Goal: Contribute content: Contribute content

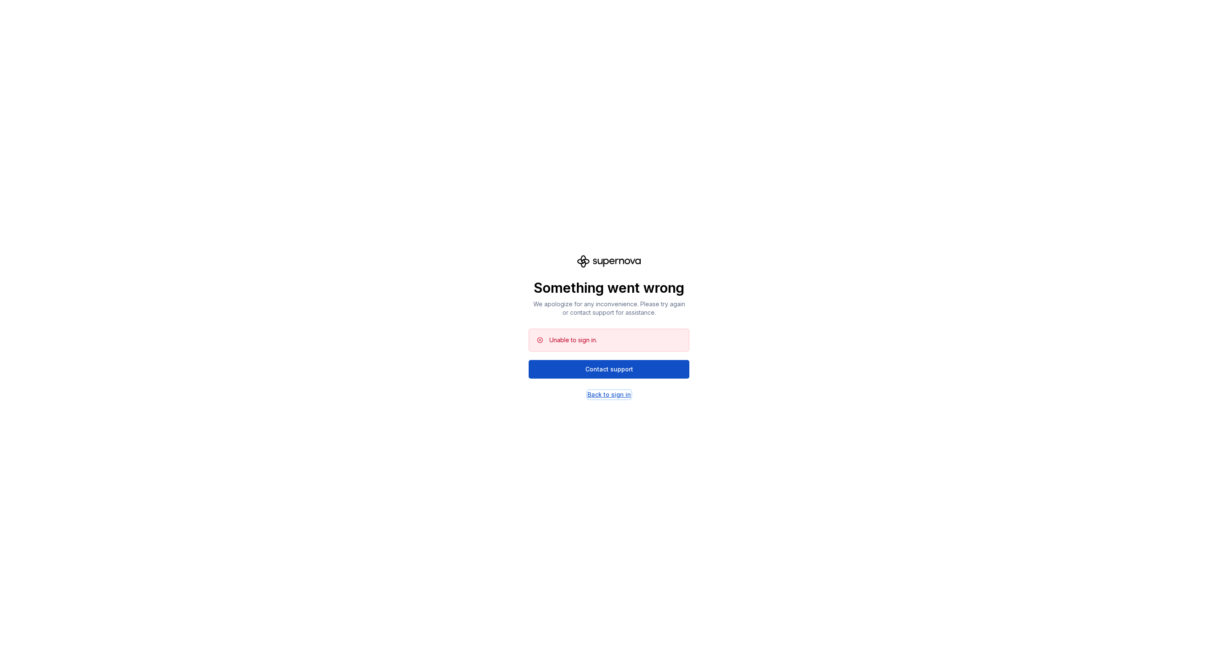
click at [605, 396] on div "Back to sign in" at bounding box center [609, 394] width 44 height 8
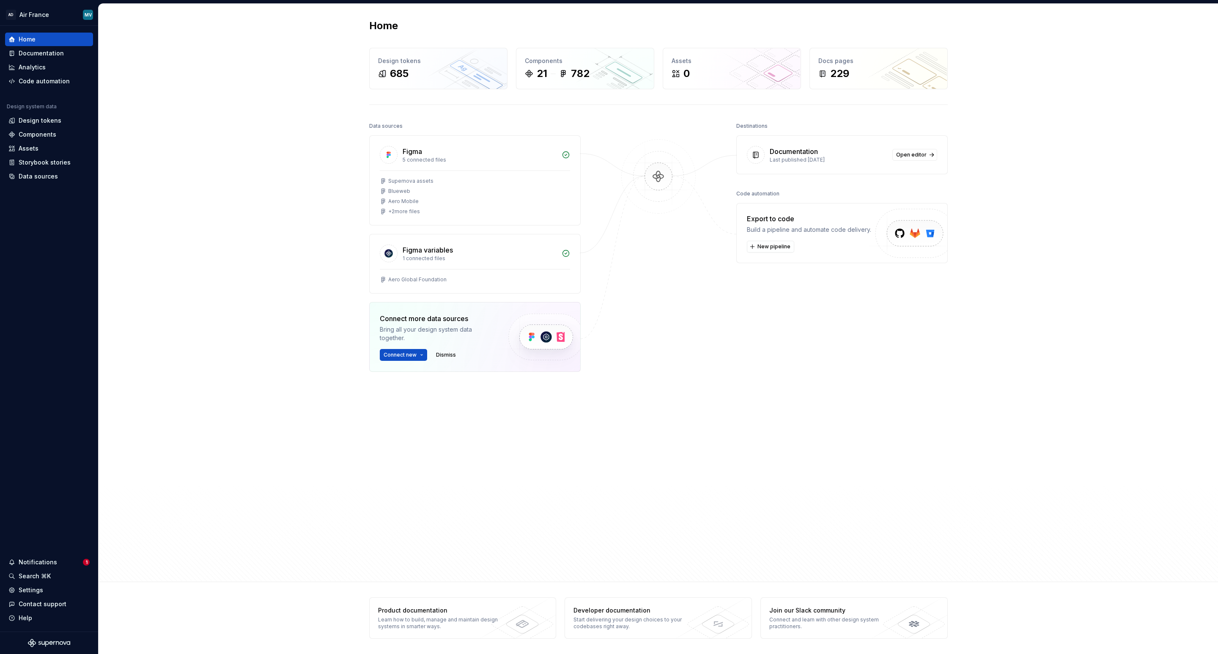
click at [316, 323] on div "Home Design tokens 685 Components 21 782 Assets 0 Docs pages 229 Data sources F…" at bounding box center [658, 293] width 1119 height 578
click at [48, 55] on div "Documentation" at bounding box center [41, 53] width 45 height 8
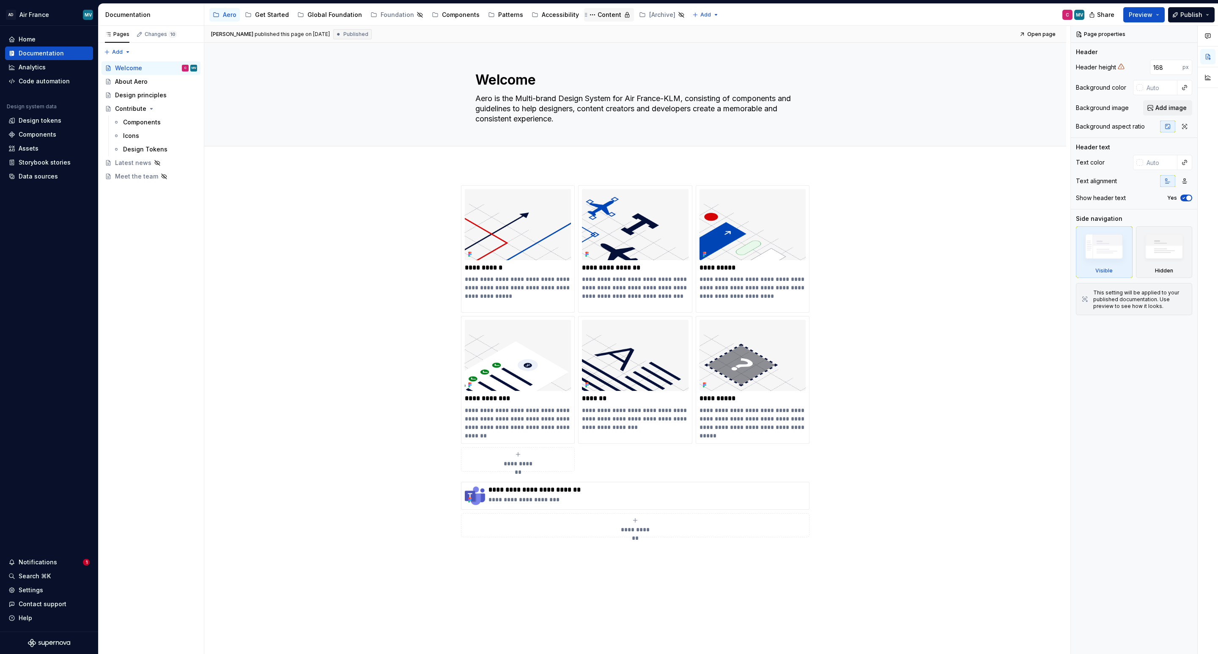
click at [597, 19] on div "Content" at bounding box center [609, 15] width 24 height 8
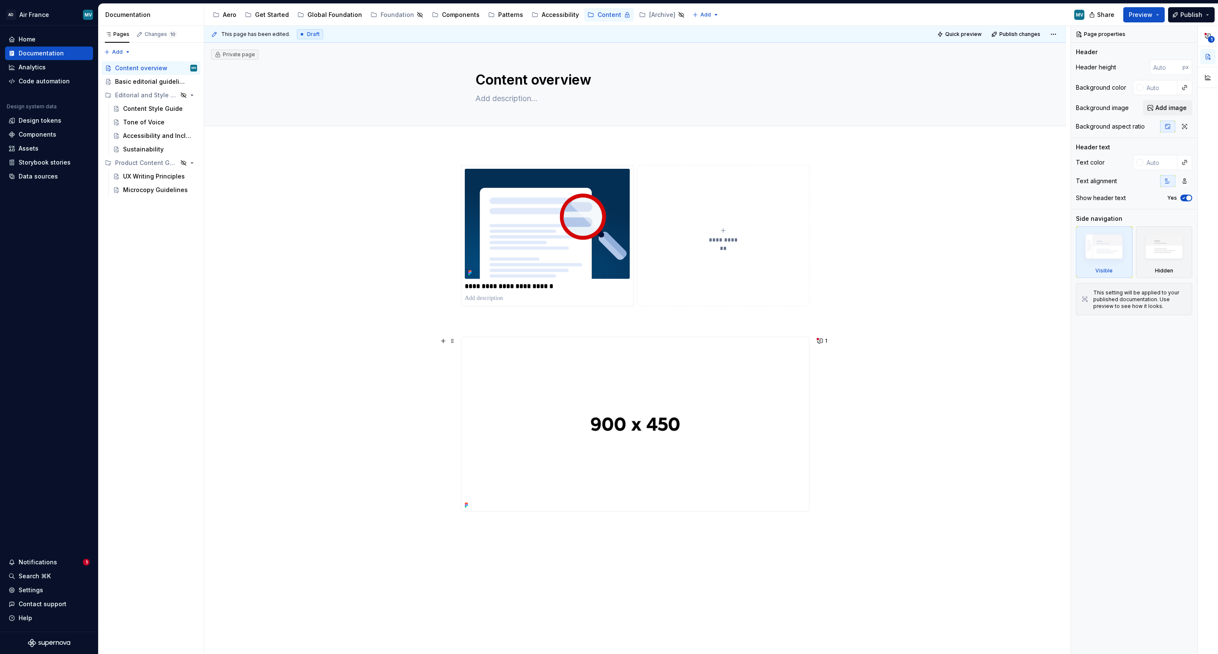
drag, startPoint x: 304, startPoint y: 337, endPoint x: 316, endPoint y: 332, distance: 12.6
click at [307, 336] on div "**********" at bounding box center [637, 340] width 866 height 628
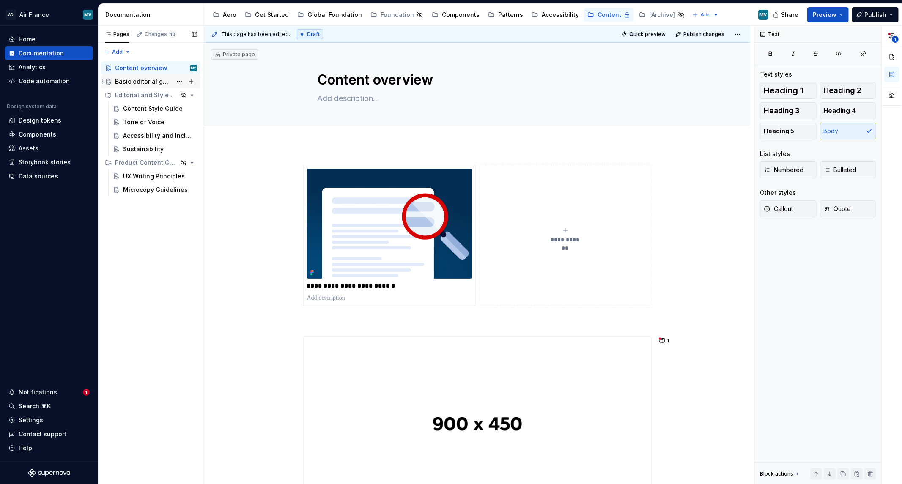
click at [152, 80] on div "Basic editorial guidelines" at bounding box center [143, 81] width 57 height 8
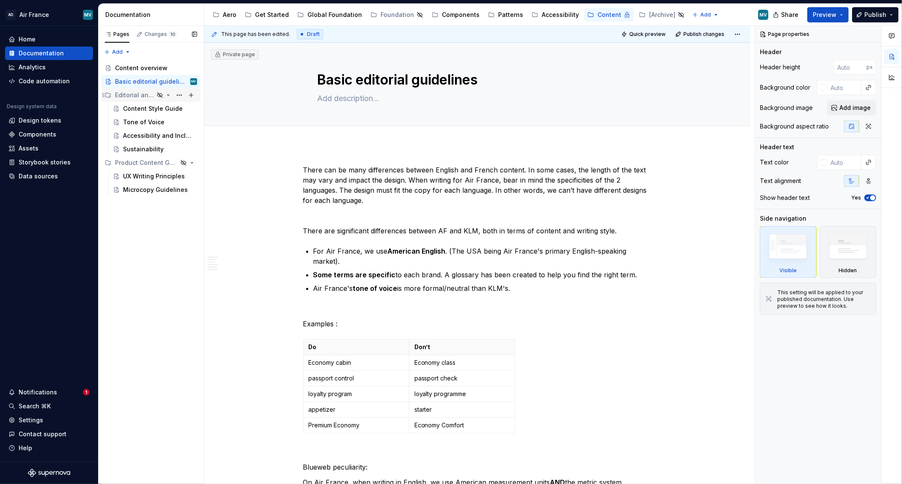
click at [125, 94] on div "Editorial and Style Guidelines" at bounding box center [134, 95] width 39 height 8
click at [121, 111] on div "Product Content Guidelines" at bounding box center [134, 108] width 39 height 8
click at [126, 96] on div "Editorial and Style Guidelines" at bounding box center [134, 95] width 39 height 8
click at [141, 110] on div "Content Style Guide" at bounding box center [147, 108] width 49 height 8
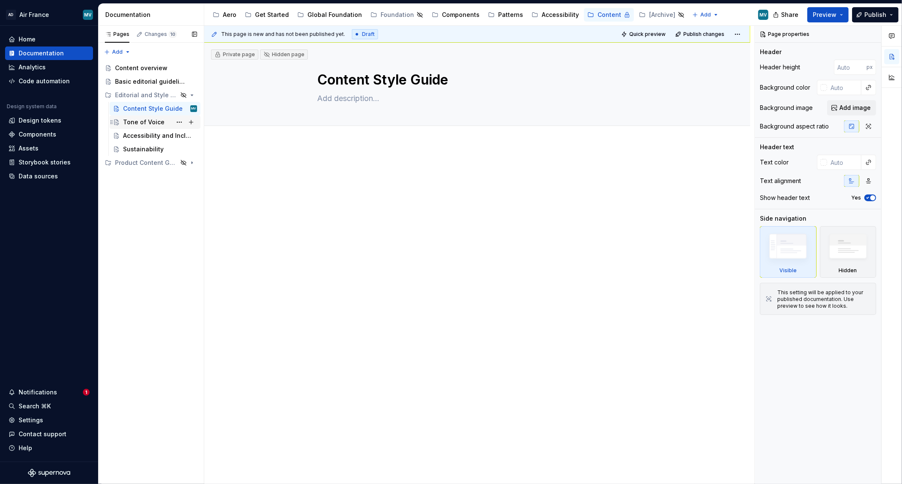
click at [129, 123] on div "Tone of Voice" at bounding box center [143, 122] width 41 height 8
click at [129, 132] on div "Accessibility and Inclusion" at bounding box center [147, 136] width 49 height 8
click at [140, 151] on div "Sustainability" at bounding box center [143, 149] width 41 height 8
drag, startPoint x: 141, startPoint y: 163, endPoint x: 235, endPoint y: 143, distance: 96.5
click at [141, 163] on div "Product Content Guidelines" at bounding box center [134, 163] width 39 height 8
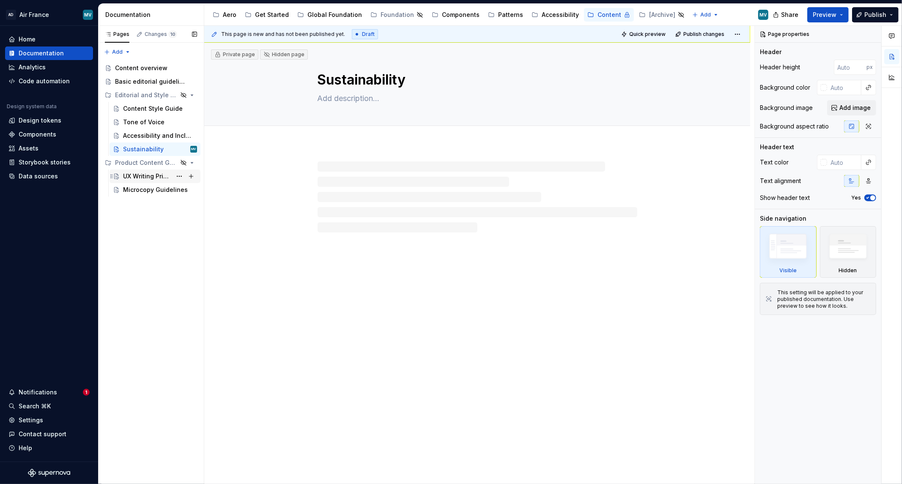
click at [134, 178] on div "UX Writing Principles" at bounding box center [147, 176] width 49 height 8
click at [129, 191] on div "Microcopy Guidelines" at bounding box center [147, 190] width 49 height 8
click at [138, 112] on div "Content Style Guide" at bounding box center [147, 108] width 49 height 8
click at [327, 99] on textarea at bounding box center [476, 99] width 320 height 14
paste textarea "This is a living document, which means that these guidelines are subject to cha…"
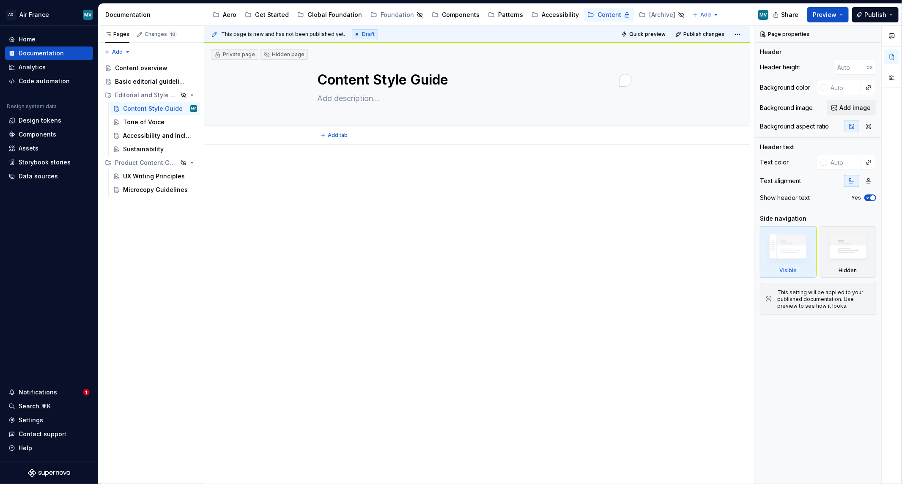
type textarea "*"
type textarea "This is a living document, which means that these guidelines are subject to cha…"
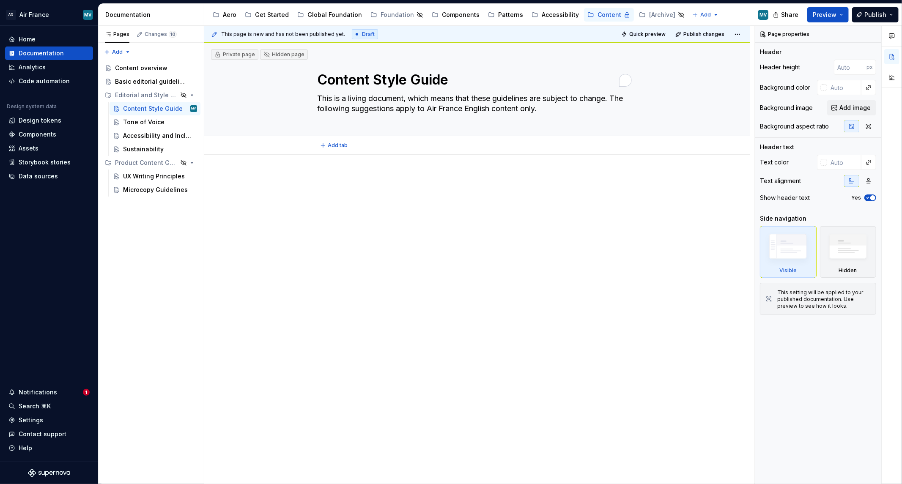
type textarea "*"
type textarea "This is a living document, which means that these guidelines are subject to cha…"
click at [363, 217] on div at bounding box center [477, 196] width 348 height 42
click at [458, 160] on div at bounding box center [477, 259] width 546 height 208
click at [133, 92] on div "Editorial and Style Guidelines" at bounding box center [134, 95] width 39 height 8
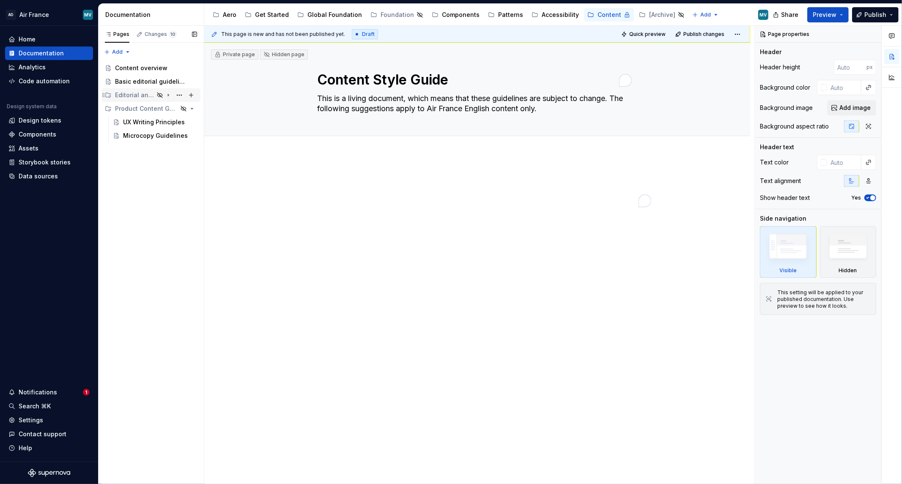
click at [133, 92] on div "Editorial and Style Guidelines" at bounding box center [134, 95] width 39 height 8
click at [145, 70] on div "Content overview" at bounding box center [141, 68] width 52 height 8
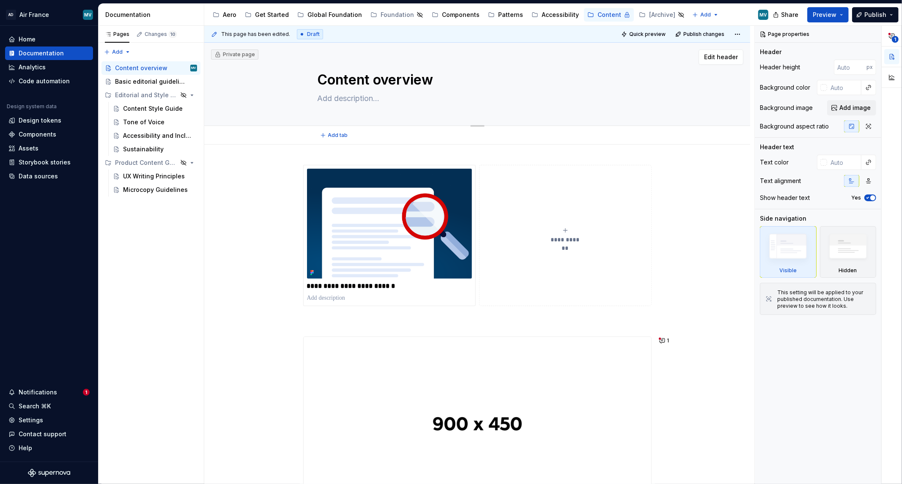
click at [364, 100] on textarea at bounding box center [476, 99] width 320 height 14
paste textarea "Welcome to the AFKL Content System! In this space, you’ll find resources and gu…"
type textarea "*"
type textarea "Welcome to the AFKL Content System! In this space, you’ll find resources and gu…"
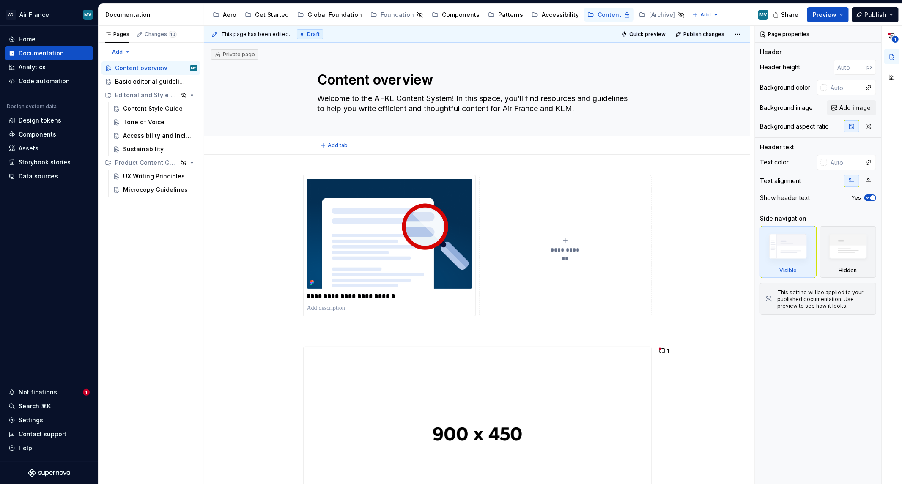
type textarea "*"
type textarea "Welcome to the AFKL Content System! In this space, you’ll find resources and gu…"
click at [244, 244] on div "**********" at bounding box center [477, 416] width 546 height 522
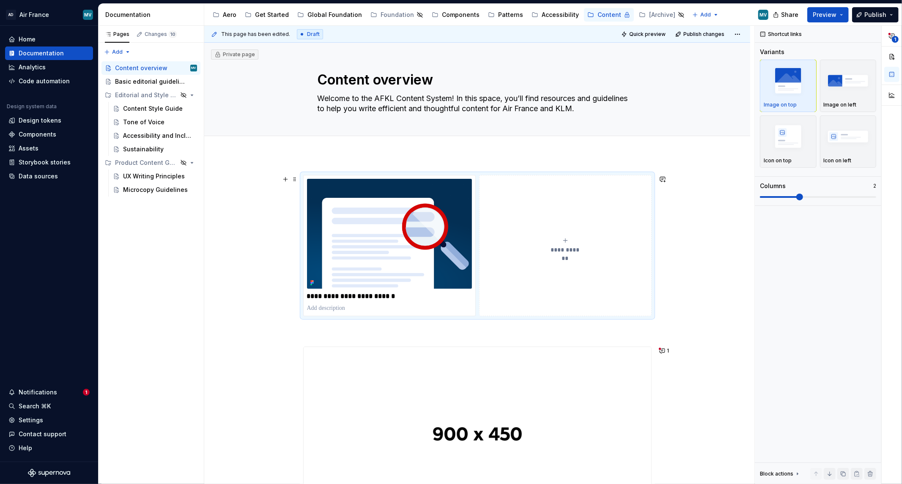
click at [245, 284] on div "**********" at bounding box center [479, 255] width 550 height 459
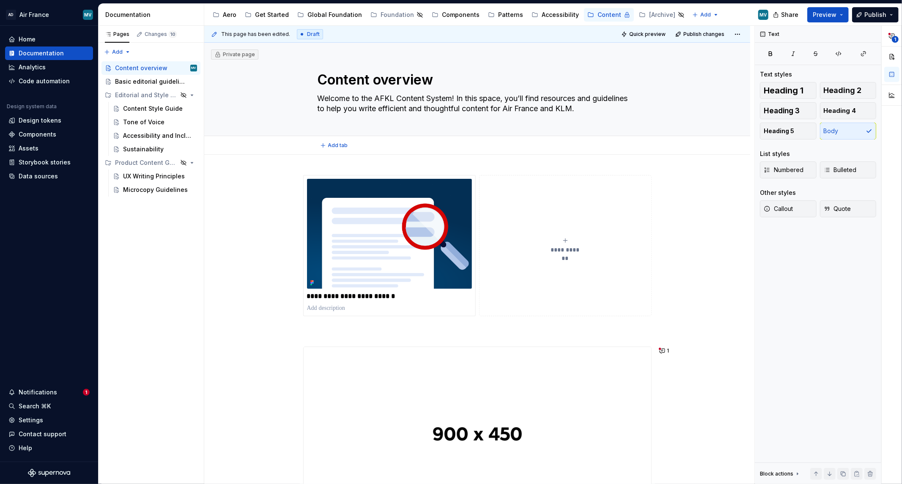
click at [667, 142] on div "Add tab" at bounding box center [477, 146] width 478 height 12
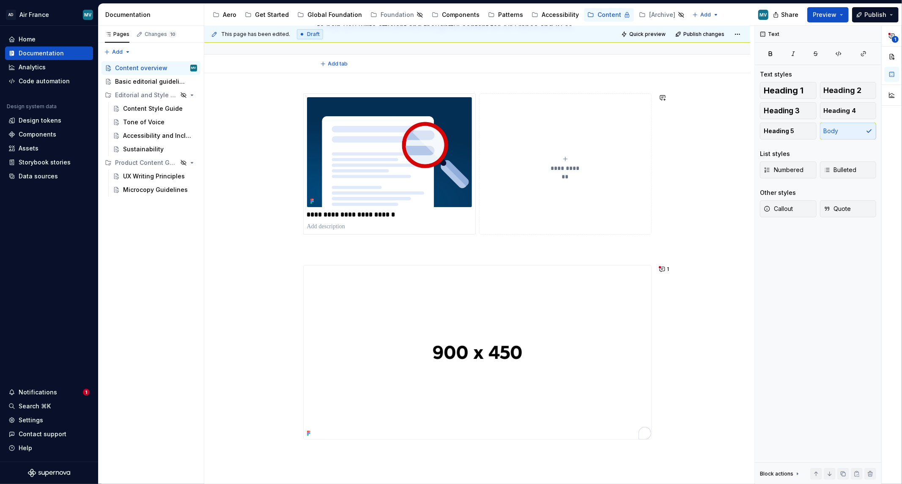
scroll to position [47, 0]
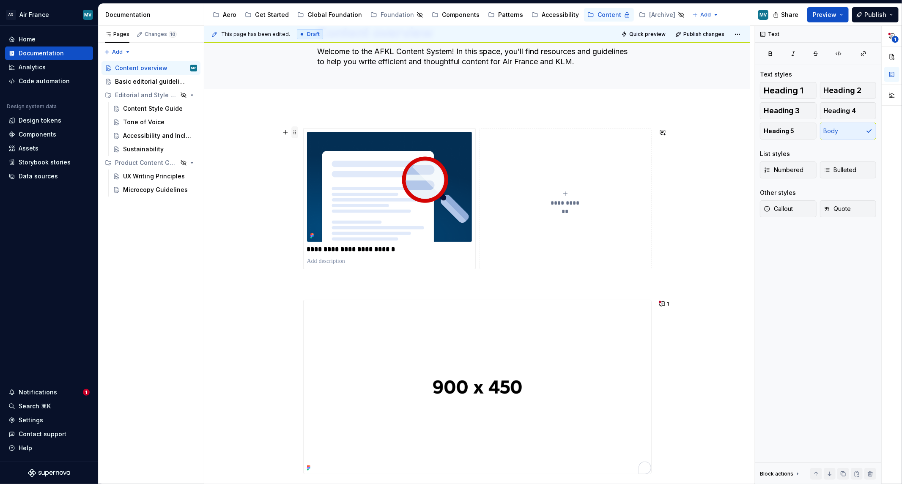
click at [294, 130] on span at bounding box center [294, 132] width 7 height 12
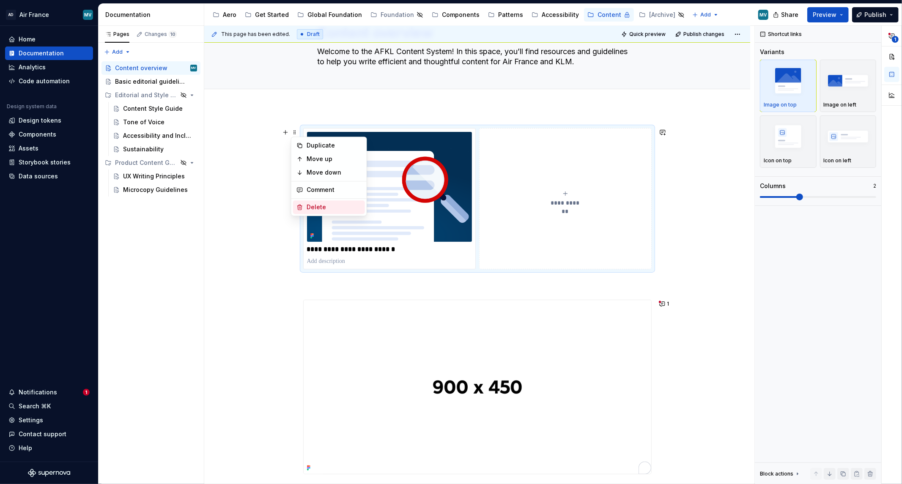
click at [320, 203] on div "Delete" at bounding box center [334, 207] width 55 height 8
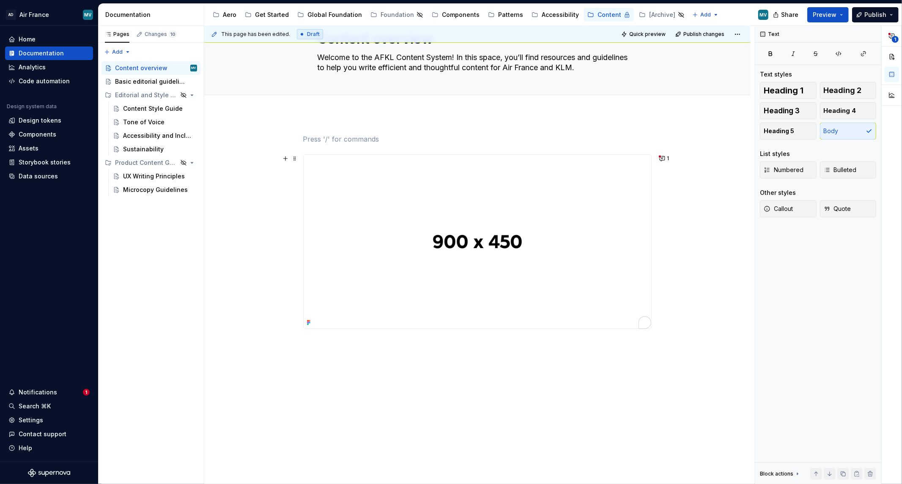
scroll to position [41, 0]
click at [293, 156] on span at bounding box center [294, 159] width 7 height 12
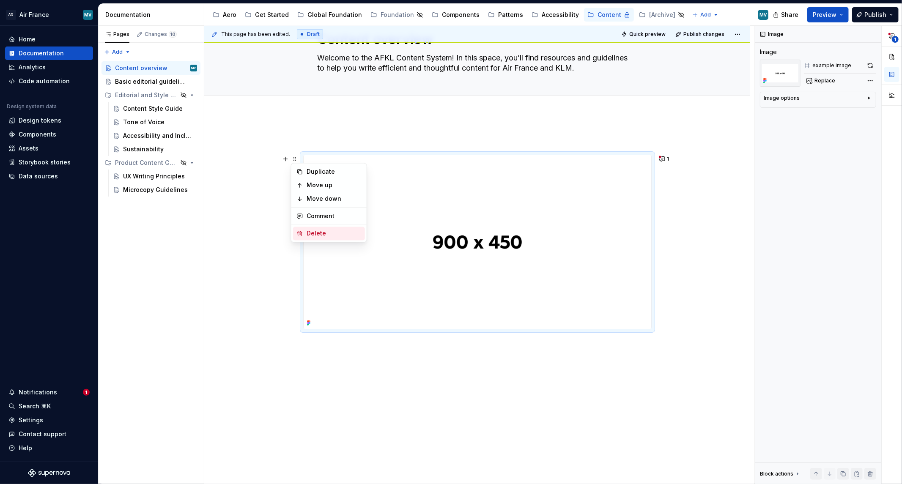
drag, startPoint x: 309, startPoint y: 231, endPoint x: 331, endPoint y: 231, distance: 22.0
click at [309, 231] on div "Delete" at bounding box center [334, 234] width 55 height 8
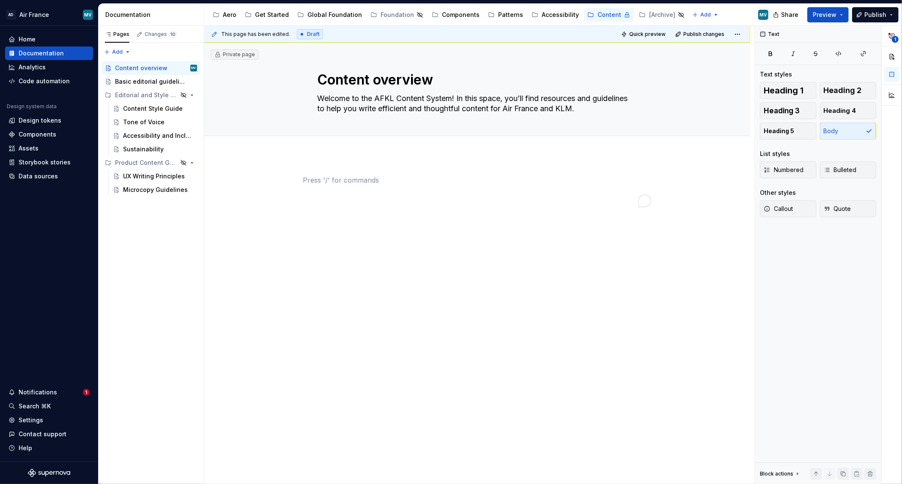
scroll to position [0, 0]
click at [123, 94] on div "Editorial and Style Guidelines" at bounding box center [134, 95] width 39 height 8
click at [347, 182] on p "To enrich screen reader interactions, please activate Accessibility in Grammarl…" at bounding box center [477, 180] width 348 height 10
click at [295, 179] on span at bounding box center [294, 180] width 7 height 12
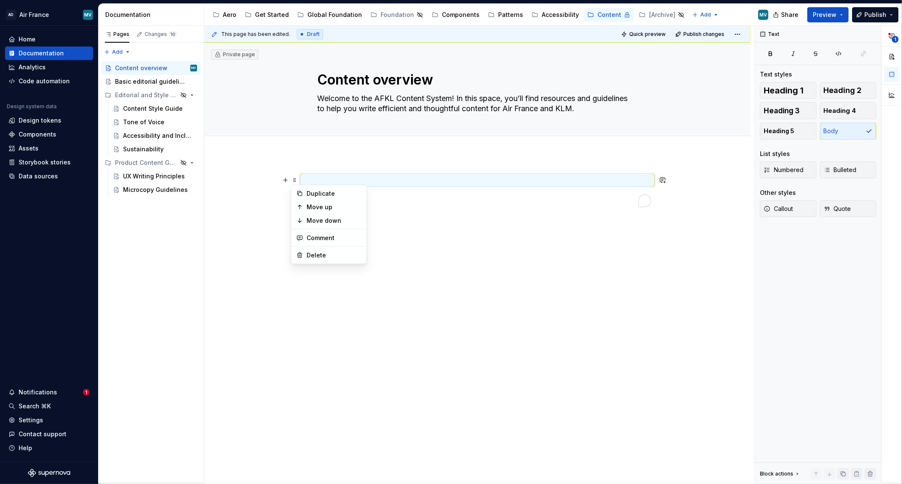
click at [334, 181] on p "To enrich screen reader interactions, please activate Accessibility in Grammarl…" at bounding box center [477, 180] width 348 height 10
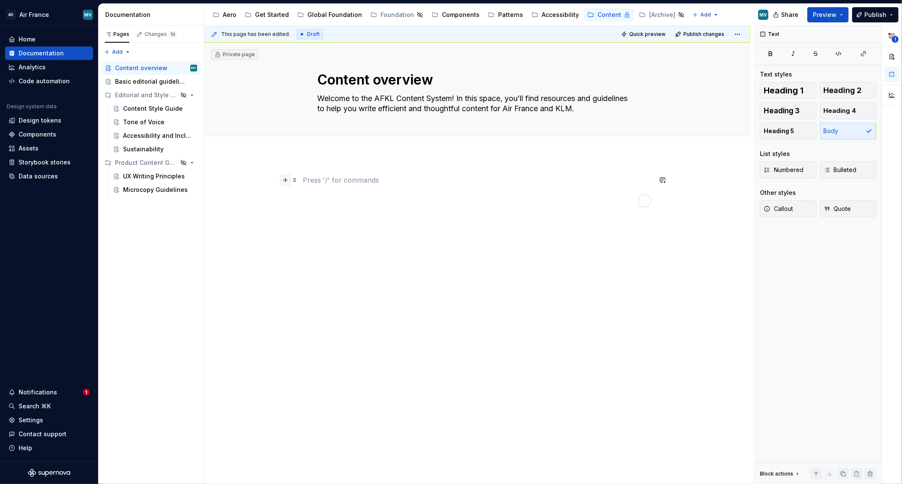
click at [287, 182] on button "button" at bounding box center [286, 180] width 12 height 12
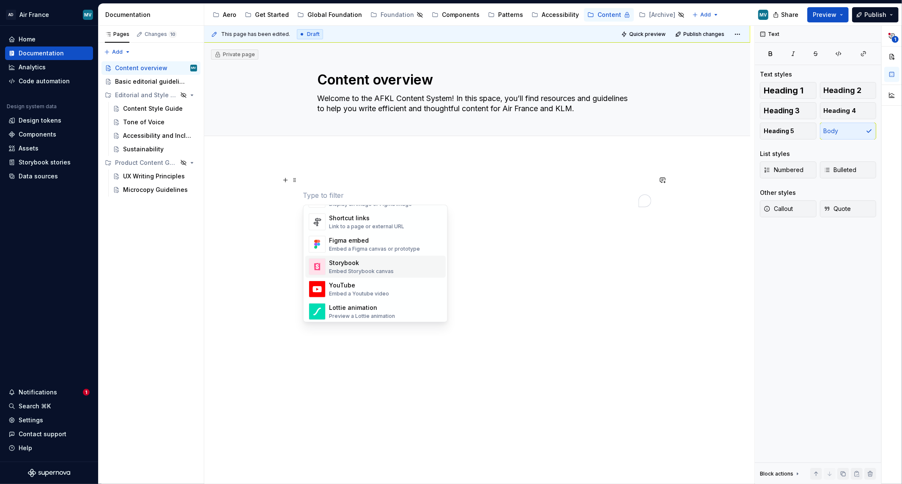
scroll to position [375, 0]
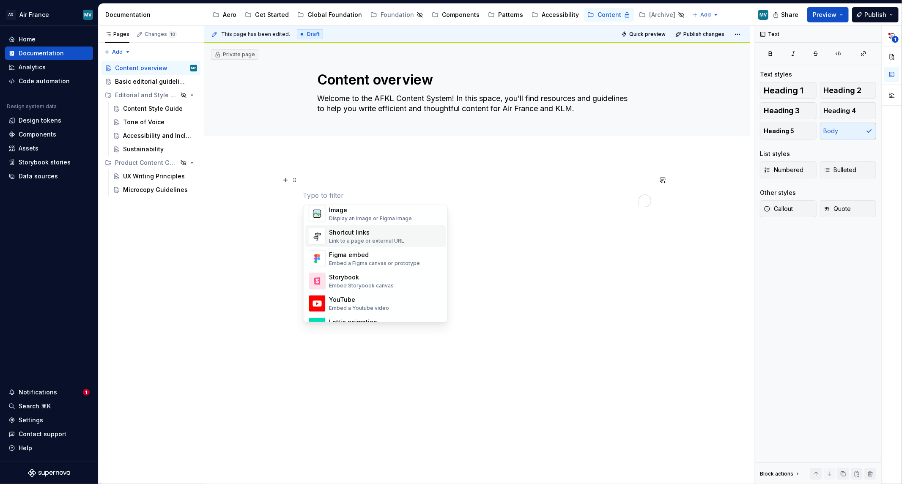
click at [410, 234] on div "Shortcut links Link to a page or external URL" at bounding box center [385, 235] width 113 height 17
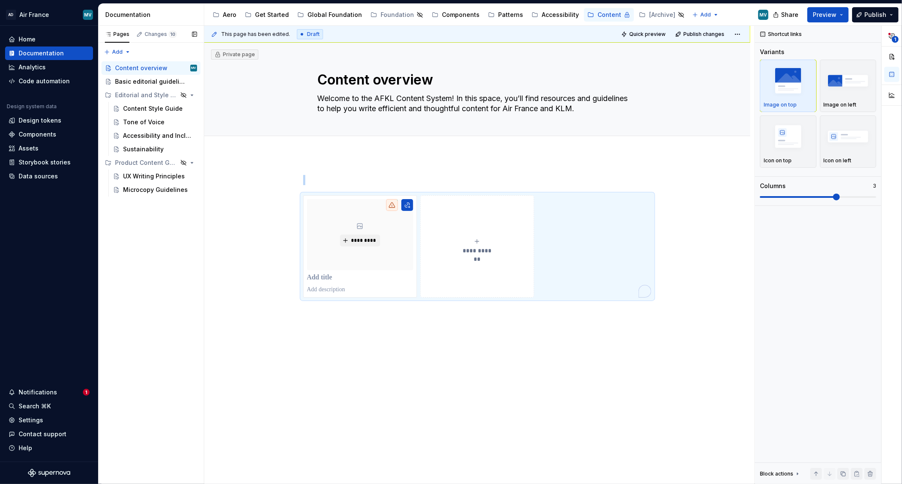
click at [0, 0] on button "Page tree" at bounding box center [0, 0] width 0 height 0
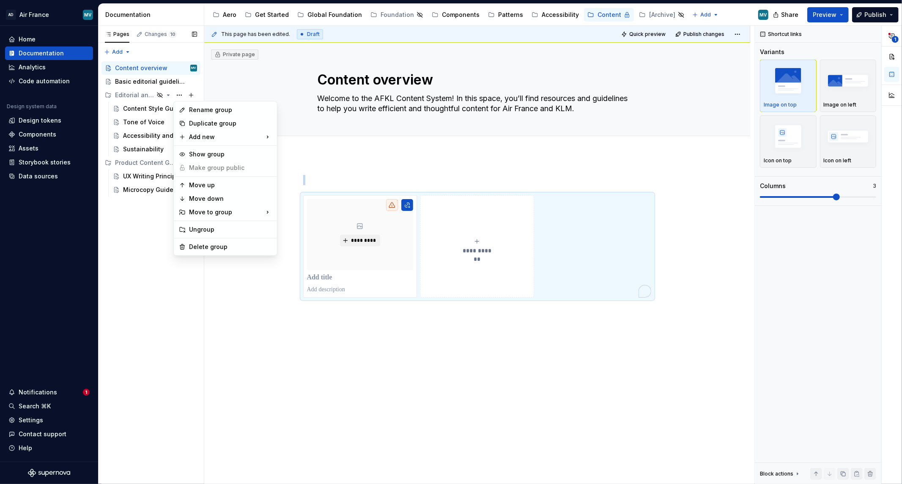
click at [117, 93] on div "Pages Changes 10 Add Accessibility guide for tree Page tree. Navigate the tree …" at bounding box center [151, 255] width 106 height 459
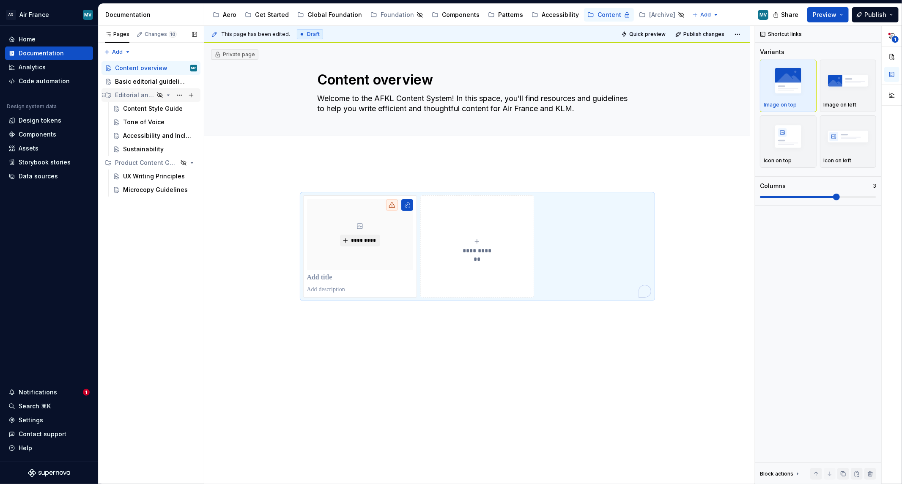
click at [121, 96] on div "Editorial and Style Guidelines" at bounding box center [134, 95] width 39 height 8
click at [104, 95] on icon "Page tree" at bounding box center [103, 95] width 2 height 4
click at [406, 205] on button "To enrich screen reader interactions, please activate Accessibility in Grammarl…" at bounding box center [407, 205] width 12 height 12
type textarea "*"
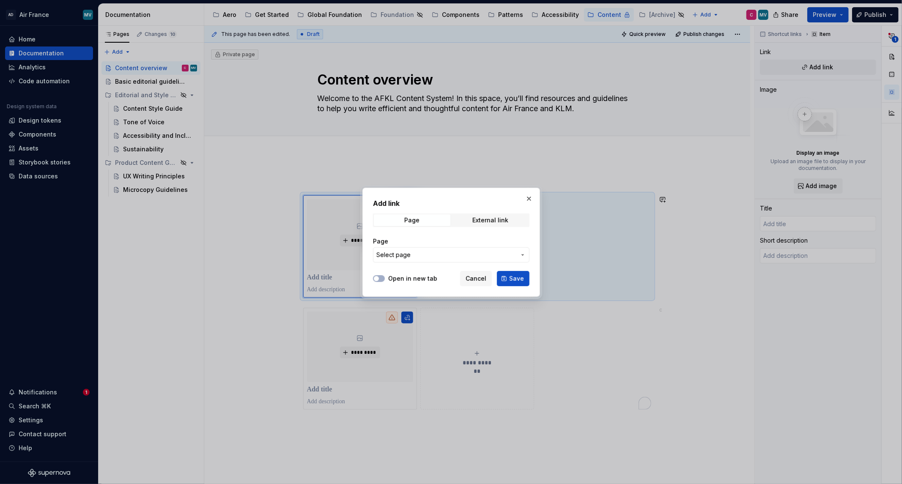
drag, startPoint x: 442, startPoint y: 246, endPoint x: 442, endPoint y: 250, distance: 4.7
click at [442, 247] on div "Page Select page" at bounding box center [451, 249] width 156 height 25
click at [442, 251] on span "Select page" at bounding box center [446, 255] width 140 height 8
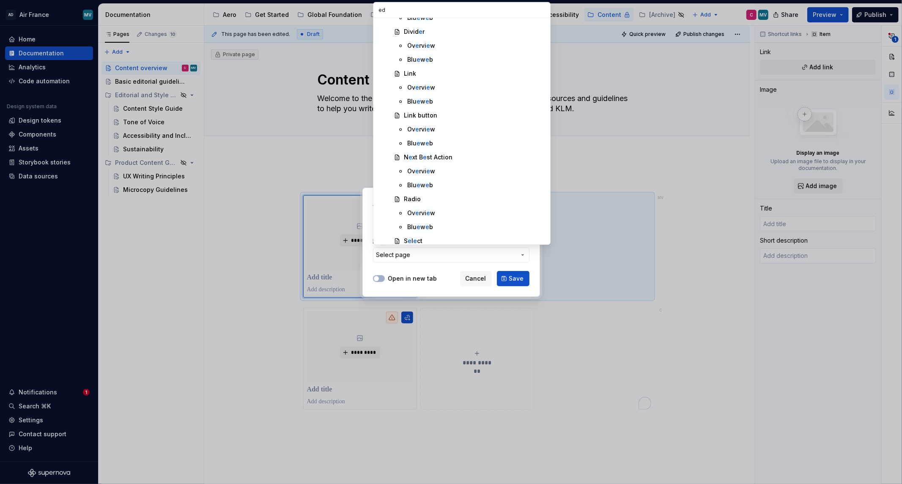
scroll to position [0, 0]
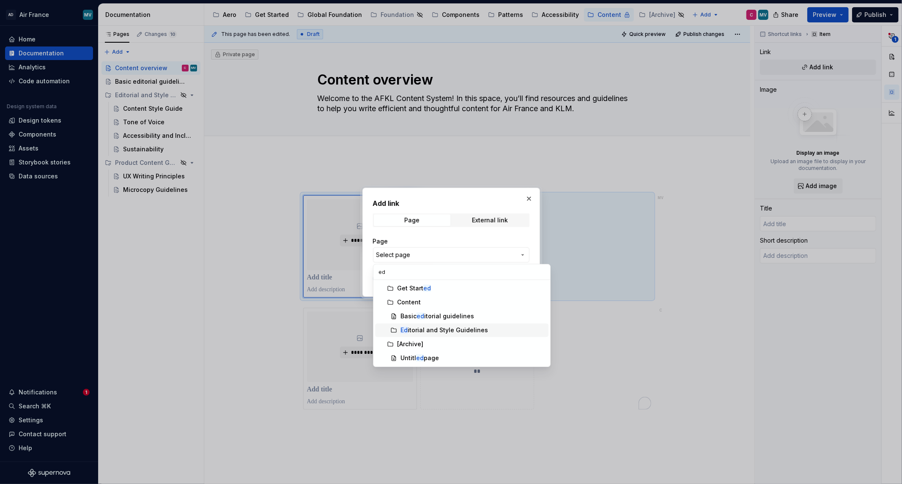
type input "ed"
click at [484, 332] on div "Ed itorial and Style Guidelines" at bounding box center [472, 330] width 145 height 8
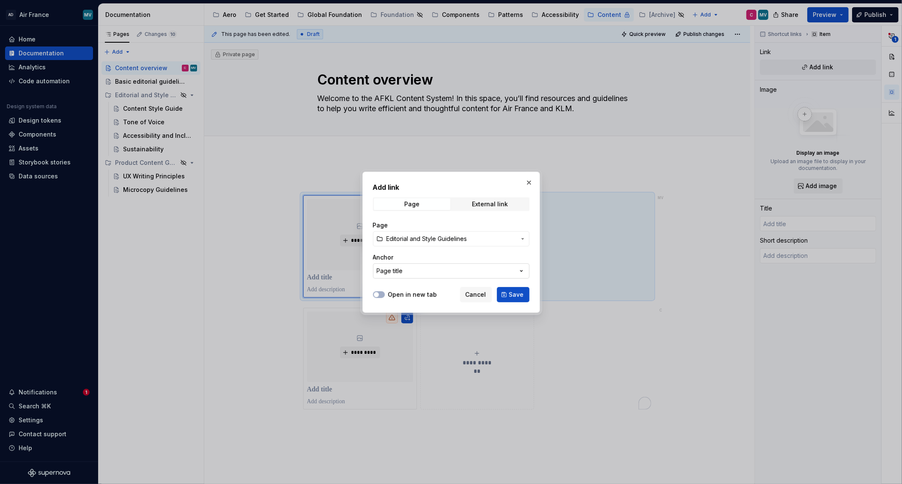
click at [523, 269] on icon "button" at bounding box center [521, 271] width 8 height 8
click at [523, 270] on div "Add link Page External link Page Editorial and Style Guidelines Anchor Page tit…" at bounding box center [451, 242] width 902 height 484
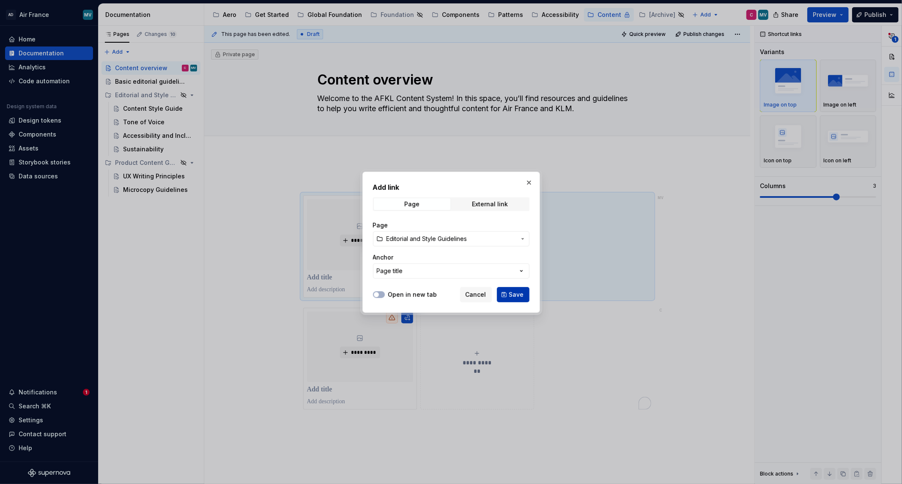
click at [508, 297] on button "Save" at bounding box center [513, 294] width 33 height 15
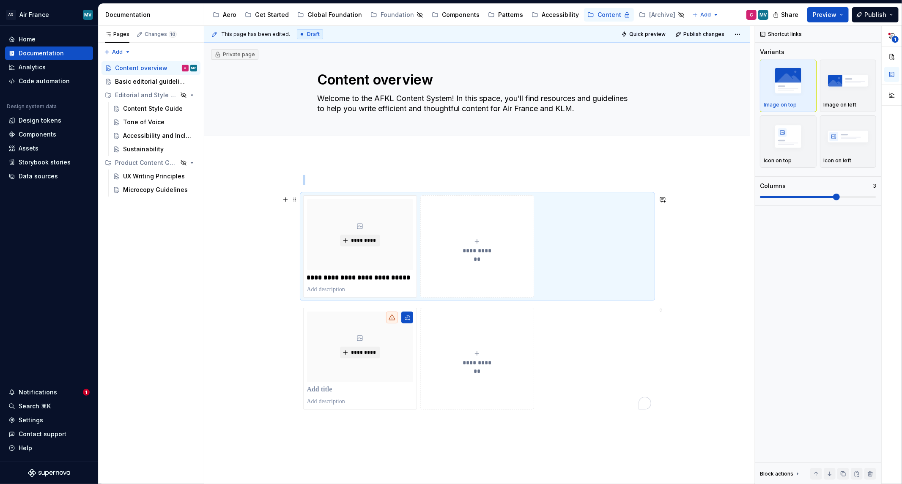
click at [475, 241] on icon "To enrich screen reader interactions, please activate Accessibility in Grammarl…" at bounding box center [477, 241] width 7 height 7
type textarea "*"
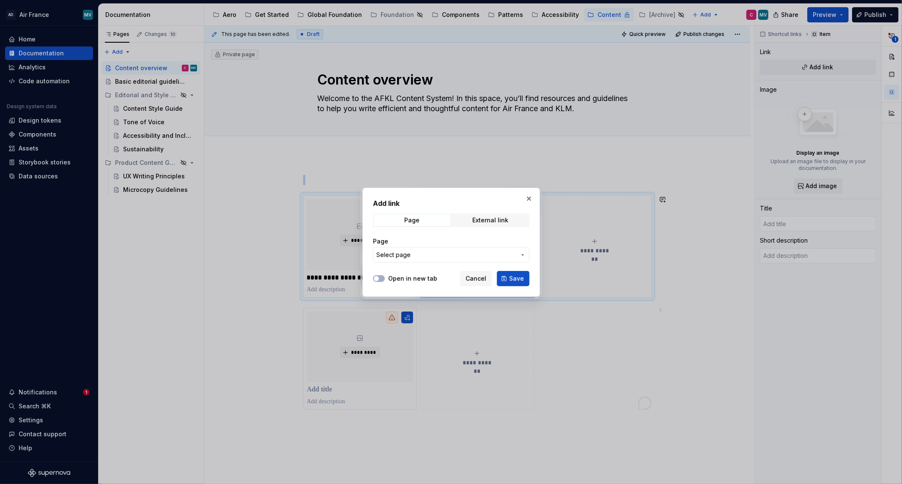
click at [472, 254] on span "Select page" at bounding box center [446, 255] width 140 height 8
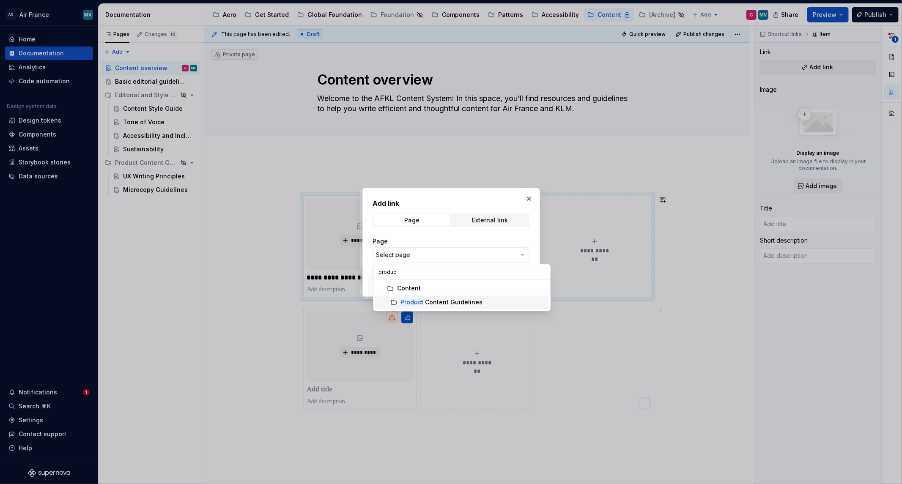
type input "produc"
click at [416, 305] on div "Produc t Content Guidelines" at bounding box center [441, 302] width 82 height 8
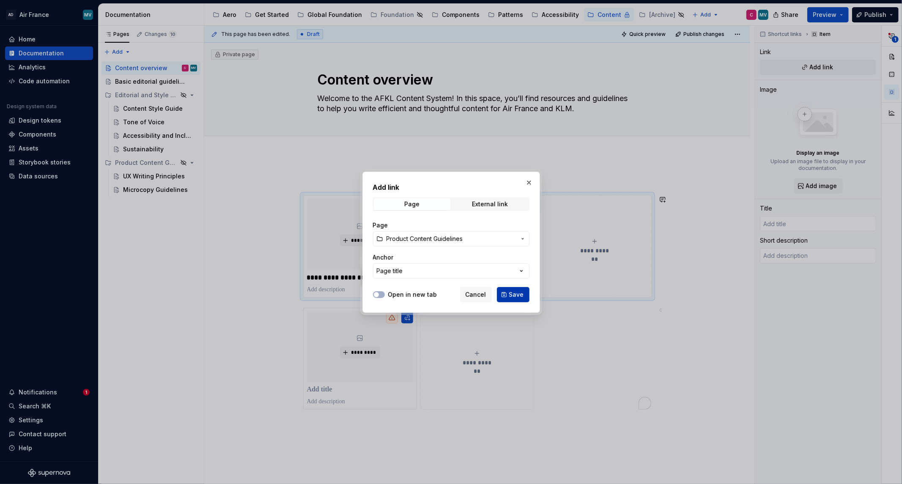
click at [517, 294] on span "Save" at bounding box center [516, 295] width 15 height 8
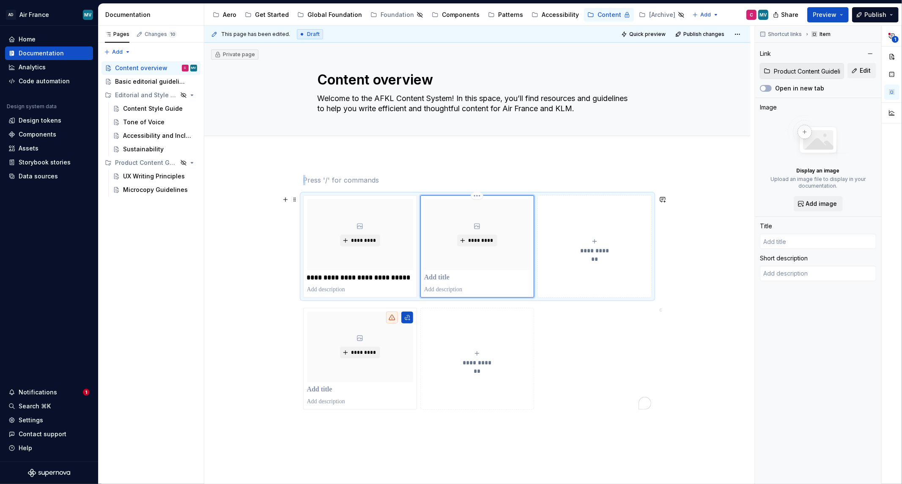
type textarea "*"
type input "Product Content Guidelines"
click at [552, 175] on p "To enrich screen reader interactions, please activate Accessibility in Grammarl…" at bounding box center [477, 180] width 348 height 10
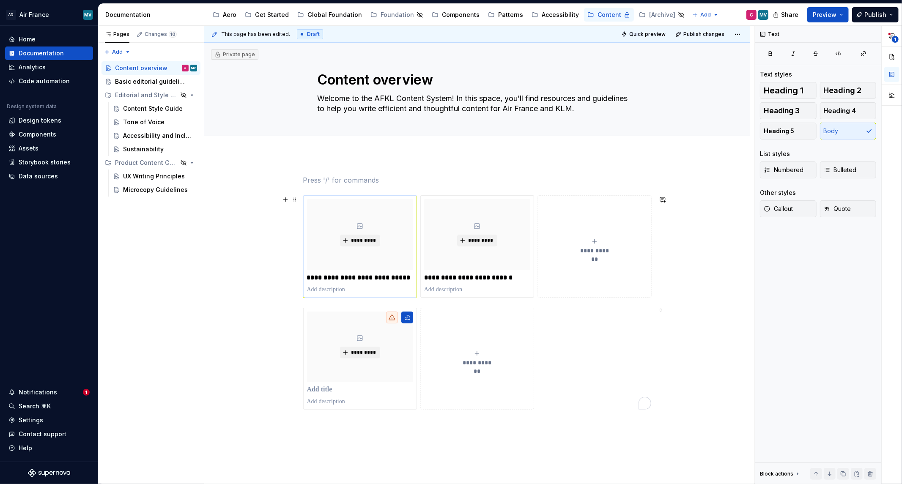
click at [331, 284] on div "**********" at bounding box center [360, 246] width 106 height 95
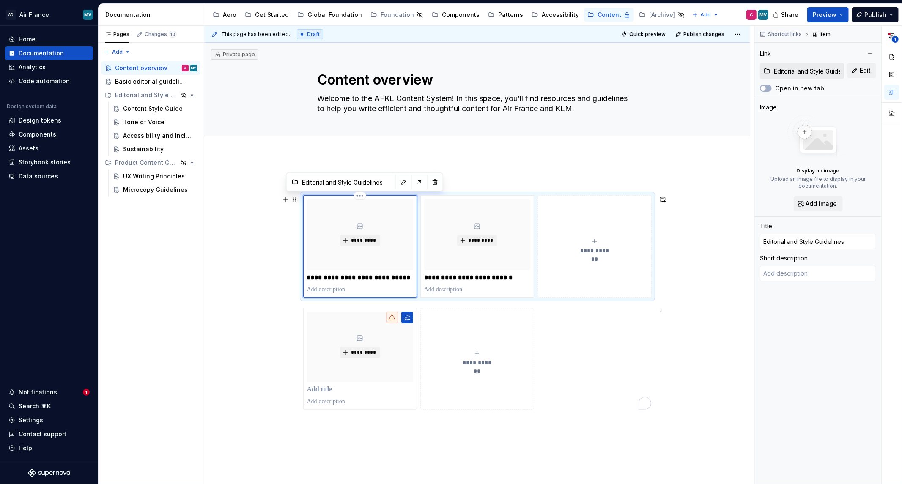
click at [339, 274] on p "**********" at bounding box center [360, 278] width 106 height 8
click at [335, 277] on p "**********" at bounding box center [360, 278] width 106 height 8
click at [285, 287] on div "**********" at bounding box center [477, 360] width 546 height 411
click at [414, 179] on button "button" at bounding box center [420, 182] width 12 height 12
click at [130, 96] on div "Editorial and Style Guidelines" at bounding box center [134, 95] width 39 height 8
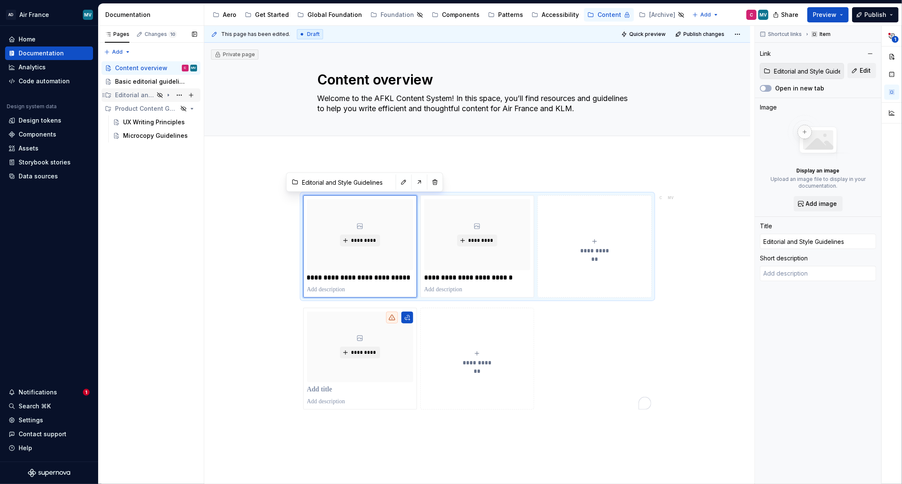
click at [145, 96] on div "Editorial and Style Guidelines" at bounding box center [134, 95] width 39 height 8
click at [161, 95] on icon "Page tree" at bounding box center [159, 95] width 7 height 7
click at [165, 92] on icon "Page tree" at bounding box center [168, 95] width 7 height 7
drag, startPoint x: 165, startPoint y: 92, endPoint x: 176, endPoint y: 94, distance: 10.8
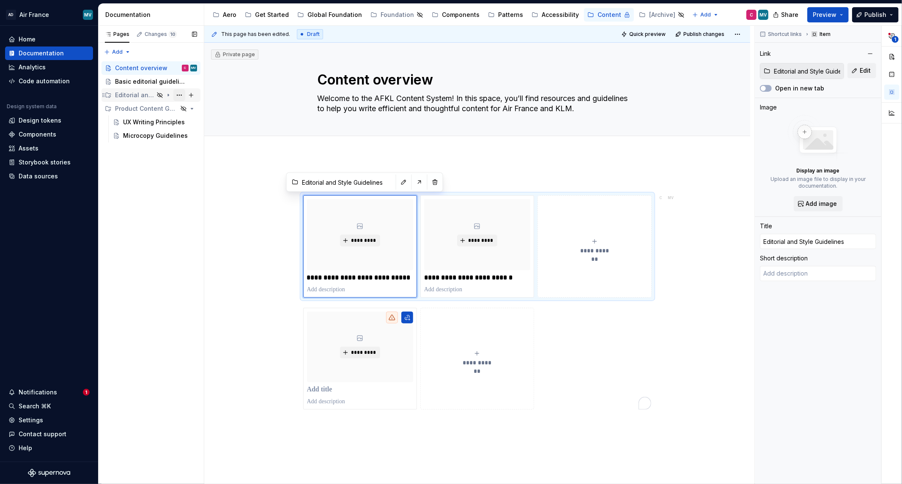
click at [166, 92] on icon "Page tree" at bounding box center [168, 95] width 7 height 7
click at [178, 95] on button "Page tree" at bounding box center [179, 95] width 12 height 12
drag, startPoint x: 129, startPoint y: 102, endPoint x: 129, endPoint y: 108, distance: 6.3
click at [129, 102] on div "Pages Changes 10 Add Accessibility guide for tree Page tree. Navigate the tree …" at bounding box center [151, 255] width 106 height 459
click at [414, 180] on button "button" at bounding box center [420, 182] width 12 height 12
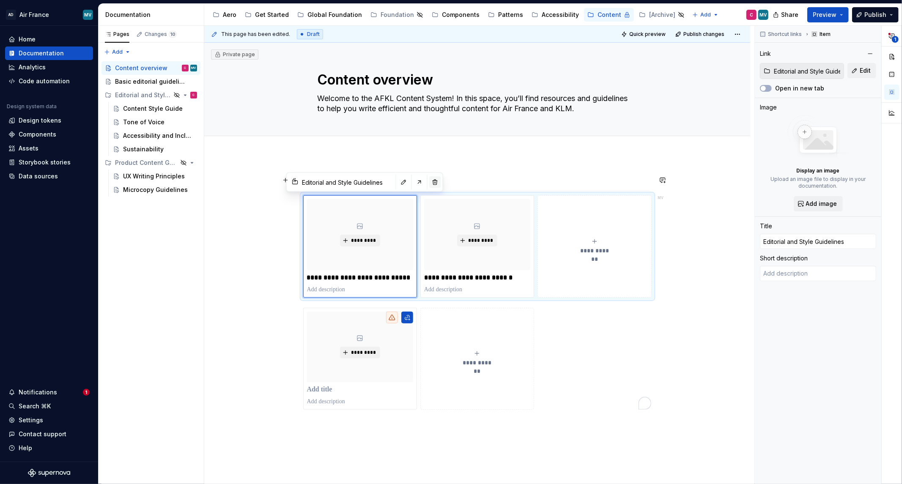
click at [429, 184] on button "button" at bounding box center [435, 182] width 12 height 12
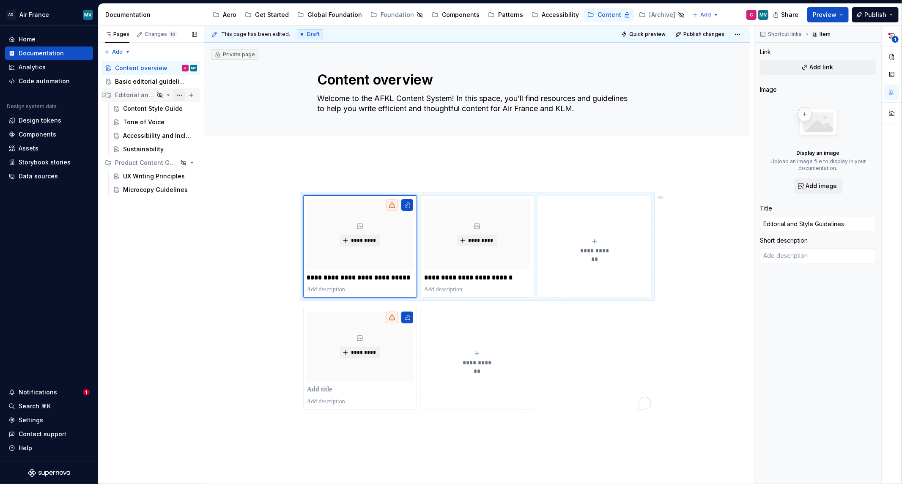
click at [180, 94] on button "Page tree" at bounding box center [179, 95] width 12 height 12
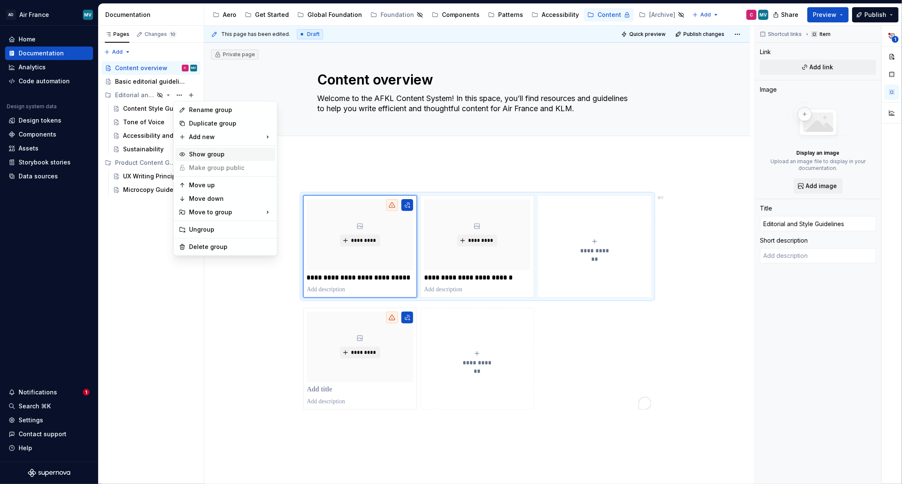
click at [205, 154] on div "Show group" at bounding box center [230, 154] width 83 height 8
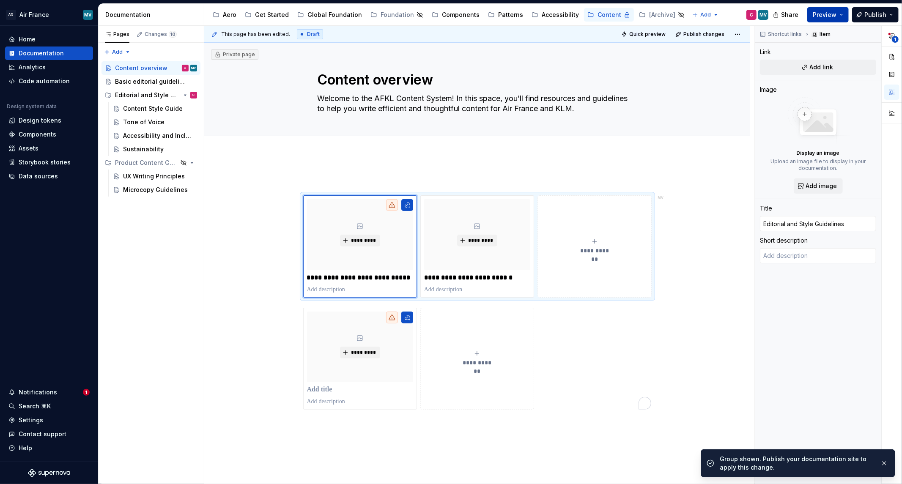
click at [839, 16] on button "Preview" at bounding box center [827, 14] width 41 height 15
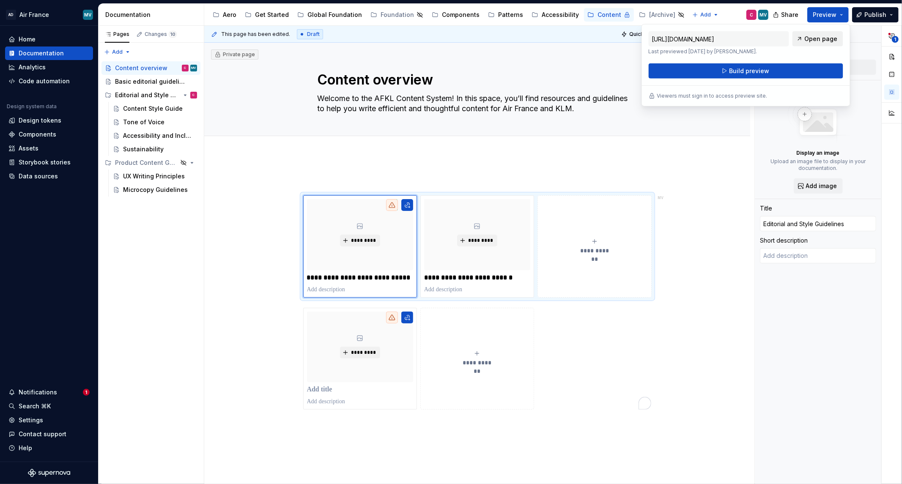
click at [810, 44] on link "Open page" at bounding box center [817, 38] width 51 height 15
click at [762, 70] on span "Build preview" at bounding box center [749, 71] width 40 height 8
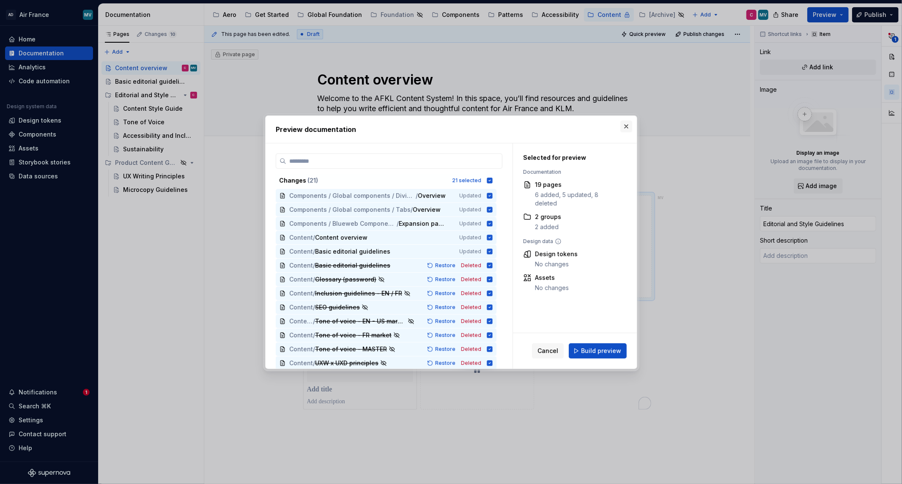
click at [628, 125] on button "button" at bounding box center [626, 127] width 12 height 12
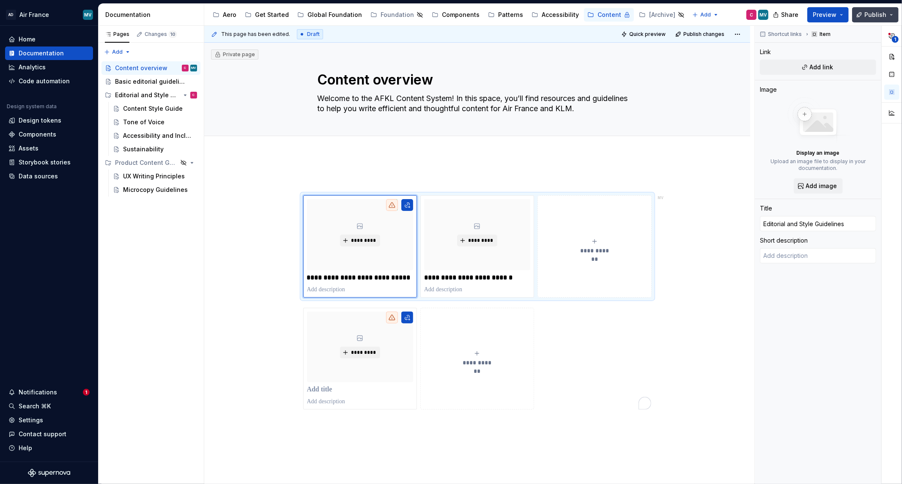
click at [893, 11] on button "Publish" at bounding box center [875, 14] width 47 height 15
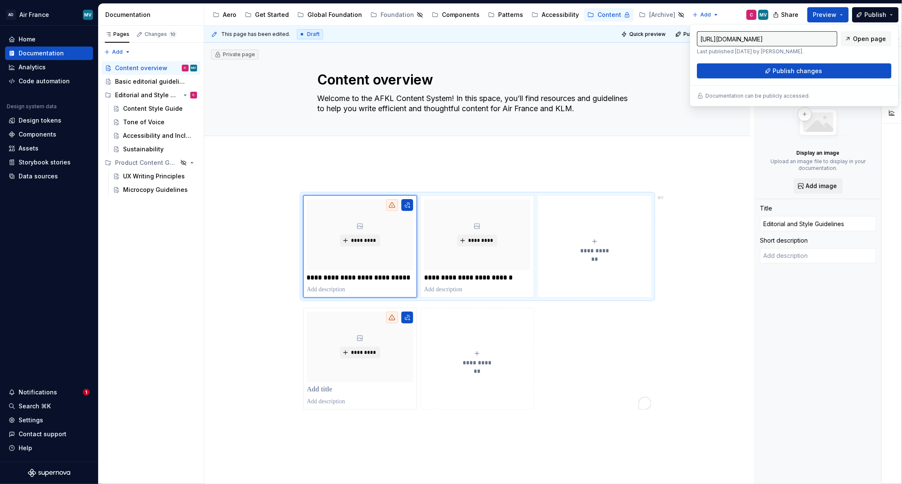
click at [625, 166] on div "**********" at bounding box center [479, 255] width 550 height 459
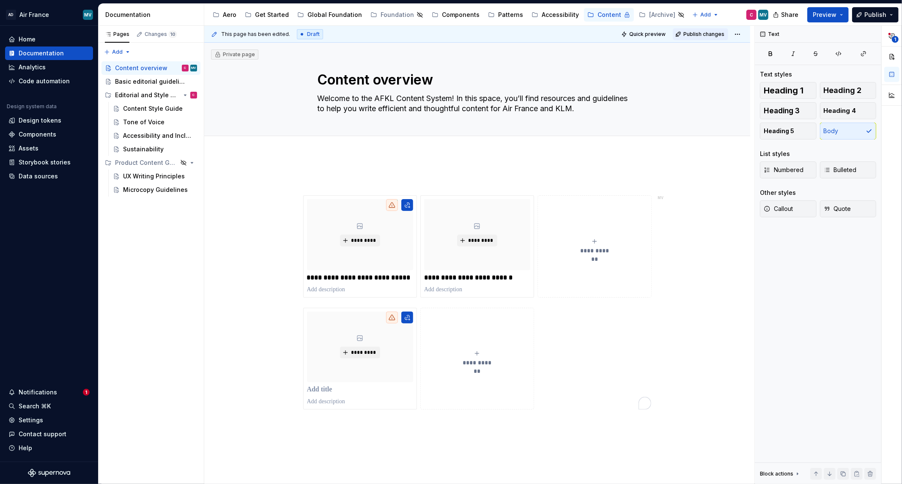
click at [707, 33] on span "Publish changes" at bounding box center [703, 34] width 41 height 7
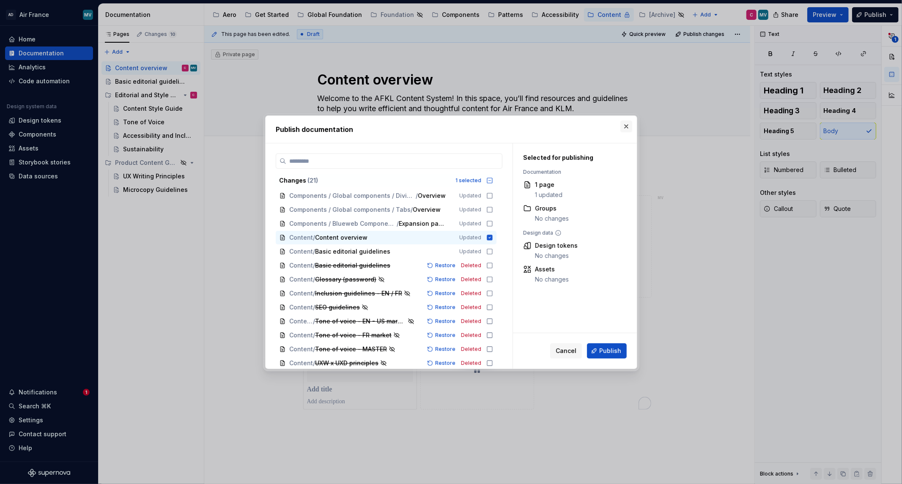
click at [629, 127] on button "button" at bounding box center [626, 127] width 12 height 12
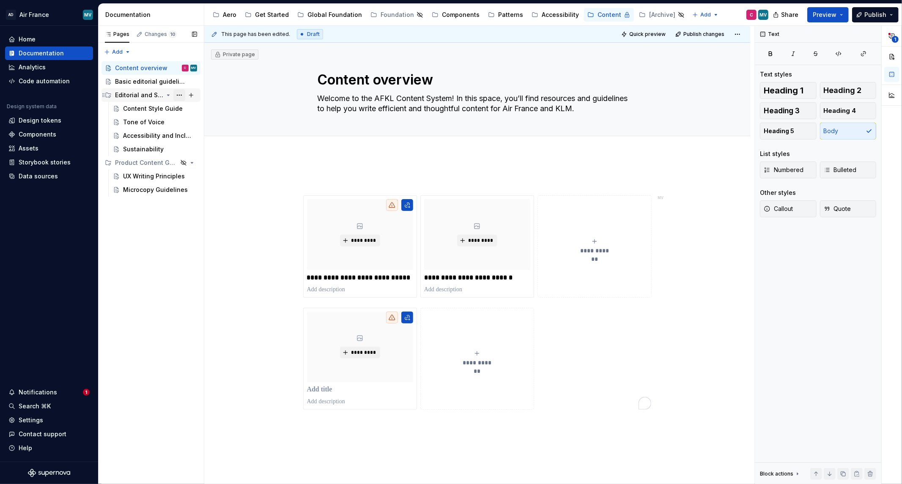
click at [174, 92] on button "Page tree" at bounding box center [179, 95] width 12 height 12
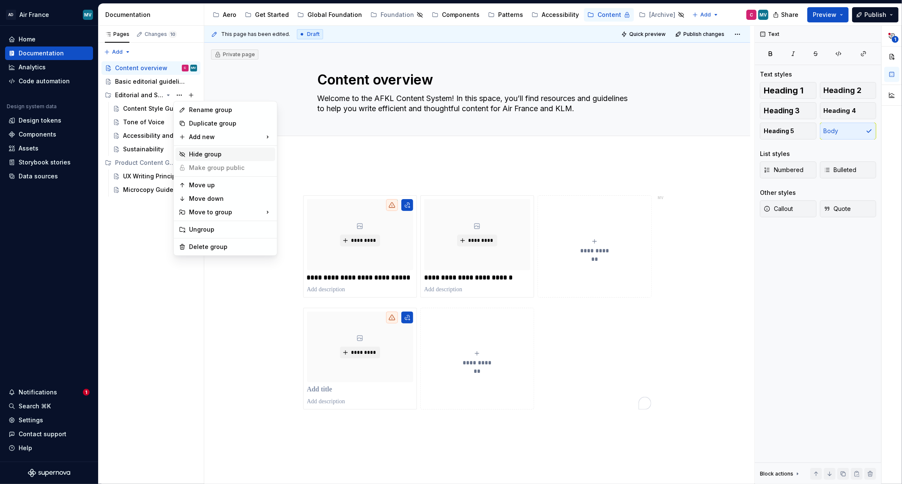
click at [210, 155] on div "Hide group" at bounding box center [230, 154] width 83 height 8
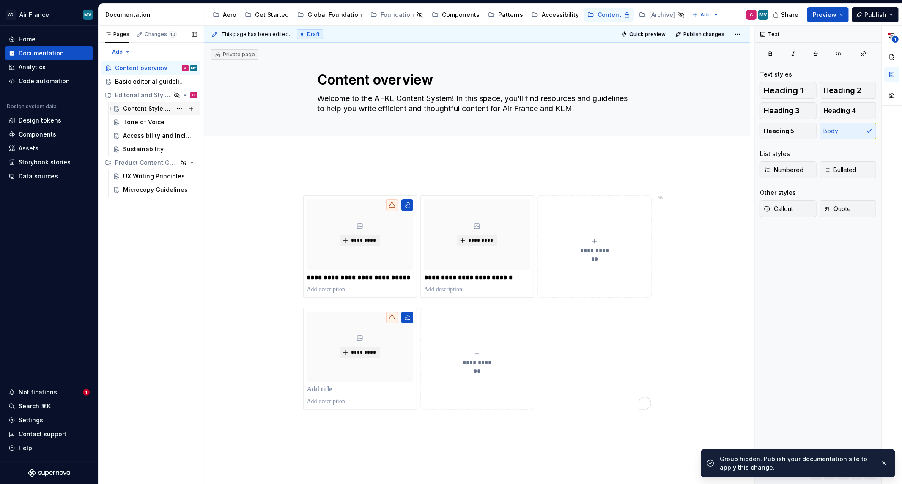
click at [145, 107] on div "Content Style Guide" at bounding box center [147, 108] width 49 height 8
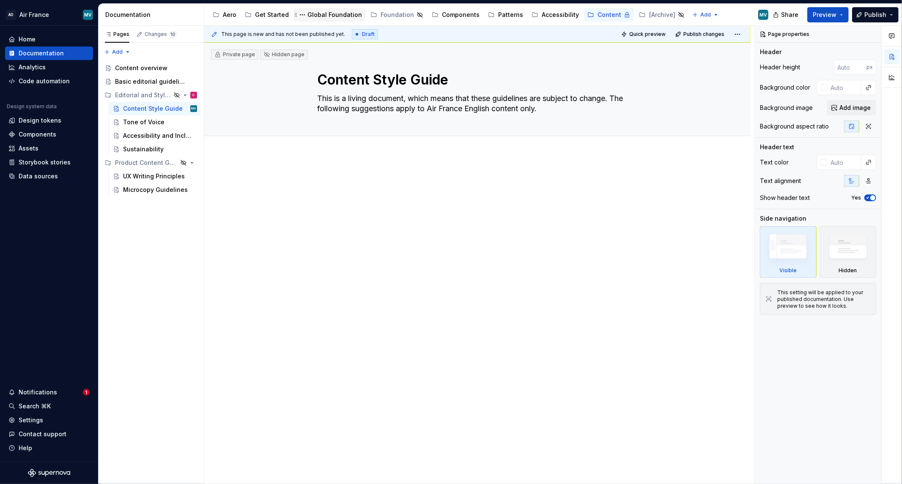
click at [344, 14] on div "Global Foundation" at bounding box center [334, 15] width 55 height 8
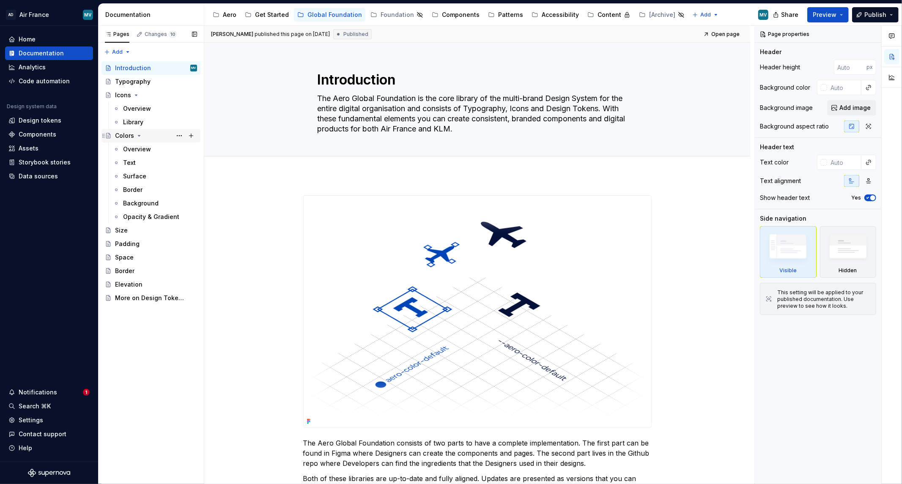
drag, startPoint x: 137, startPoint y: 137, endPoint x: 132, endPoint y: 140, distance: 5.1
click at [137, 137] on icon "Page tree" at bounding box center [139, 135] width 7 height 7
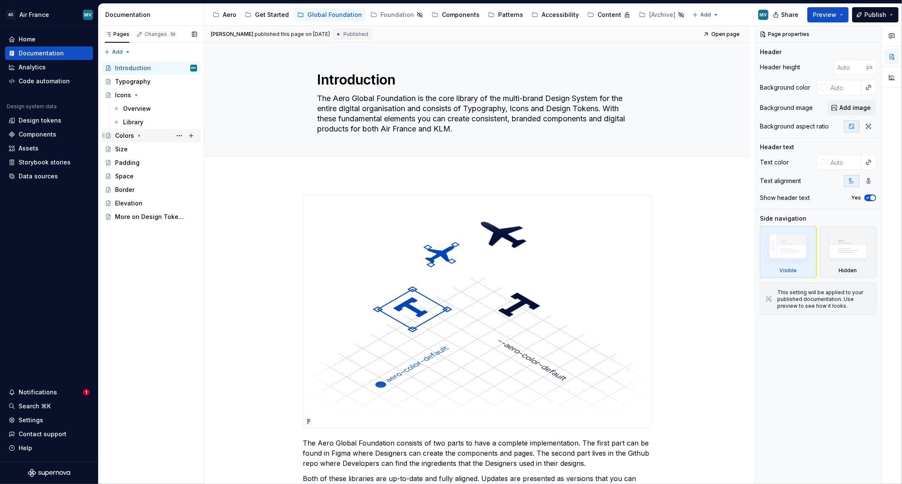
click at [140, 136] on icon "Page tree" at bounding box center [139, 135] width 7 height 7
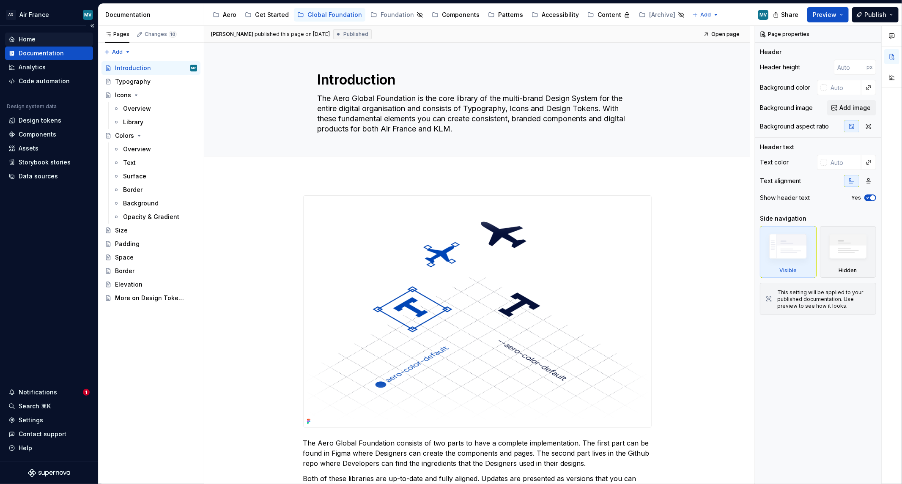
click at [17, 40] on div "Home" at bounding box center [48, 39] width 81 height 8
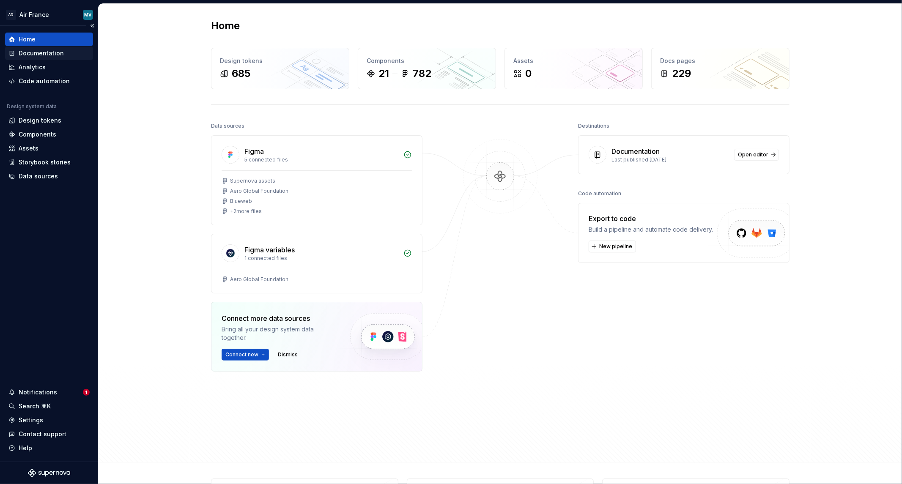
click at [29, 52] on div "Documentation" at bounding box center [41, 53] width 45 height 8
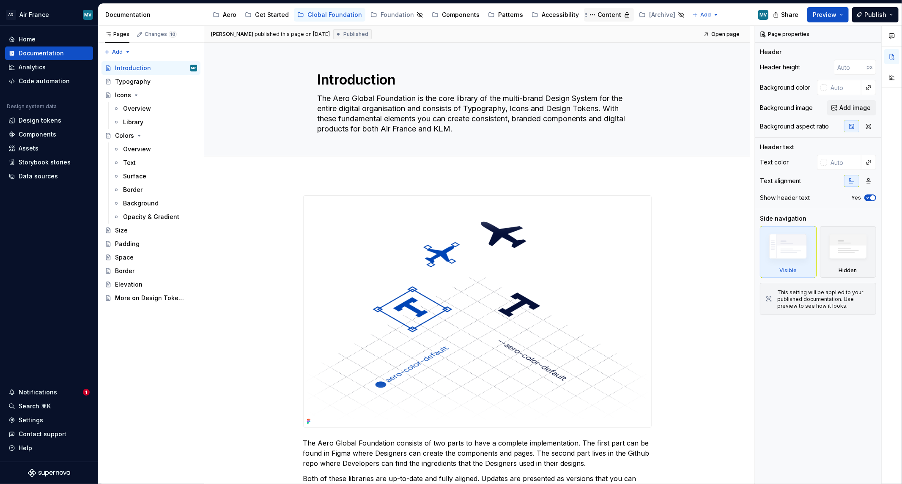
click at [597, 15] on div "Content" at bounding box center [609, 15] width 24 height 8
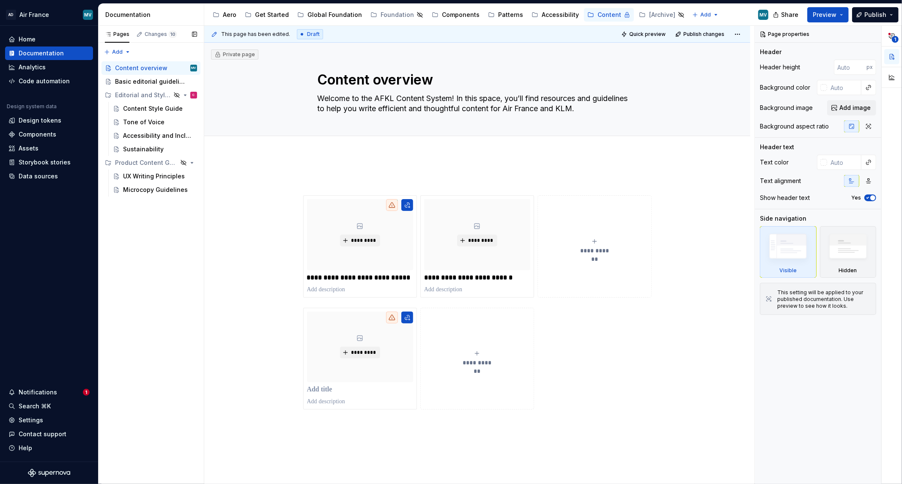
click at [109, 49] on div "Pages Changes 10 Add Accessibility guide for tree Page tree. Navigate the tree …" at bounding box center [151, 255] width 106 height 459
type textarea "*"
click at [121, 65] on div "New page" at bounding box center [144, 68] width 55 height 8
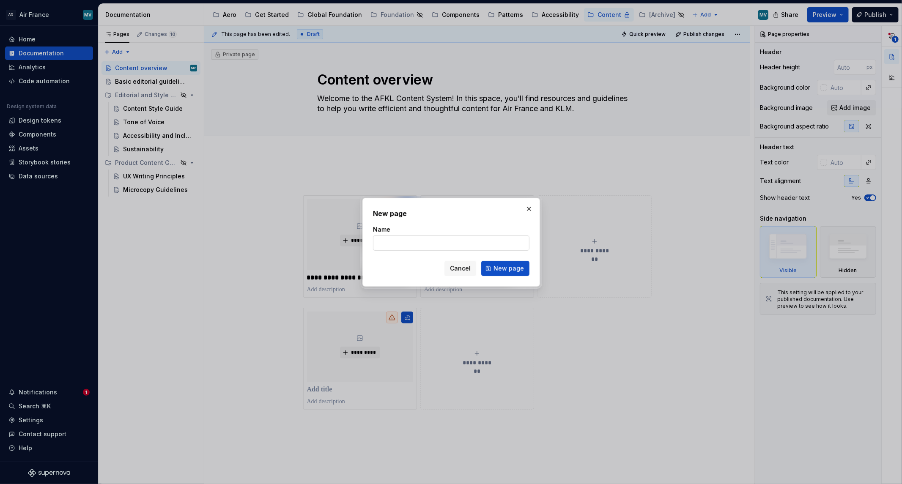
click at [512, 242] on input "Name" at bounding box center [451, 243] width 156 height 15
type input "Editorial and Style Guidelines"
click at [516, 268] on span "New page" at bounding box center [508, 268] width 30 height 8
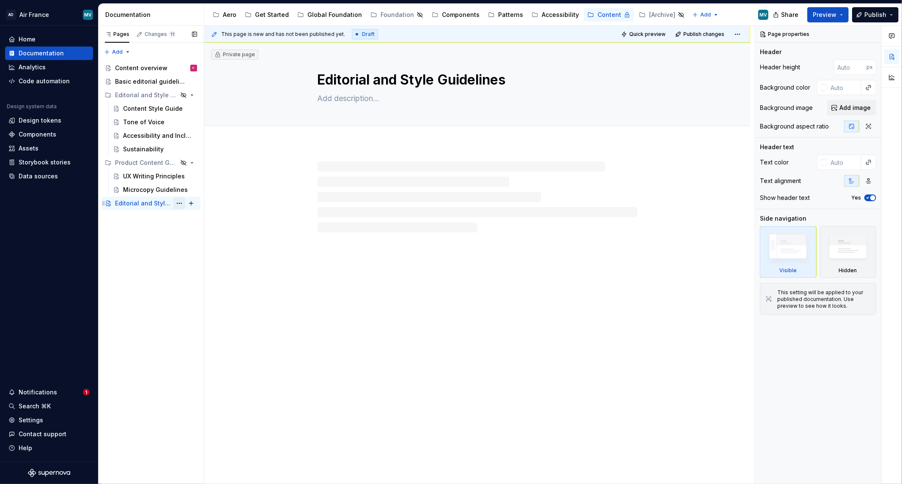
click at [181, 205] on button "Page tree" at bounding box center [179, 203] width 12 height 12
type textarea "*"
click at [192, 244] on div "Add tab" at bounding box center [230, 245] width 83 height 8
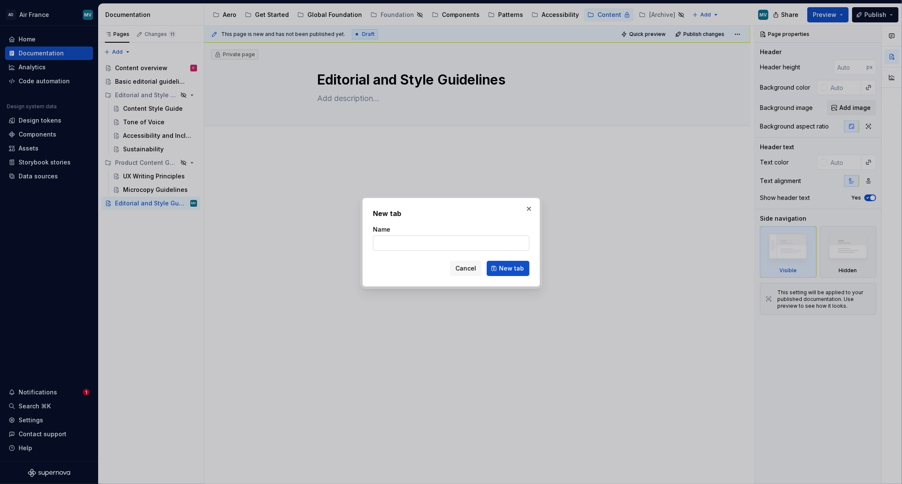
click at [450, 235] on div "Name" at bounding box center [451, 237] width 156 height 25
drag, startPoint x: 448, startPoint y: 239, endPoint x: 438, endPoint y: 250, distance: 14.7
click at [449, 241] on input "Name" at bounding box center [451, 243] width 156 height 15
click at [445, 241] on input "Name" at bounding box center [451, 243] width 156 height 15
type input "Content Style Guide"
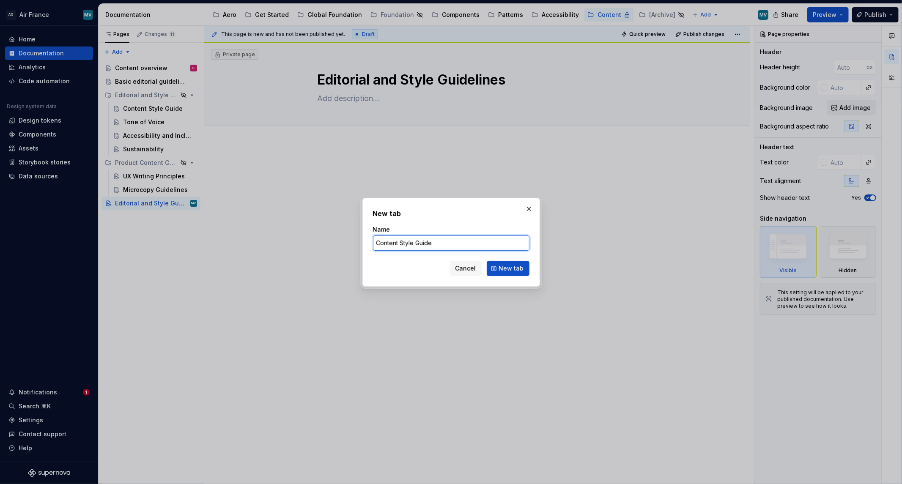
click button "New tab" at bounding box center [508, 268] width 43 height 15
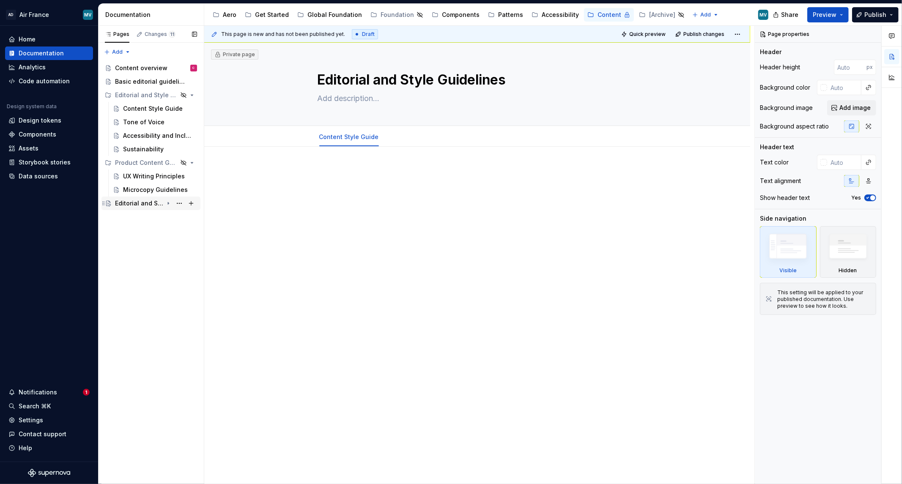
click at [171, 202] on icon "Page tree" at bounding box center [168, 203] width 7 height 7
click at [132, 206] on div "Editorial and Style Guidelines" at bounding box center [139, 203] width 48 height 8
click at [349, 129] on html "AD Air France MV Home Documentation Analytics Code automation Design system dat…" at bounding box center [451, 242] width 902 height 484
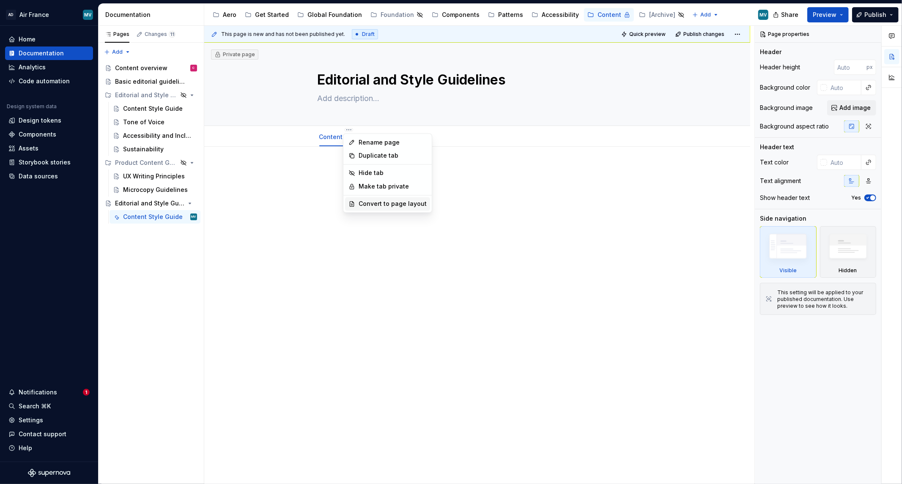
click at [375, 208] on div "Convert to page layout" at bounding box center [393, 204] width 68 height 8
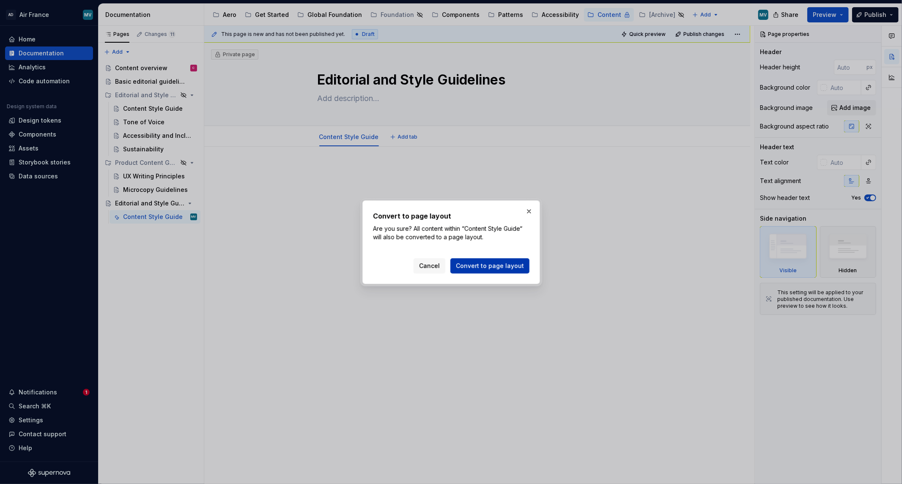
click at [512, 265] on span "Convert to page layout" at bounding box center [490, 266] width 68 height 8
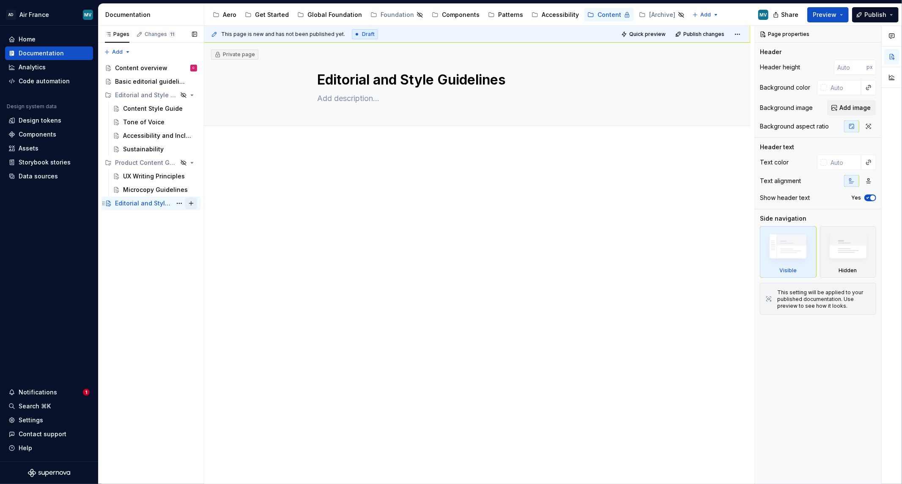
click at [187, 204] on button "Page tree" at bounding box center [191, 203] width 12 height 12
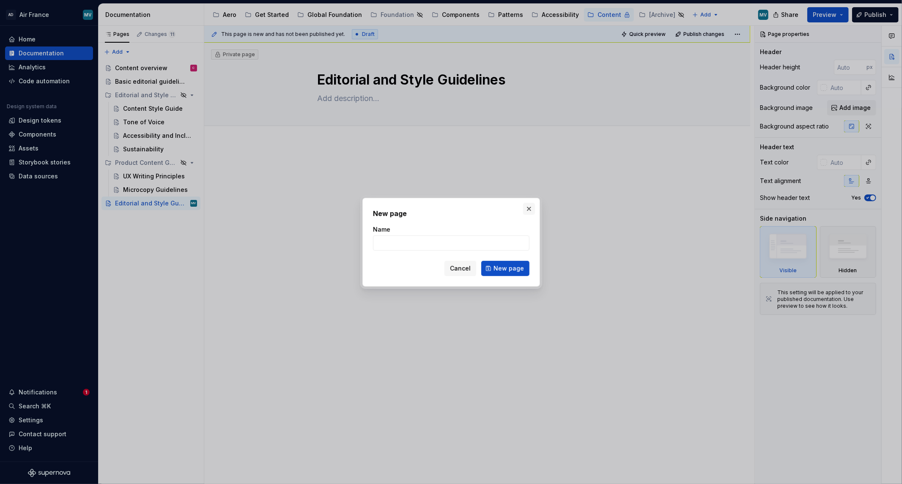
click at [529, 210] on button "button" at bounding box center [529, 209] width 12 height 12
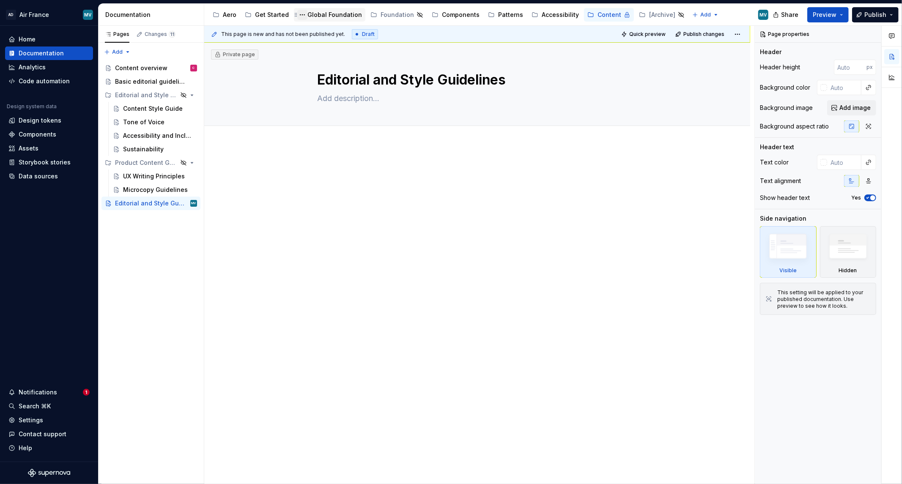
click at [299, 10] on button "Page tree" at bounding box center [302, 15] width 10 height 10
click at [343, 16] on html "AD Air France MV Home Documentation Analytics Code automation Design system dat…" at bounding box center [451, 242] width 902 height 484
click at [341, 14] on div "Global Foundation" at bounding box center [334, 15] width 55 height 8
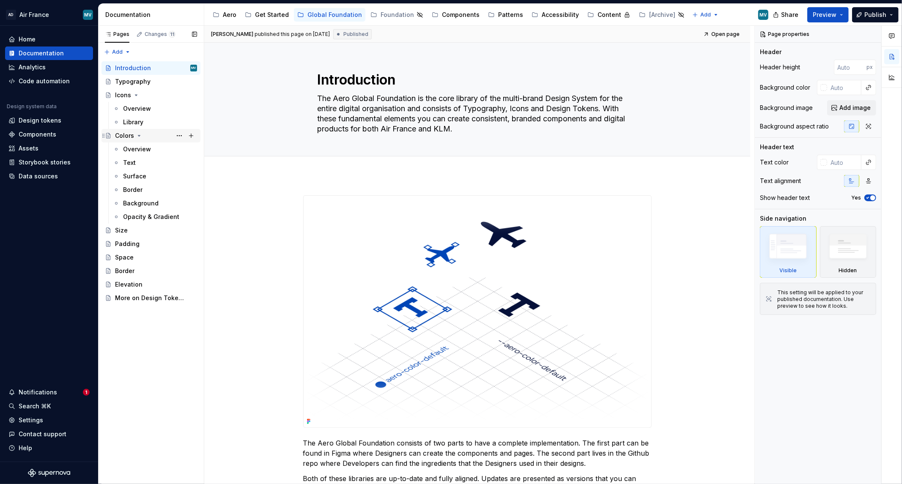
click at [121, 135] on div "Colors" at bounding box center [124, 136] width 19 height 8
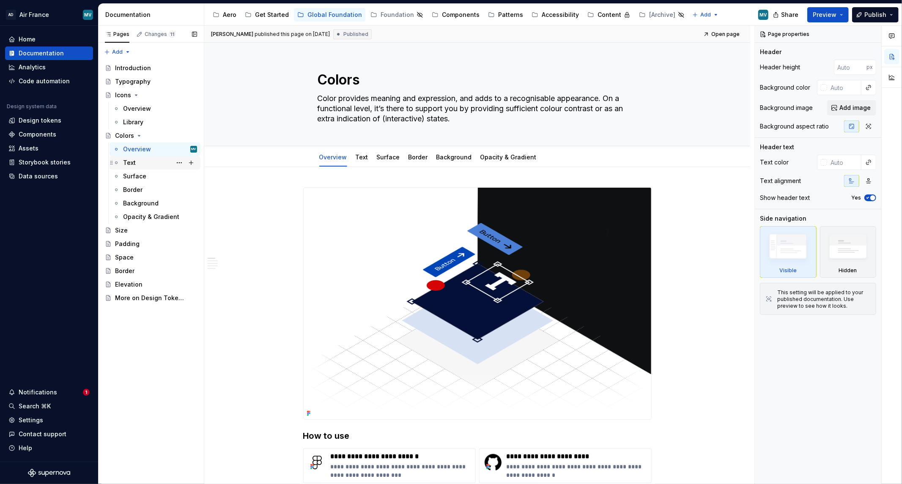
click at [135, 164] on div "Text" at bounding box center [129, 163] width 13 height 8
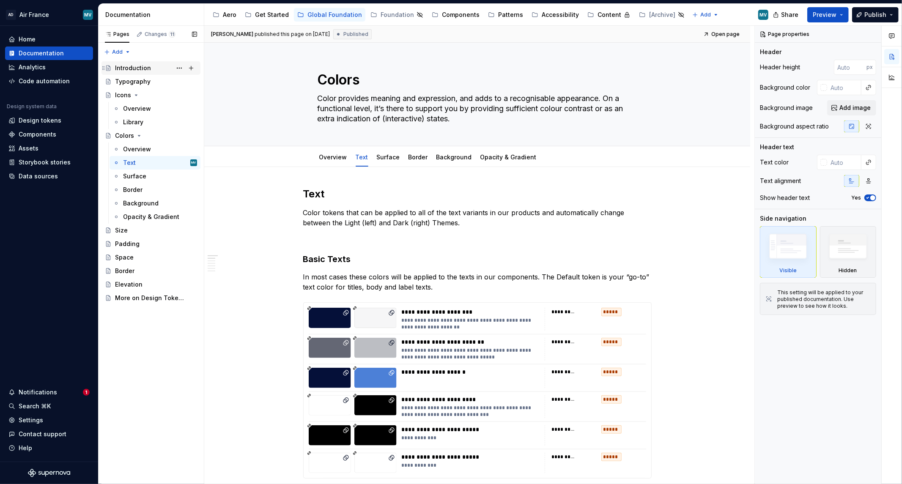
click at [138, 69] on div "Introduction" at bounding box center [133, 68] width 36 height 8
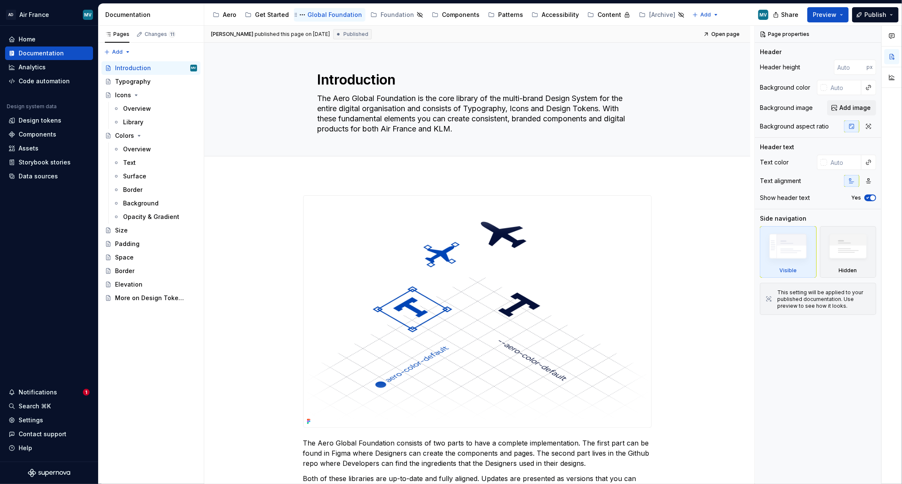
click at [345, 13] on div "Global Foundation" at bounding box center [334, 15] width 55 height 8
click at [263, 13] on div "Get Started" at bounding box center [272, 15] width 34 height 8
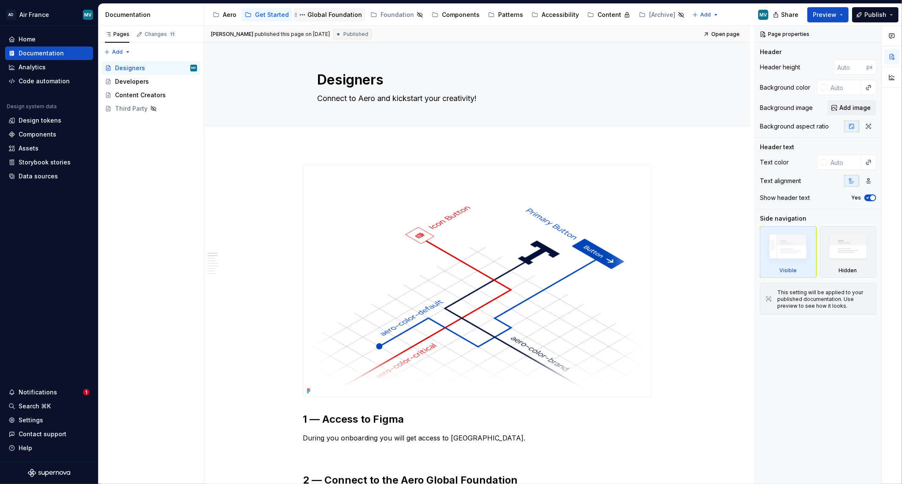
click at [336, 17] on div "Global Foundation" at bounding box center [334, 15] width 55 height 8
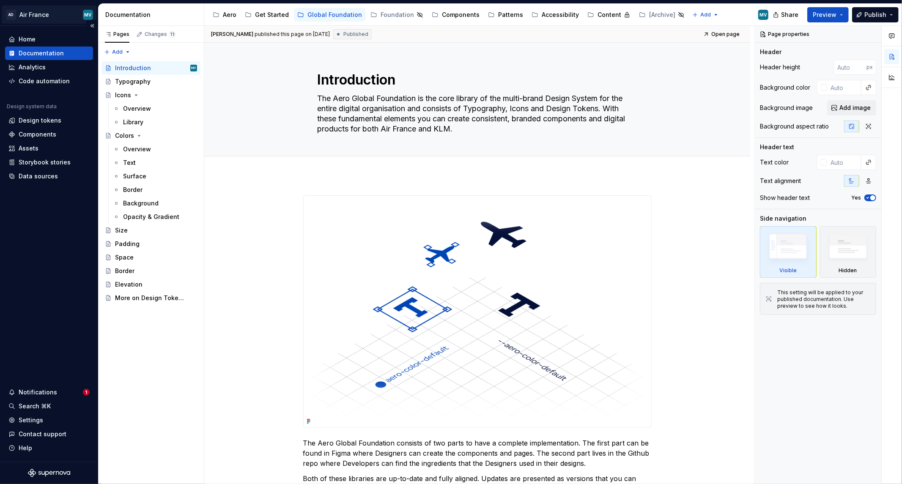
click at [45, 14] on html "AD Air France MV Home Documentation Analytics Code automation Design system dat…" at bounding box center [451, 242] width 902 height 484
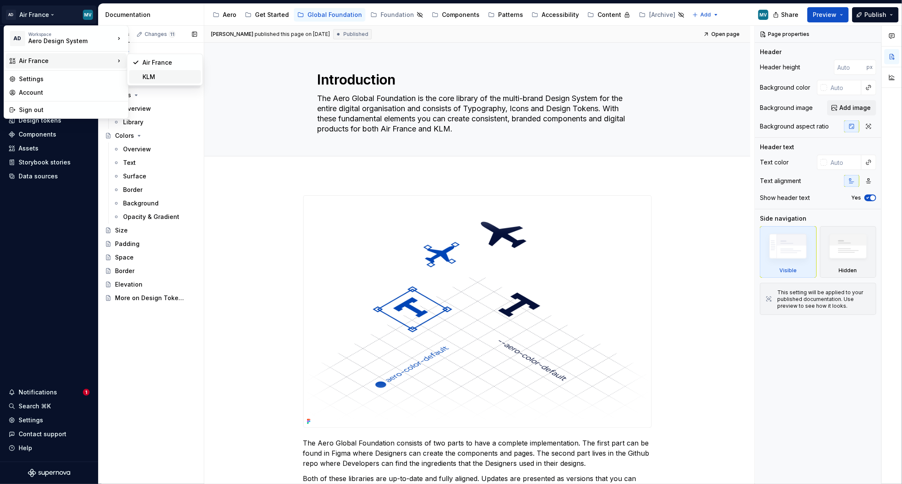
drag, startPoint x: 161, startPoint y: 77, endPoint x: 163, endPoint y: 83, distance: 6.7
click at [160, 77] on div "KLM" at bounding box center [170, 77] width 55 height 8
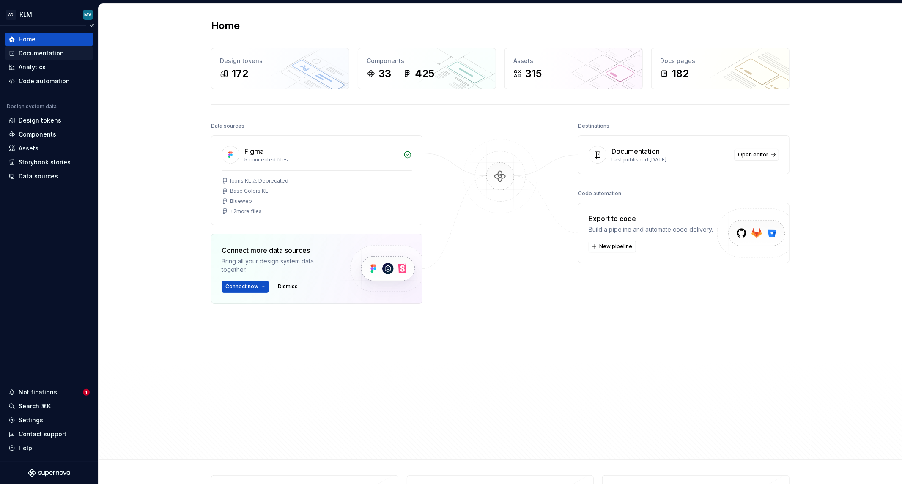
click at [33, 52] on div "Documentation" at bounding box center [41, 53] width 45 height 8
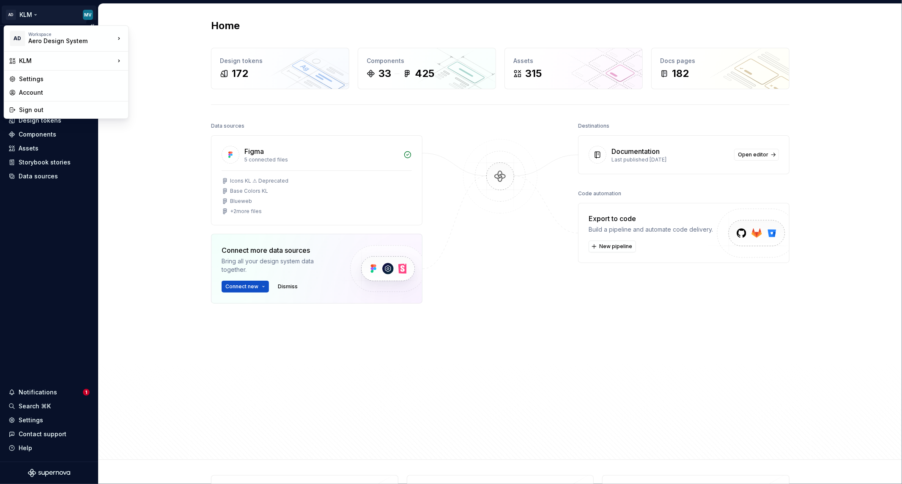
click at [19, 11] on html "AD KLM MV Home Documentation Analytics Code automation Design system data Desig…" at bounding box center [451, 242] width 902 height 484
click at [32, 64] on div "KLM" at bounding box center [67, 61] width 96 height 8
click at [154, 66] on div "Air France" at bounding box center [165, 63] width 72 height 14
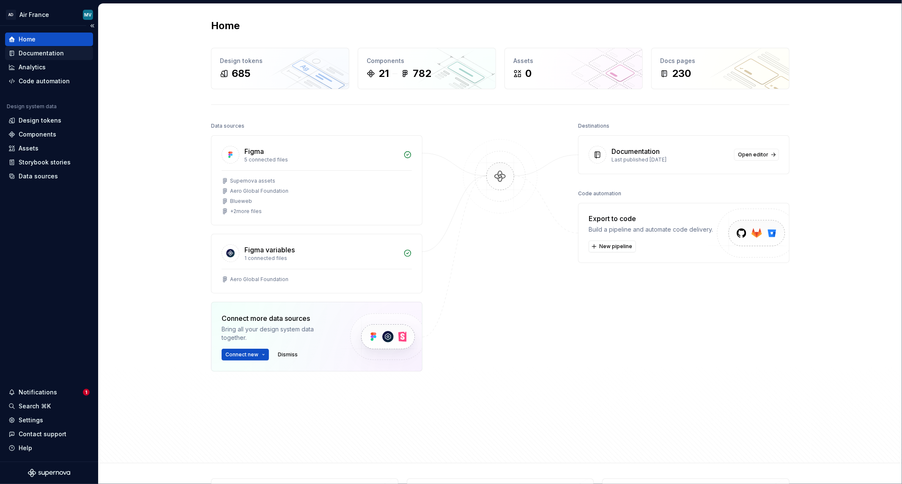
click at [31, 52] on div "Documentation" at bounding box center [41, 53] width 45 height 8
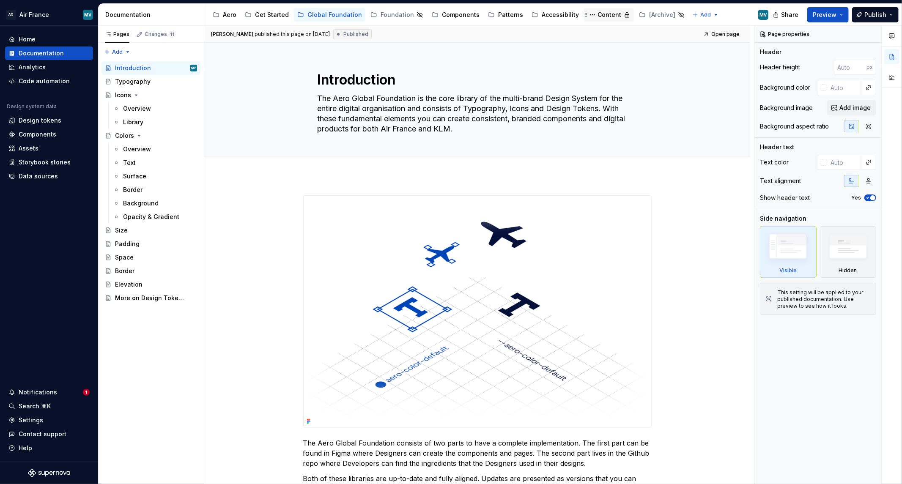
click at [599, 12] on div "Content" at bounding box center [609, 15] width 24 height 8
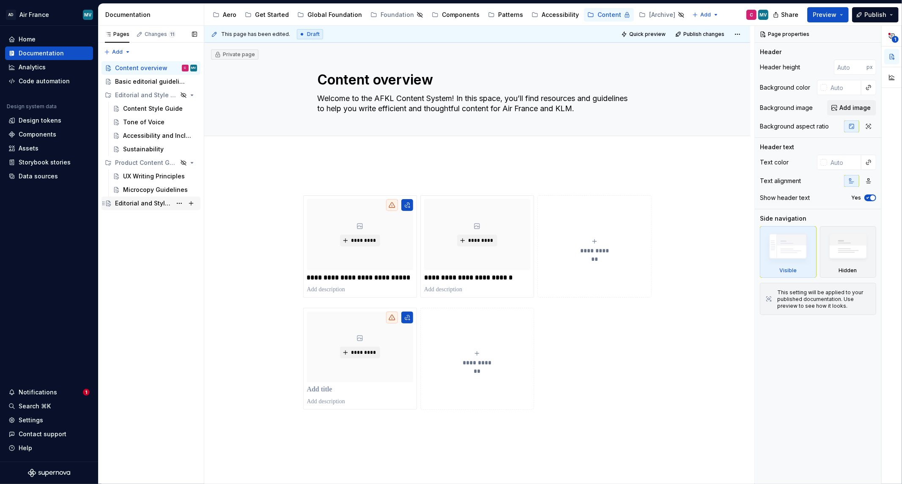
click at [130, 205] on div "Editorial and Style Guidelines" at bounding box center [143, 203] width 57 height 8
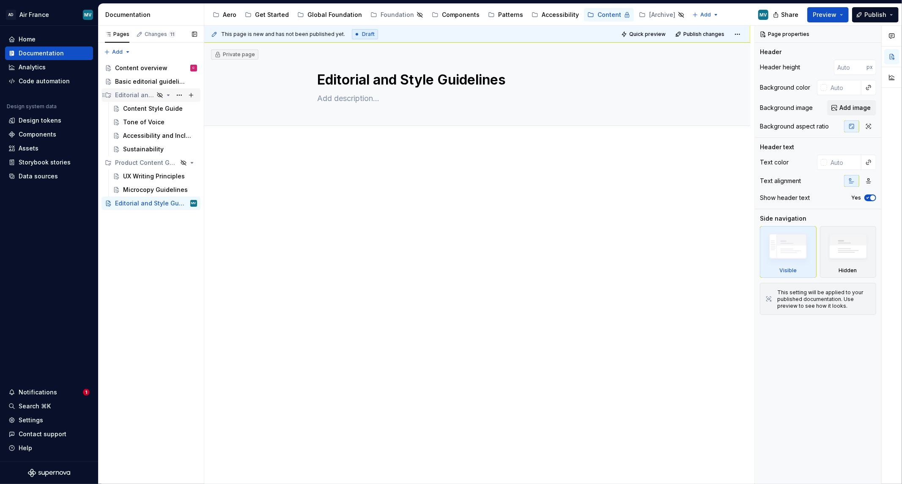
click at [134, 94] on div "Editorial and Style Guidelines" at bounding box center [134, 95] width 39 height 8
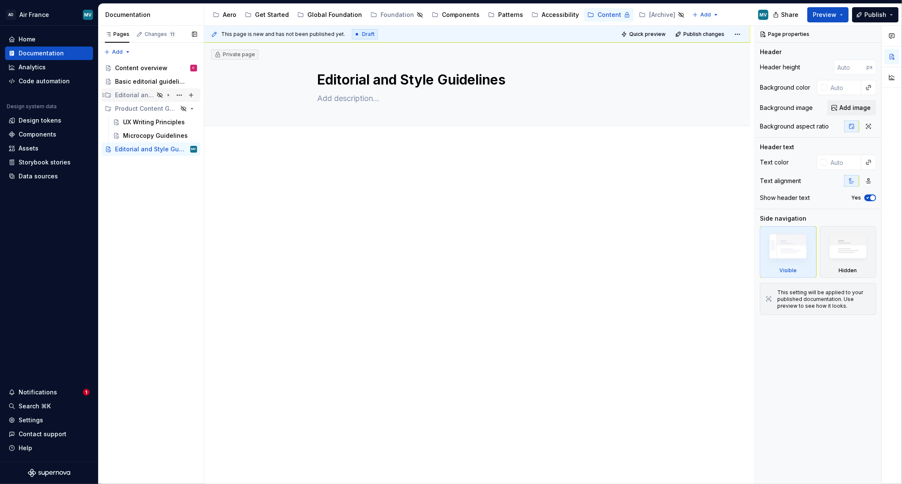
click at [134, 94] on div "Editorial and Style Guidelines" at bounding box center [134, 95] width 39 height 8
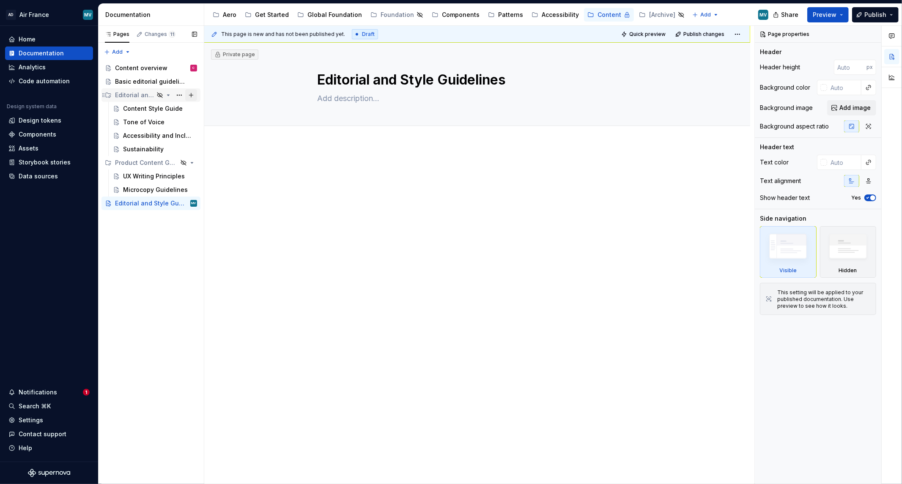
click at [191, 94] on button "Page tree" at bounding box center [191, 95] width 12 height 12
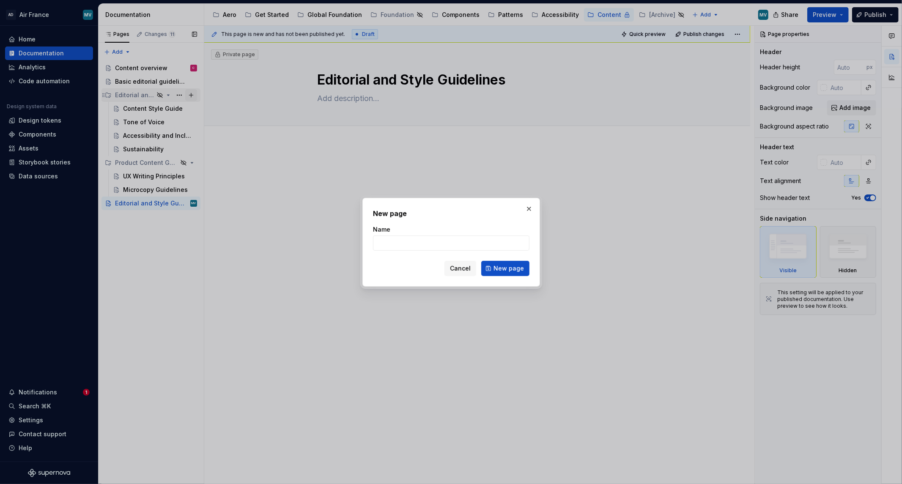
type textarea "*"
click at [424, 233] on div "Name" at bounding box center [451, 229] width 156 height 8
click at [423, 237] on input "Name" at bounding box center [451, 243] width 156 height 15
type input "Overview"
click at [519, 269] on span "New page" at bounding box center [508, 268] width 30 height 8
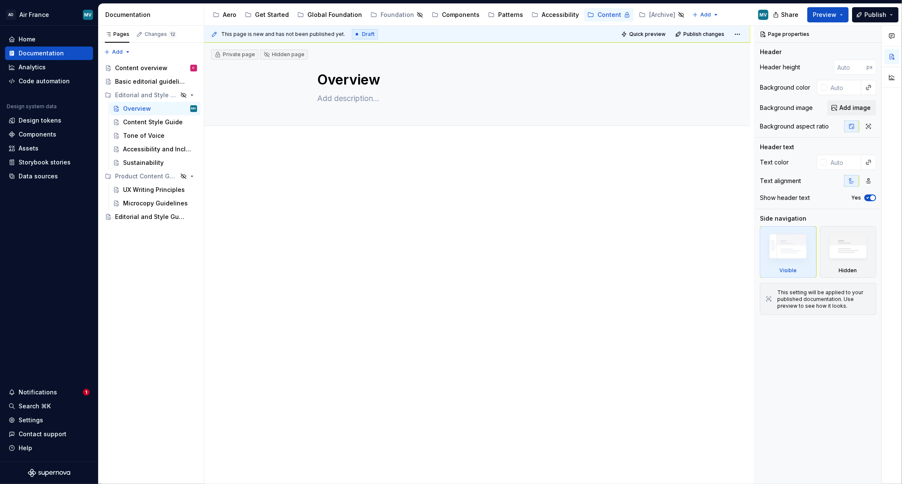
click at [299, 168] on div "This page is new and has not been published yet. Draft Quick preview Publish ch…" at bounding box center [479, 255] width 550 height 459
click at [340, 196] on div "This page is new and has not been published yet. Draft Quick preview Publish ch…" at bounding box center [479, 255] width 550 height 459
click at [321, 163] on div "This page is new and has not been published yet. Draft Quick preview Publish ch…" at bounding box center [479, 255] width 550 height 459
drag, startPoint x: 457, startPoint y: 429, endPoint x: 463, endPoint y: 429, distance: 5.5
click at [463, 429] on div "This page is new and has not been published yet. Draft Quick preview Publish ch…" at bounding box center [479, 255] width 550 height 459
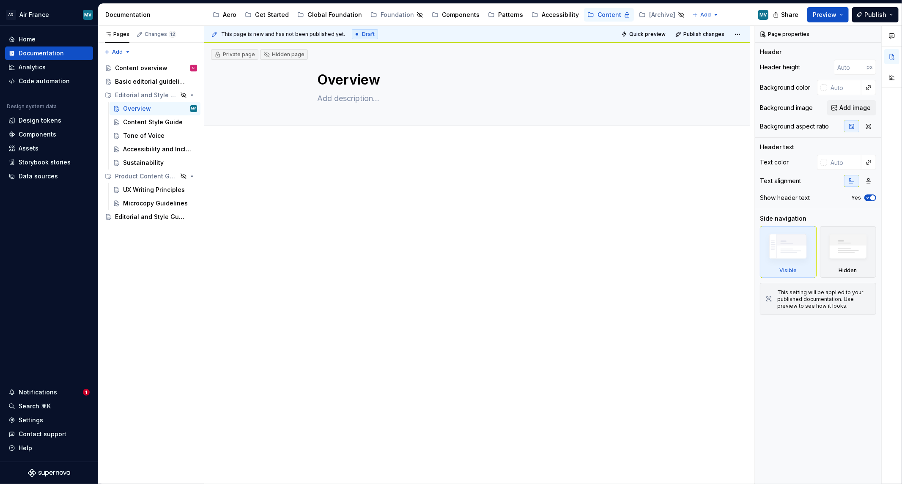
click at [356, 125] on div "This page is new and has not been published yet. Draft Quick preview Publish ch…" at bounding box center [479, 255] width 550 height 459
click at [349, 183] on div "This page is new and has not been published yet. Draft Quick preview Publish ch…" at bounding box center [479, 255] width 550 height 459
click at [351, 181] on div "This page is new and has not been published yet. Draft Quick preview Publish ch…" at bounding box center [479, 255] width 550 height 459
click at [351, 180] on div "This page is new and has not been published yet. Draft Quick preview Publish ch…" at bounding box center [479, 255] width 550 height 459
click at [349, 102] on div "This page is new and has not been published yet. Draft Quick preview Publish ch…" at bounding box center [479, 255] width 550 height 459
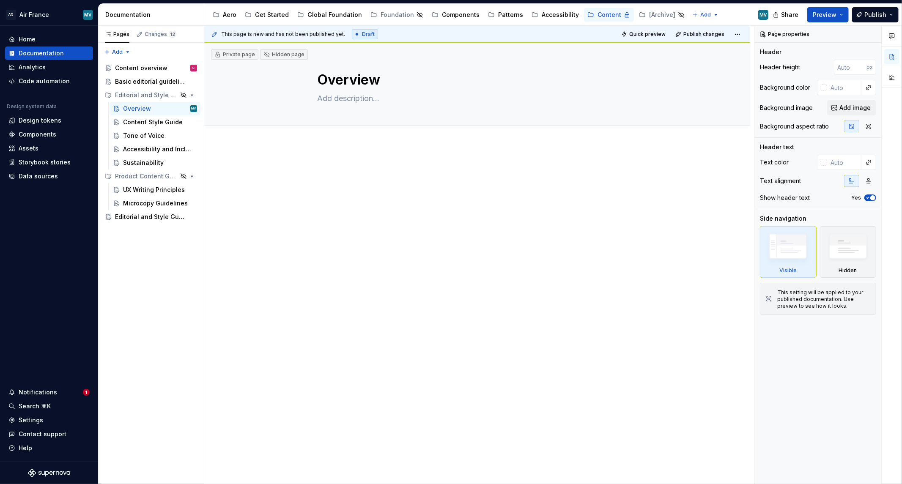
click at [345, 98] on div "This page is new and has not been published yet. Draft Quick preview Publish ch…" at bounding box center [479, 255] width 550 height 459
click at [0, 0] on button "Page tree" at bounding box center [0, 0] width 0 height 0
type textarea "*"
click at [176, 107] on div "Pages Changes 12 Add Accessibility guide for tree Page tree. Navigate the tree …" at bounding box center [151, 255] width 106 height 459
click at [443, 180] on div "This page is new and has not been published yet. Draft Quick preview Publish ch…" at bounding box center [479, 255] width 550 height 459
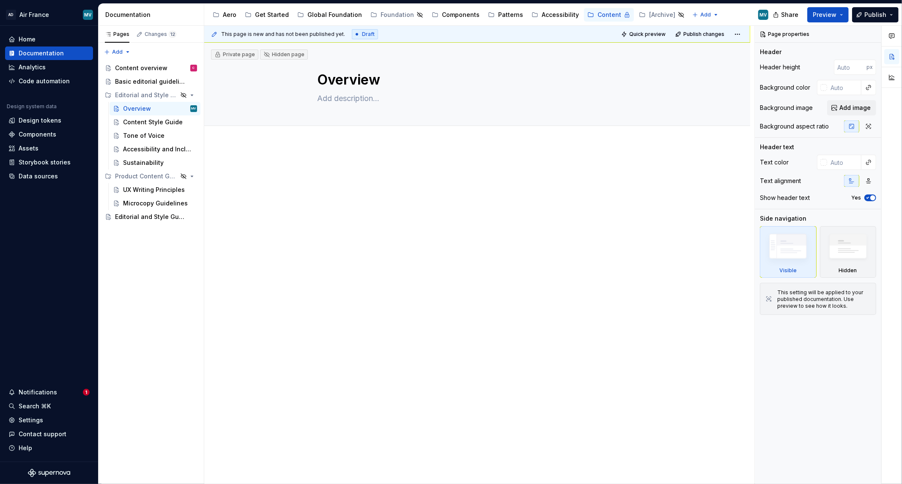
click at [370, 95] on div "This page is new and has not been published yet. Draft Quick preview Publish ch…" at bounding box center [479, 255] width 550 height 459
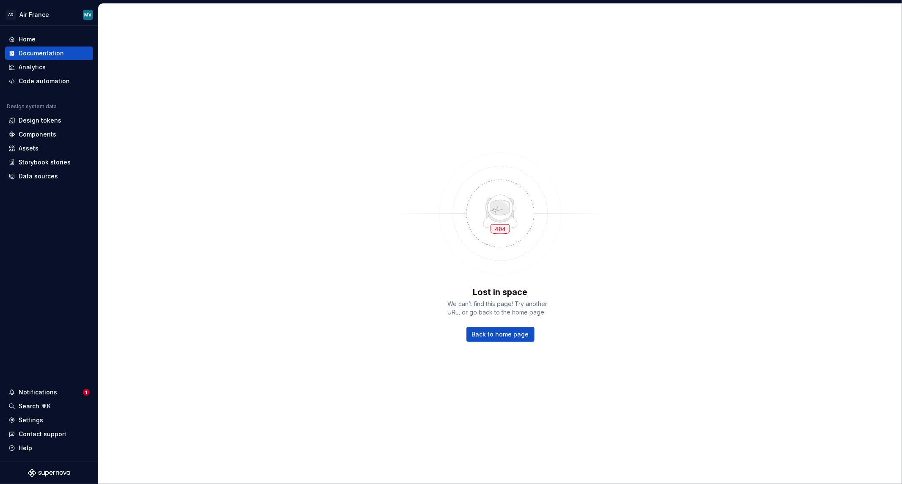
drag, startPoint x: 34, startPoint y: 52, endPoint x: 48, endPoint y: 0, distance: 53.1
click at [34, 52] on div "Documentation" at bounding box center [41, 53] width 45 height 8
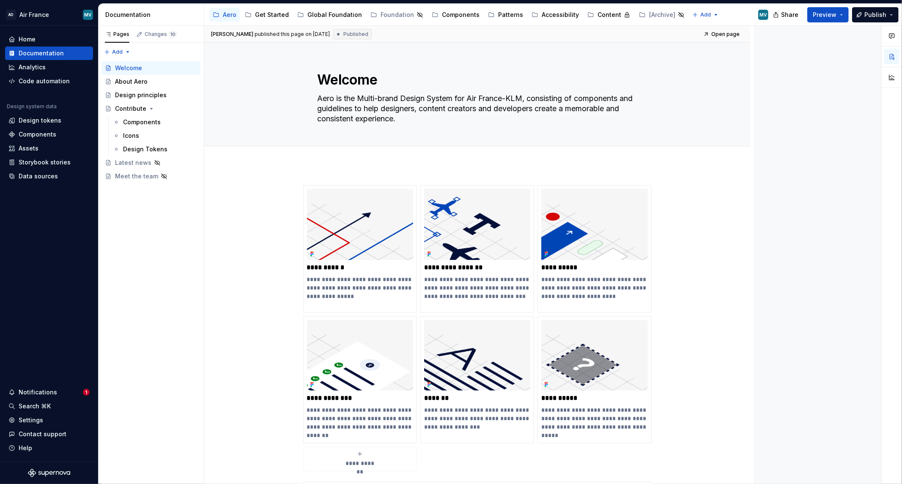
type textarea "*"
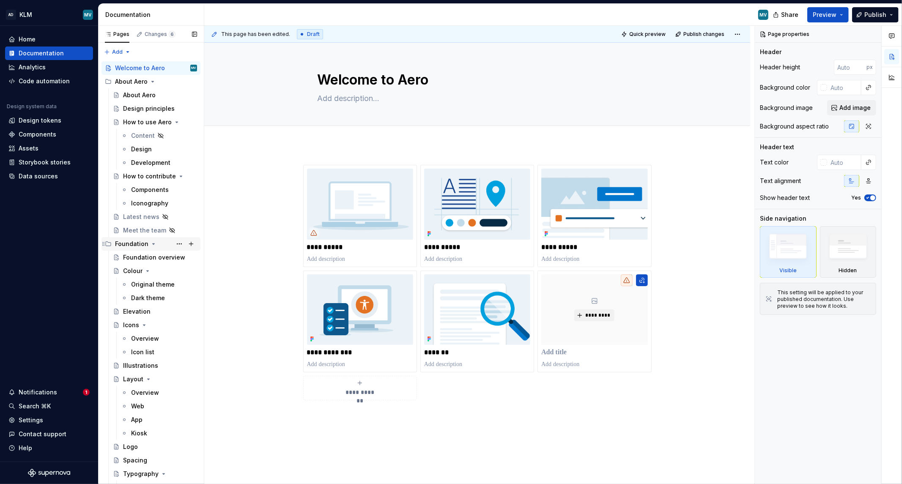
click at [143, 242] on div "Foundation" at bounding box center [131, 244] width 33 height 8
click at [129, 243] on div "Foundation" at bounding box center [131, 244] width 33 height 8
click at [128, 257] on div "Foundation overview" at bounding box center [147, 257] width 49 height 8
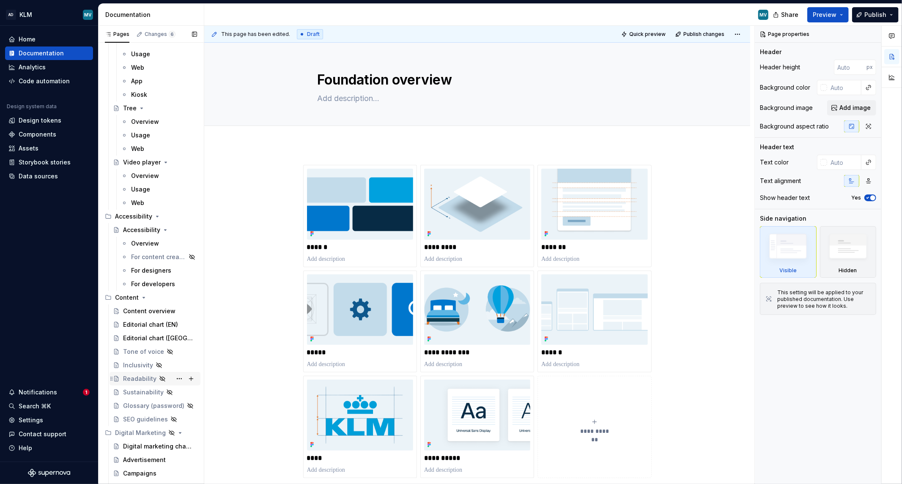
scroll to position [2822, 0]
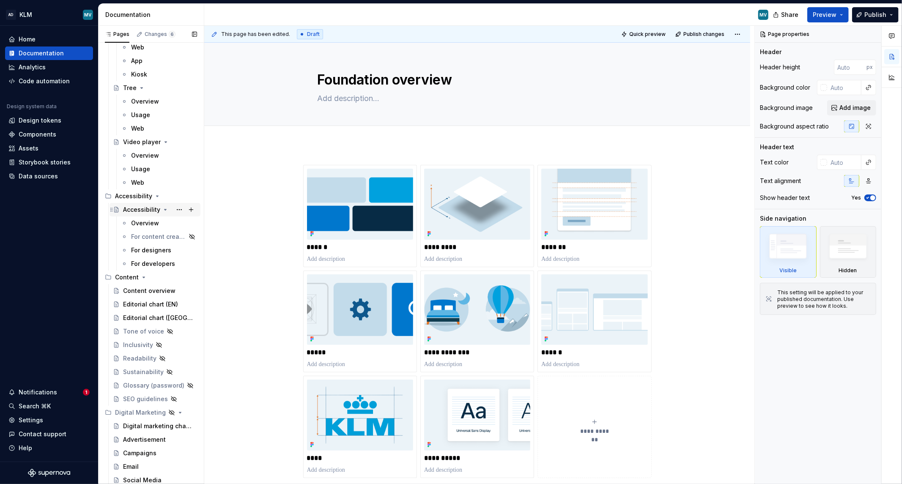
click at [125, 208] on div "Accessibility" at bounding box center [141, 210] width 37 height 8
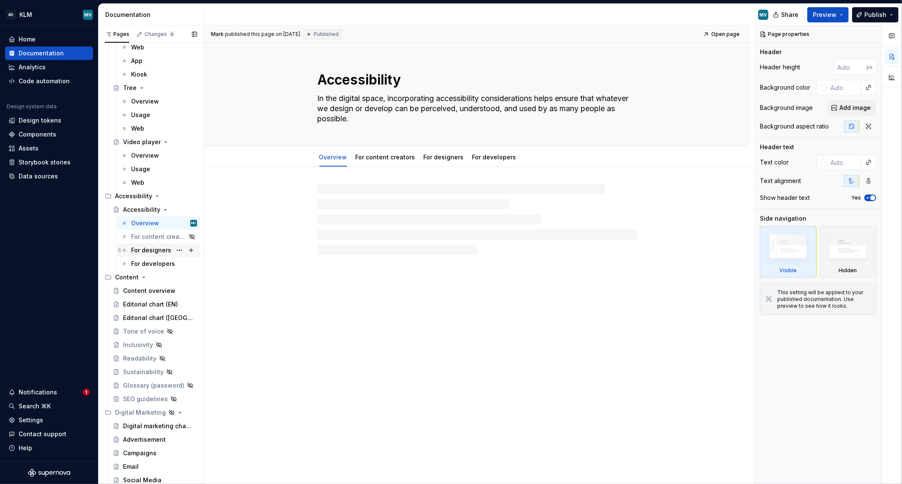
click at [144, 252] on div "For designers" at bounding box center [151, 250] width 40 height 8
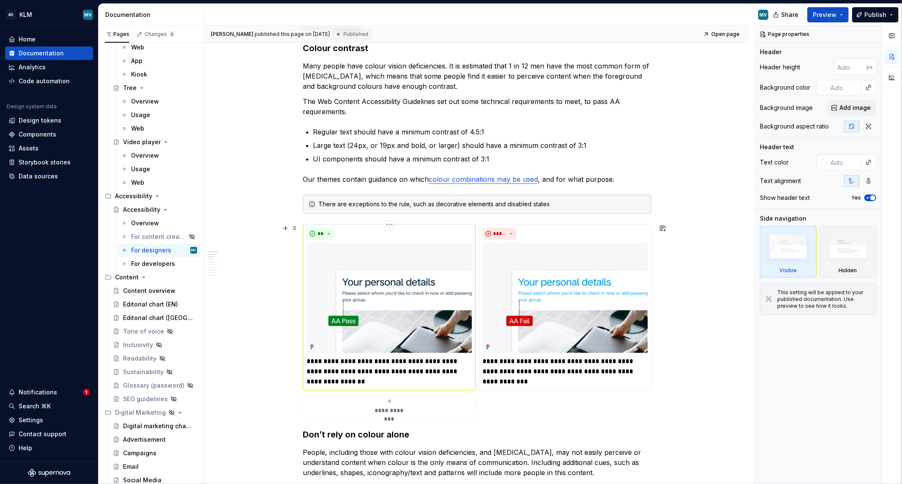
scroll to position [282, 0]
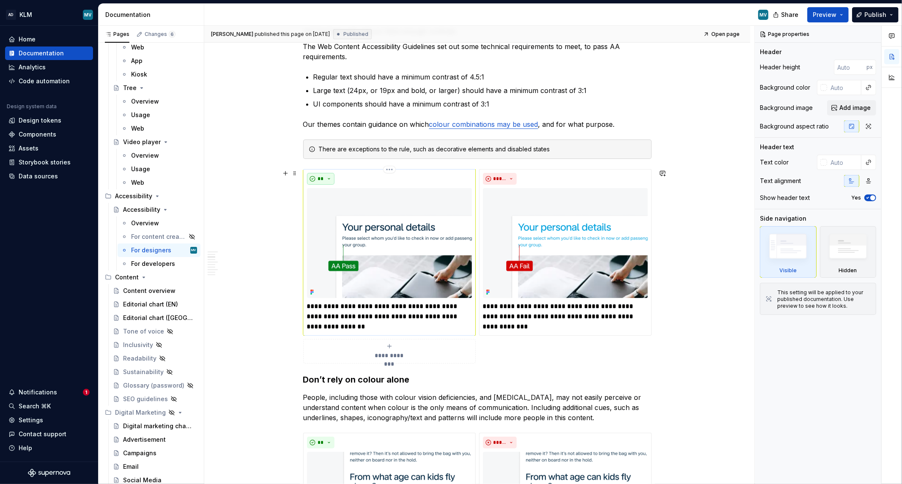
click at [326, 179] on button "**" at bounding box center [321, 179] width 28 height 12
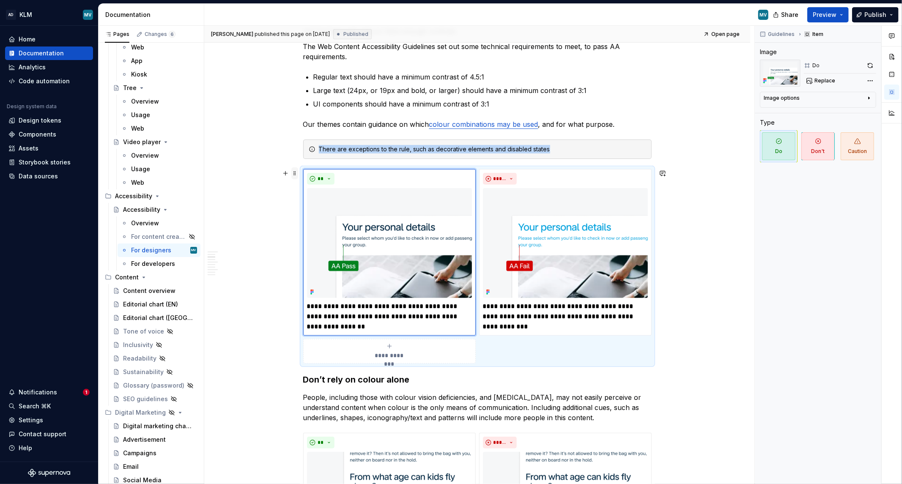
click at [292, 173] on span at bounding box center [294, 173] width 7 height 12
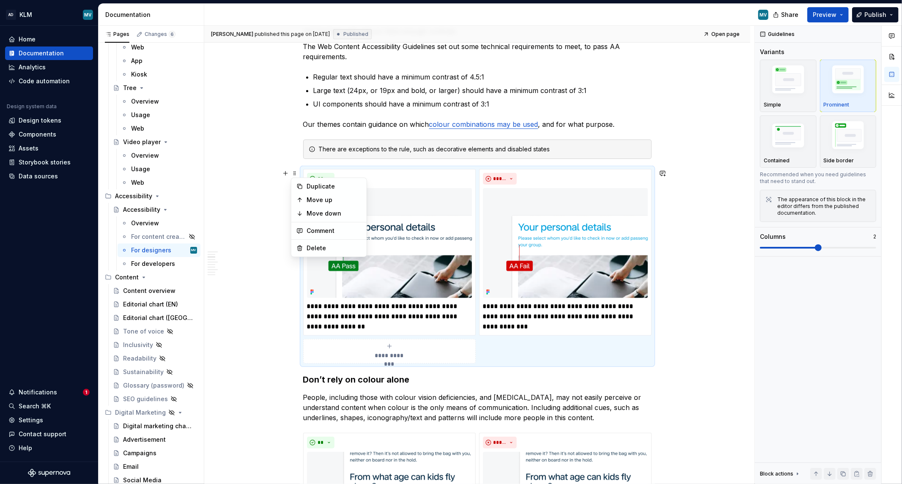
type textarea "*"
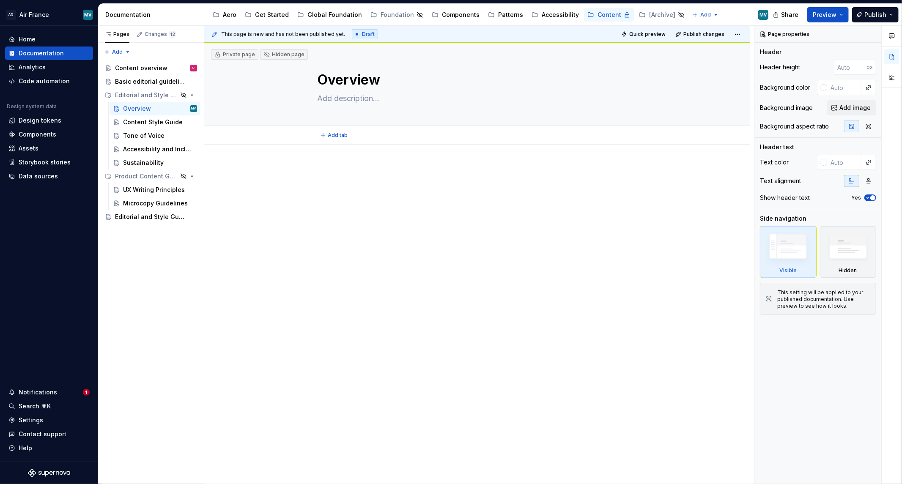
type textarea "*"
click at [325, 183] on div at bounding box center [477, 181] width 348 height 32
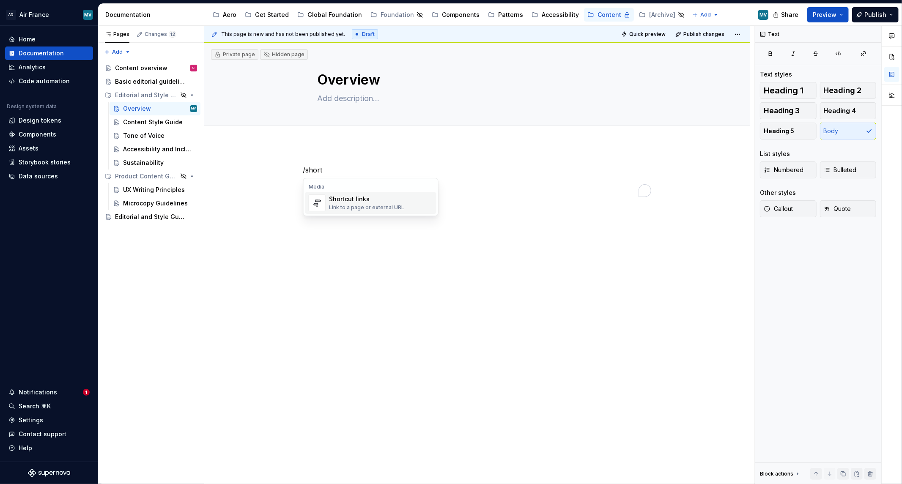
click at [393, 208] on div "Link to a page or external URL" at bounding box center [366, 207] width 75 height 7
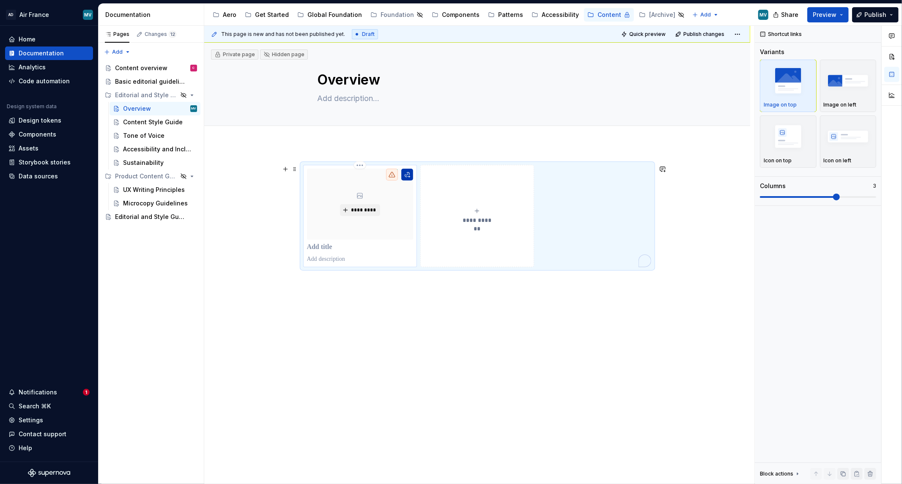
click at [406, 173] on button "To enrich screen reader interactions, please activate Accessibility in Grammarl…" at bounding box center [407, 175] width 12 height 12
type textarea "*"
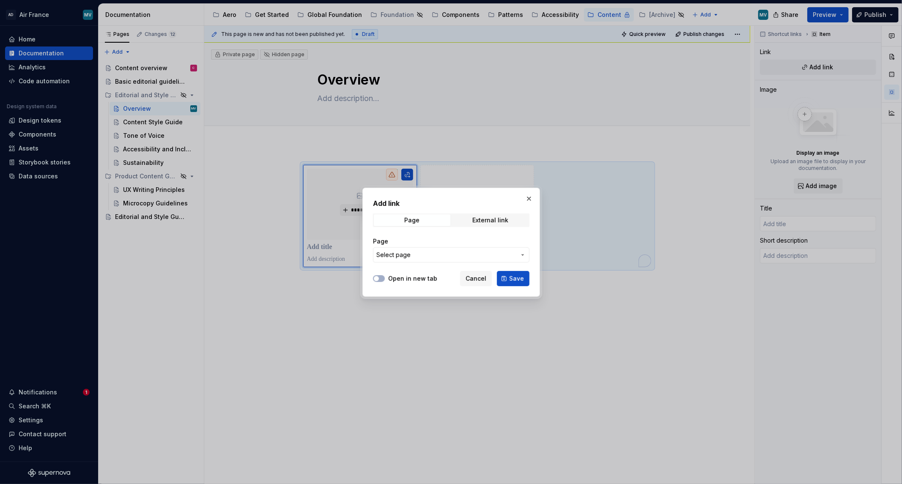
click at [469, 260] on button "Select page" at bounding box center [451, 254] width 156 height 15
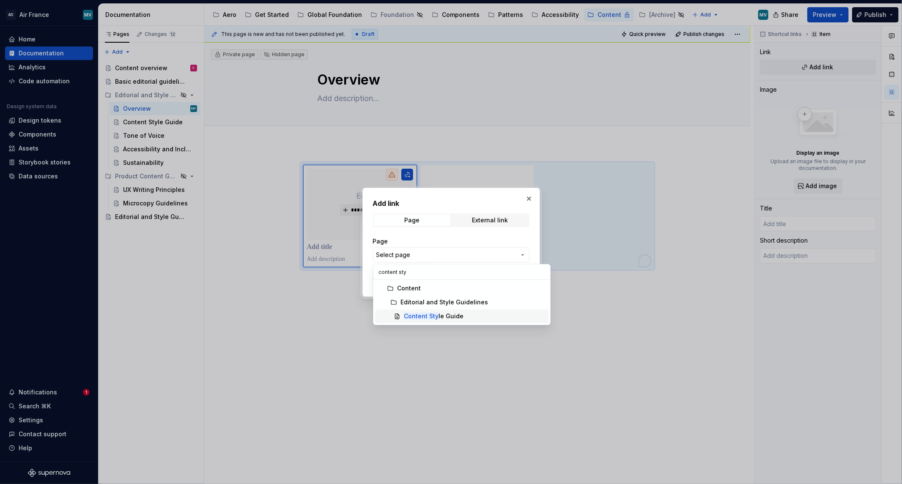
type input "content sty"
click at [457, 320] on div "Content Sty le Guide" at bounding box center [434, 316] width 60 height 8
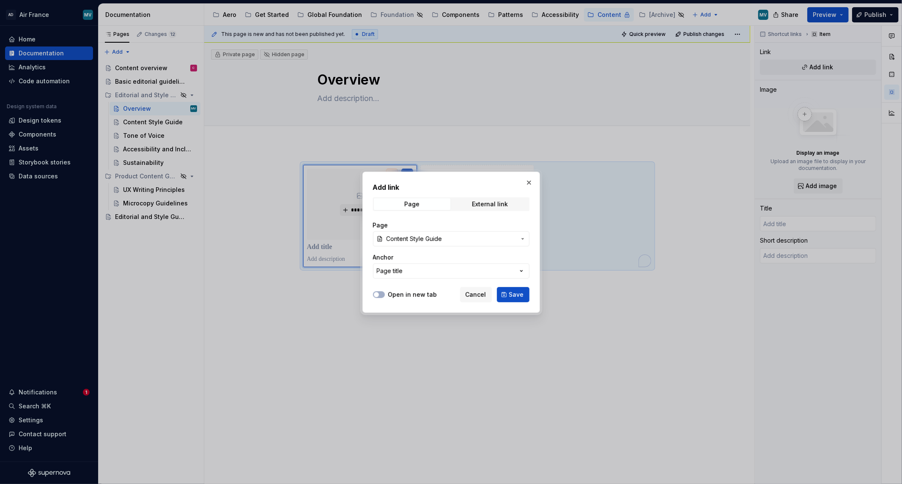
click at [509, 294] on button "Save" at bounding box center [513, 294] width 33 height 15
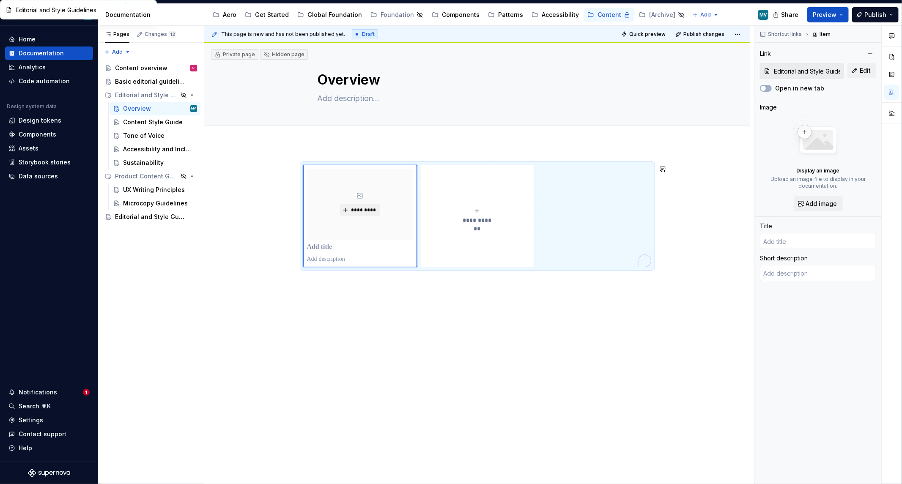
click at [366, 298] on div "**********" at bounding box center [477, 284] width 546 height 278
type textarea "*"
type input "Content Style Guide"
type textarea "This is a living document, which means that these guidelines are subject to cha…"
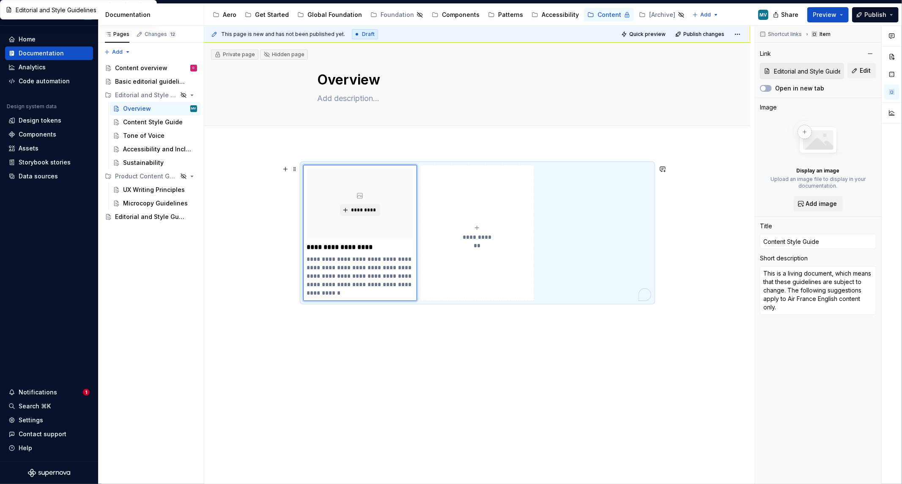
click at [471, 240] on span "**********" at bounding box center [477, 237] width 37 height 8
type textarea "*"
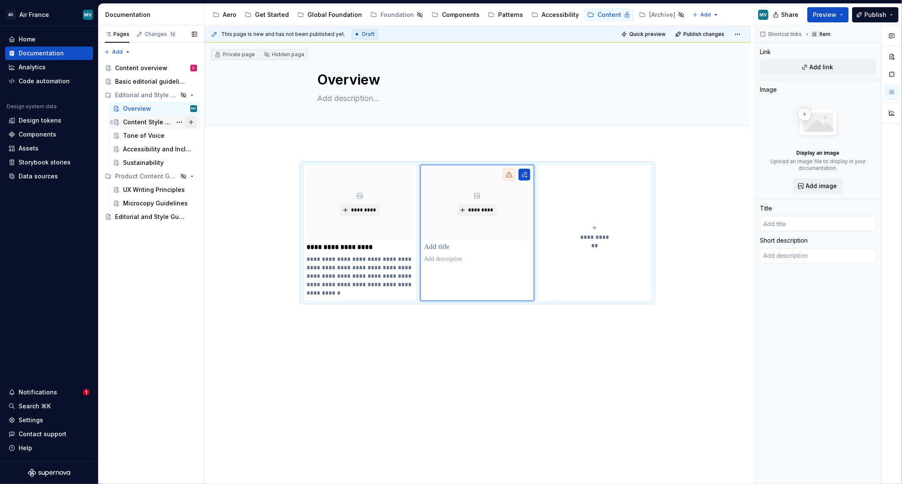
click at [191, 122] on button "Page tree" at bounding box center [191, 122] width 12 height 12
type textarea "*"
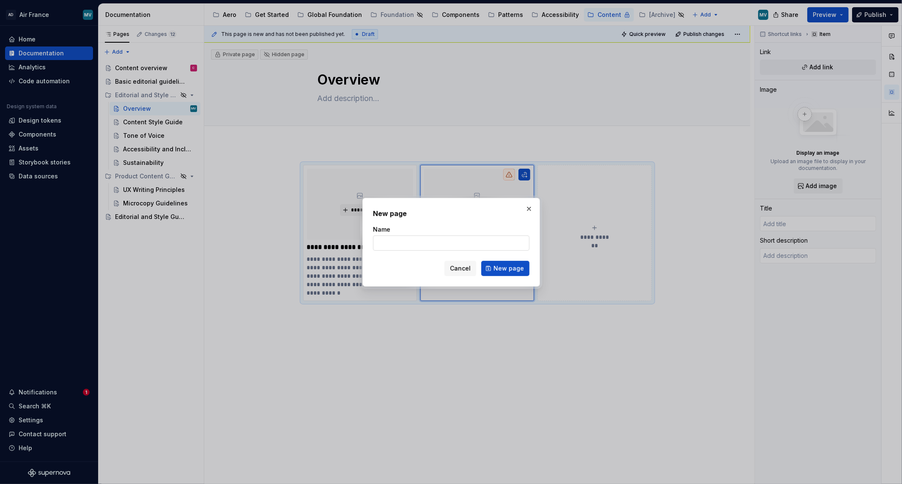
click at [437, 246] on input "Name" at bounding box center [451, 243] width 156 height 15
type input "Content Style Guide (French)"
click at [500, 268] on span "New page" at bounding box center [508, 268] width 30 height 8
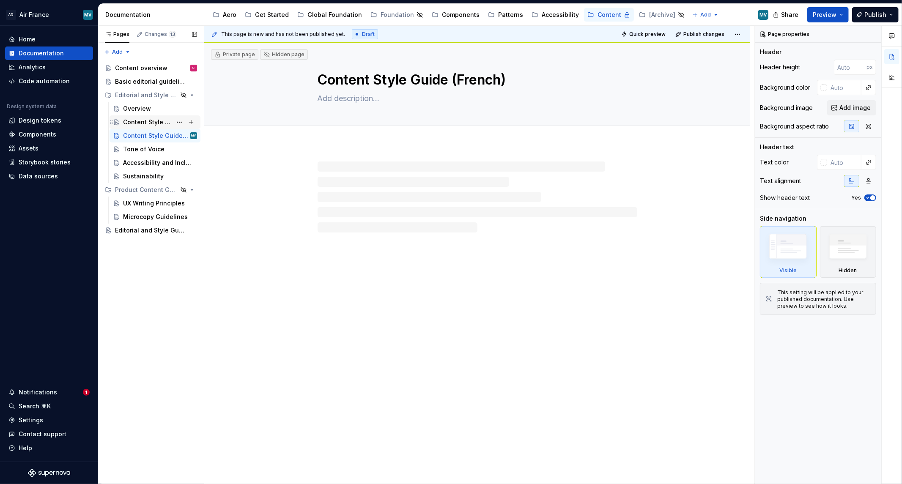
click at [137, 123] on div "Content Style Guide" at bounding box center [147, 122] width 49 height 8
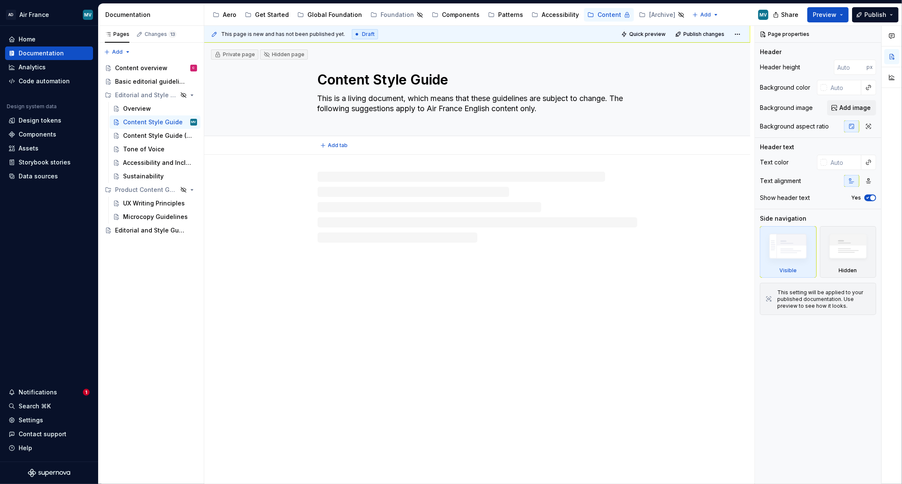
click at [449, 81] on textarea "Content Style Guide" at bounding box center [476, 80] width 320 height 20
click at [425, 82] on textarea "Content Style Guide" at bounding box center [476, 80] width 320 height 20
click at [463, 87] on textarea "Content Style Guide" at bounding box center [476, 80] width 320 height 20
type textarea "*"
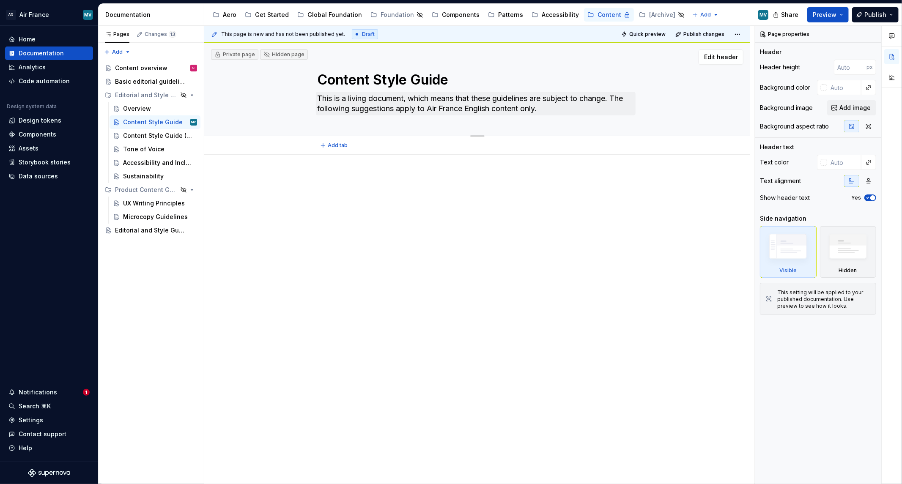
type textarea "Content Style Guide"
type textarea "*"
type textarea "Content Style Guide ("
type textarea "*"
type textarea "Content Style Guide (En"
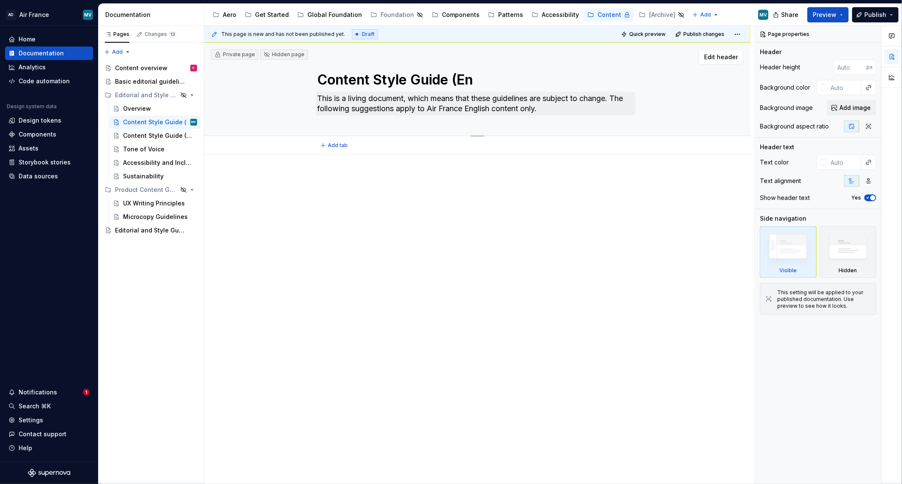
type textarea "*"
type textarea "Content Style Guide (Eng"
type textarea "*"
type textarea "Content Style Guide (Engl"
type textarea "*"
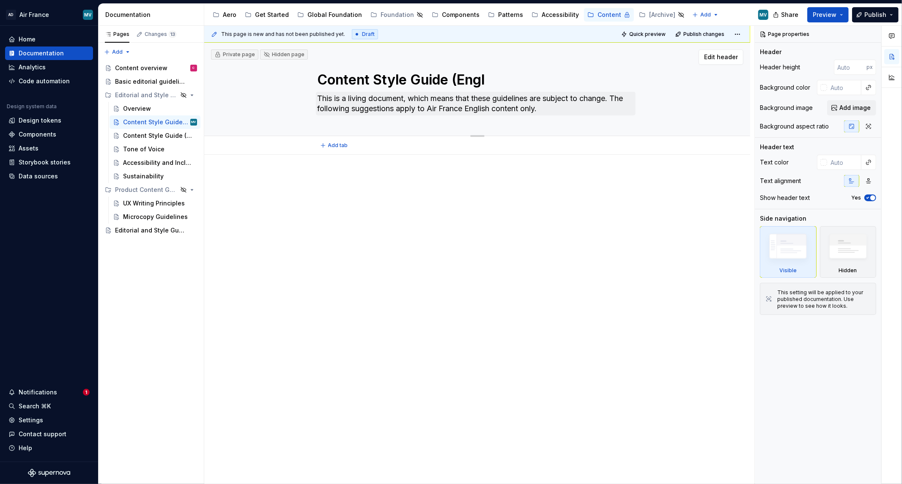
type textarea "Content Style Guide (Engli"
type textarea "*"
type textarea "Content Style Guide (Englis"
type textarea "*"
type textarea "Content Style Guide (English"
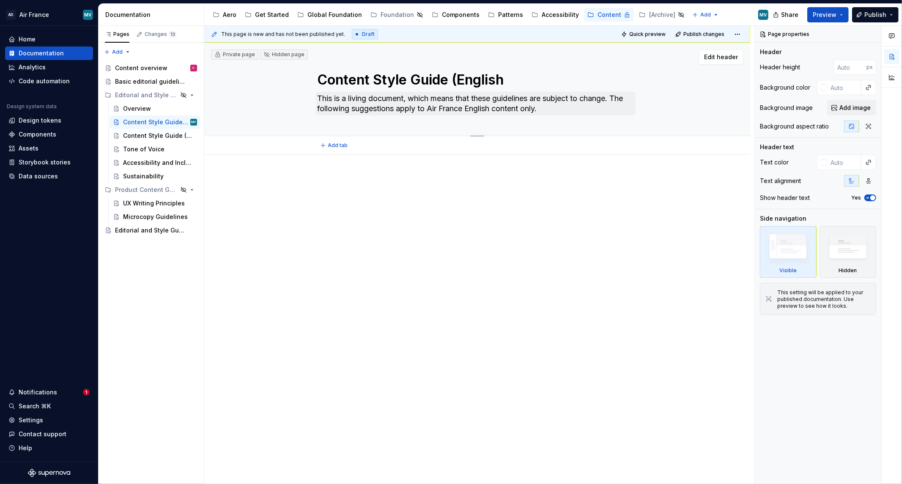
type textarea "*"
type textarea "Content Style Guide (English)"
type textarea "*"
type textarea "Content Style Guide (English)"
click at [386, 159] on div at bounding box center [477, 259] width 546 height 208
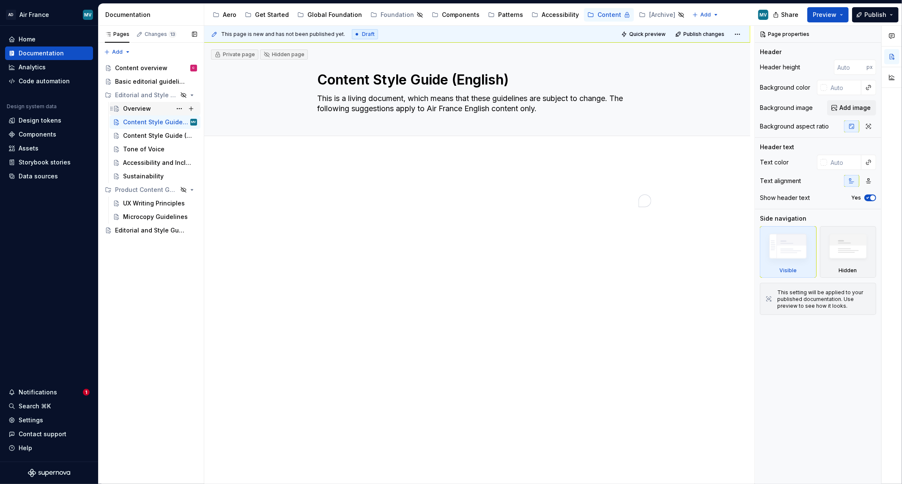
click at [142, 104] on div "Overview" at bounding box center [160, 109] width 74 height 12
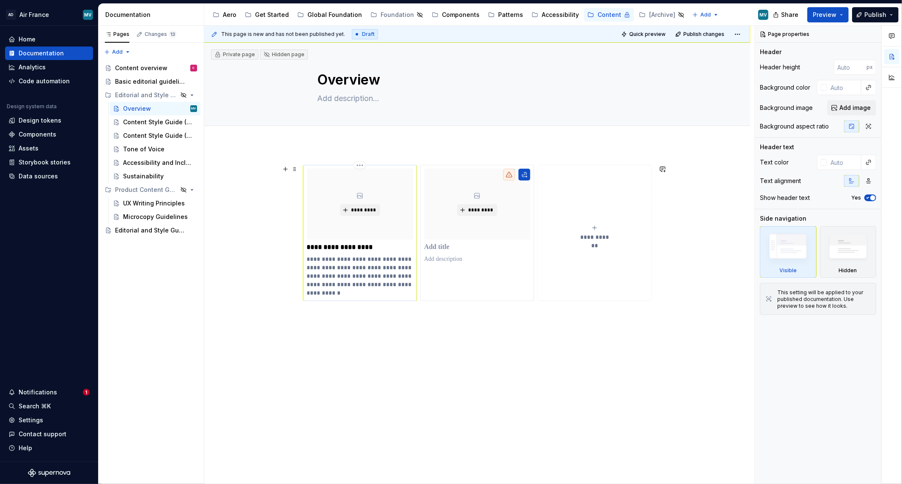
click at [357, 248] on p "**********" at bounding box center [360, 247] width 106 height 8
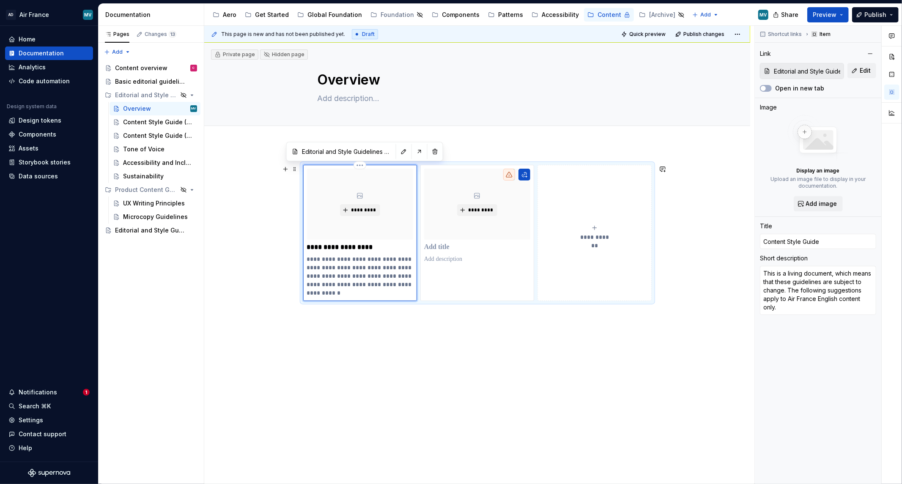
click at [375, 249] on p "**********" at bounding box center [360, 247] width 106 height 8
type textarea "*"
type input "Content Style Guide"
type textarea "*"
type input "Content Style Guide ("
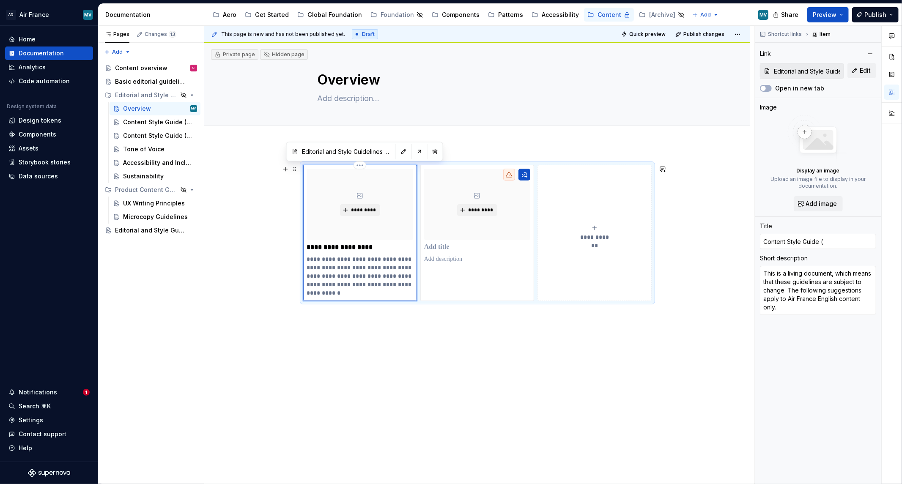
type textarea "*"
type input "Content Style Guide (E"
type textarea "*"
type input "Content Style Guide (En"
type textarea "*"
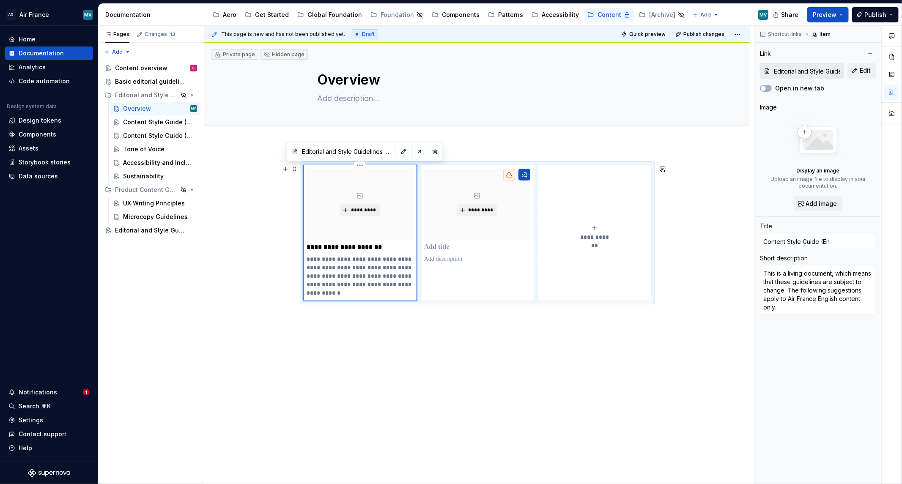
type input "Content Style Guide (Eng"
type textarea "*"
type input "Content Style Guide (Engl"
type textarea "*"
type input "Content Style Guide (Engli"
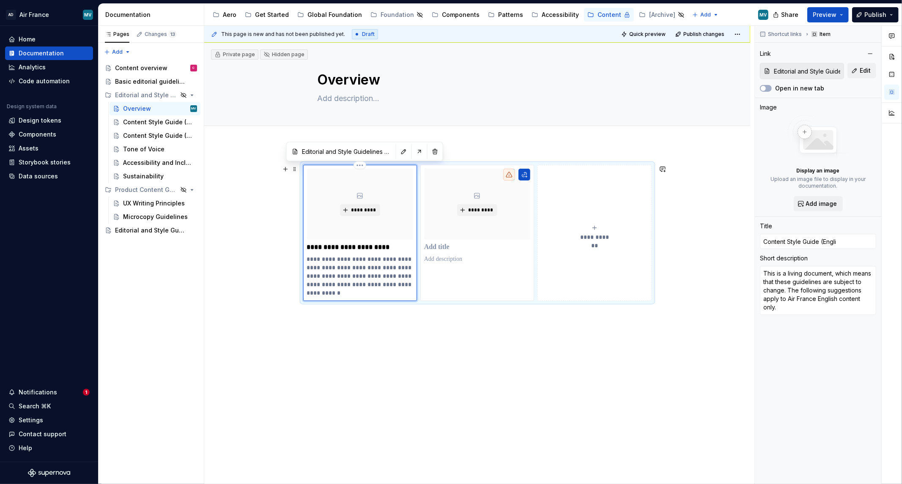
type textarea "*"
type input "Content Style Guide (Englis"
type textarea "*"
type input "Content Style Guide (English"
type textarea "*"
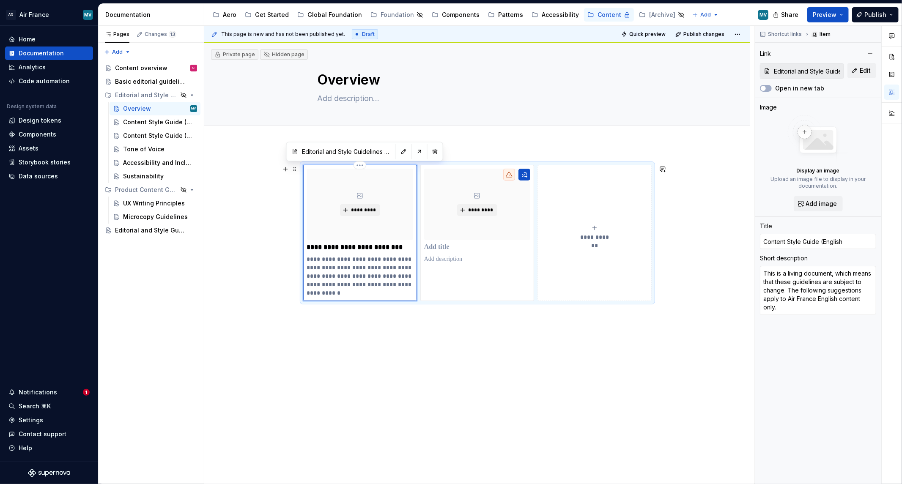
type input "Content Style Guide (English)"
type textarea "*"
click at [525, 175] on button "button" at bounding box center [524, 175] width 12 height 12
type textarea "*"
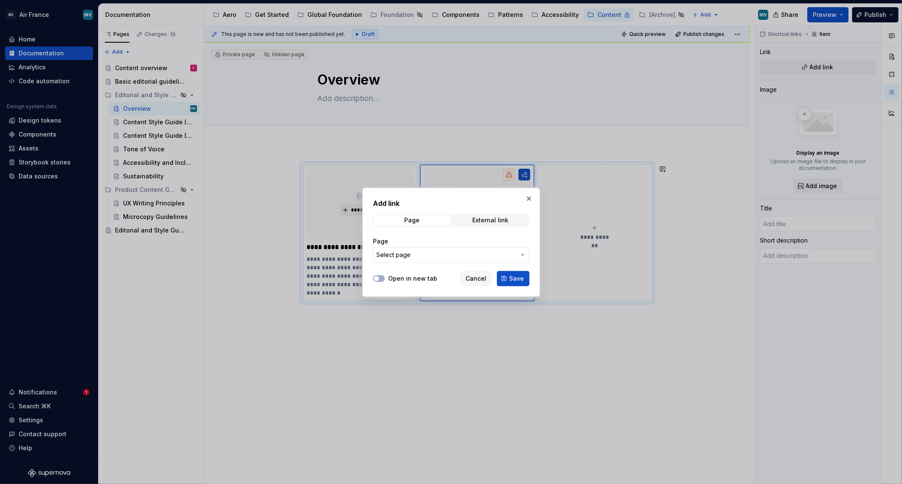
click at [428, 251] on span "Select page" at bounding box center [446, 255] width 140 height 8
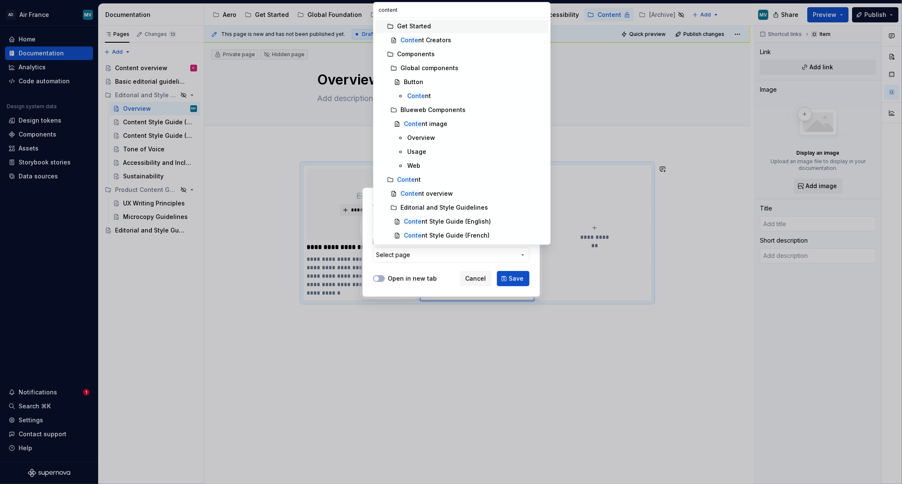
type input "content"
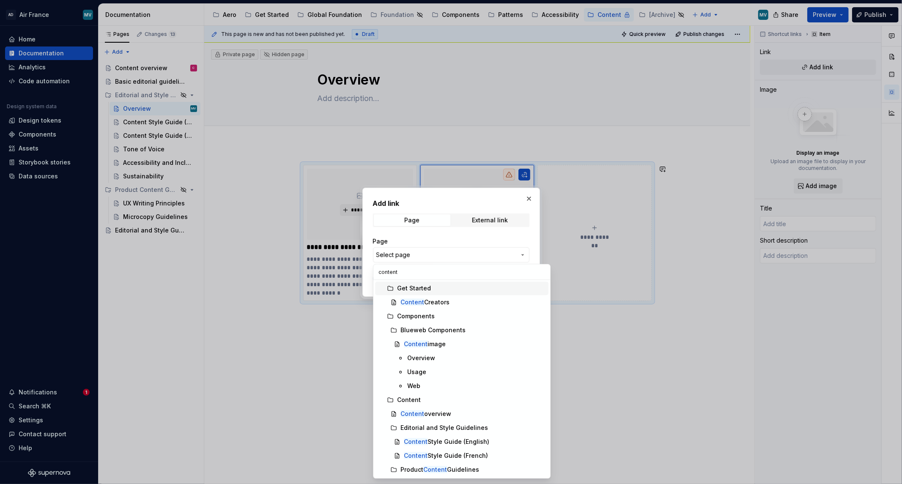
type textarea "*"
type input "content"
click at [474, 458] on div "Content Style Guide (French)" at bounding box center [446, 456] width 84 height 8
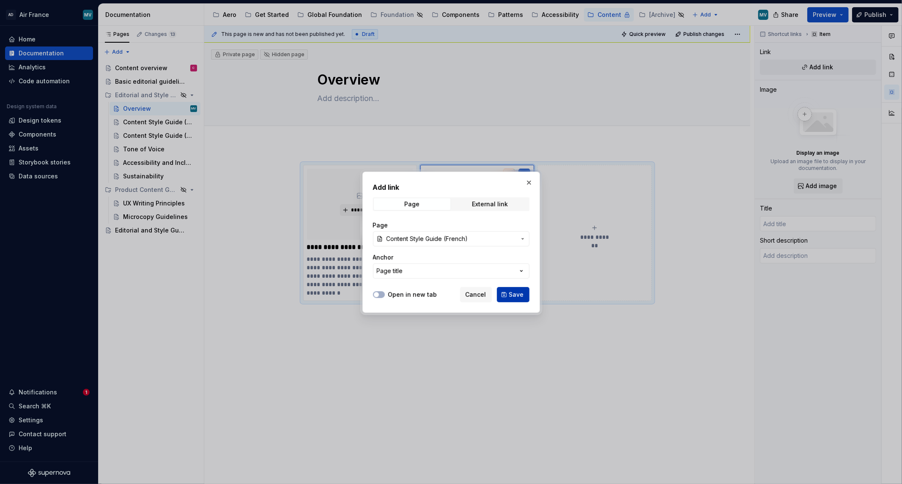
click at [515, 291] on span "Save" at bounding box center [516, 295] width 15 height 8
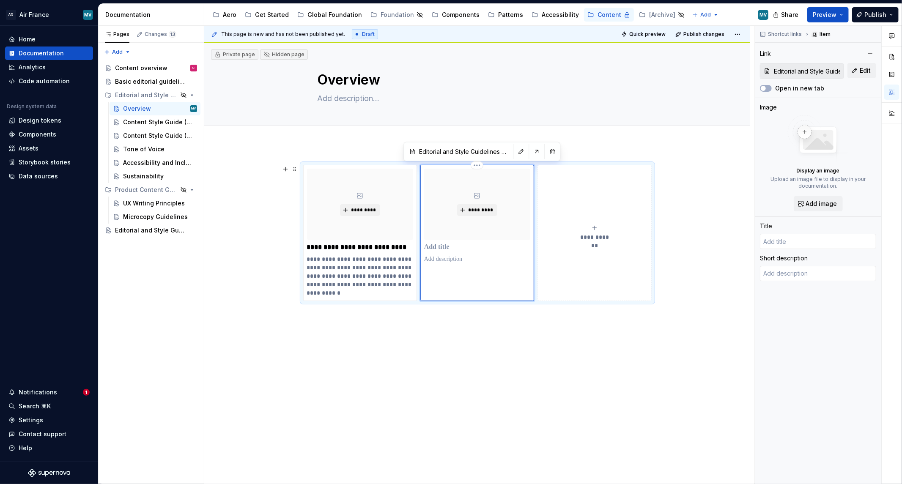
type textarea "*"
type input "Content Style Guide (French)"
click at [601, 218] on button "**********" at bounding box center [594, 233] width 114 height 136
type textarea "*"
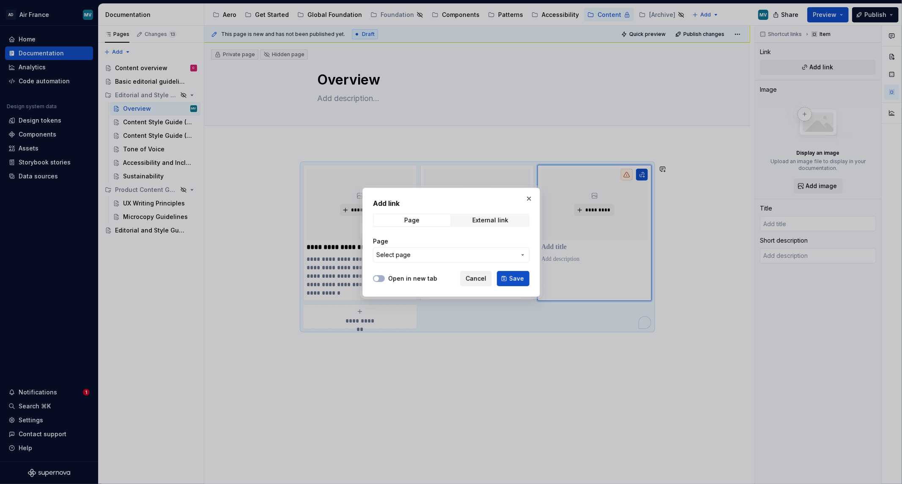
click at [471, 277] on span "Cancel" at bounding box center [476, 278] width 21 height 8
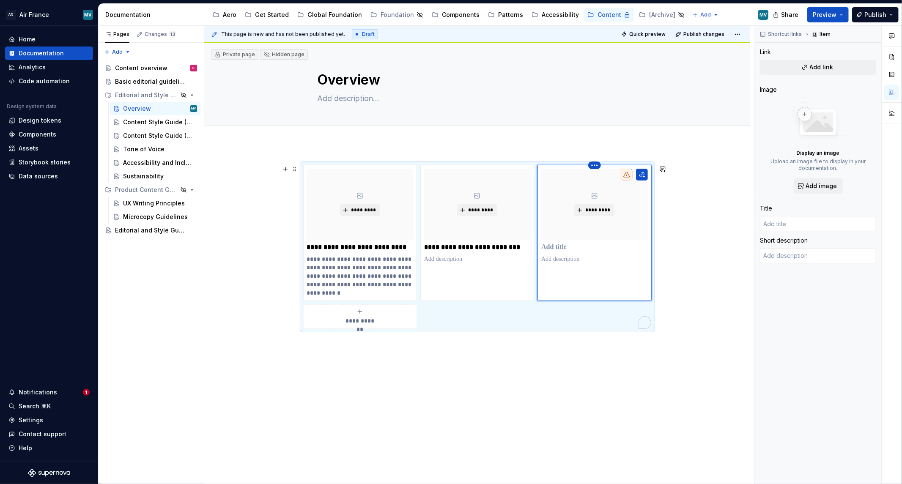
click at [595, 166] on html "AD Air France MV Home Documentation Analytics Code automation Design system dat…" at bounding box center [451, 242] width 902 height 484
click at [600, 184] on div "Delete item" at bounding box center [626, 180] width 72 height 14
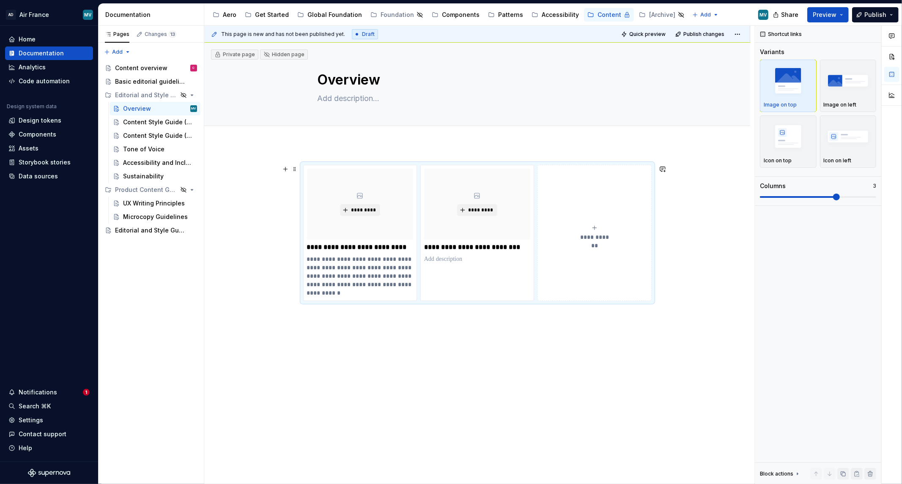
click at [716, 230] on div "**********" at bounding box center [479, 255] width 550 height 459
click at [282, 169] on button "button" at bounding box center [286, 169] width 12 height 12
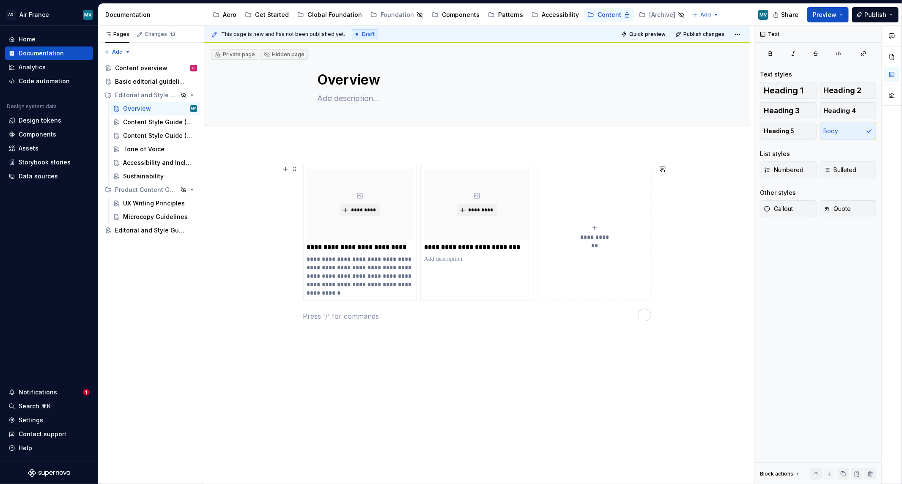
click at [605, 249] on button "**********" at bounding box center [594, 233] width 114 height 136
click at [534, 362] on div "**********" at bounding box center [479, 255] width 550 height 459
click at [572, 248] on p "To enrich screen reader interactions, please activate Accessibility in Grammarl…" at bounding box center [594, 247] width 106 height 8
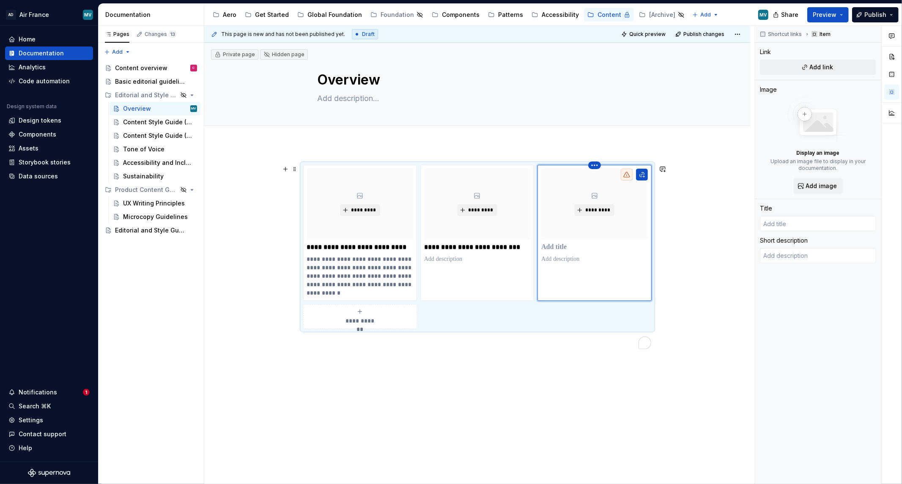
click at [593, 162] on html "AD Air France MV Home Documentation Analytics Code automation Design system dat…" at bounding box center [451, 242] width 902 height 484
drag, startPoint x: 604, startPoint y: 181, endPoint x: 631, endPoint y: 191, distance: 29.3
click at [605, 181] on div "Delete item" at bounding box center [630, 179] width 55 height 8
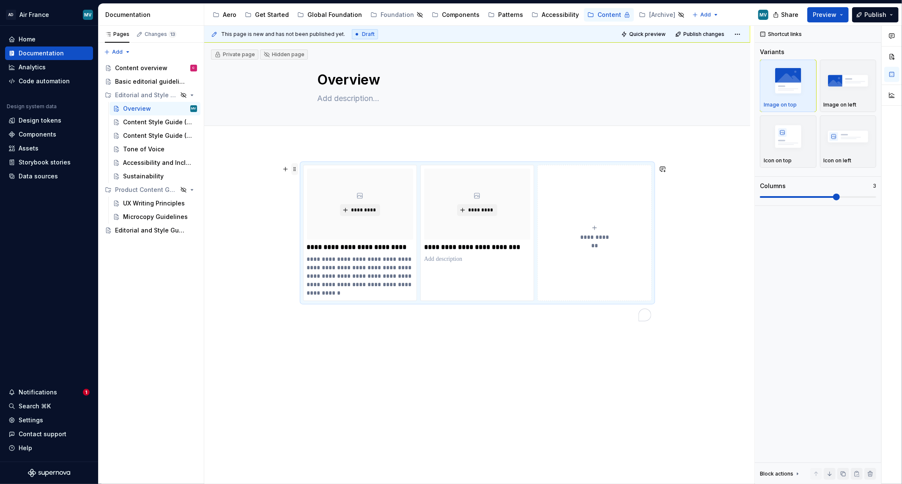
click at [293, 167] on span at bounding box center [294, 169] width 7 height 12
click at [310, 184] on div "Duplicate" at bounding box center [334, 182] width 55 height 8
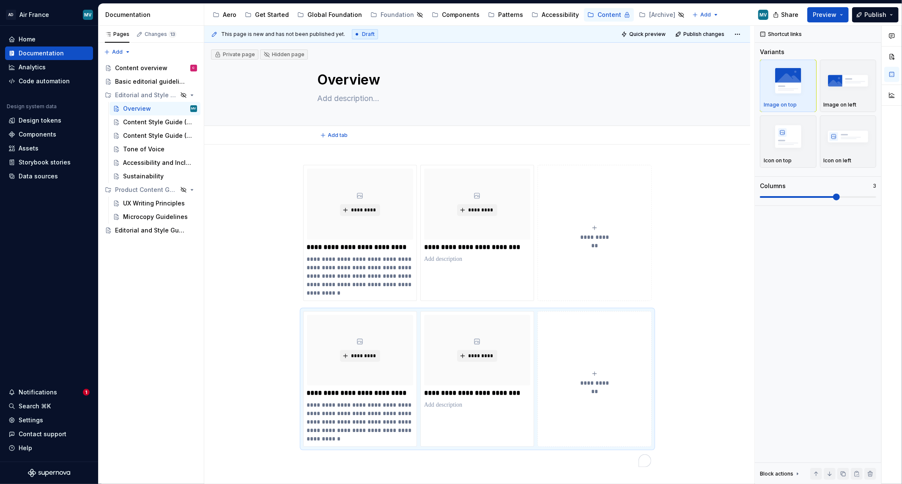
type textarea "*"
click at [284, 168] on button "button" at bounding box center [286, 169] width 12 height 12
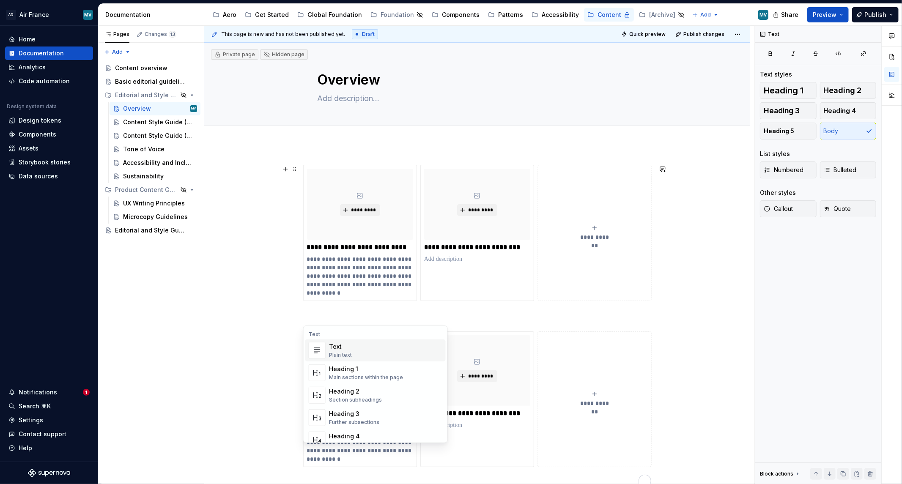
click at [341, 348] on div "Text" at bounding box center [340, 347] width 23 height 8
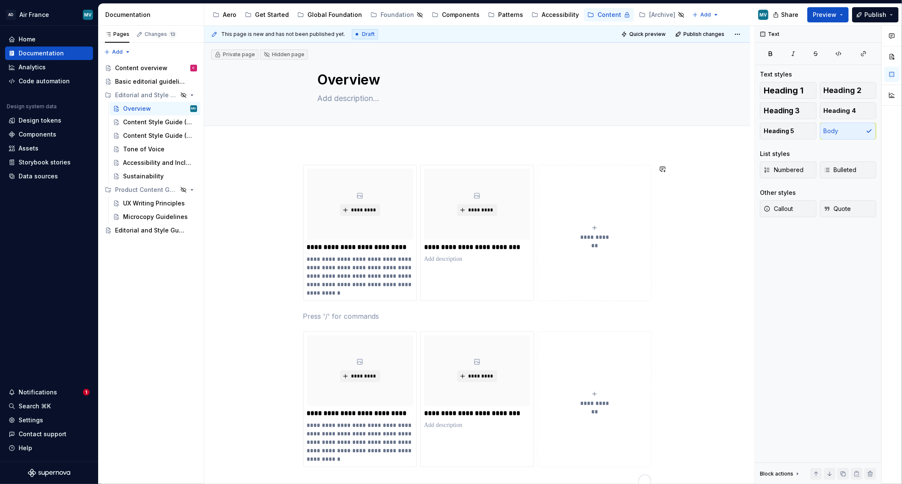
click at [333, 152] on div "**********" at bounding box center [477, 394] width 546 height 499
click at [283, 170] on button "button" at bounding box center [286, 169] width 12 height 12
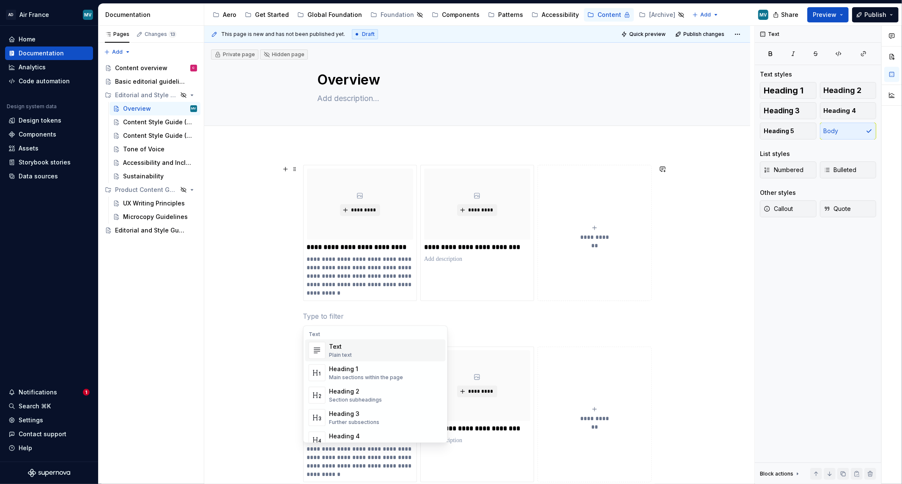
click at [337, 354] on div "Plain text" at bounding box center [340, 355] width 23 height 7
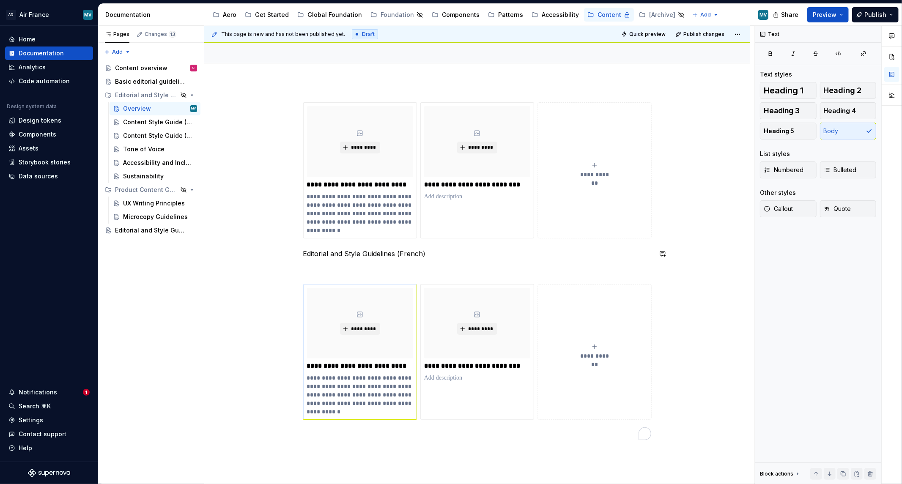
scroll to position [141, 0]
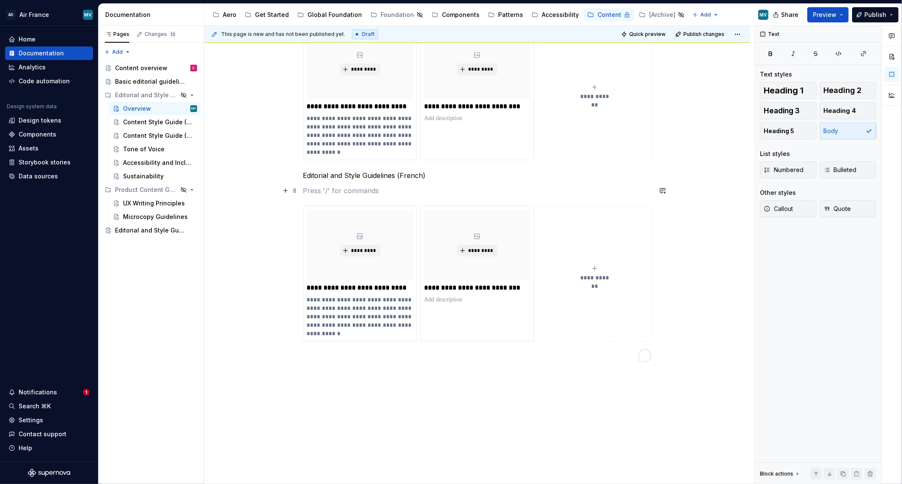
click at [348, 191] on p "To enrich screen reader interactions, please activate Accessibility in Grammarl…" at bounding box center [477, 191] width 348 height 10
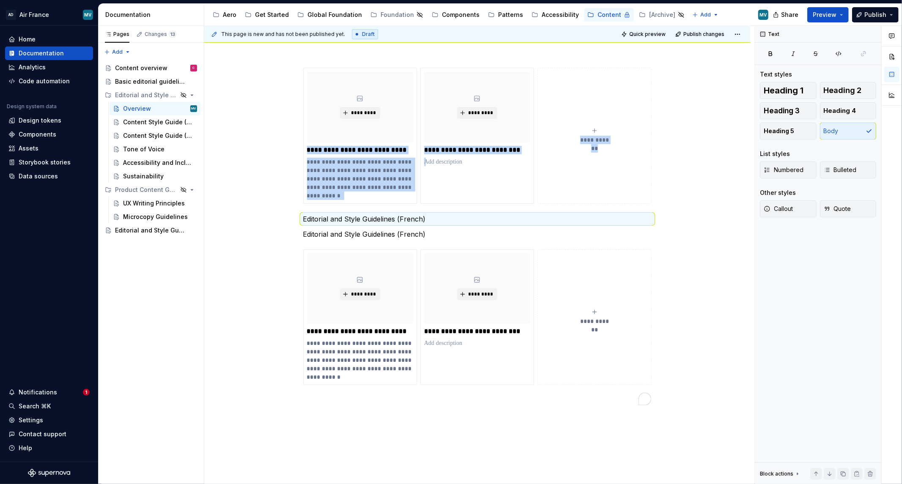
scroll to position [0, 0]
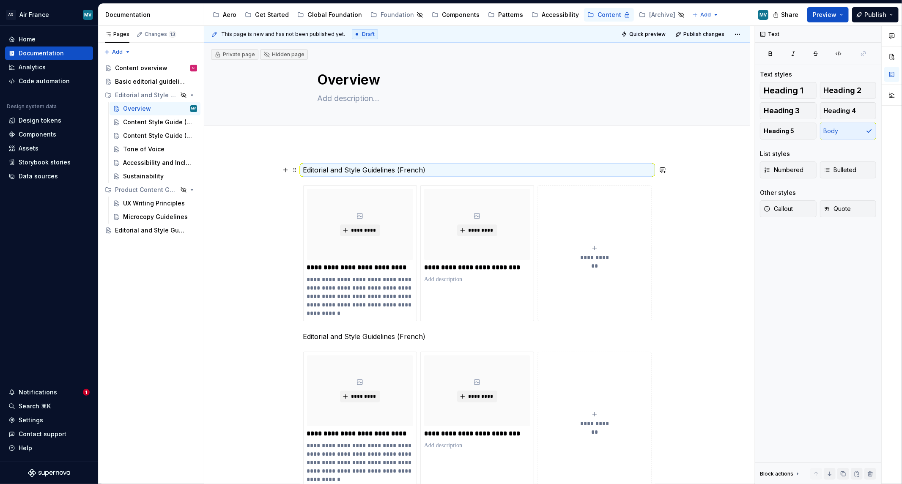
click at [406, 167] on p "Editorial and Style Guidelines (French)" at bounding box center [477, 170] width 348 height 10
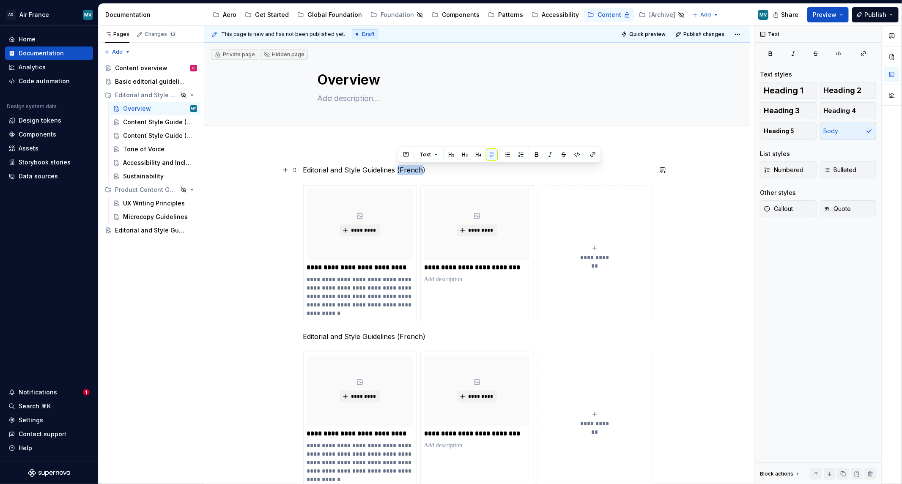
drag, startPoint x: 399, startPoint y: 169, endPoint x: 421, endPoint y: 167, distance: 22.5
click at [421, 167] on p "Editorial and Style Guidelines (French)" at bounding box center [477, 170] width 348 height 10
click at [480, 157] on div "**********" at bounding box center [477, 404] width 546 height 519
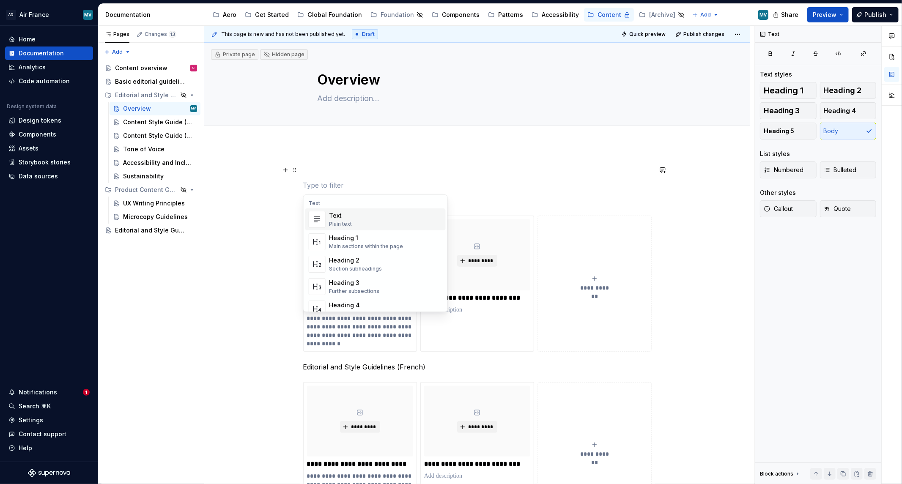
click at [219, 227] on div "**********" at bounding box center [479, 255] width 550 height 459
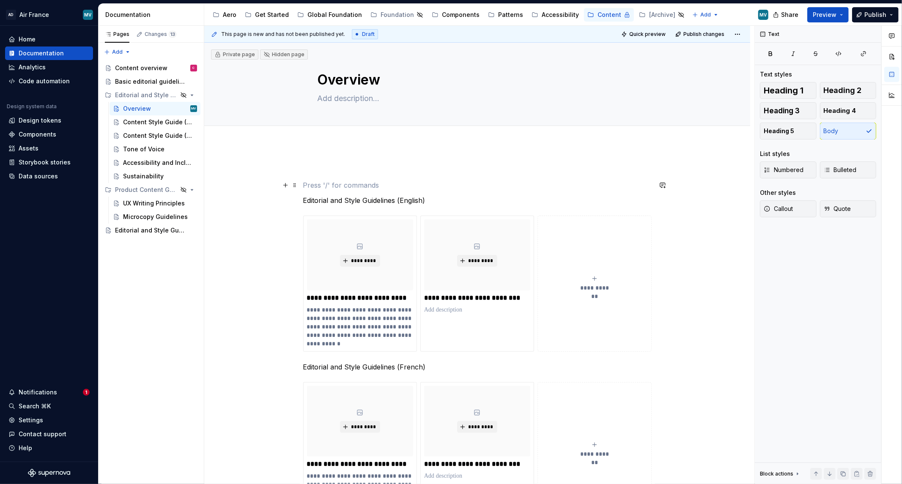
click at [353, 184] on p "To enrich screen reader interactions, please activate Accessibility in Grammarl…" at bounding box center [477, 185] width 348 height 10
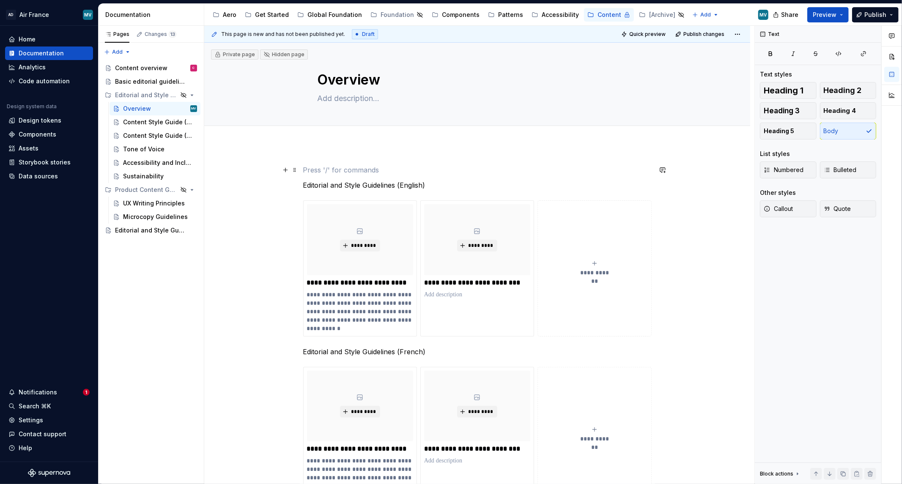
click at [286, 168] on button "button" at bounding box center [286, 170] width 12 height 12
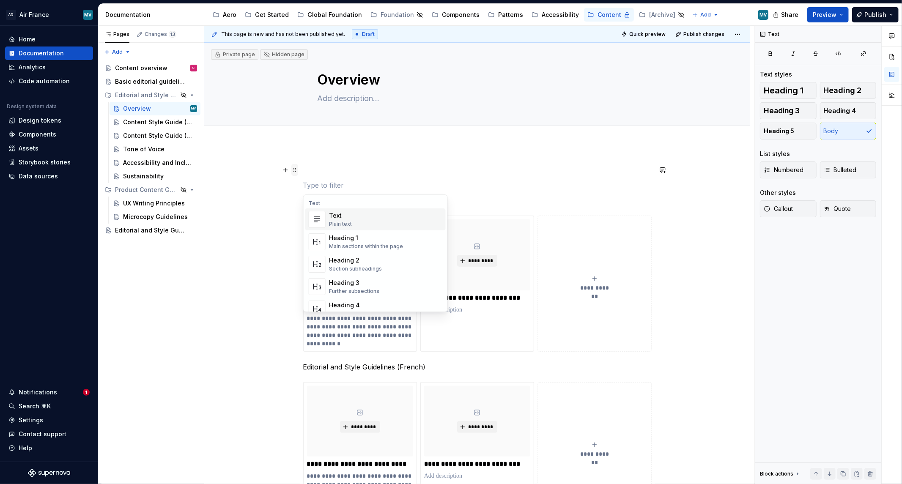
click at [292, 170] on span at bounding box center [294, 170] width 7 height 12
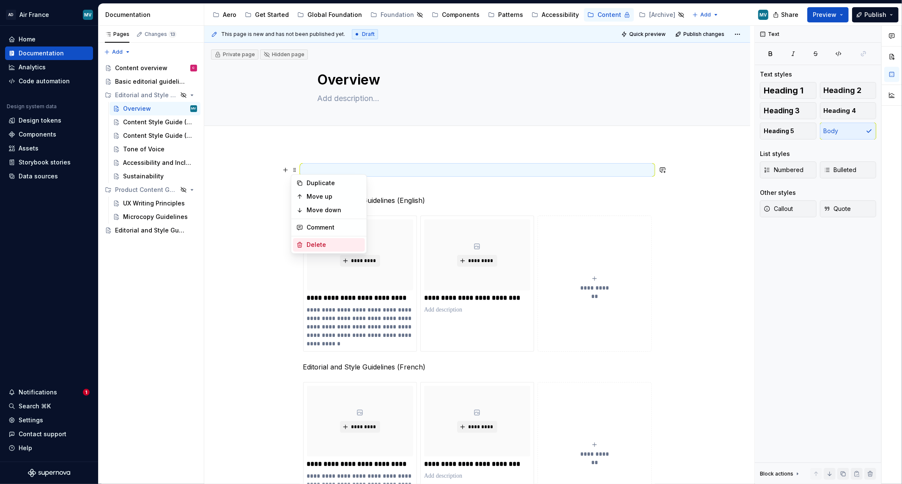
click at [329, 244] on div "Delete" at bounding box center [334, 245] width 55 height 8
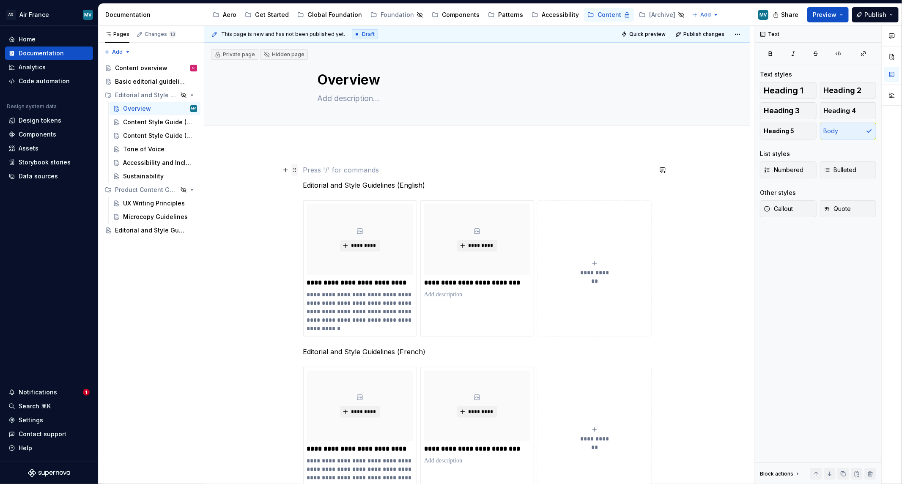
click at [296, 170] on span at bounding box center [294, 170] width 7 height 12
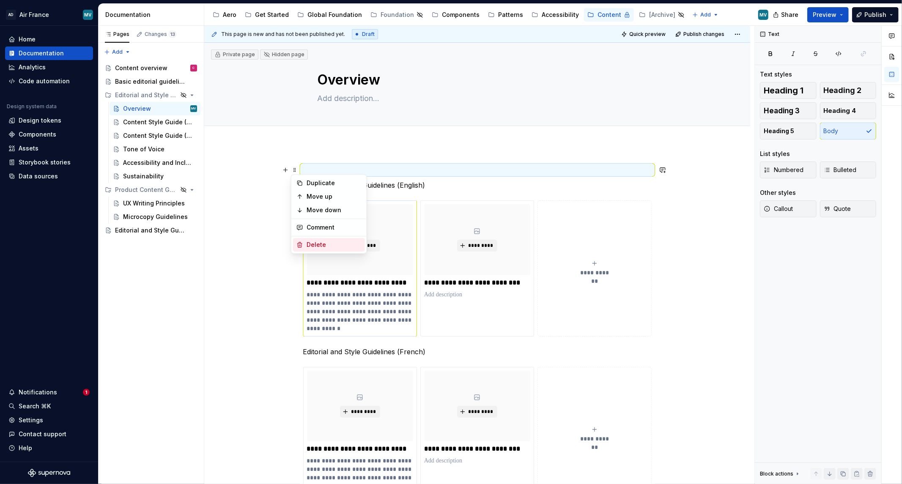
drag, startPoint x: 315, startPoint y: 244, endPoint x: 343, endPoint y: 204, distance: 49.3
click at [315, 244] on div "Delete" at bounding box center [334, 245] width 55 height 8
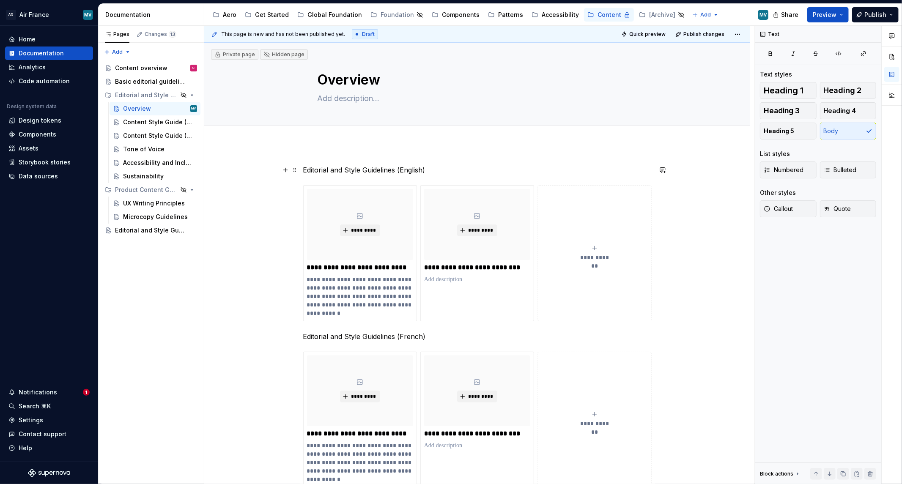
click at [357, 167] on p "Editorial and Style Guidelines (English)" at bounding box center [477, 170] width 348 height 10
click at [340, 156] on button "Text" at bounding box center [334, 155] width 26 height 12
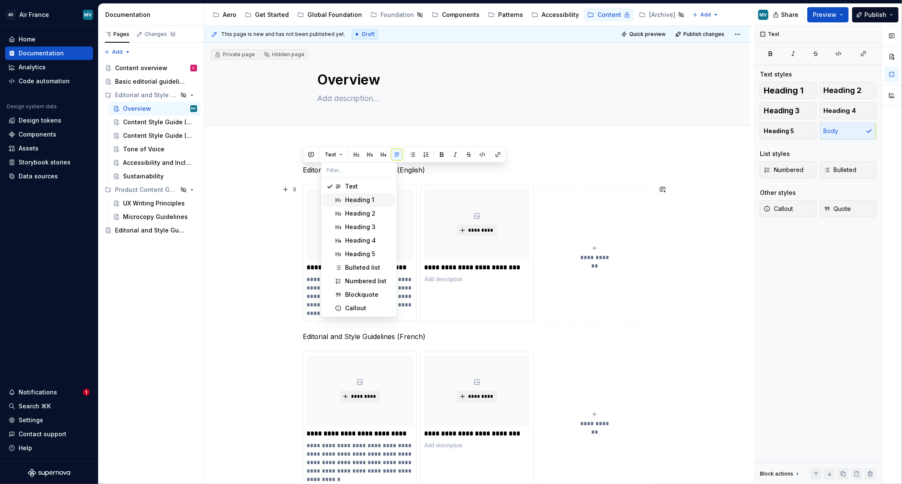
click at [343, 200] on span "Heading 1" at bounding box center [359, 200] width 72 height 14
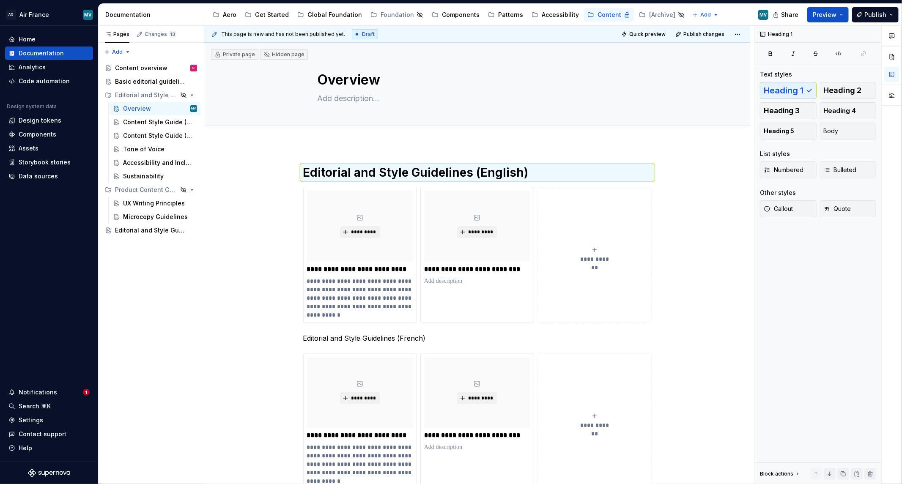
drag, startPoint x: 186, startPoint y: 283, endPoint x: 243, endPoint y: 286, distance: 57.1
click at [187, 283] on div "Pages Changes 13 Add Accessibility guide for tree Page tree. Navigate the tree …" at bounding box center [151, 255] width 106 height 459
click at [399, 339] on p "Editorial and Style Guidelines (French)" at bounding box center [477, 338] width 348 height 10
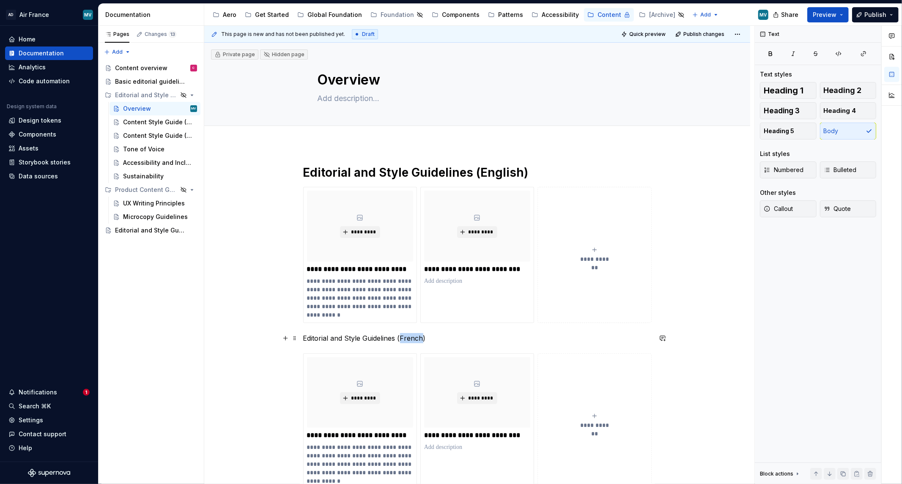
click at [399, 340] on p "Editorial and Style Guidelines (French)" at bounding box center [477, 338] width 348 height 10
click at [331, 321] on span "Text" at bounding box center [330, 322] width 11 height 7
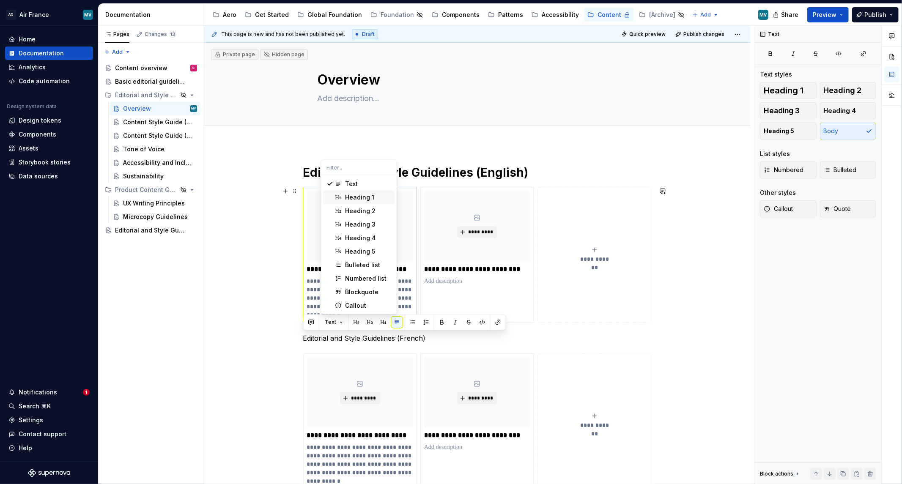
drag, startPoint x: 364, startPoint y: 194, endPoint x: 357, endPoint y: 204, distance: 12.2
click at [364, 195] on div "Heading 1" at bounding box center [359, 197] width 29 height 8
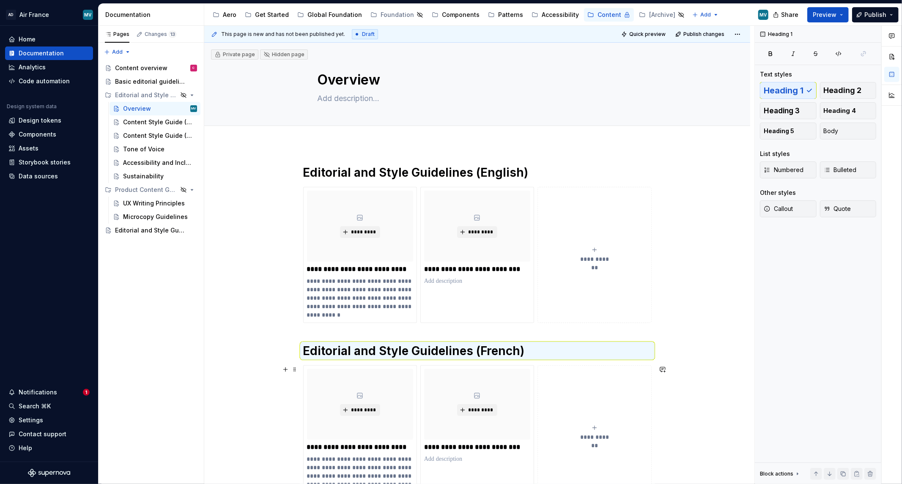
click at [255, 387] on div "**********" at bounding box center [479, 255] width 550 height 459
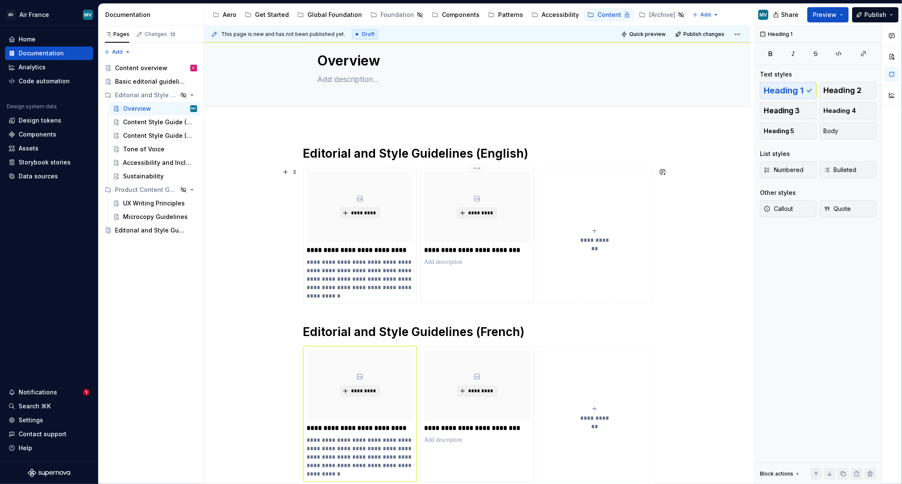
scroll to position [47, 0]
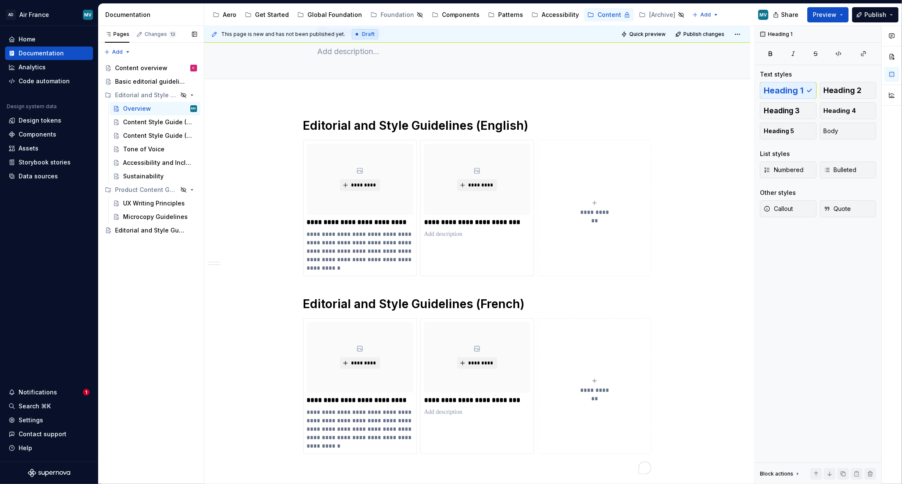
drag, startPoint x: 182, startPoint y: 151, endPoint x: 192, endPoint y: 151, distance: 9.7
click at [0, 0] on button "Page tree" at bounding box center [0, 0] width 0 height 0
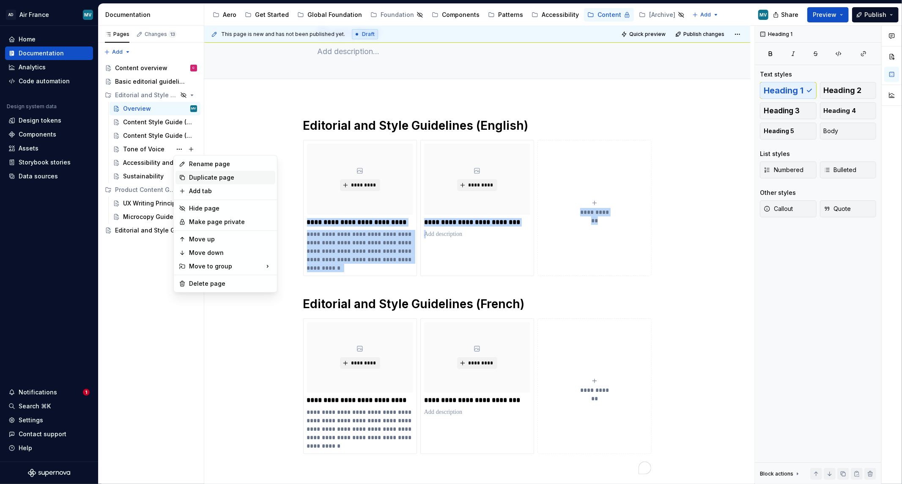
click at [196, 175] on div "Duplicate page" at bounding box center [230, 177] width 83 height 8
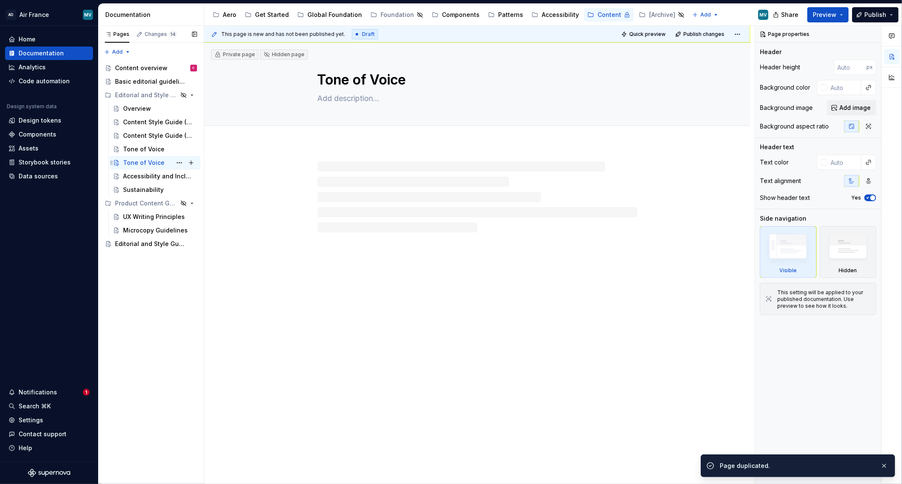
click at [129, 161] on div "Tone of Voice" at bounding box center [143, 163] width 41 height 8
click at [390, 79] on textarea "Tone of Voice" at bounding box center [476, 80] width 320 height 20
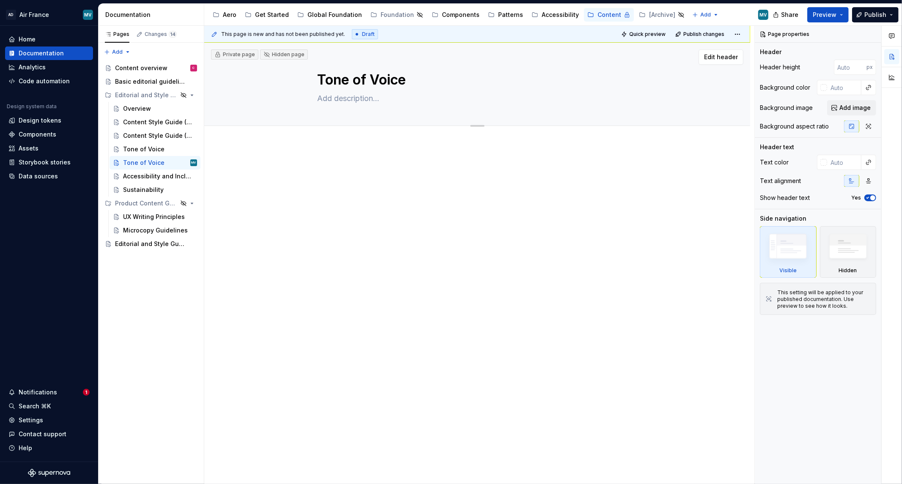
drag, startPoint x: 163, startPoint y: 136, endPoint x: 257, endPoint y: 109, distance: 98.2
click at [163, 136] on div "Content Style Guide (French)" at bounding box center [158, 136] width 70 height 8
click at [380, 83] on textarea "Content Style Guide (French)" at bounding box center [476, 80] width 320 height 20
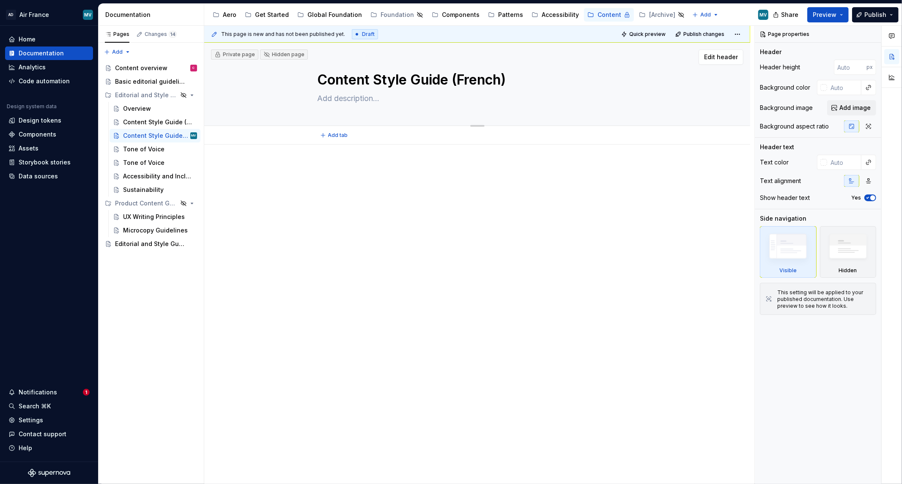
click at [383, 88] on textarea "Content Style Guide (French)" at bounding box center [476, 80] width 320 height 20
click at [386, 79] on textarea "Content Style Guide (French)" at bounding box center [476, 80] width 320 height 20
type textarea "*"
type textarea "Content Guide (French)"
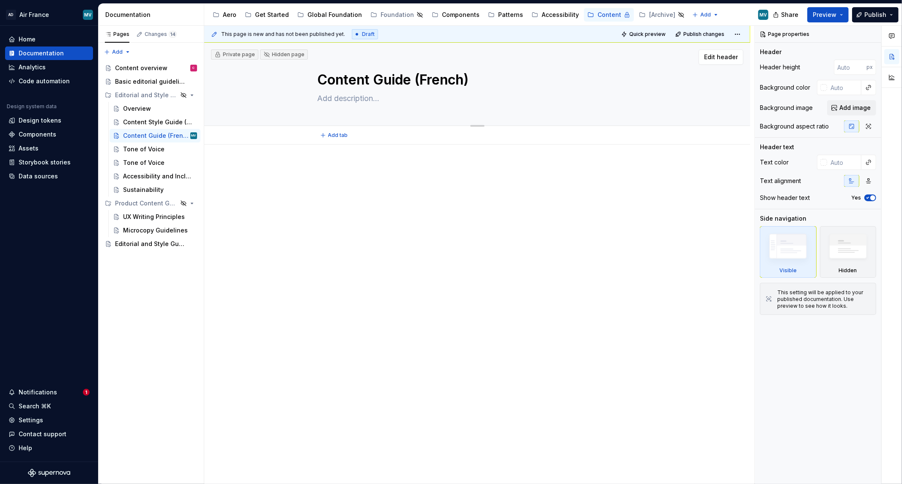
type textarea "*"
type textarea "G"
type textarea "*"
type textarea "Gu"
type textarea "*"
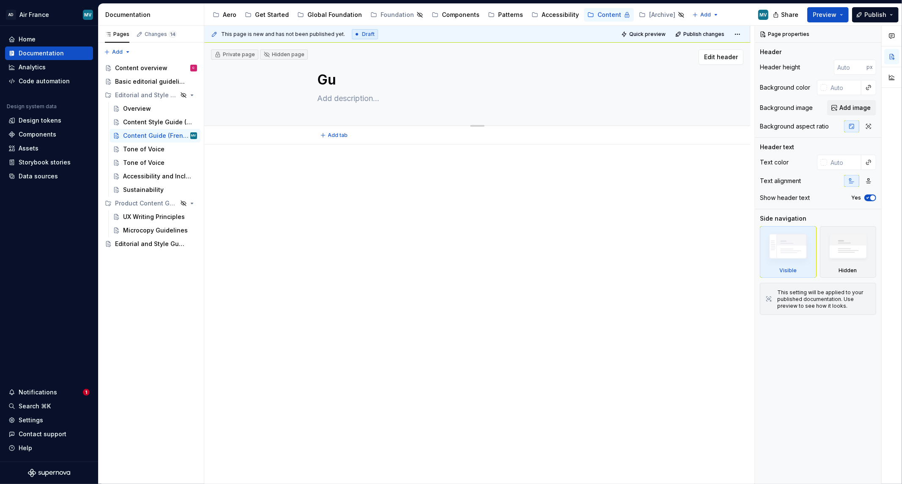
type textarea "Gui"
type textarea "*"
type textarea "Guid"
type textarea "*"
type textarea "Guide"
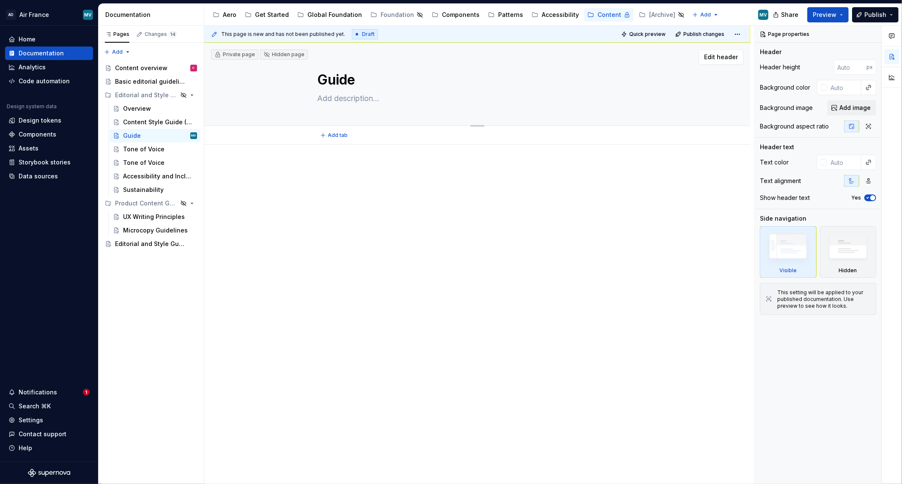
type textarea "*"
type textarea "Guide E"
type textarea "*"
type textarea "Guide E"
click at [370, 84] on textarea "Guide E" at bounding box center [476, 80] width 320 height 20
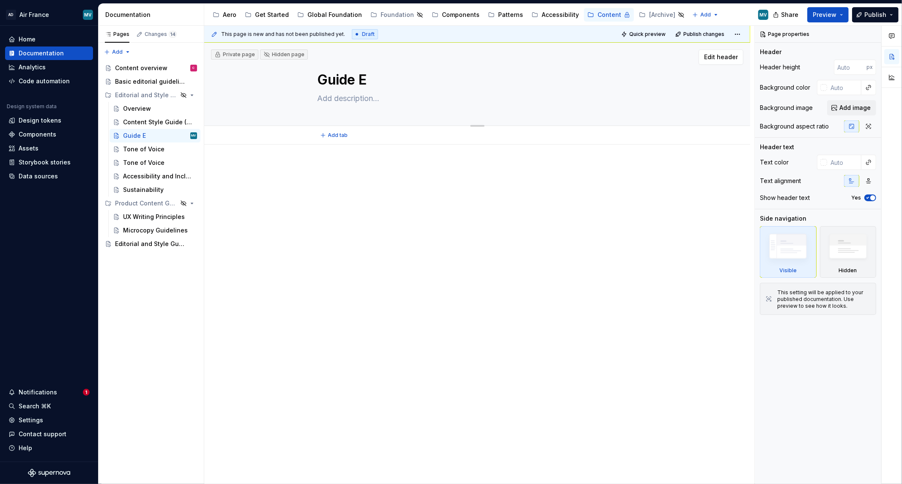
type textarea "*"
type textarea "Guide"
paste textarea "É"
type textarea "*"
type textarea "Guide É"
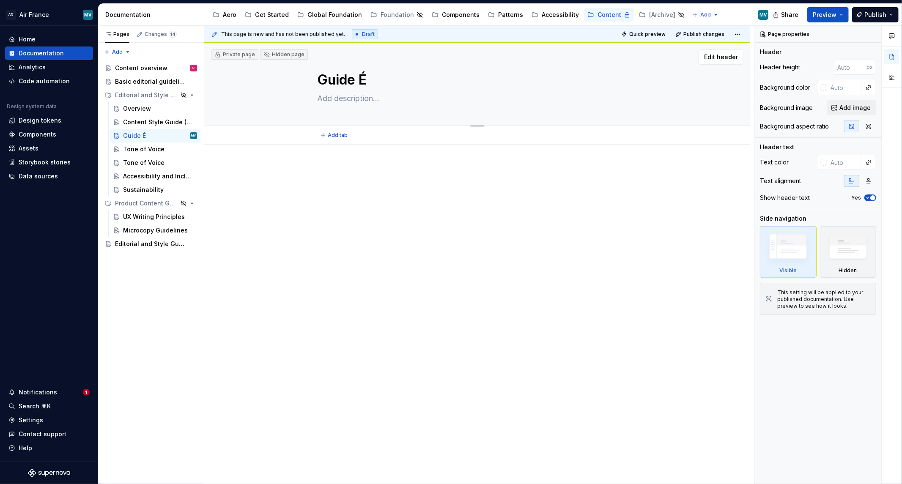
type textarea "*"
type textarea "Guide Éd"
type textarea "*"
type textarea "Guide Édi"
type textarea "*"
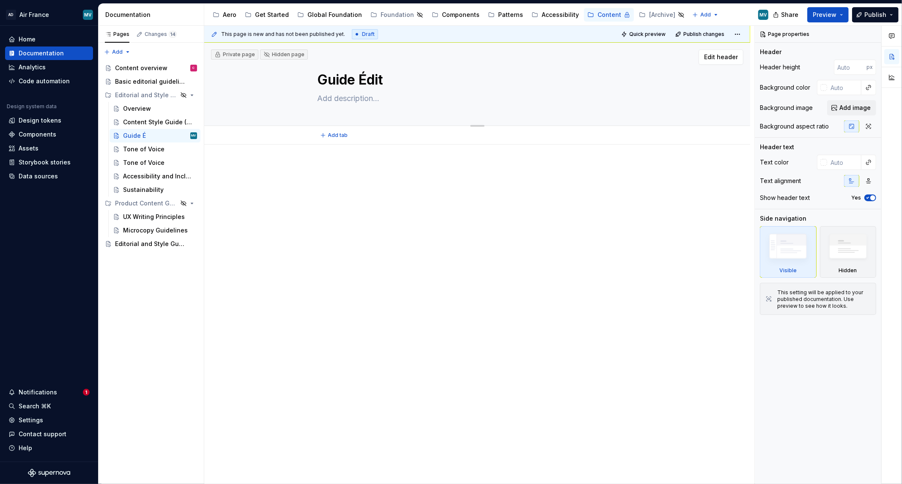
type textarea "Guide Édito"
type textarea "*"
type textarea "Guide Éditori"
type textarea "*"
type textarea "Guide Éditoria"
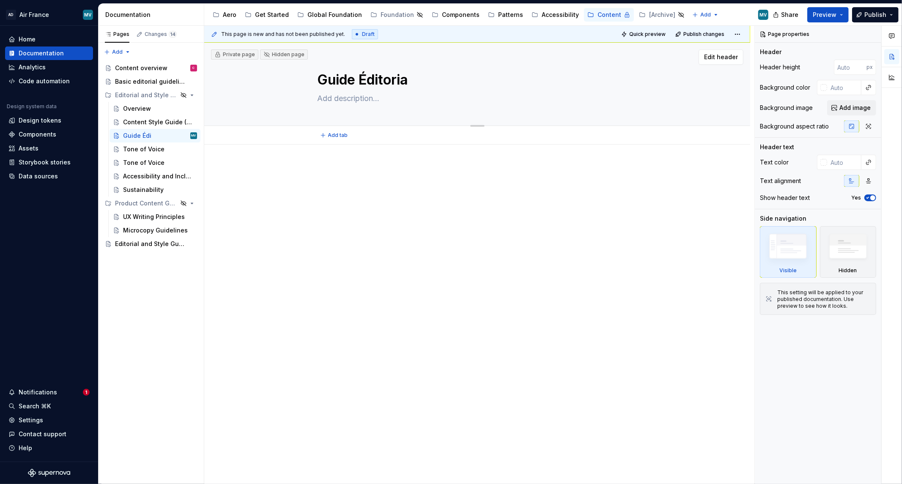
type textarea "*"
type textarea "Guide Éditorial"
type textarea "*"
type textarea "Guide Éditorial"
click at [151, 147] on div "Tone of Voice" at bounding box center [143, 149] width 41 height 8
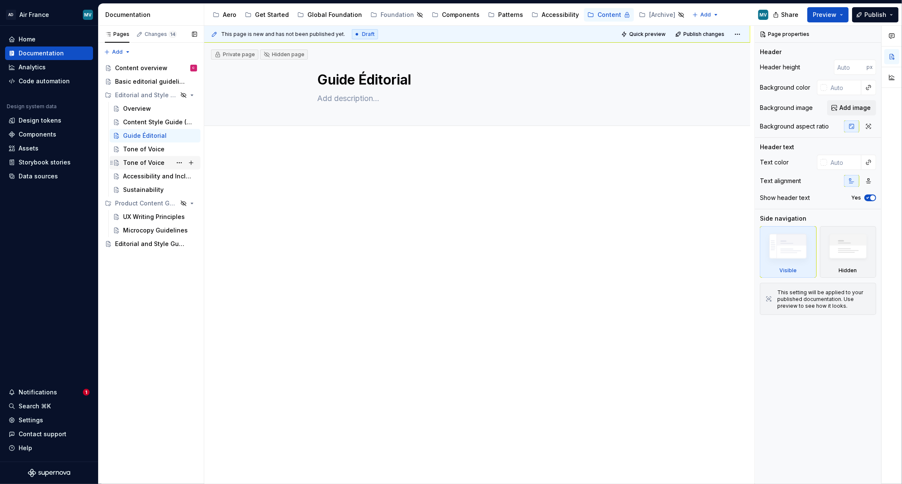
click at [148, 165] on div "Tone of Voice" at bounding box center [143, 163] width 41 height 8
drag, startPoint x: 330, startPoint y: 79, endPoint x: 472, endPoint y: 85, distance: 141.8
click at [472, 85] on textarea "Tone of Voice" at bounding box center [476, 80] width 320 height 20
type textarea "*"
type textarea "Ton"
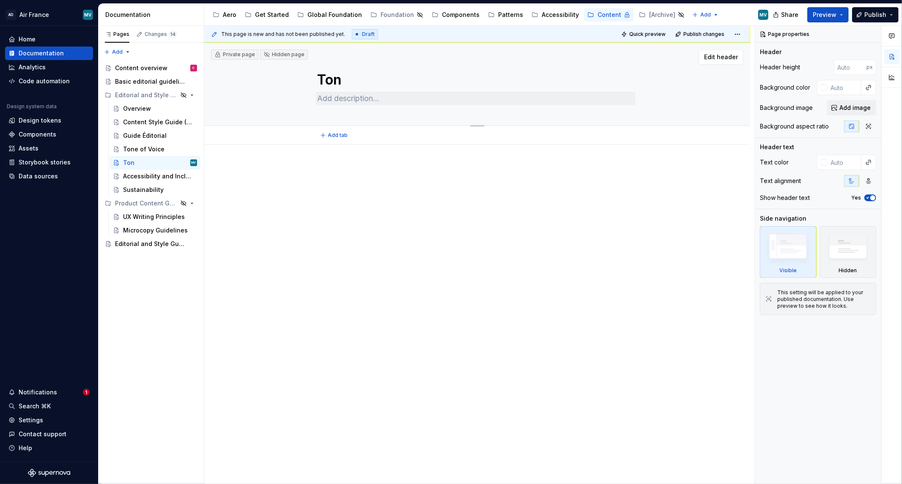
type textarea "*"
type textarea "Ton É"
type textarea "*"
type textarea "Ton Éd"
type textarea "*"
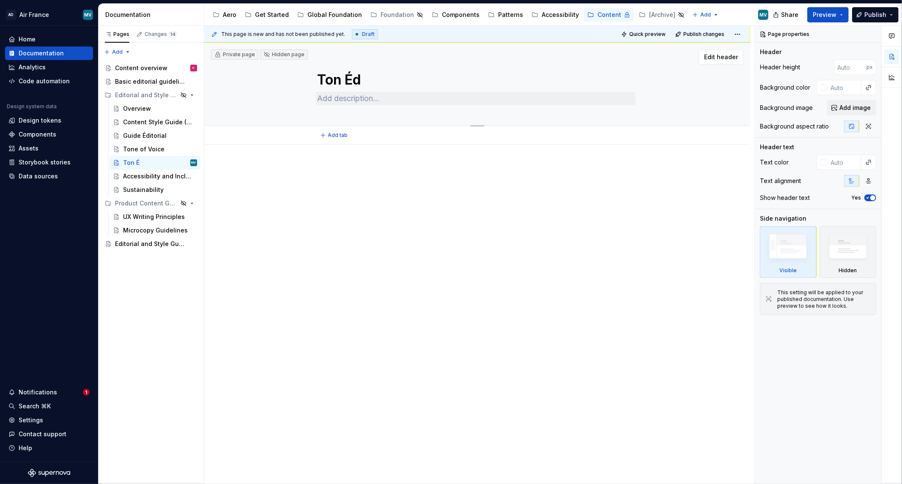
type textarea "Ton Édi"
type textarea "*"
type textarea "Ton Édit"
type textarea "*"
type textarea "Ton Éditor"
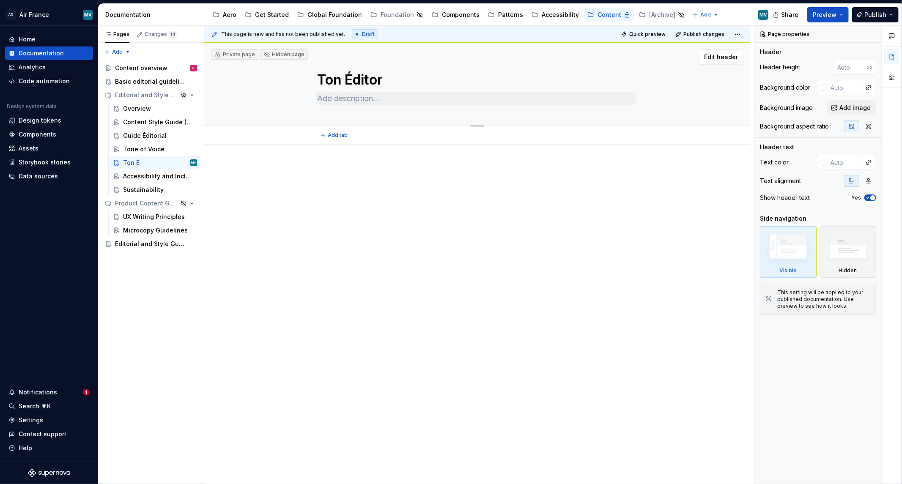
type textarea "*"
type textarea "Ton Éditori"
type textarea "*"
type textarea "Ton Éditorial"
type textarea "*"
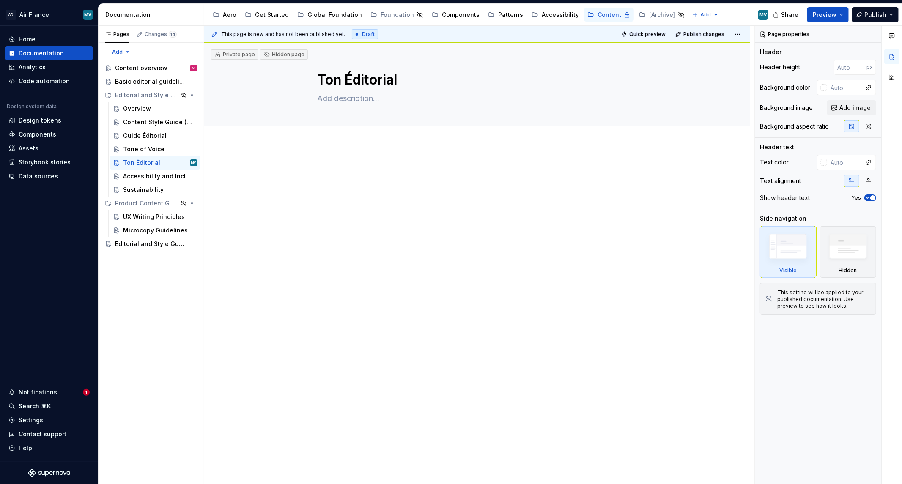
type textarea "Ton Éditorial"
drag, startPoint x: 276, startPoint y: 316, endPoint x: 269, endPoint y: 297, distance: 20.3
click at [276, 314] on div "This page is new and has not been published yet. Draft Quick preview Publish ch…" at bounding box center [479, 255] width 550 height 459
click at [132, 110] on div "Overview" at bounding box center [137, 108] width 28 height 8
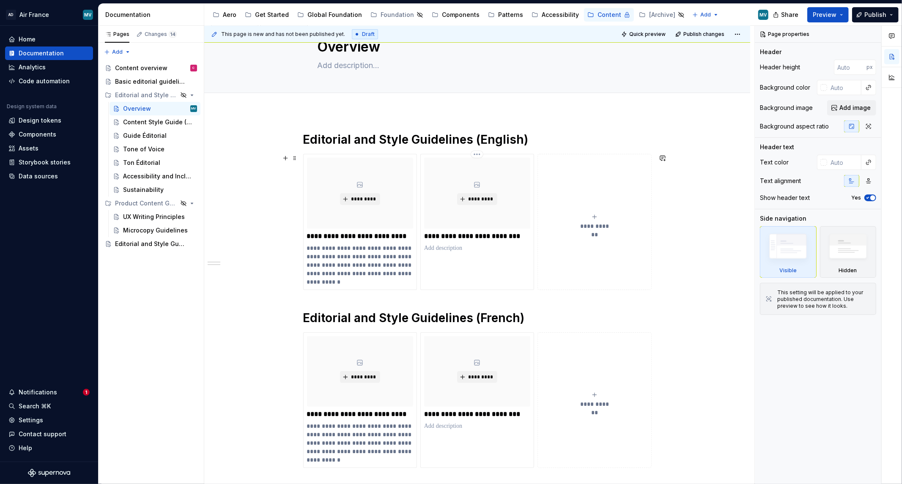
scroll to position [47, 0]
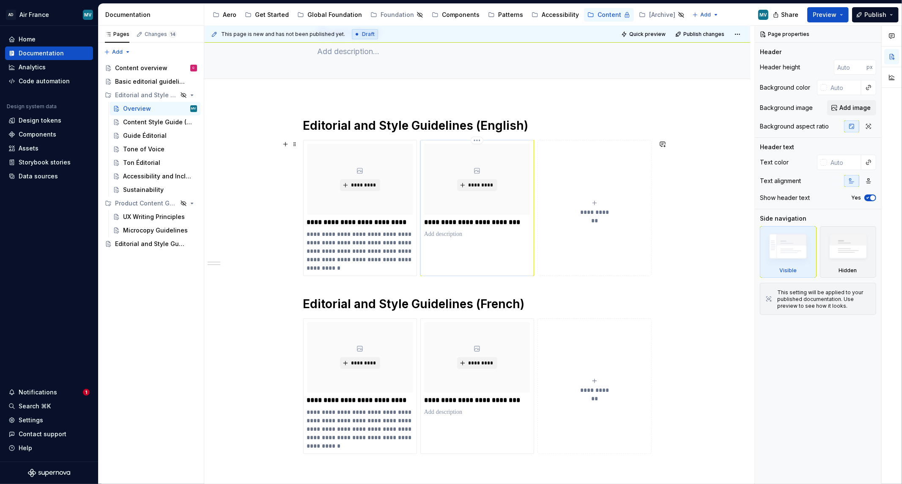
click at [519, 154] on div "*********" at bounding box center [477, 179] width 106 height 71
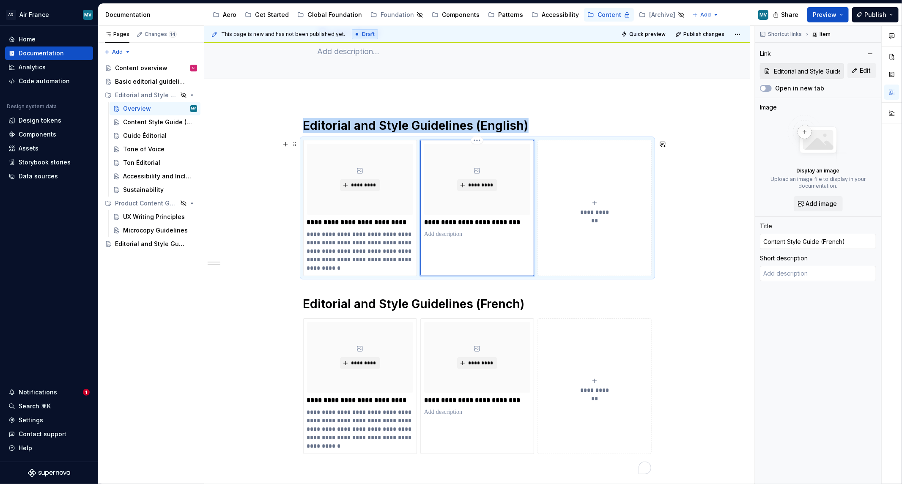
click at [470, 214] on div "*********" at bounding box center [477, 179] width 106 height 71
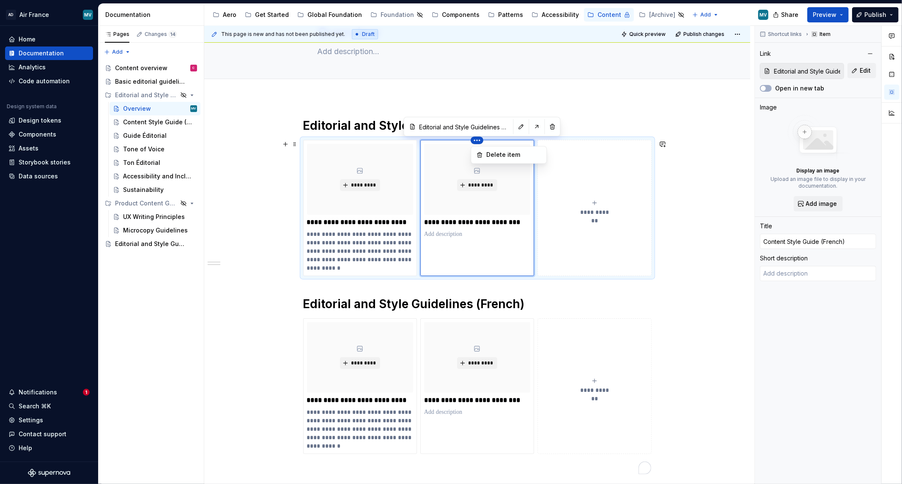
click at [482, 138] on html "AD Air France MV Home Documentation Analytics Code automation Design system dat…" at bounding box center [451, 242] width 902 height 484
drag, startPoint x: 504, startPoint y: 155, endPoint x: 491, endPoint y: 161, distance: 14.2
click at [504, 154] on div "Delete item" at bounding box center [513, 155] width 55 height 8
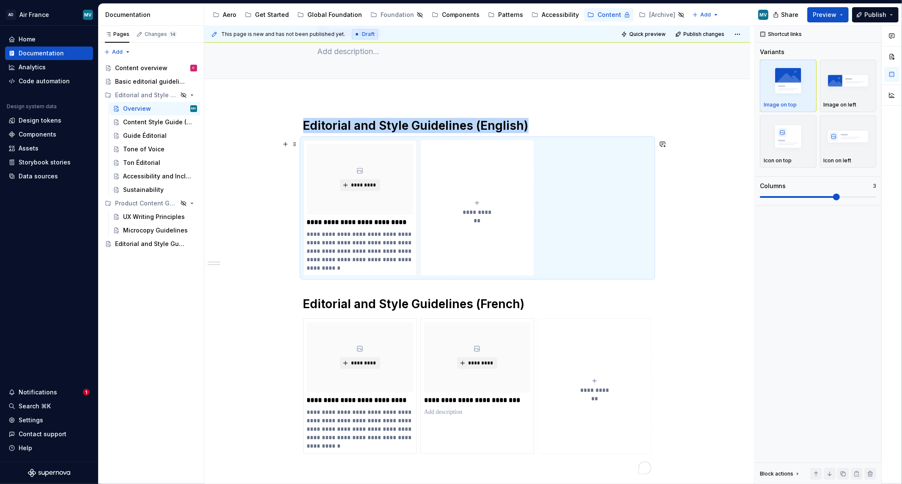
click at [474, 194] on button "**********" at bounding box center [477, 208] width 114 height 136
type textarea "*"
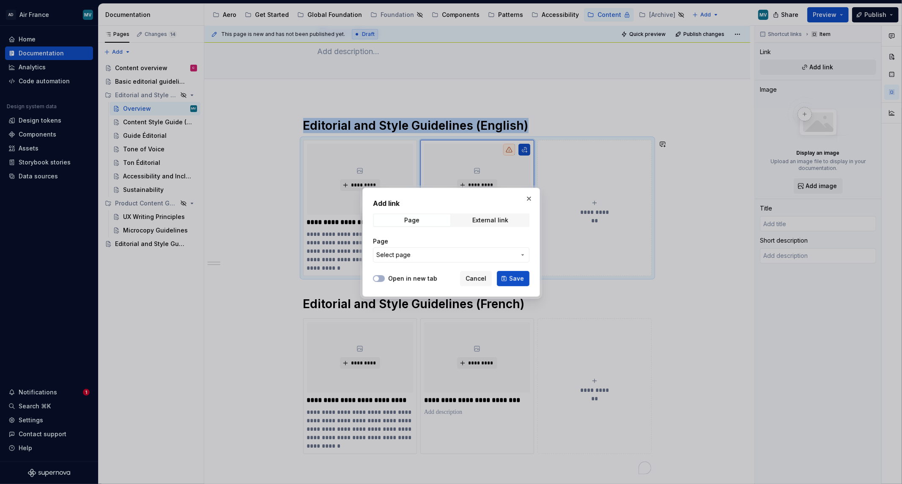
click at [430, 251] on span "Select page" at bounding box center [446, 255] width 140 height 8
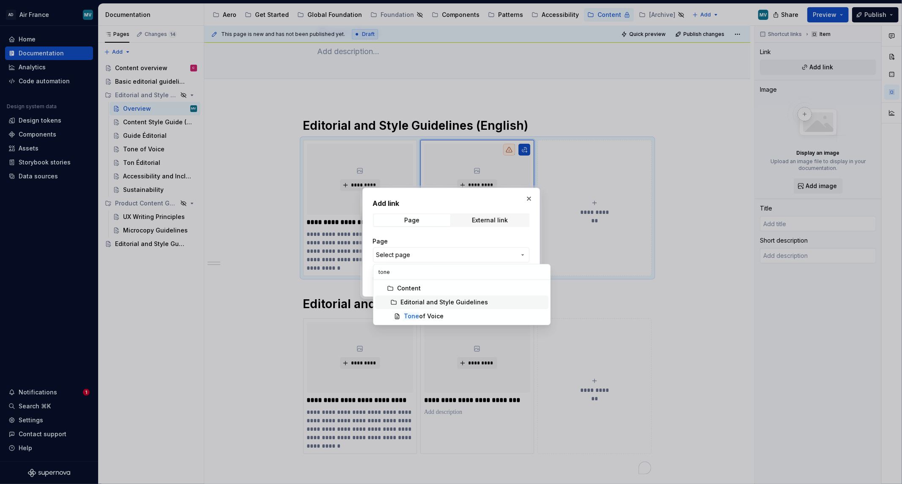
type input "tone"
click at [433, 314] on div "Tone of Voice" at bounding box center [424, 316] width 40 height 8
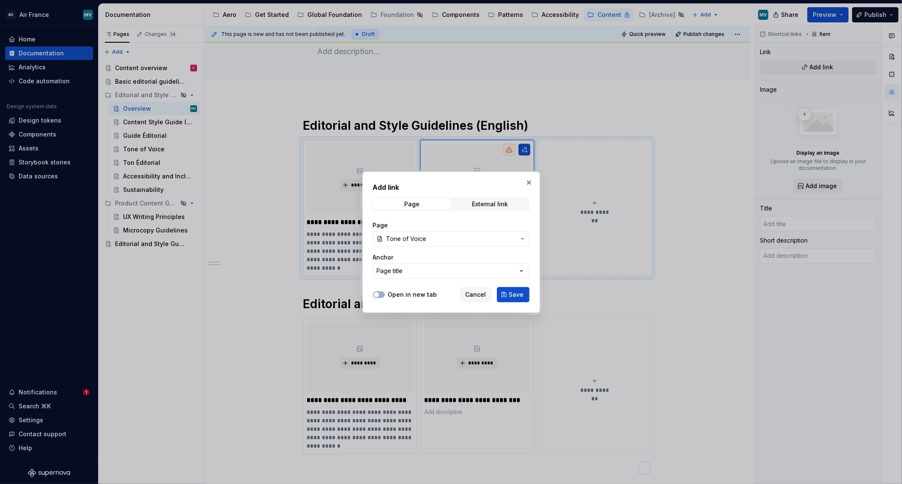
drag, startPoint x: 504, startPoint y: 289, endPoint x: 445, endPoint y: 165, distance: 137.3
click at [504, 290] on button "Save" at bounding box center [513, 294] width 33 height 15
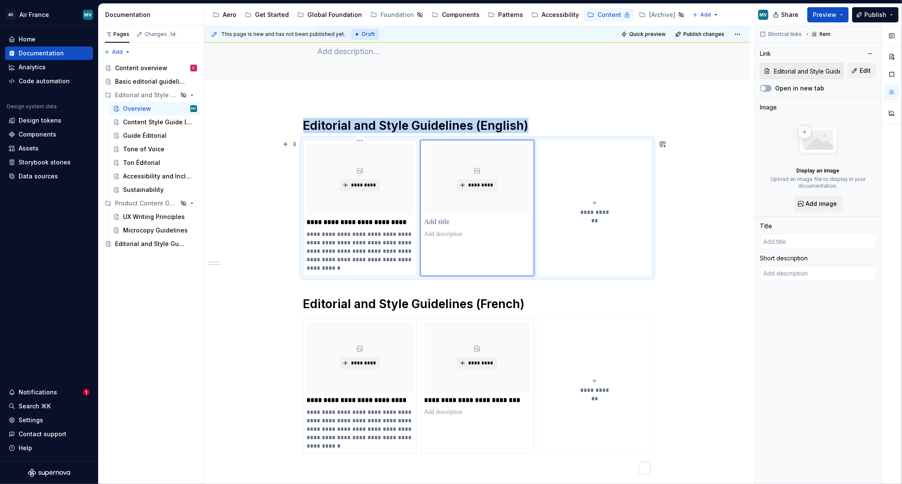
type textarea "*"
type input "Tone of Voice"
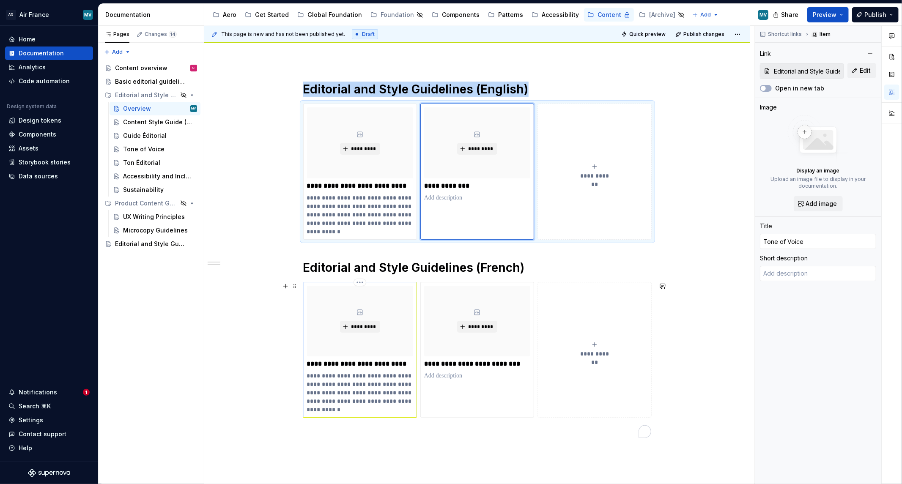
scroll to position [94, 0]
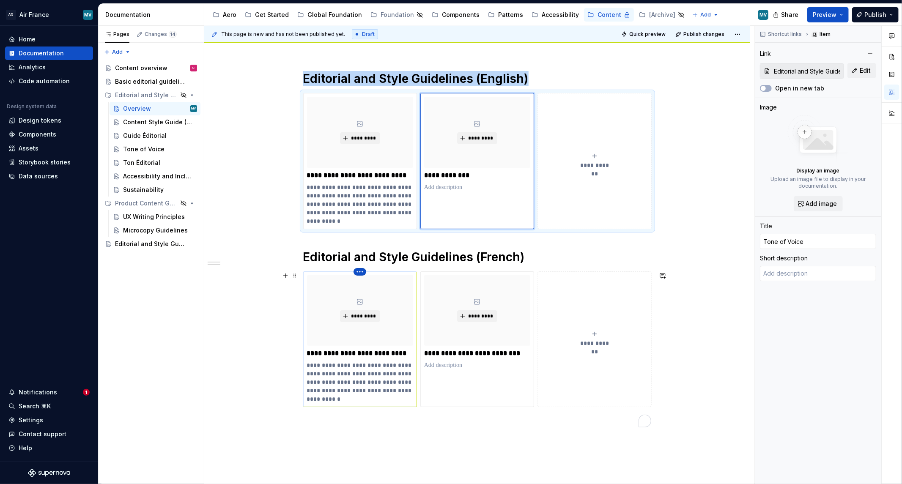
click at [362, 270] on html "AD Air France MV Home Documentation Analytics Code automation Design system dat…" at bounding box center [451, 242] width 902 height 484
type textarea "*"
type input "Content Style Guide (English)"
type textarea "This is a living document, which means that these guidelines are subject to cha…"
type input "Editorial and Style Guidelines / Content Style Guide (English)"
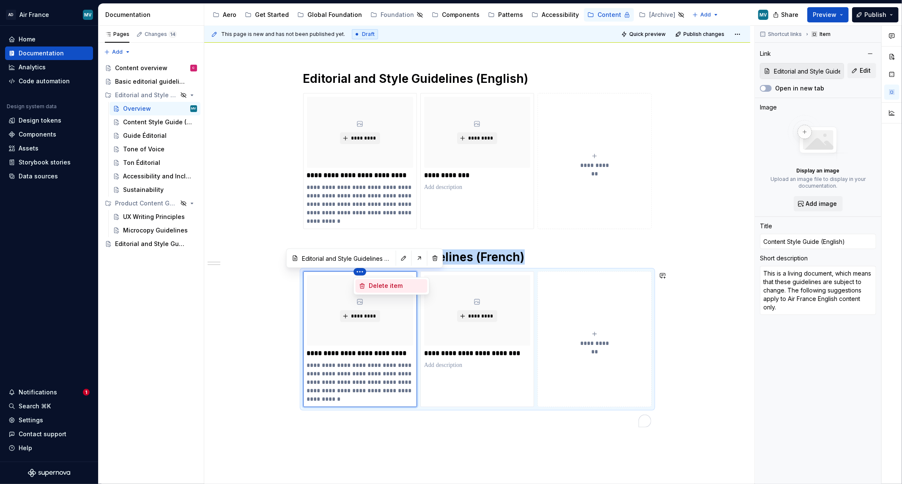
click at [406, 282] on div "Delete item" at bounding box center [396, 286] width 55 height 8
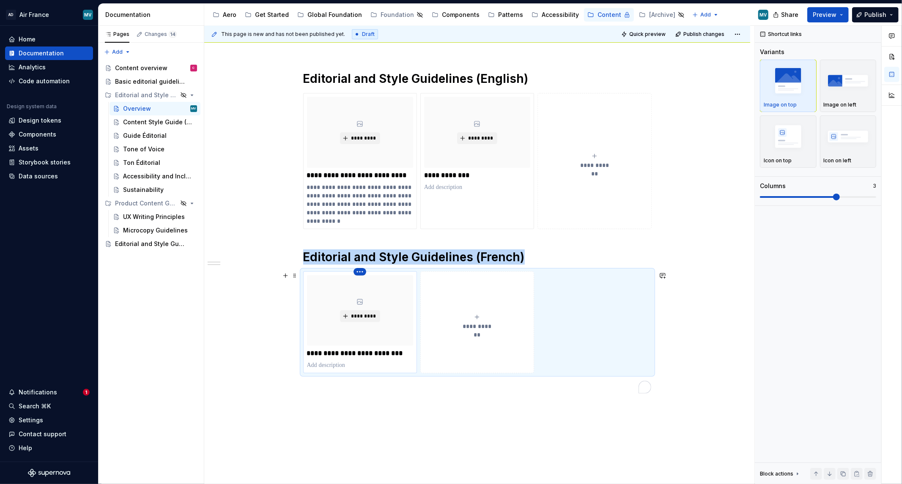
click at [358, 274] on html "AD Air France MV Home Documentation Analytics Code automation Design system dat…" at bounding box center [451, 242] width 902 height 484
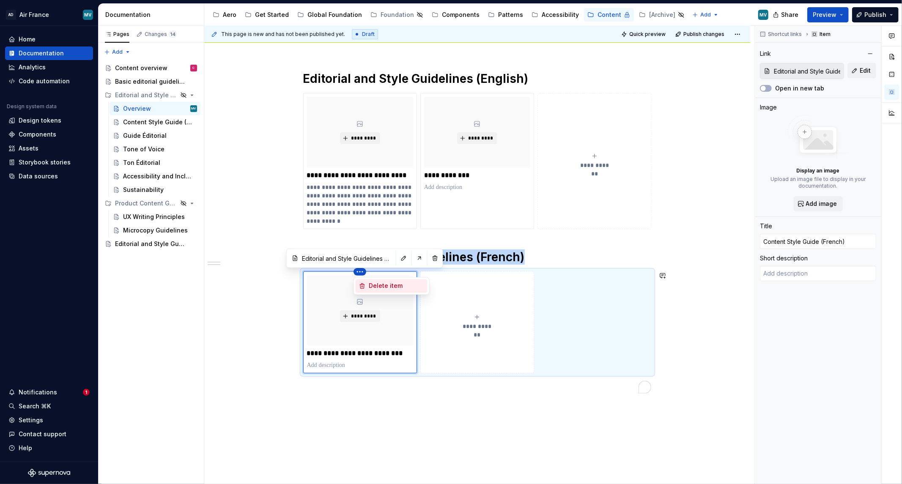
click at [378, 291] on div "Delete item" at bounding box center [392, 287] width 72 height 14
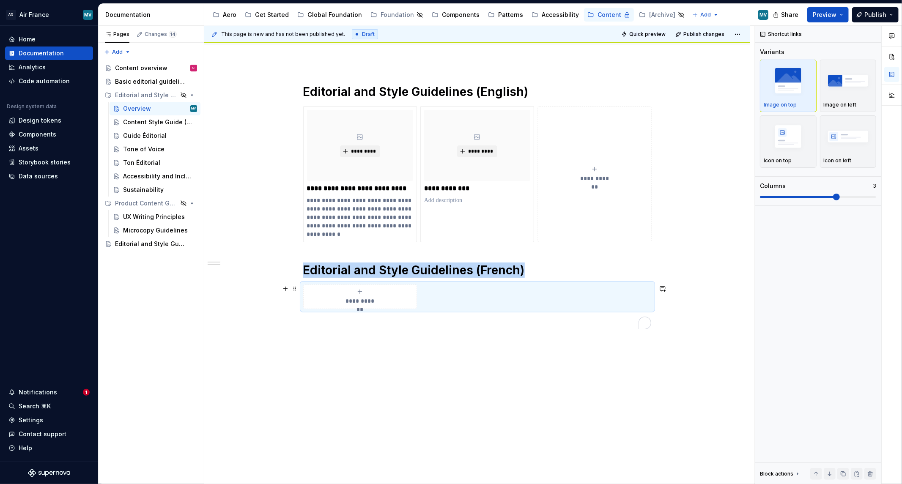
click at [354, 292] on div "**********" at bounding box center [360, 296] width 106 height 17
type textarea "*"
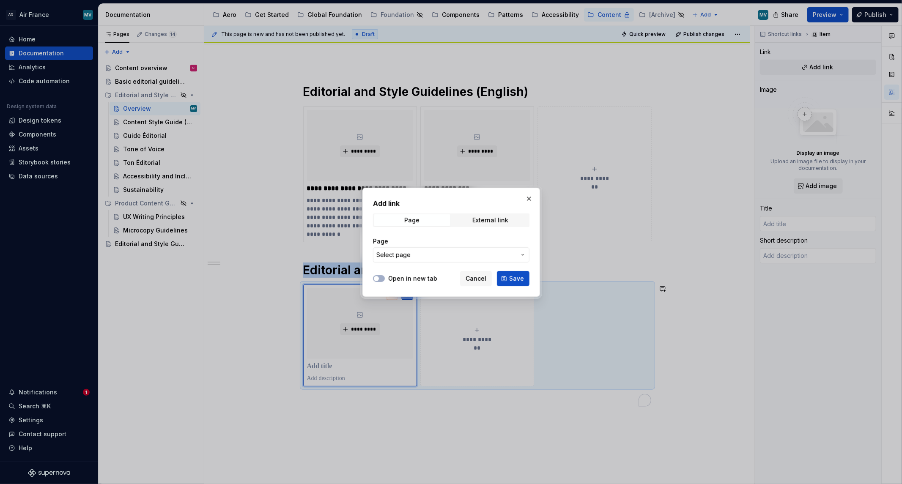
click at [408, 252] on span "Select page" at bounding box center [393, 255] width 34 height 8
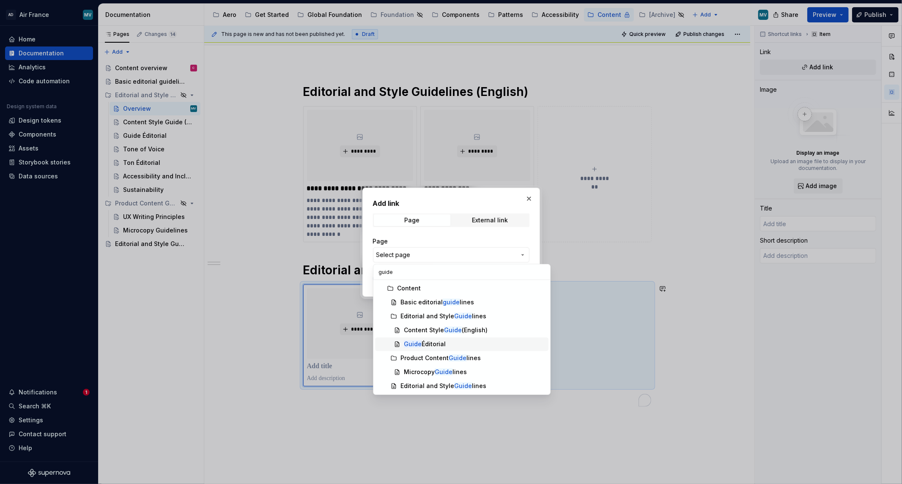
type input "guide"
click at [464, 344] on div "Guide Éditorial" at bounding box center [474, 344] width 141 height 8
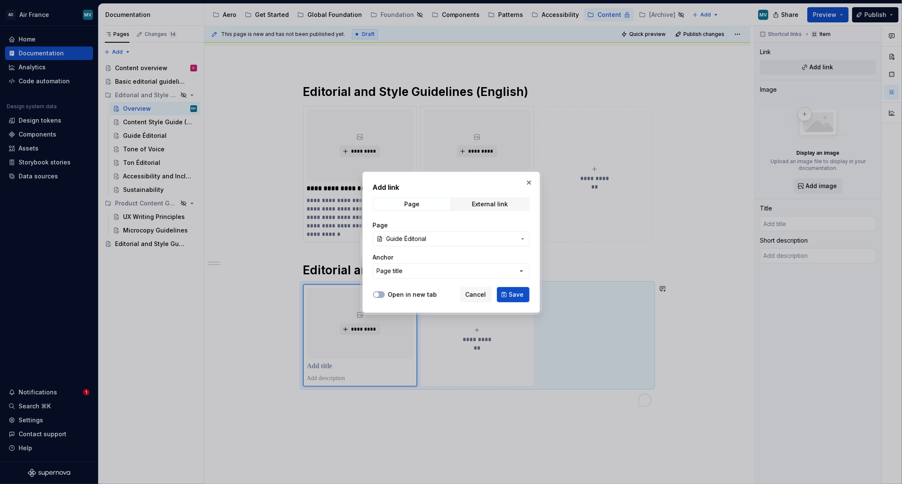
click at [507, 286] on div "Open in new tab Cancel Save" at bounding box center [451, 293] width 156 height 19
click at [512, 297] on span "Save" at bounding box center [516, 295] width 15 height 8
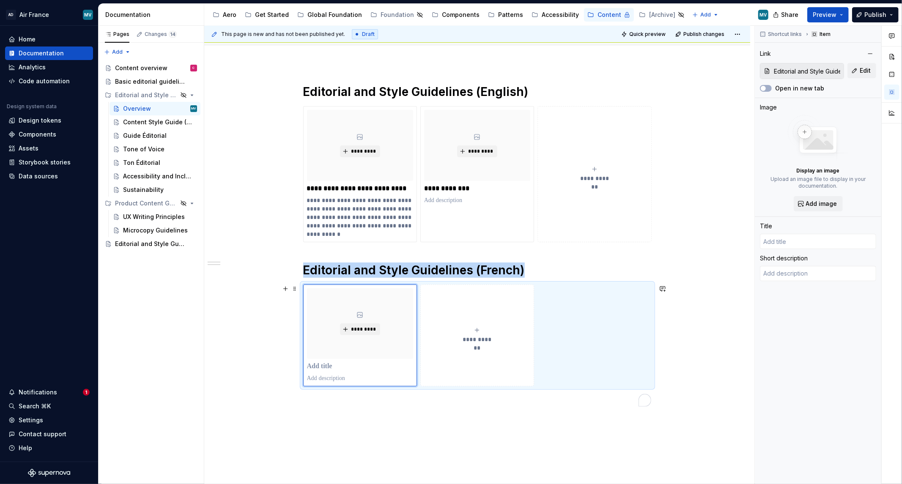
type textarea "*"
type input "Guide Éditorial"
click at [472, 333] on div "**********" at bounding box center [477, 335] width 106 height 17
type textarea "*"
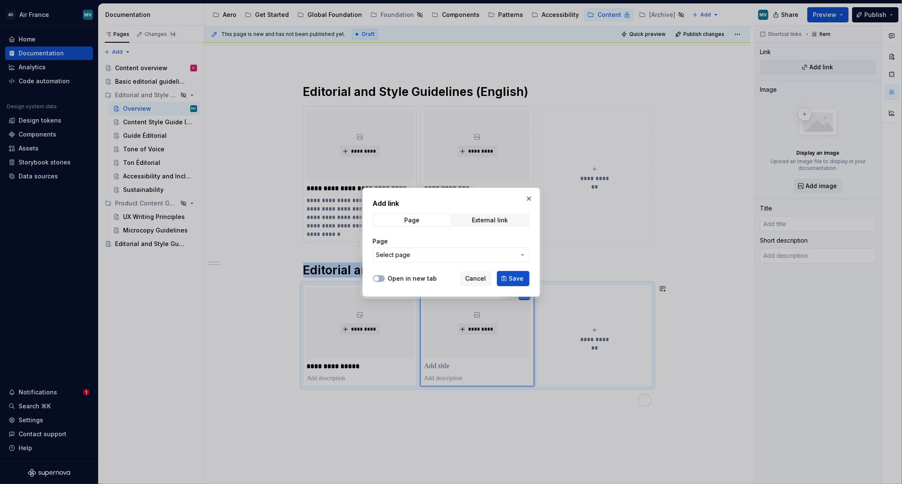
click at [471, 254] on span "Select page" at bounding box center [446, 255] width 140 height 8
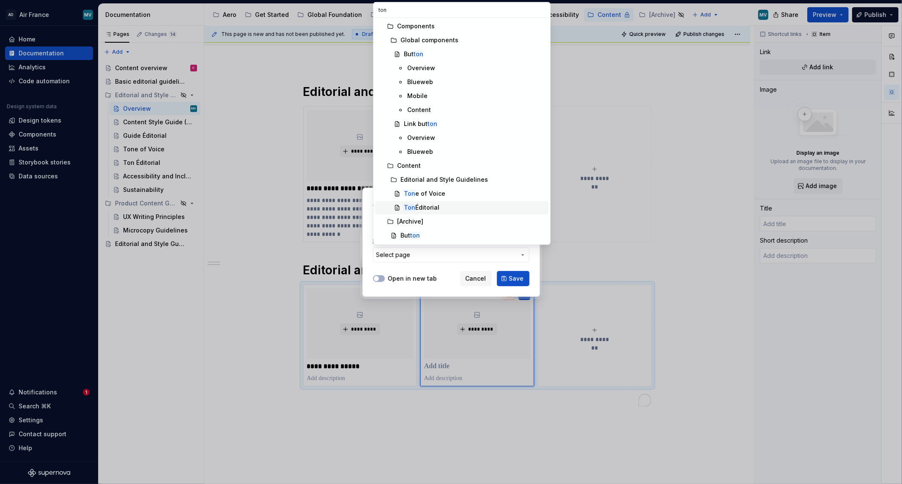
type input "ton"
click at [425, 205] on div "Ton Éditorial" at bounding box center [422, 207] width 36 height 8
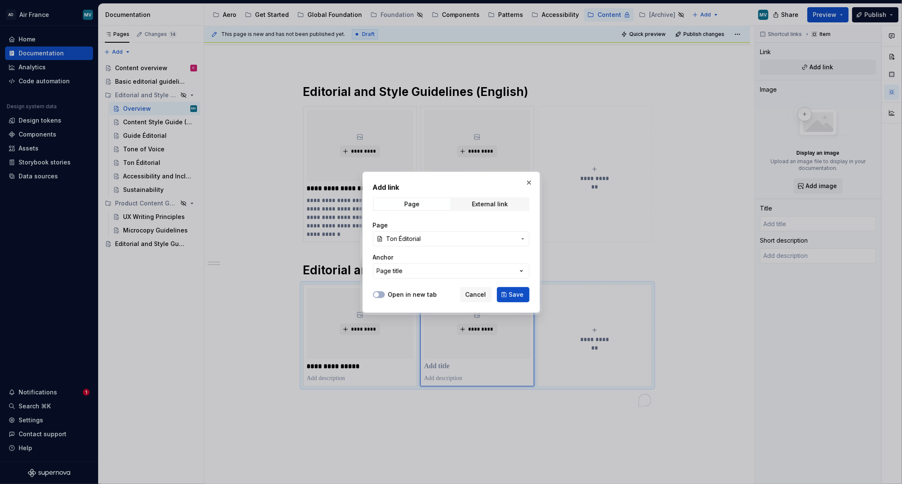
drag, startPoint x: 515, startPoint y: 295, endPoint x: 521, endPoint y: 302, distance: 9.3
click at [516, 295] on span "Save" at bounding box center [516, 295] width 15 height 8
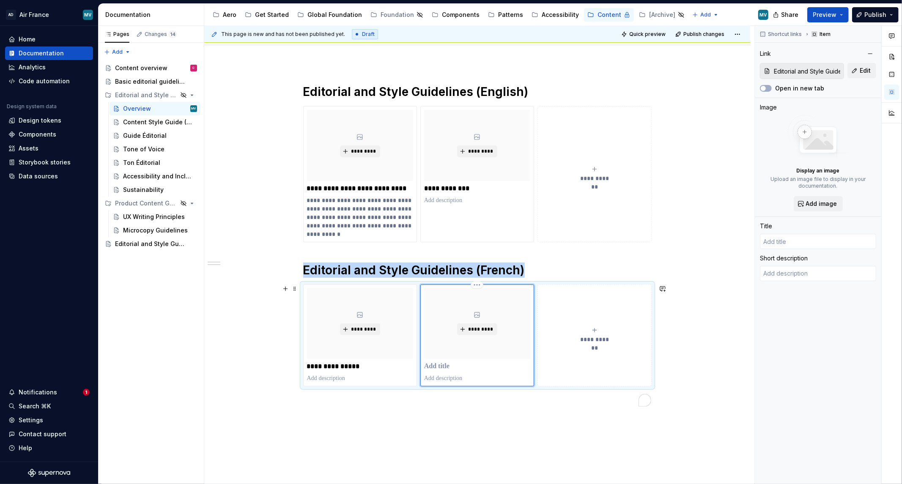
type textarea "*"
type input "Ton Éditorial"
click at [513, 417] on div "**********" at bounding box center [477, 313] width 546 height 499
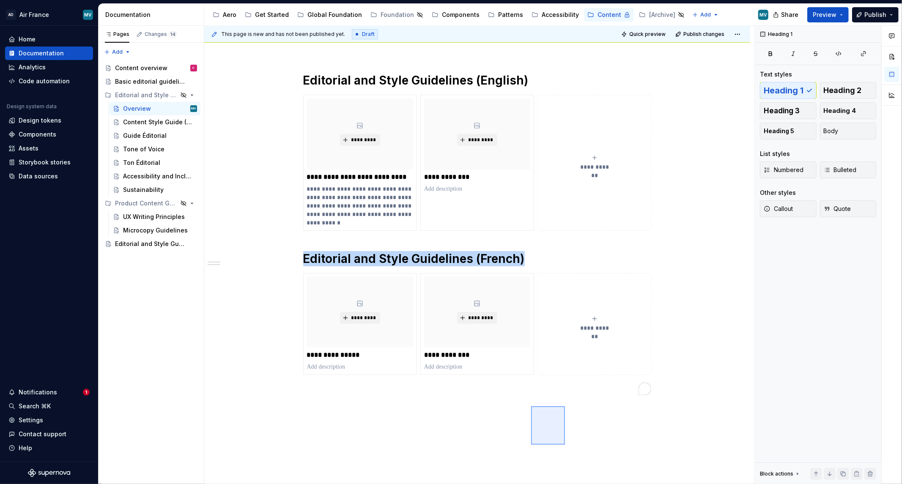
scroll to position [96, 0]
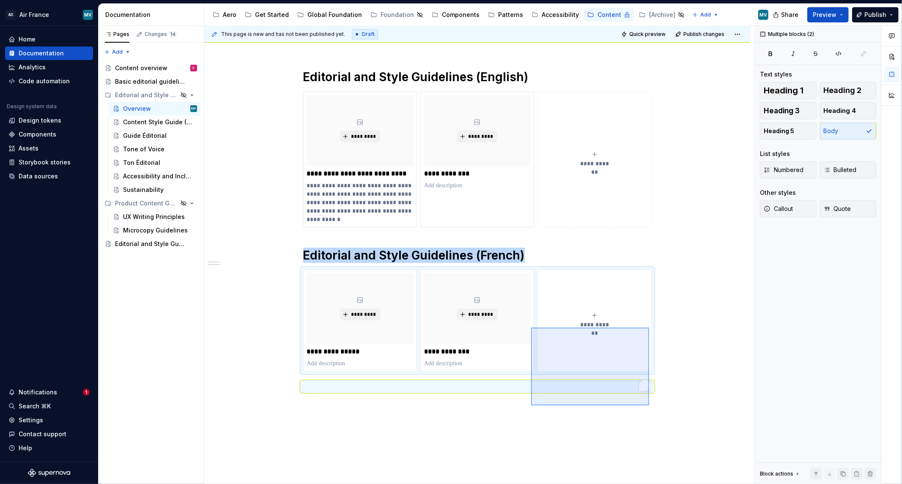
drag, startPoint x: 649, startPoint y: 328, endPoint x: 661, endPoint y: 354, distance: 28.6
click at [649, 328] on div "**********" at bounding box center [479, 255] width 550 height 459
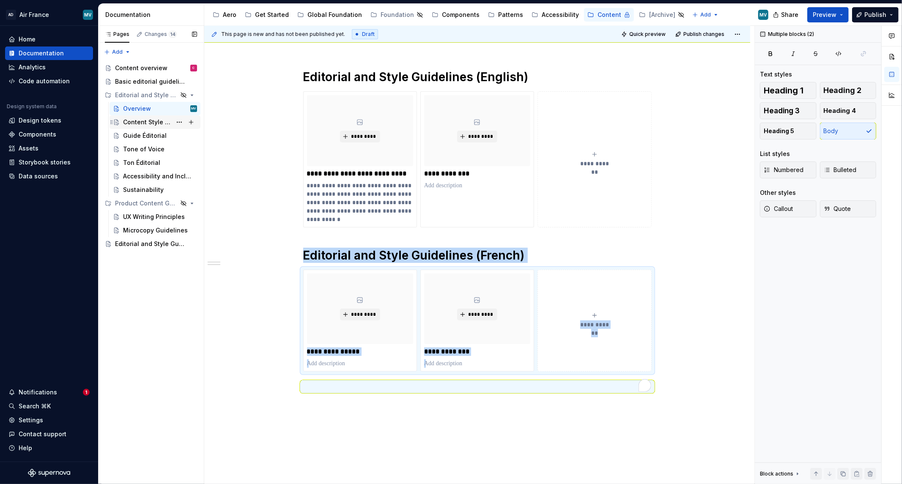
click at [125, 118] on div "Content Style Guide (English)" at bounding box center [147, 122] width 49 height 8
type textarea "*"
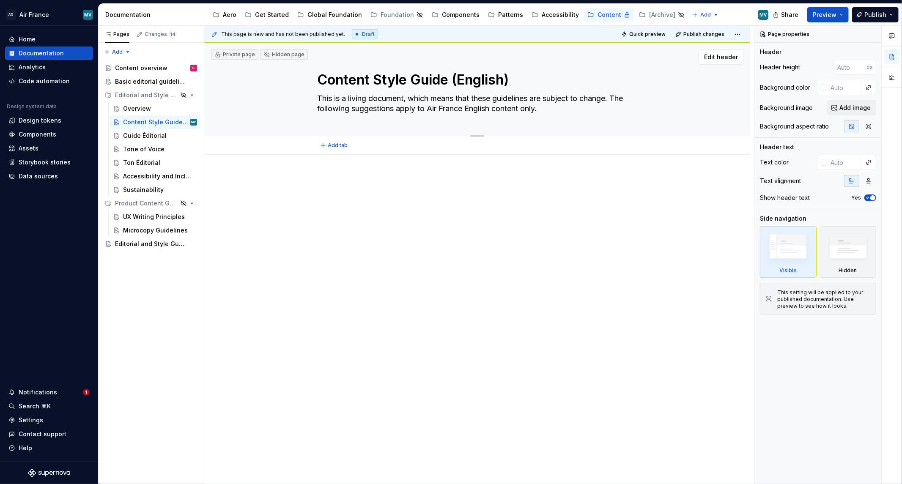
click at [443, 83] on textarea "Content Style Guide (English)" at bounding box center [476, 80] width 320 height 20
click at [445, 77] on textarea "Content Style Guide (English)" at bounding box center [476, 80] width 320 height 20
drag, startPoint x: 447, startPoint y: 77, endPoint x: 602, endPoint y: 82, distance: 154.9
click at [600, 82] on textarea "Content Style Guide (English)" at bounding box center [476, 80] width 320 height 20
type textarea "*"
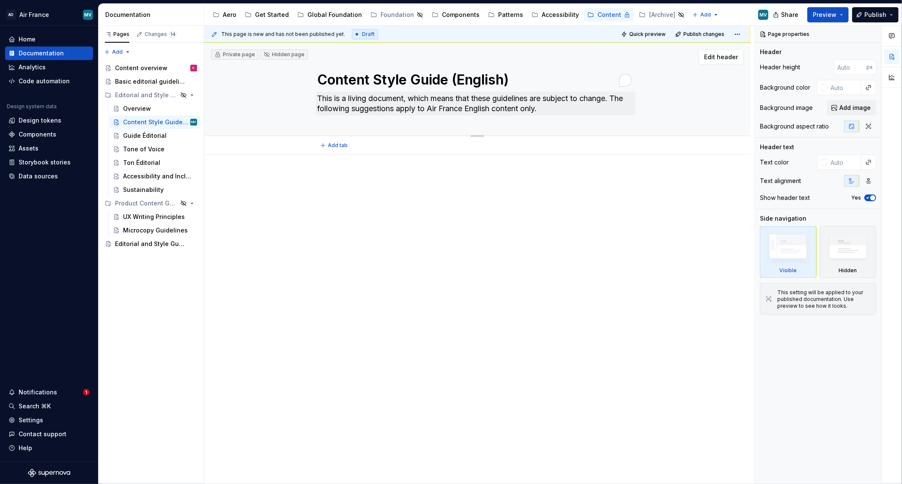
type textarea "Content Style Guide"
type textarea "*"
type textarea "Content Style Guide"
click at [144, 106] on div "Overview" at bounding box center [137, 108] width 28 height 8
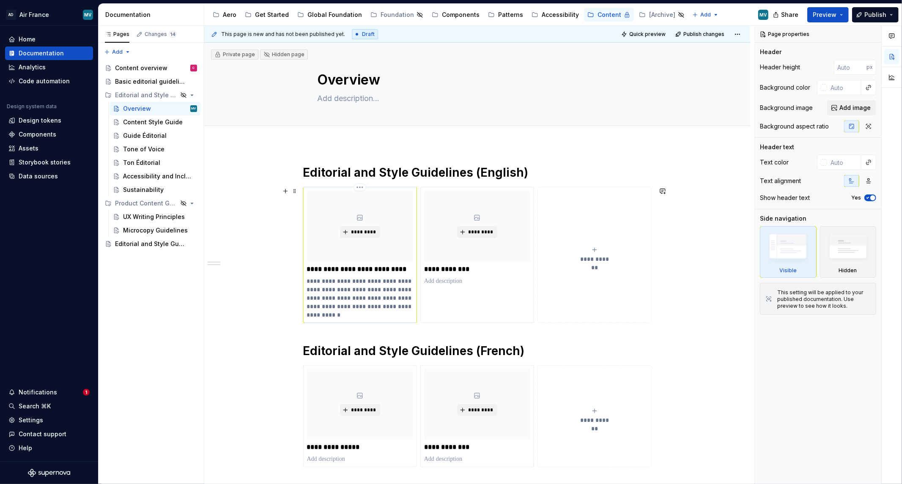
click at [370, 267] on p "**********" at bounding box center [360, 269] width 106 height 8
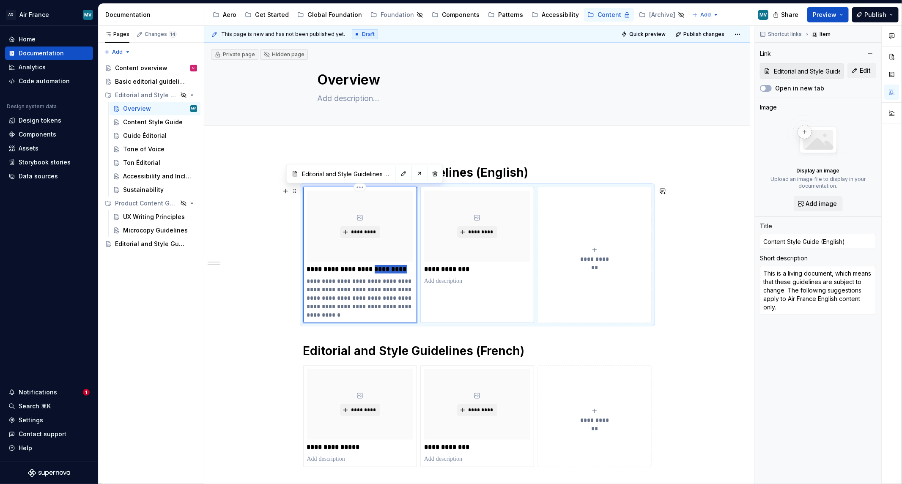
drag, startPoint x: 373, startPoint y: 271, endPoint x: 458, endPoint y: 288, distance: 86.6
click at [458, 284] on div "**********" at bounding box center [477, 255] width 348 height 136
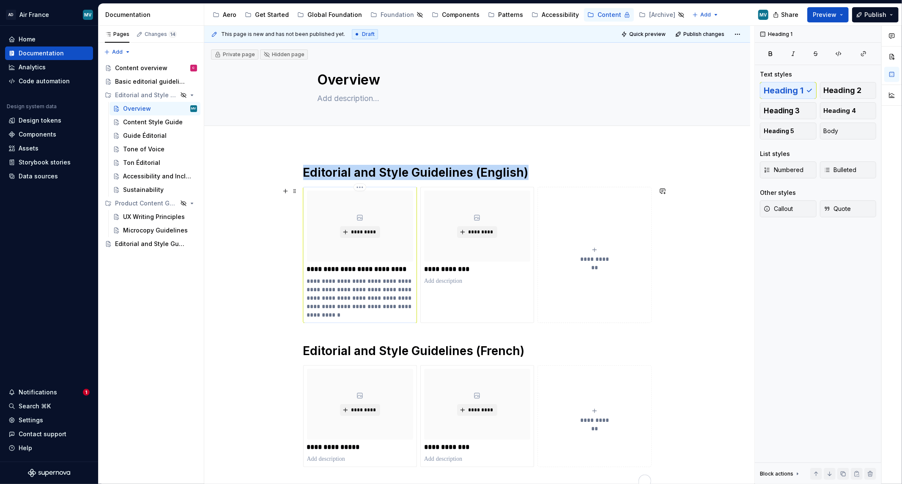
click at [381, 263] on div "**********" at bounding box center [360, 255] width 106 height 129
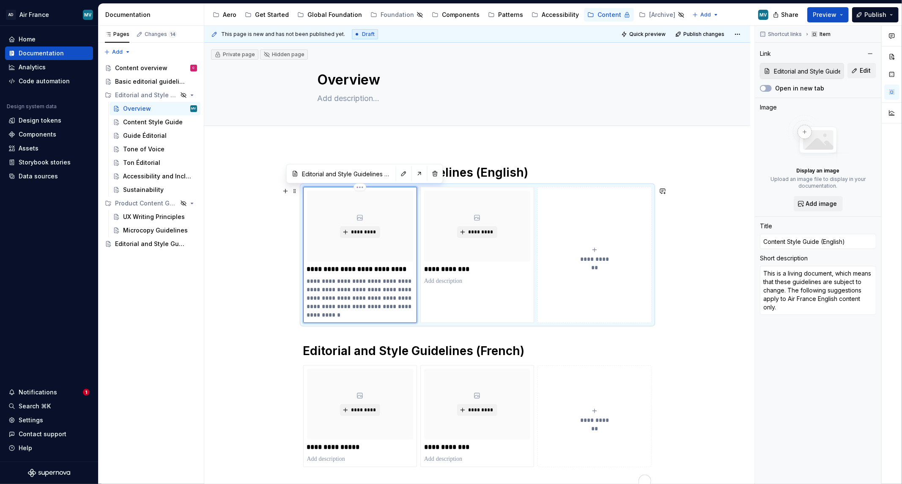
click at [374, 271] on p "**********" at bounding box center [360, 269] width 106 height 8
click at [373, 271] on p "**********" at bounding box center [360, 269] width 106 height 8
click at [374, 270] on p "**********" at bounding box center [360, 269] width 106 height 8
drag, startPoint x: 404, startPoint y: 269, endPoint x: 373, endPoint y: 269, distance: 30.9
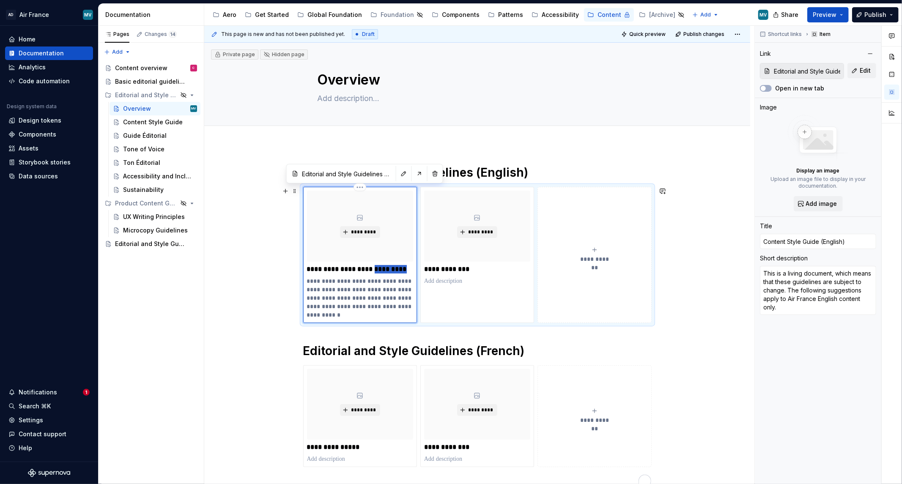
click at [373, 269] on p "**********" at bounding box center [360, 269] width 106 height 8
type textarea "*"
type input "Content Style Guide"
type textarea "*"
type input "Content Style Guide"
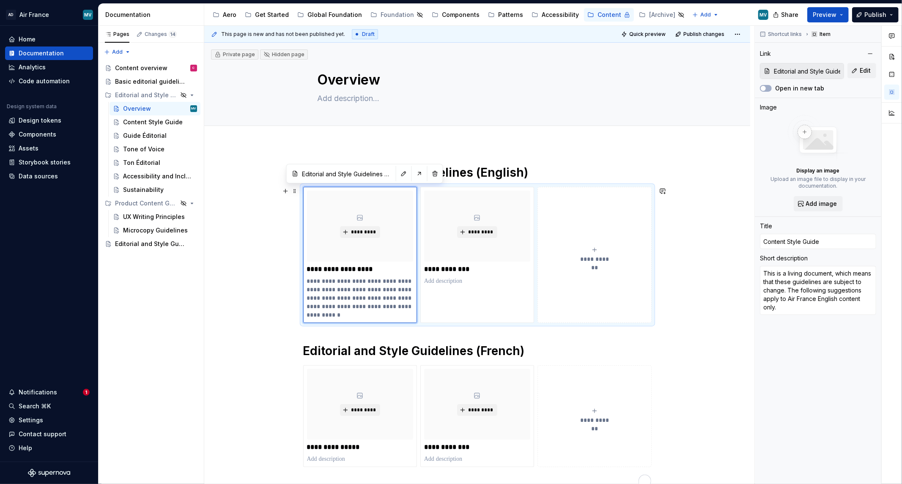
click at [254, 251] on div "**********" at bounding box center [477, 394] width 546 height 499
click at [226, 269] on div "**********" at bounding box center [479, 255] width 550 height 459
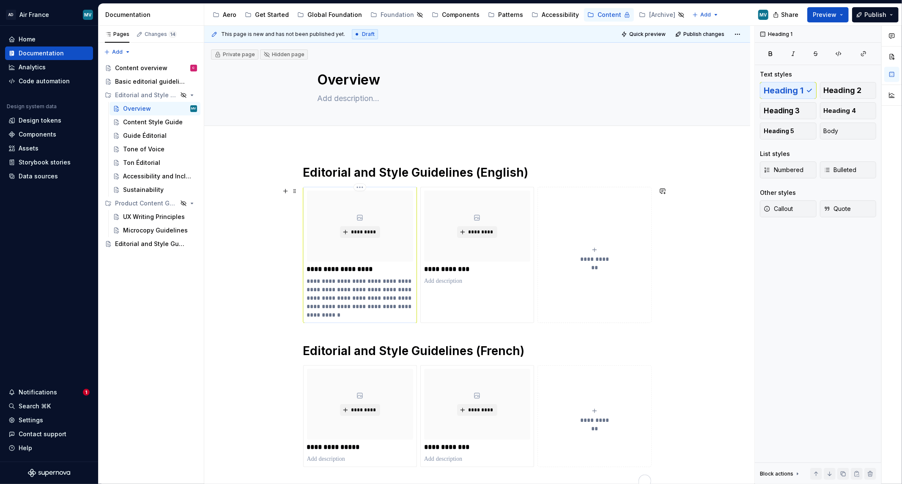
click at [345, 297] on p "**********" at bounding box center [360, 298] width 106 height 42
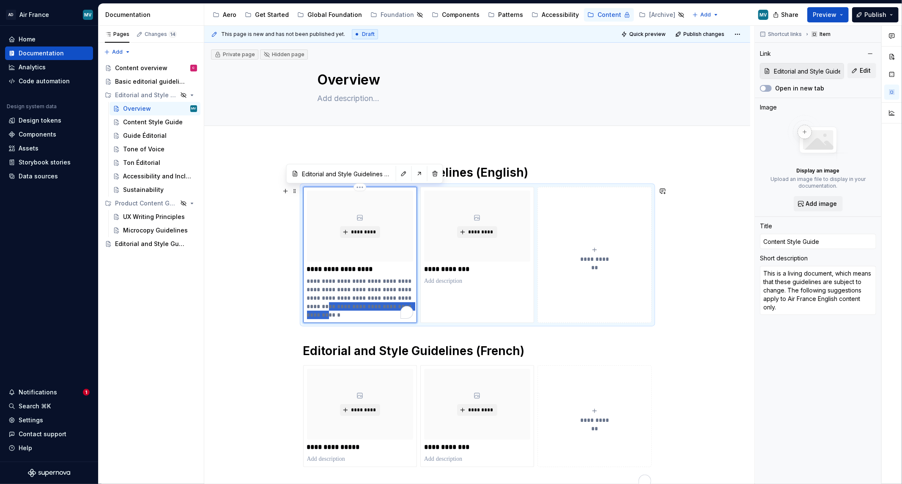
drag, startPoint x: 354, startPoint y: 310, endPoint x: 359, endPoint y: 310, distance: 5.9
click at [356, 311] on p "**********" at bounding box center [360, 298] width 106 height 42
click at [370, 314] on p "**********" at bounding box center [360, 298] width 106 height 42
drag, startPoint x: 367, startPoint y: 315, endPoint x: 305, endPoint y: 285, distance: 68.6
click at [304, 285] on div "**********" at bounding box center [360, 255] width 114 height 136
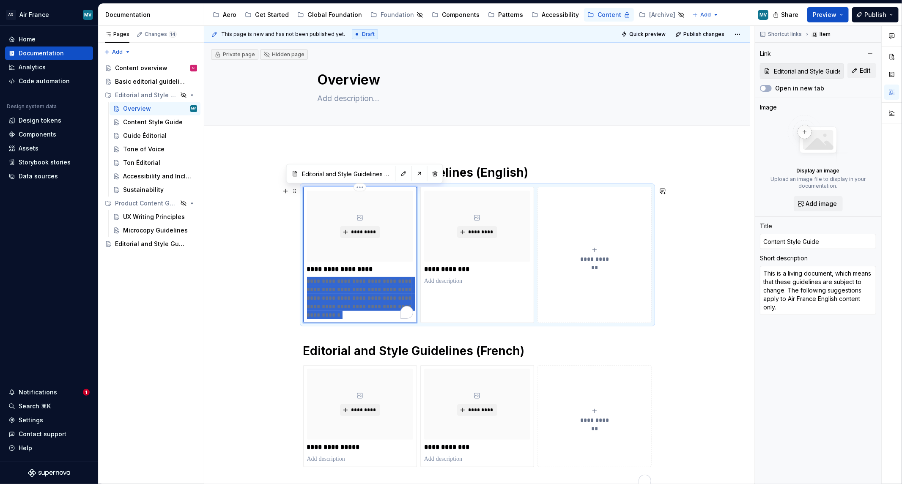
type textarea "*"
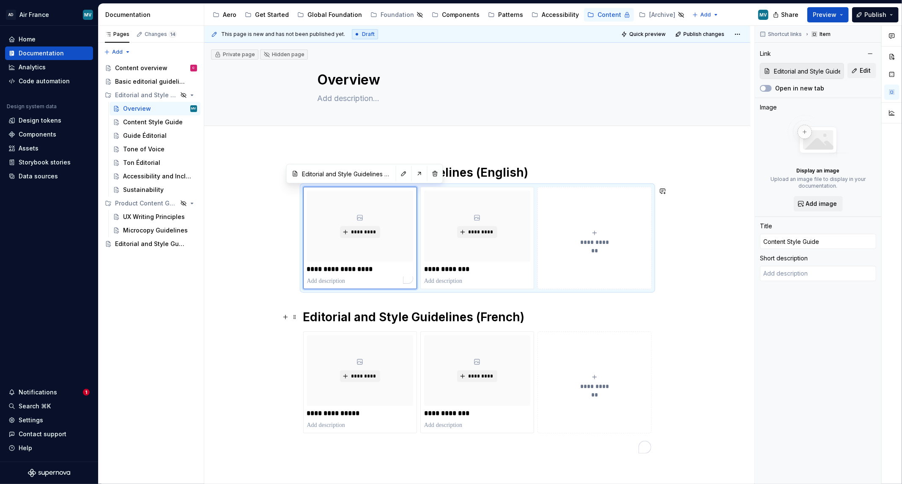
click at [244, 310] on div "**********" at bounding box center [477, 377] width 546 height 465
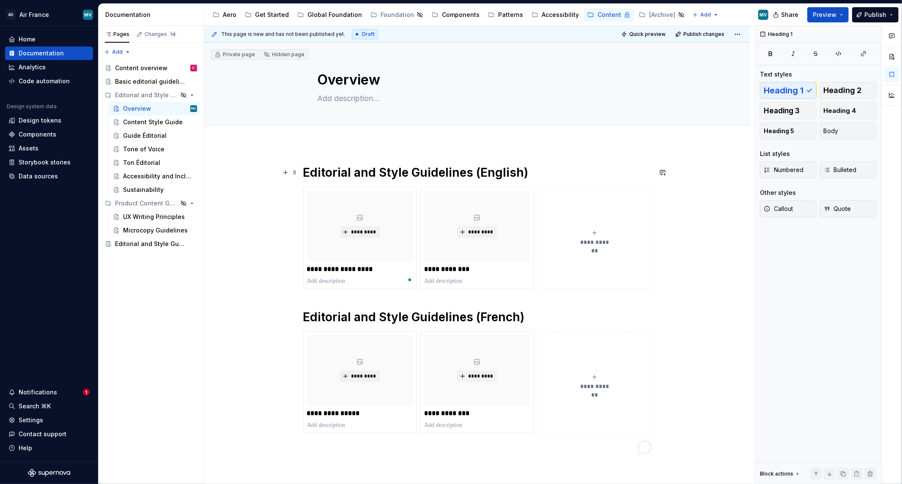
drag, startPoint x: 546, startPoint y: 176, endPoint x: 549, endPoint y: 161, distance: 15.4
click at [545, 176] on h1 "Editorial and Style Guidelines (English)" at bounding box center [477, 172] width 348 height 15
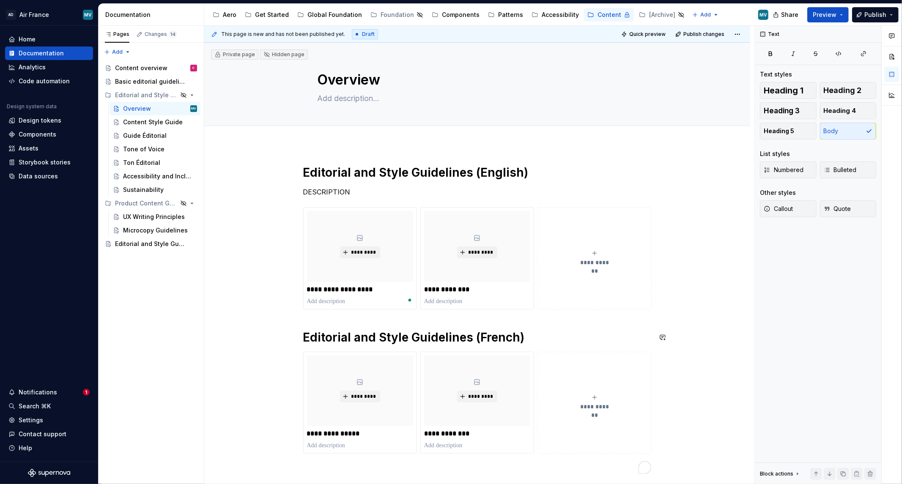
click at [550, 334] on h1 "Editorial and Style Guidelines (French)" at bounding box center [477, 337] width 348 height 15
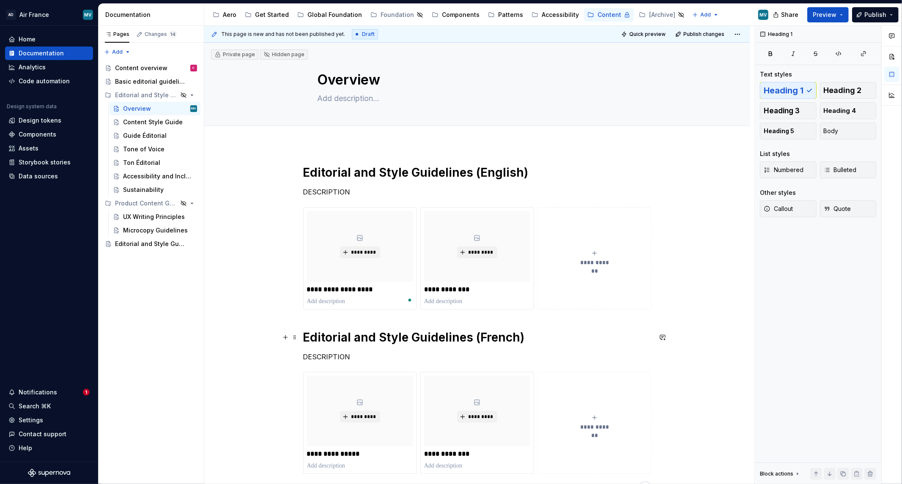
drag, startPoint x: 468, startPoint y: 339, endPoint x: 483, endPoint y: 327, distance: 19.0
click at [472, 339] on h1 "Editorial and Style Guidelines (French)" at bounding box center [477, 337] width 348 height 15
click at [149, 68] on div "Content overview" at bounding box center [141, 68] width 52 height 8
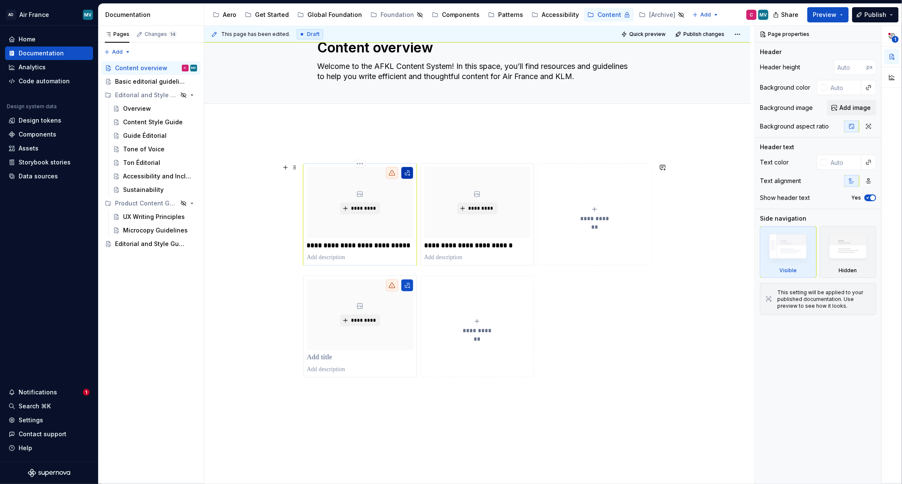
scroll to position [47, 0]
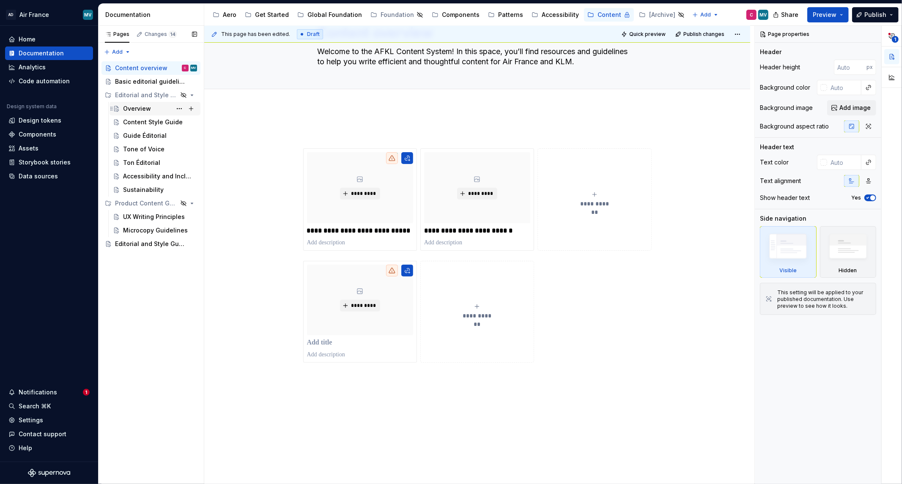
click at [134, 110] on div "Overview" at bounding box center [137, 108] width 28 height 8
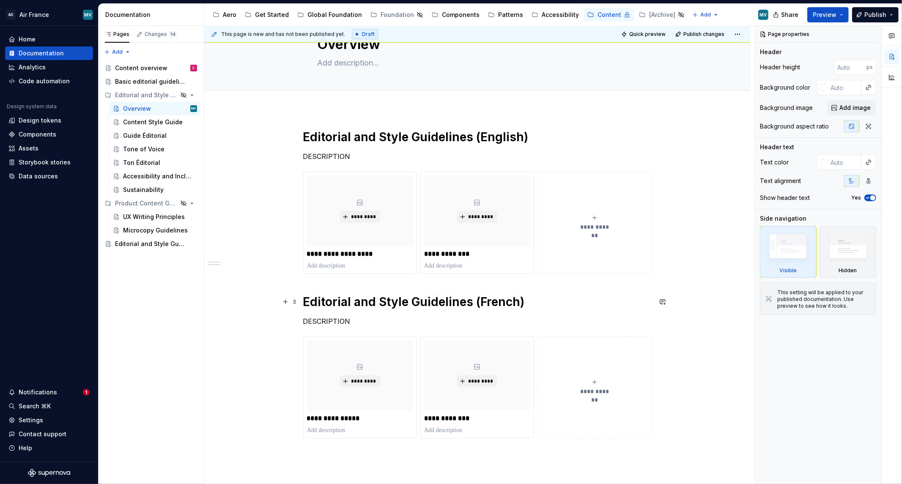
scroll to position [94, 0]
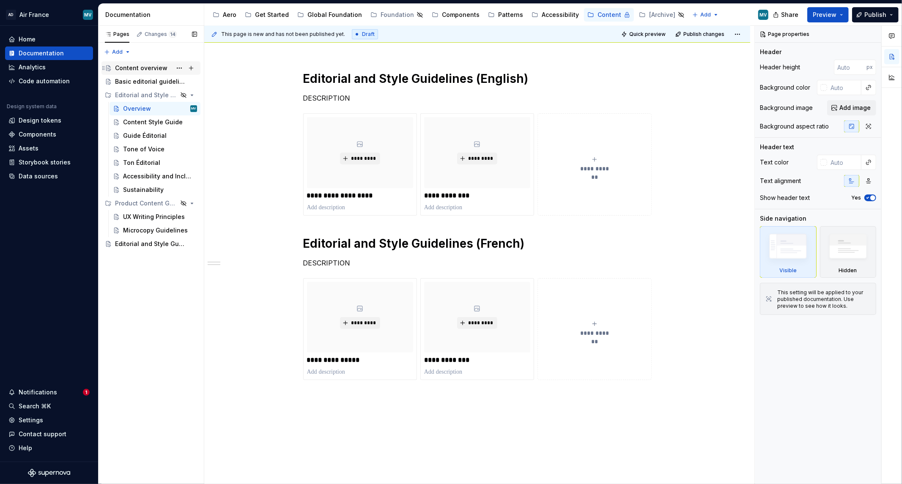
click at [153, 67] on div "Content overview" at bounding box center [141, 68] width 52 height 8
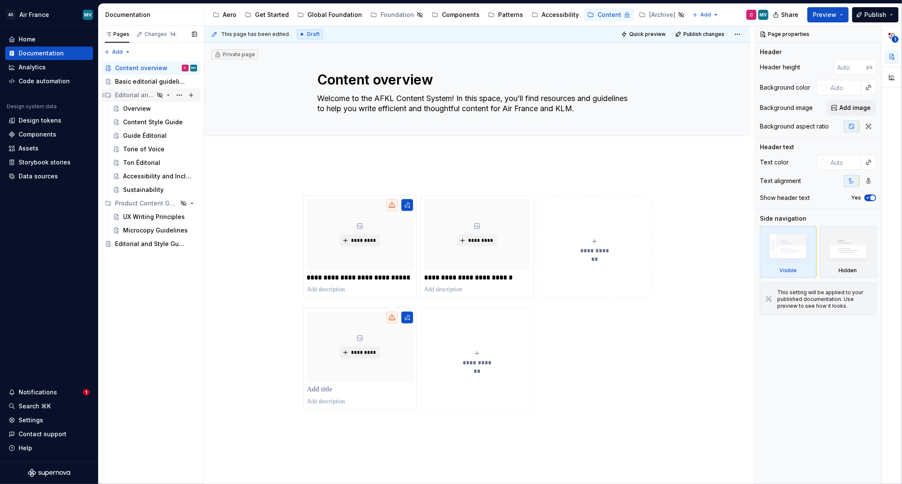
click at [125, 96] on div "Editorial and Style Guidelines" at bounding box center [134, 95] width 39 height 8
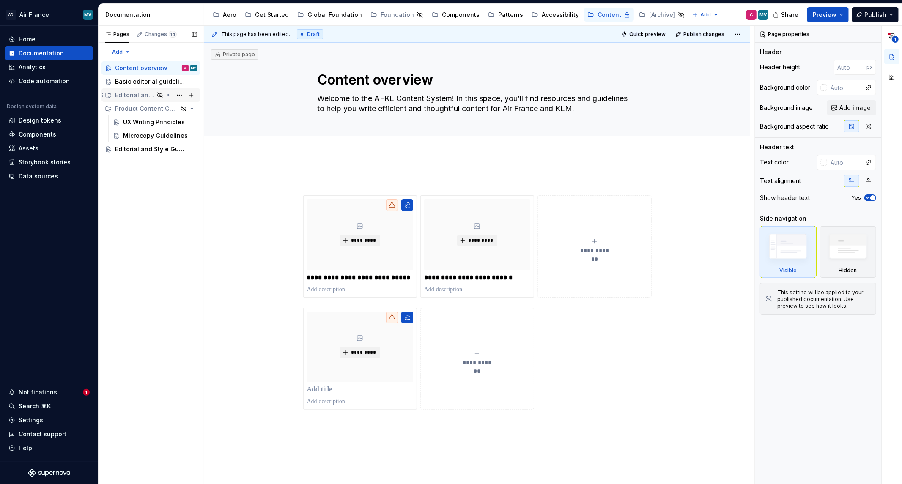
click at [124, 95] on div "Editorial and Style Guidelines" at bounding box center [134, 95] width 39 height 8
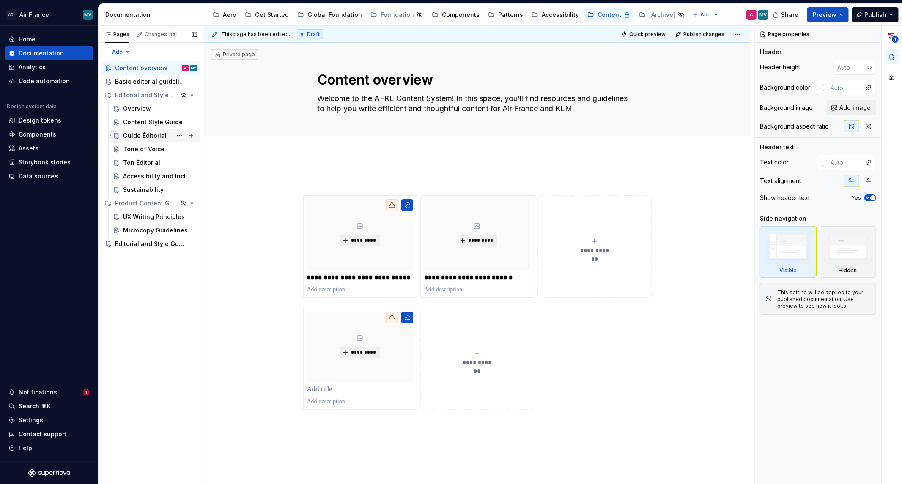
click at [153, 126] on div "Content Style Guide" at bounding box center [153, 122] width 60 height 8
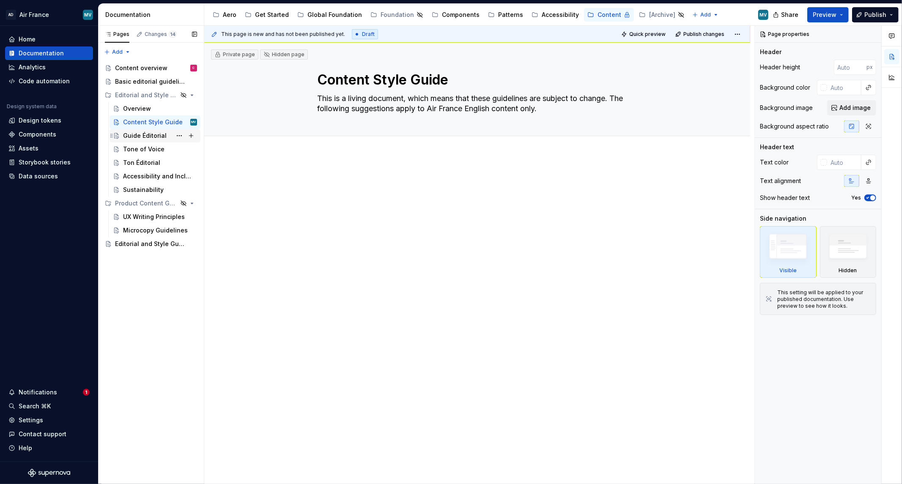
click at [129, 135] on div "Guide Éditorial" at bounding box center [145, 136] width 44 height 8
click at [137, 151] on div "Tone of Voice" at bounding box center [143, 149] width 41 height 8
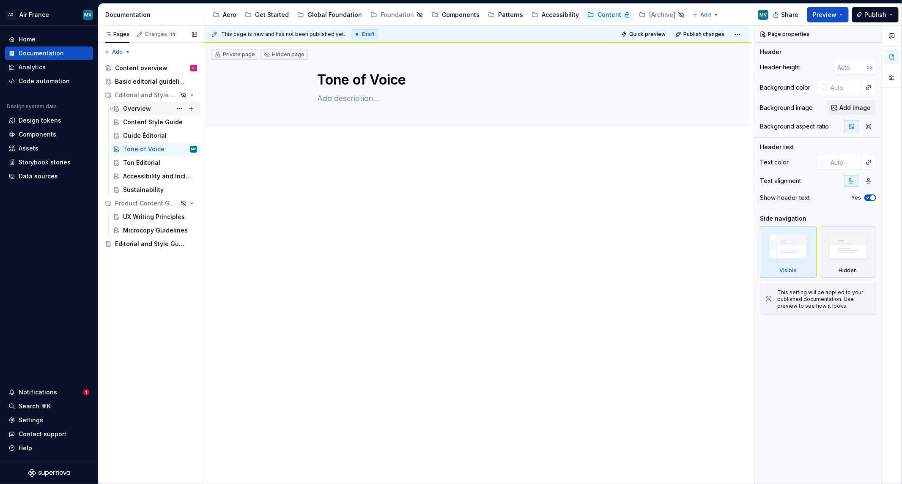
click at [134, 103] on div "Overview" at bounding box center [160, 109] width 74 height 12
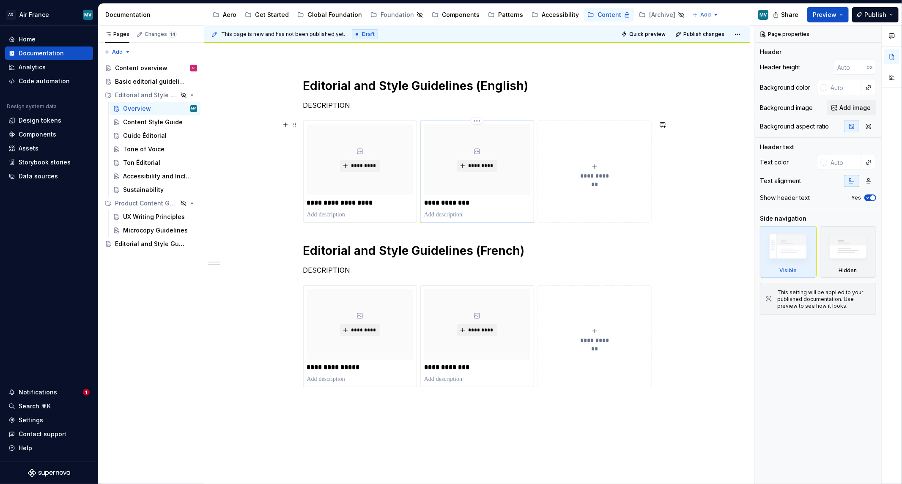
scroll to position [141, 0]
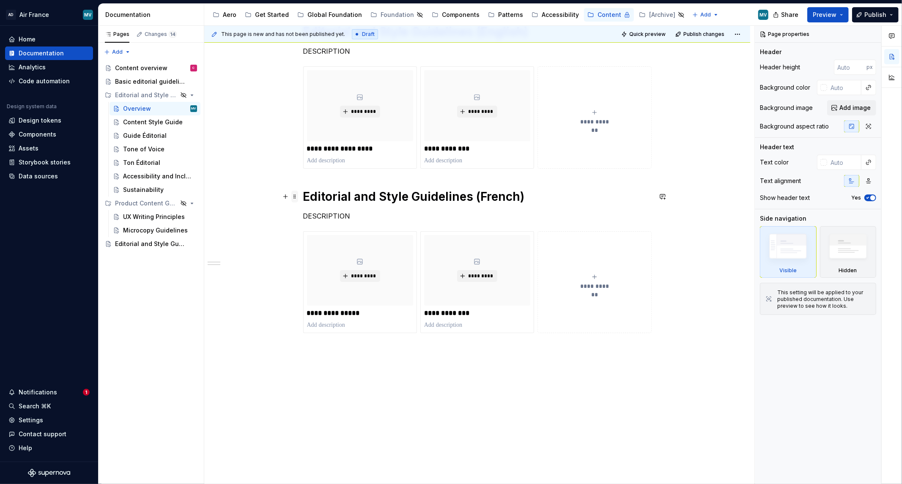
click at [293, 196] on span at bounding box center [294, 197] width 7 height 12
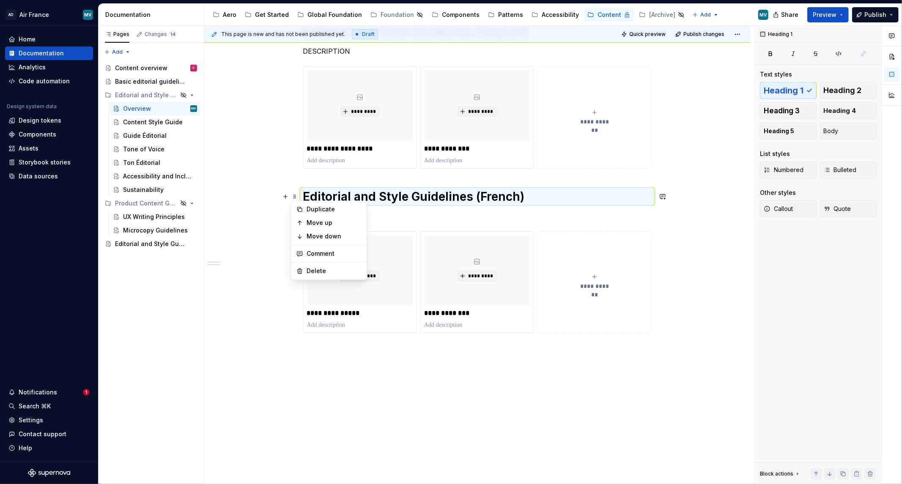
click at [340, 361] on div "**********" at bounding box center [477, 194] width 348 height 340
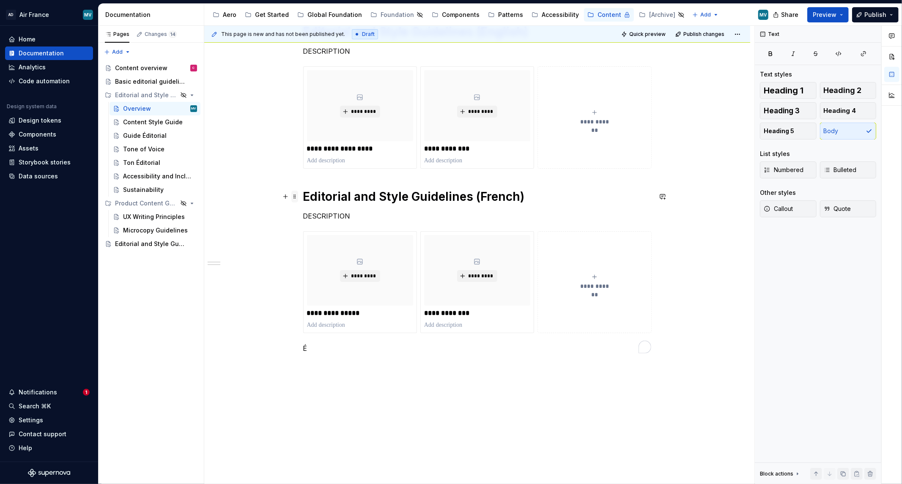
type textarea "*"
click at [294, 197] on span at bounding box center [294, 197] width 7 height 12
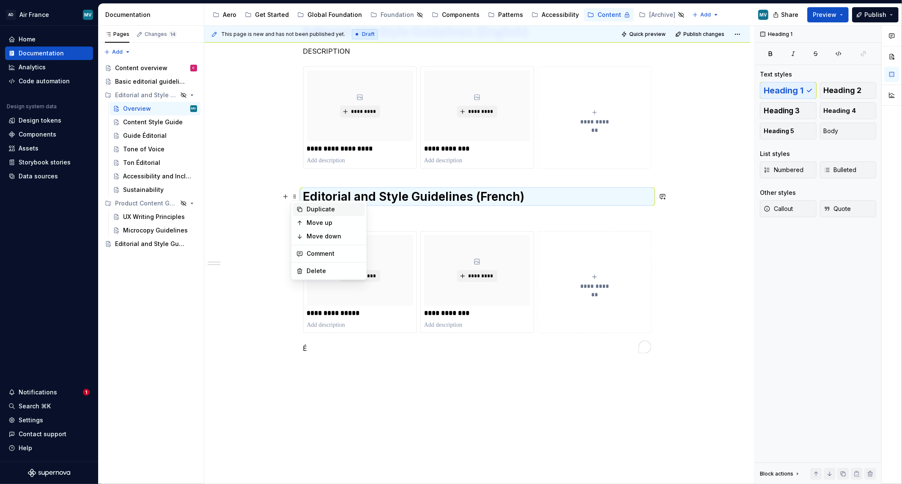
click at [299, 209] on icon at bounding box center [299, 209] width 7 height 7
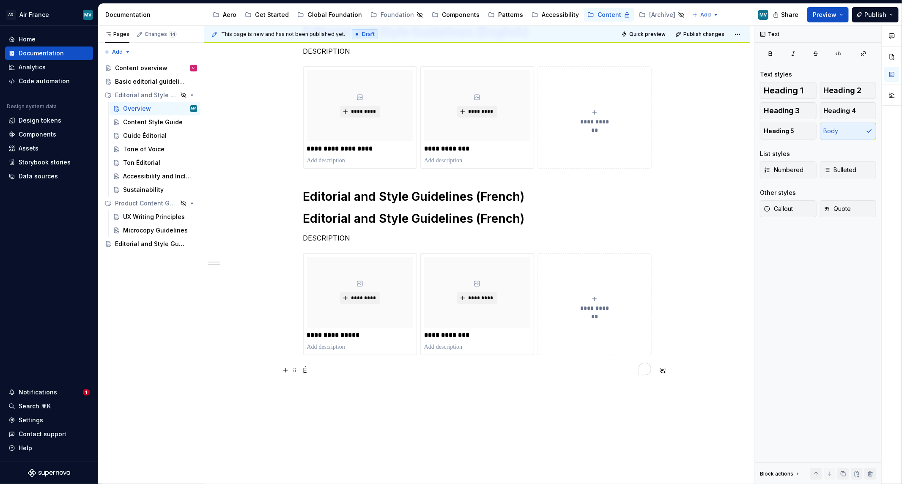
click at [346, 371] on p "É" at bounding box center [477, 370] width 348 height 10
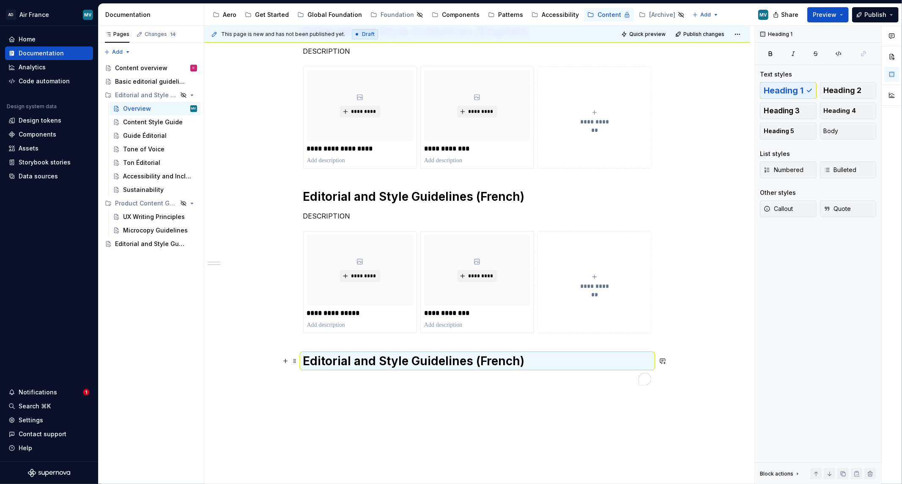
click at [320, 354] on h1 "Editorial and Style Guidelines (French)" at bounding box center [477, 361] width 348 height 15
click at [320, 353] on div "**********" at bounding box center [477, 205] width 348 height 362
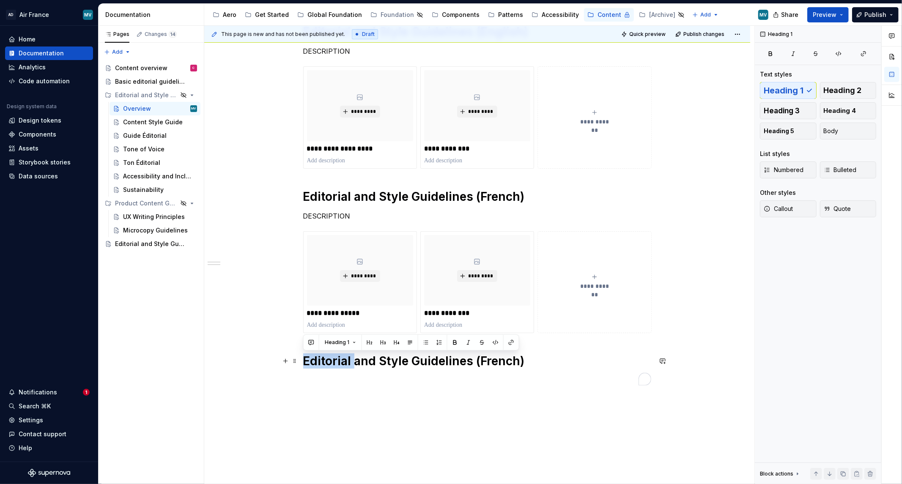
click at [330, 364] on h1 "Editorial and Style Guidelines (French)" at bounding box center [477, 361] width 348 height 15
click at [351, 432] on div "**********" at bounding box center [479, 255] width 550 height 459
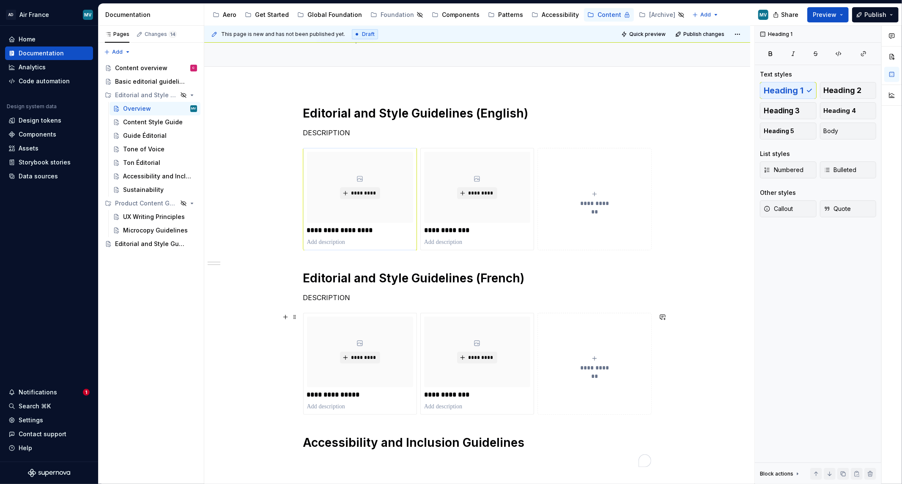
scroll to position [0, 0]
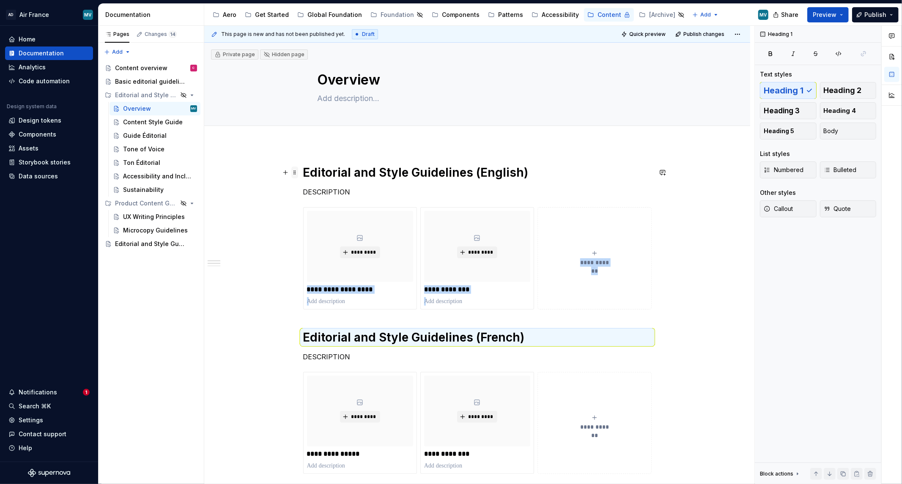
click at [293, 170] on span at bounding box center [294, 173] width 7 height 12
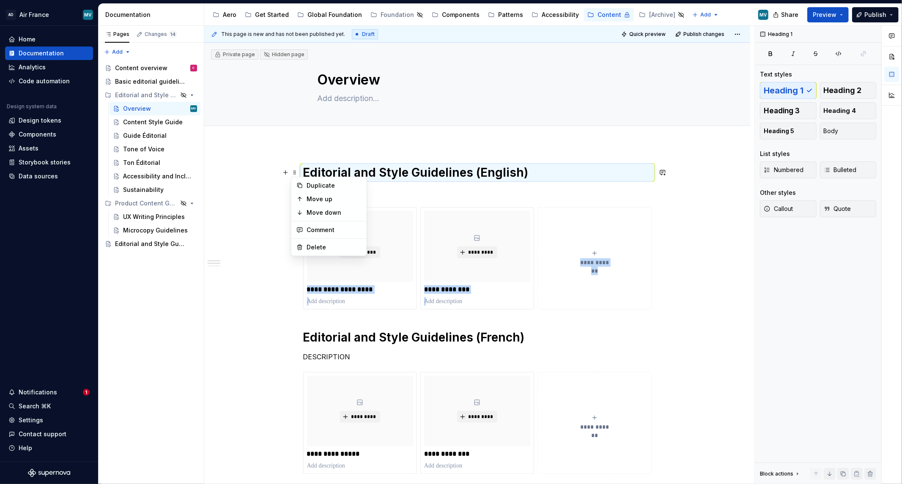
click at [288, 288] on div "**********" at bounding box center [477, 413] width 546 height 537
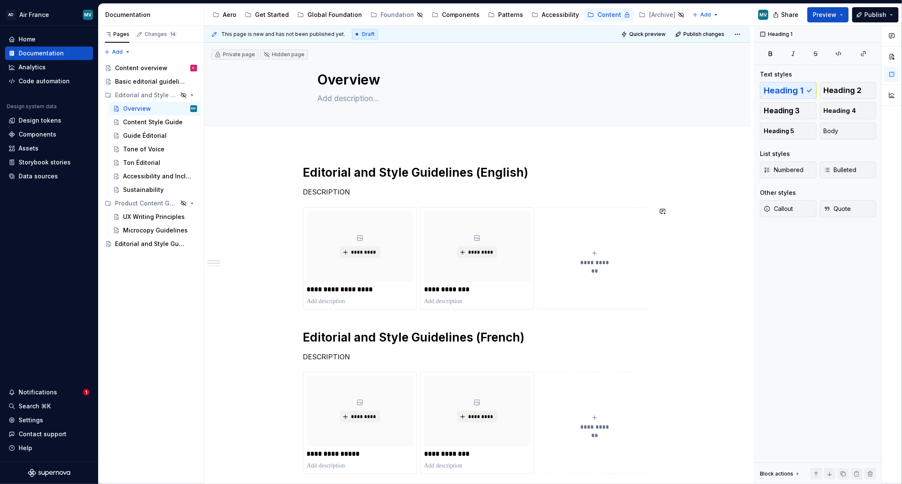
click at [295, 210] on div "**********" at bounding box center [477, 413] width 546 height 537
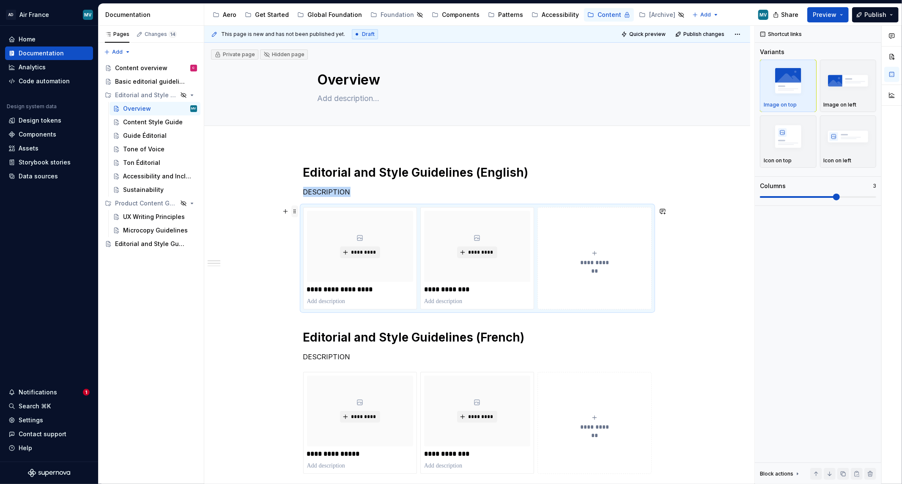
click at [294, 210] on span at bounding box center [294, 212] width 7 height 12
click at [297, 171] on div "**********" at bounding box center [477, 413] width 546 height 537
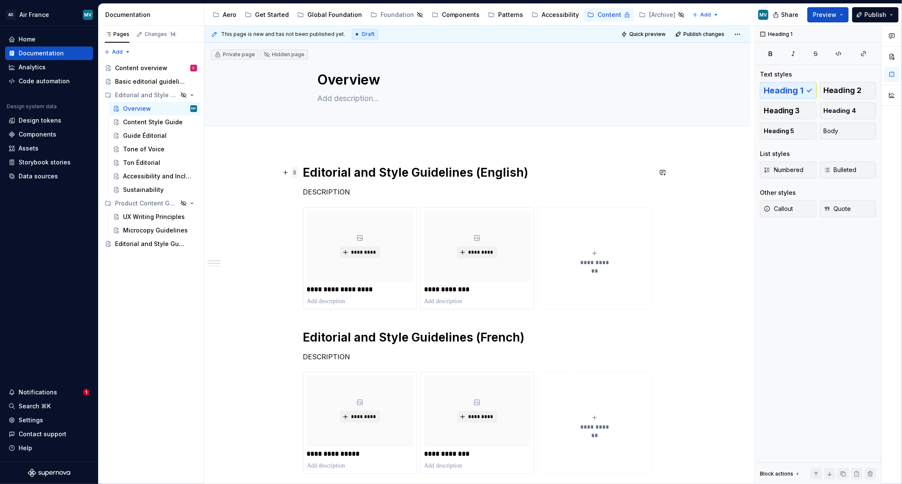
click at [294, 170] on span at bounding box center [294, 173] width 7 height 12
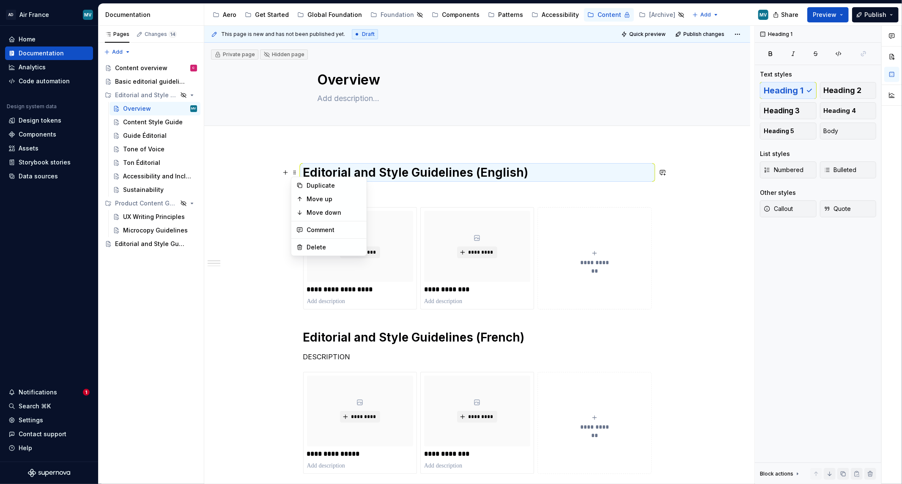
click at [268, 183] on div "**********" at bounding box center [479, 255] width 550 height 459
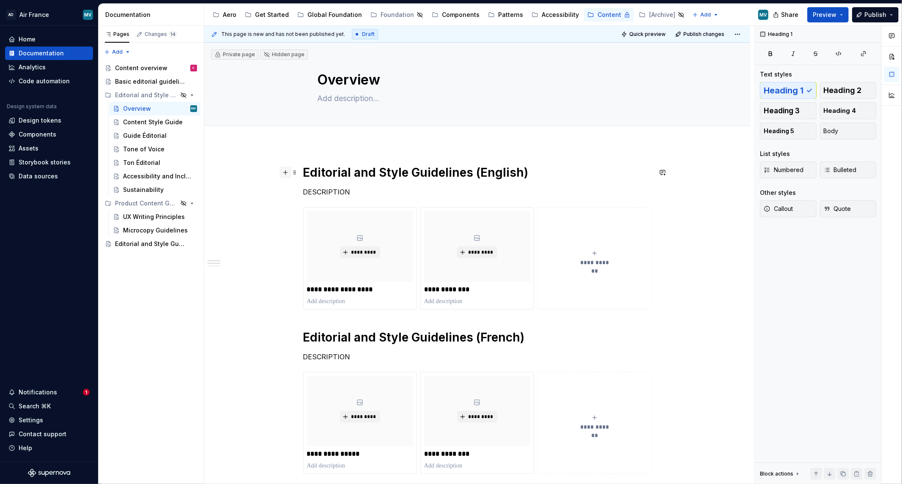
click at [280, 169] on button "button" at bounding box center [286, 173] width 12 height 12
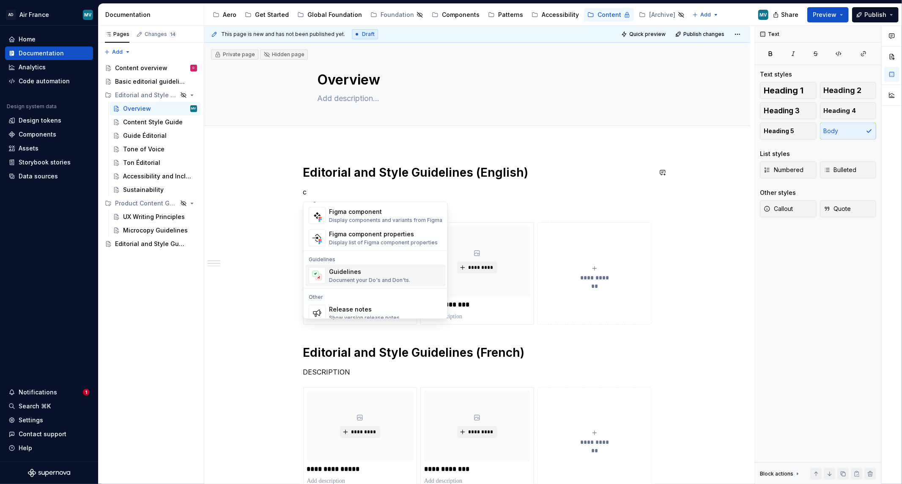
scroll to position [529, 0]
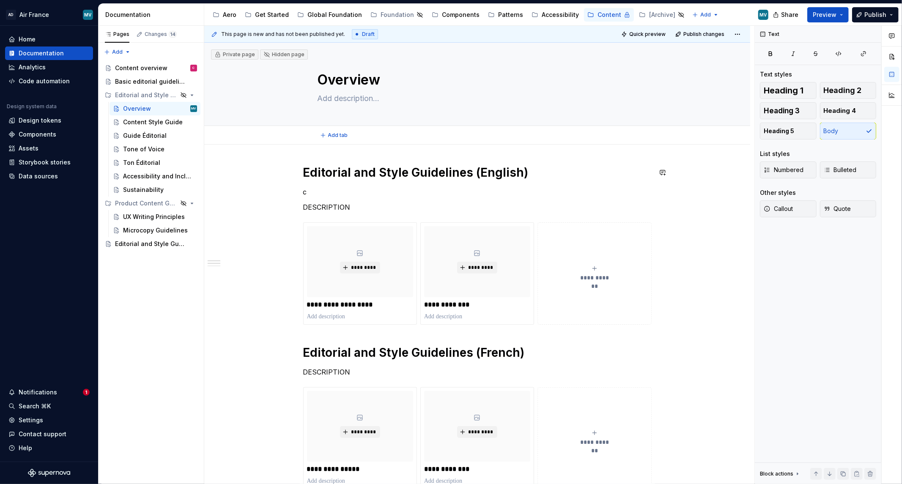
click at [455, 133] on div "Add tab" at bounding box center [478, 135] width 320 height 12
click at [298, 162] on div "**********" at bounding box center [477, 421] width 546 height 553
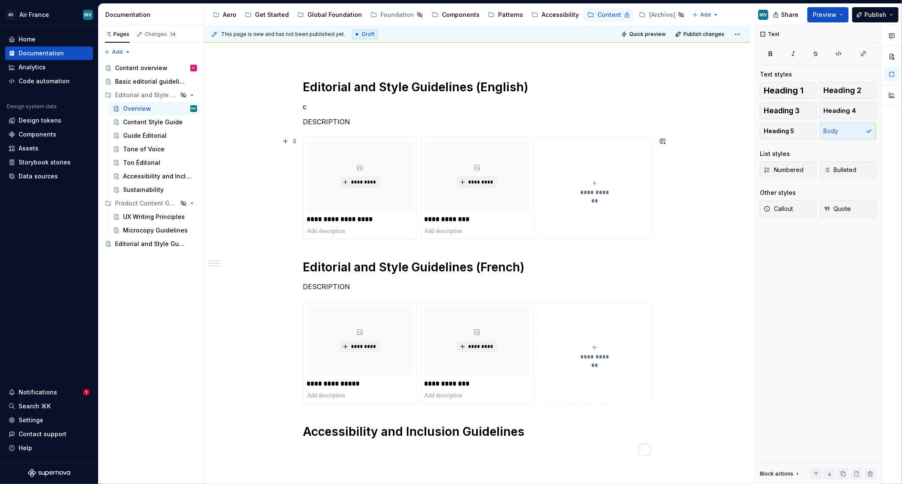
scroll to position [94, 0]
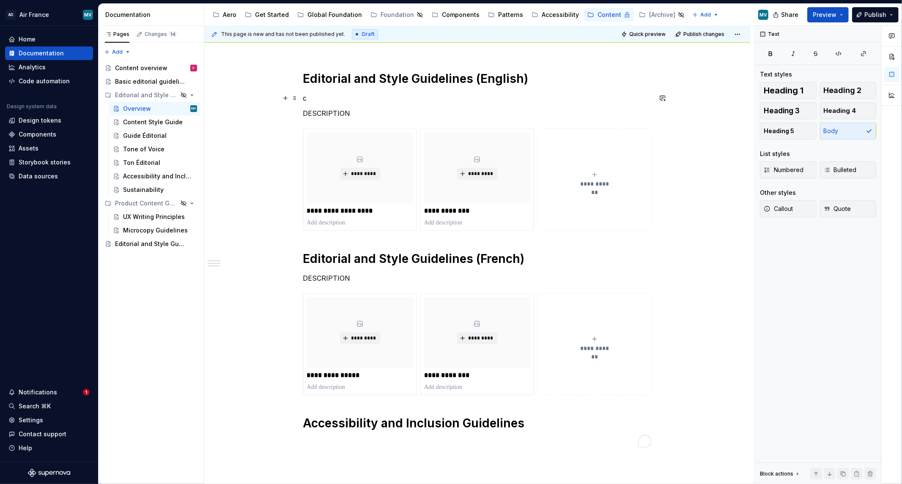
drag, startPoint x: 338, startPoint y: 100, endPoint x: 340, endPoint y: 110, distance: 10.2
click at [338, 101] on p "c" at bounding box center [477, 98] width 348 height 10
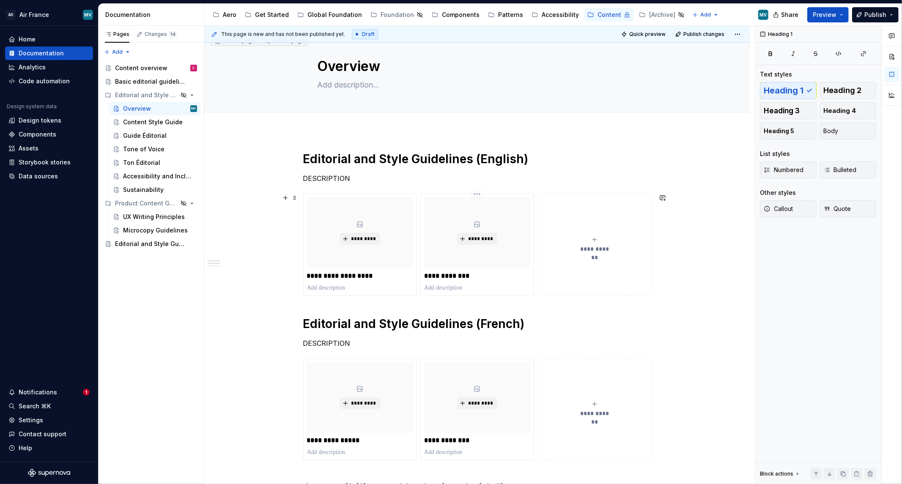
scroll to position [0, 0]
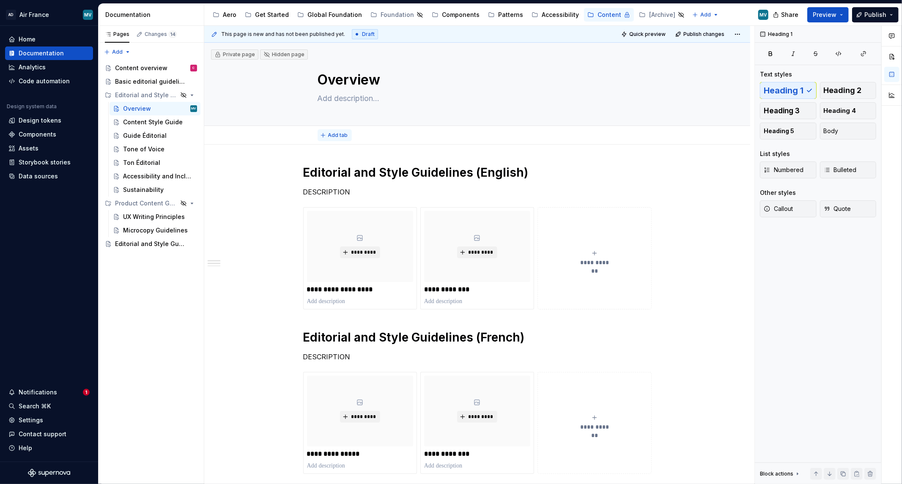
click at [322, 138] on button "Add tab" at bounding box center [335, 135] width 34 height 12
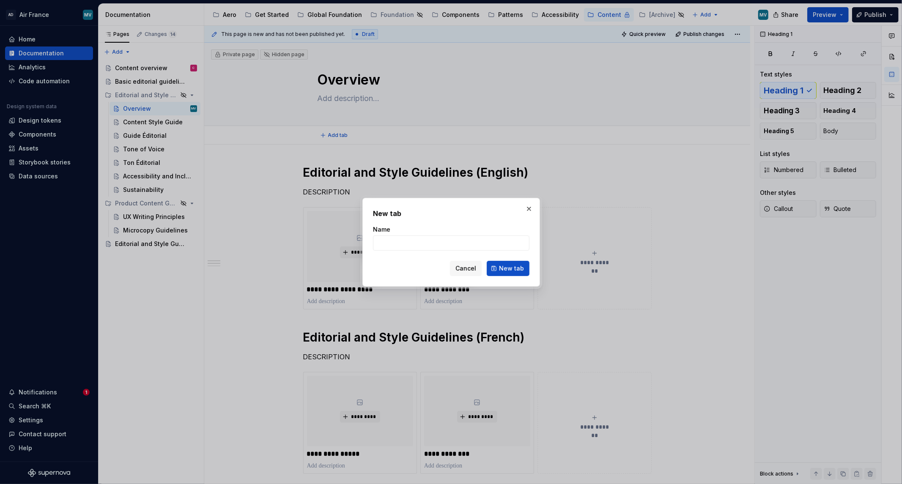
type textarea "*"
type input "English"
click at [502, 267] on span "New tab" at bounding box center [511, 268] width 25 height 8
type textarea "*"
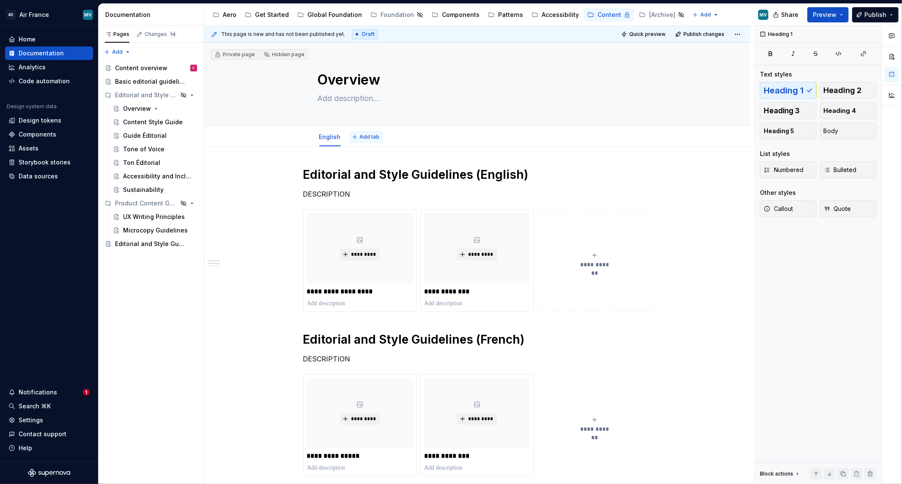
click at [361, 140] on button "Add tab" at bounding box center [366, 137] width 34 height 12
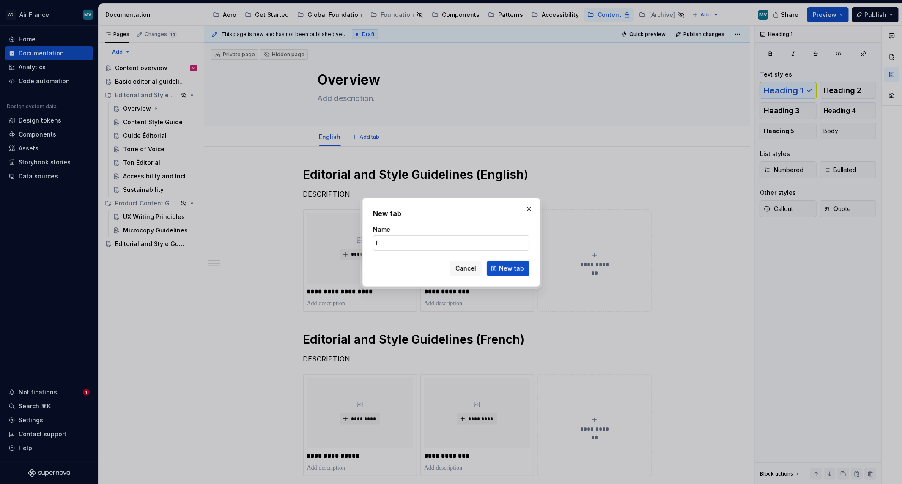
type input "Fr"
type textarea "*"
type input "French"
click at [515, 271] on span "New tab" at bounding box center [511, 268] width 25 height 8
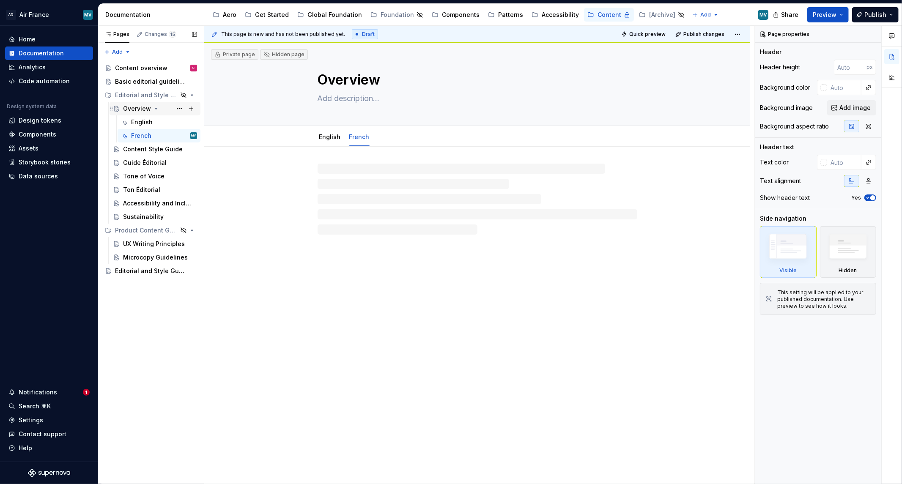
click at [132, 111] on div "Overview" at bounding box center [137, 108] width 28 height 8
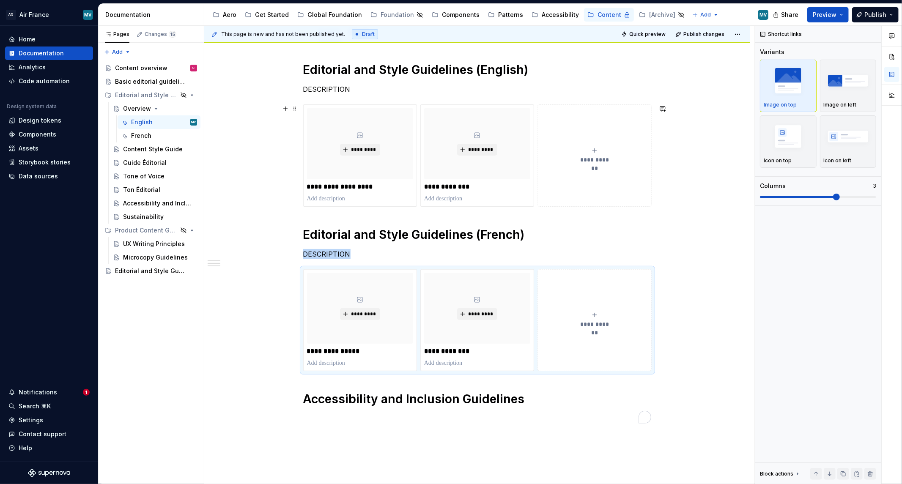
scroll to position [47, 0]
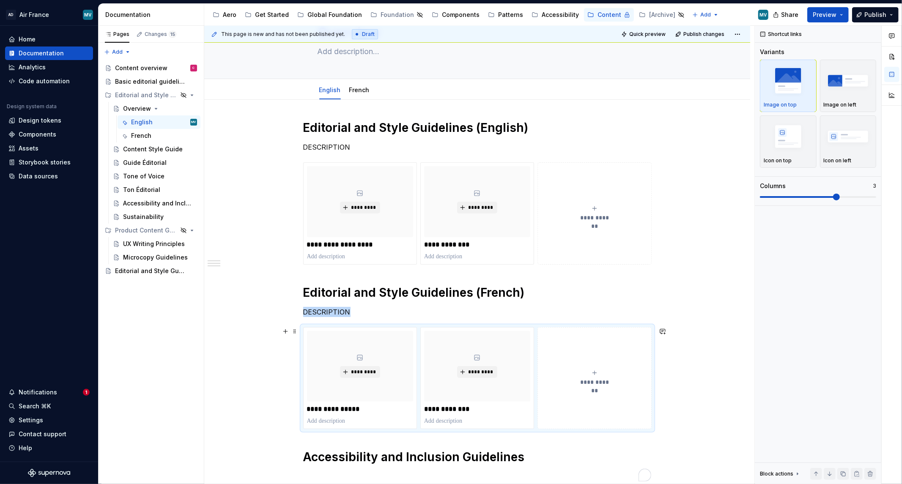
click at [216, 403] on div "**********" at bounding box center [479, 255] width 550 height 459
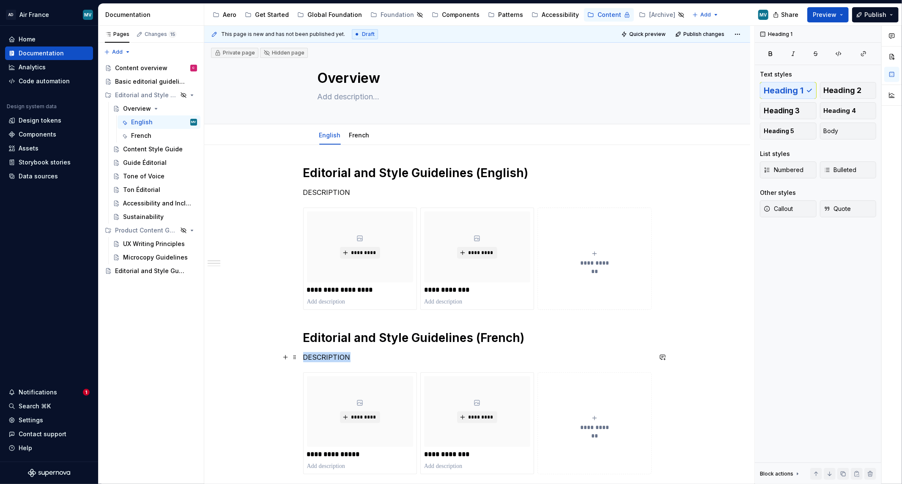
scroll to position [0, 0]
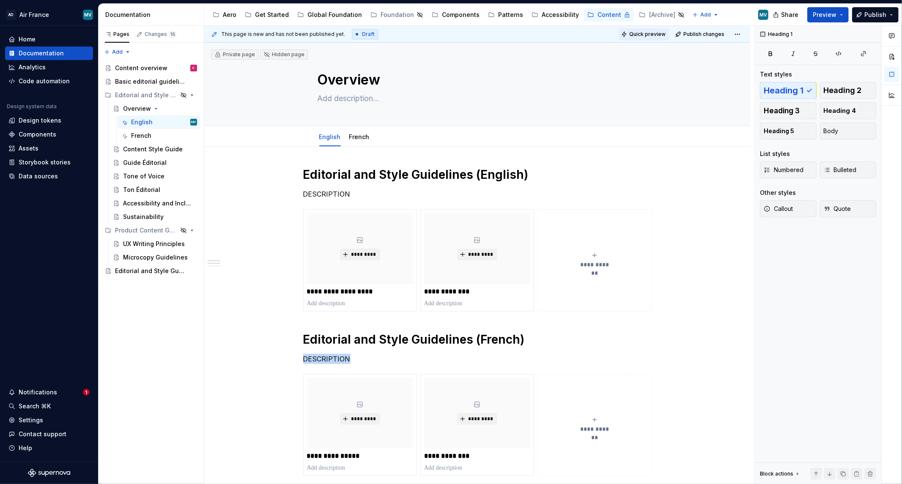
click at [646, 30] on button "Quick preview" at bounding box center [644, 34] width 51 height 12
click at [820, 13] on span "Preview" at bounding box center [825, 15] width 24 height 8
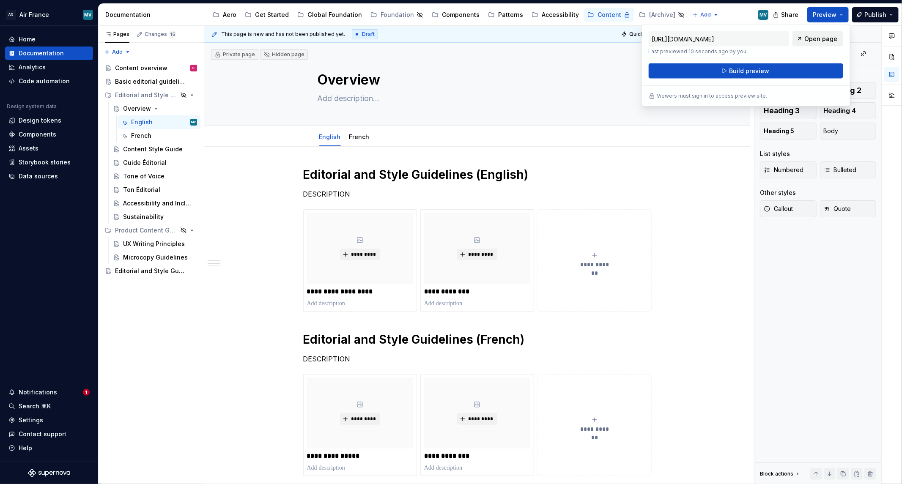
click at [800, 39] on link "Open page" at bounding box center [817, 38] width 51 height 15
click at [358, 128] on div "French" at bounding box center [359, 137] width 27 height 18
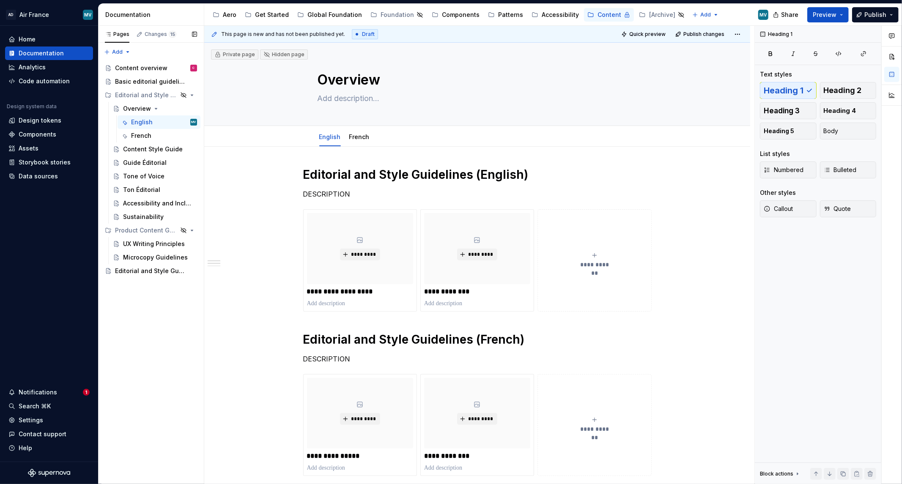
click at [0, 0] on button "Page tree" at bounding box center [0, 0] width 0 height 0
click at [179, 123] on div "Pages Changes 15 Add Accessibility guide for tree Page tree. Navigate the tree …" at bounding box center [151, 255] width 106 height 459
click at [331, 128] on html "AD Air France MV Home Documentation Analytics Code automation Design system dat…" at bounding box center [451, 242] width 902 height 484
click at [354, 221] on div "Delete tab" at bounding box center [367, 221] width 55 height 8
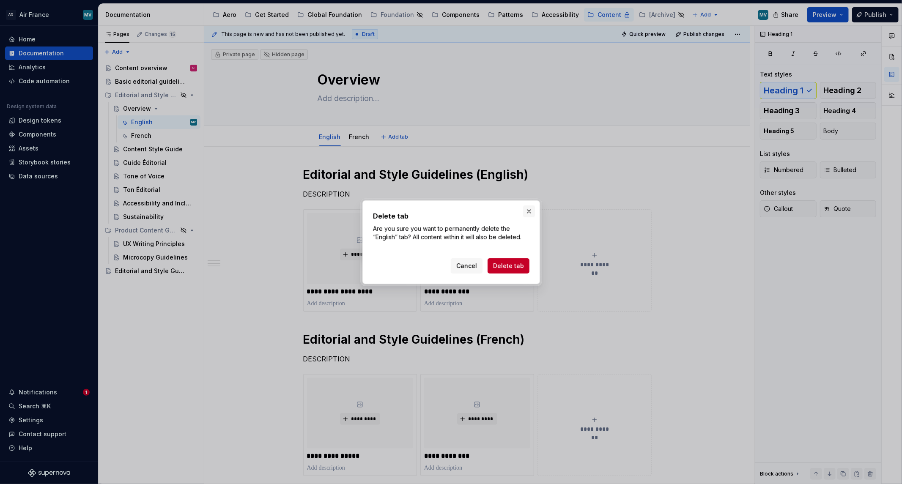
click at [534, 211] on button "button" at bounding box center [529, 212] width 12 height 12
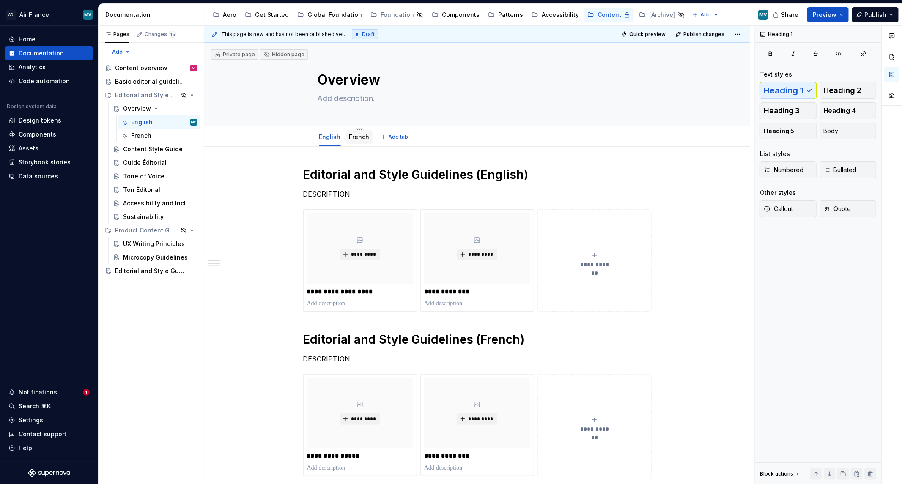
click at [361, 139] on link "French" at bounding box center [359, 136] width 20 height 7
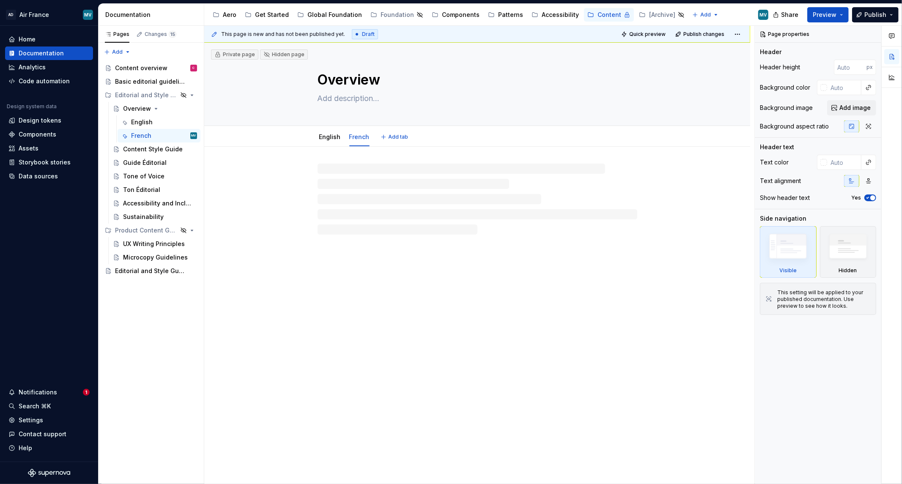
click at [358, 130] on html "AD Air France MV Home Documentation Analytics Code automation Design system dat…" at bounding box center [451, 242] width 902 height 484
click at [388, 220] on div "Delete tab" at bounding box center [396, 221] width 55 height 8
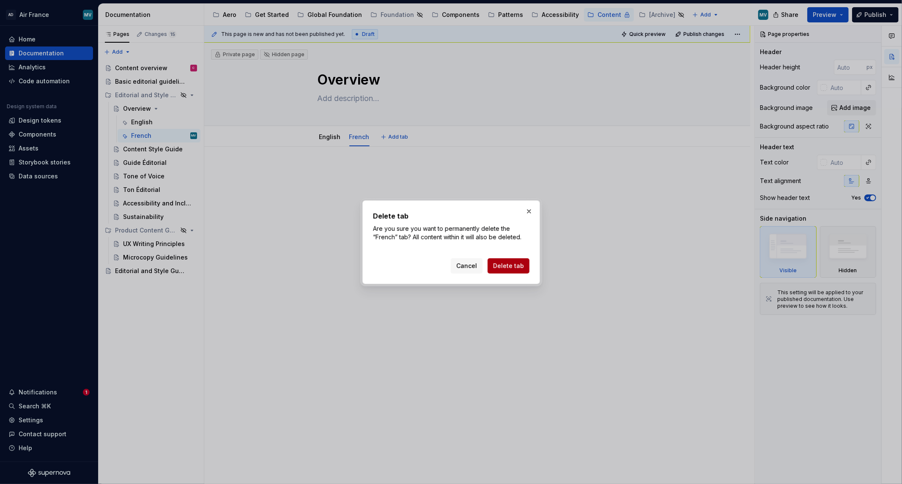
click at [515, 269] on span "Delete tab" at bounding box center [508, 266] width 31 height 8
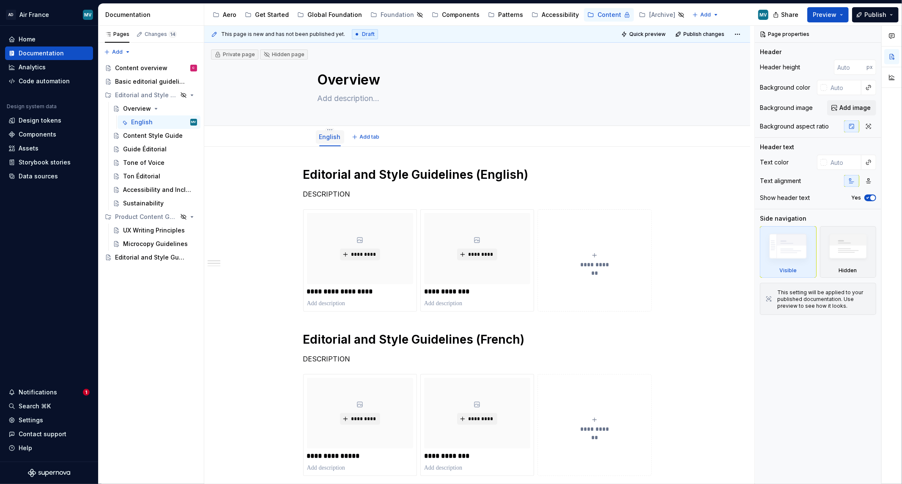
click at [329, 134] on link "English" at bounding box center [330, 136] width 22 height 7
click at [326, 137] on link "English" at bounding box center [330, 136] width 22 height 7
click at [328, 129] on html "AD Air France MV Home Documentation Analytics Code automation Design system dat…" at bounding box center [451, 242] width 902 height 484
click at [343, 202] on div "Convert to page layout" at bounding box center [374, 204] width 68 height 8
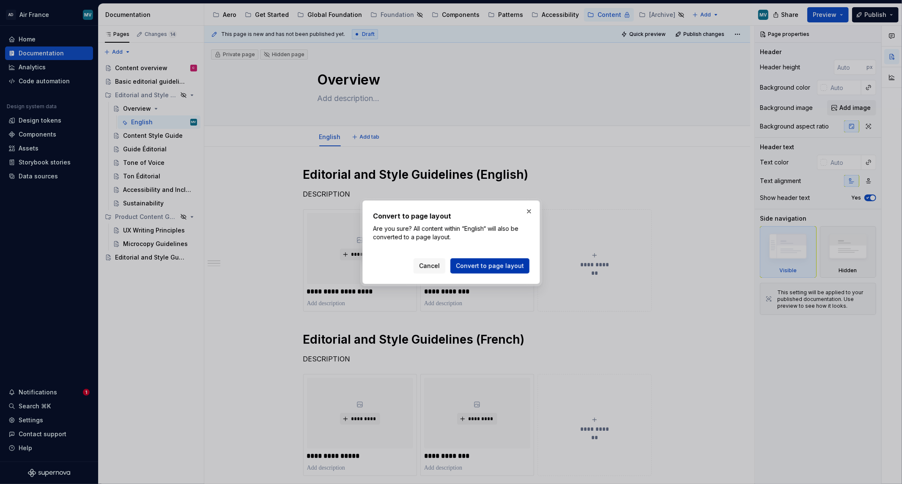
click at [513, 263] on span "Convert to page layout" at bounding box center [490, 266] width 68 height 8
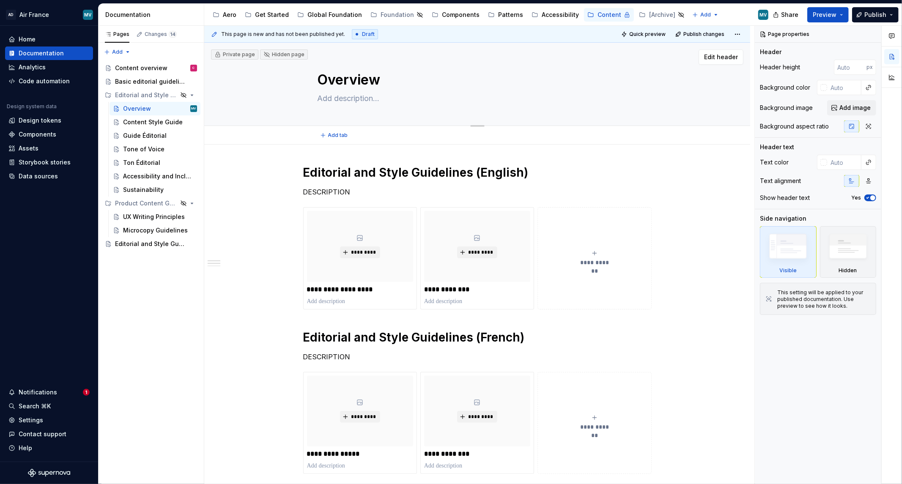
click at [329, 81] on textarea "Overview" at bounding box center [476, 80] width 320 height 20
click at [325, 79] on textarea "Overview" at bounding box center [476, 80] width 320 height 20
type textarea "*"
type textarea "verview"
type textarea "*"
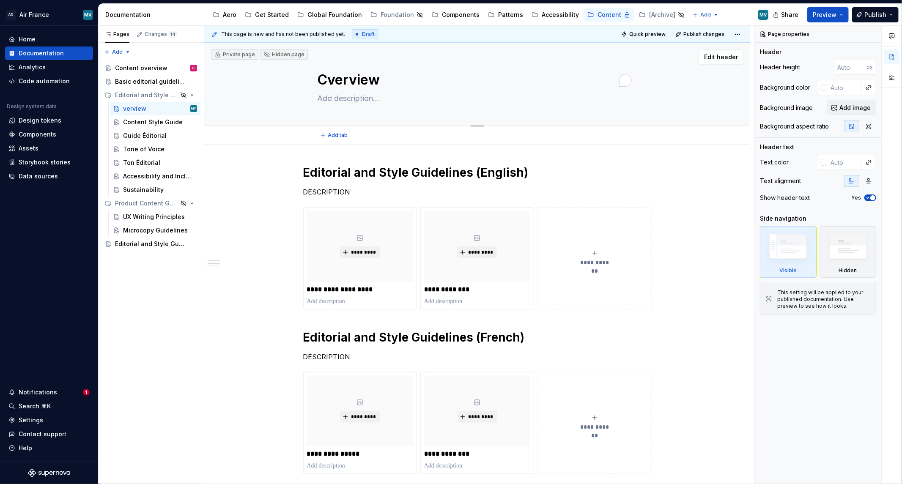
type textarea "Coverview"
type textarea "*"
type textarea "Converview"
type textarea "*"
type textarea "Contverview"
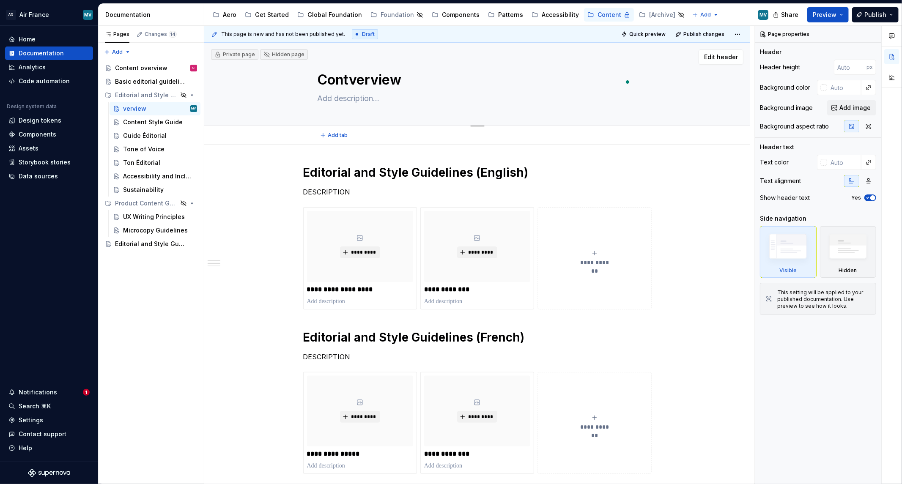
type textarea "*"
type textarea "Contenverview"
type textarea "*"
type textarea "Content verview"
type textarea "*"
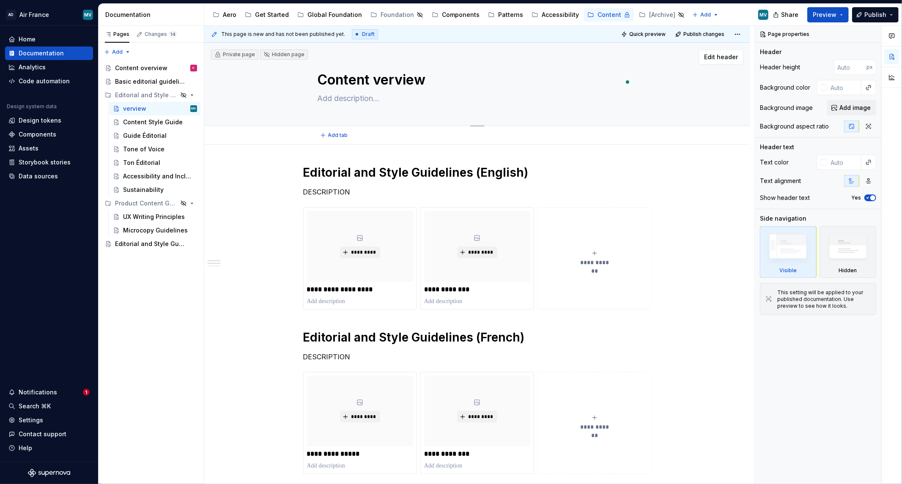
type textarea "Content vverview"
type textarea "*"
type textarea "Content verview"
type textarea "*"
type textarea "Content pverview"
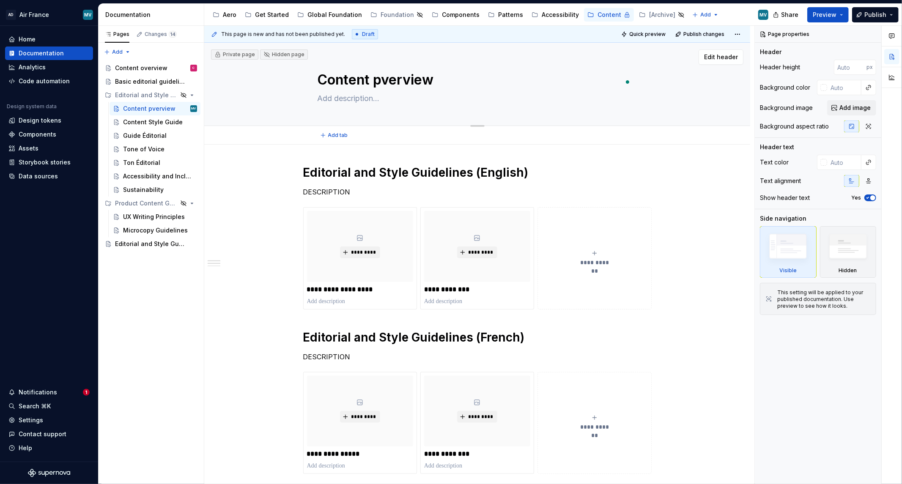
type textarea "*"
type textarea "Content verview"
type textarea "*"
type textarea "Content overview"
type textarea "*"
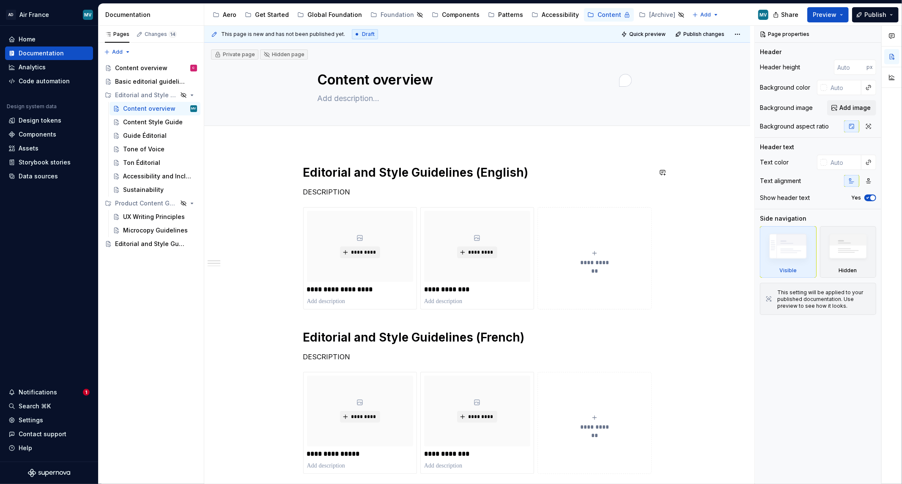
type textarea "Content overview"
click at [254, 161] on div "**********" at bounding box center [477, 413] width 546 height 537
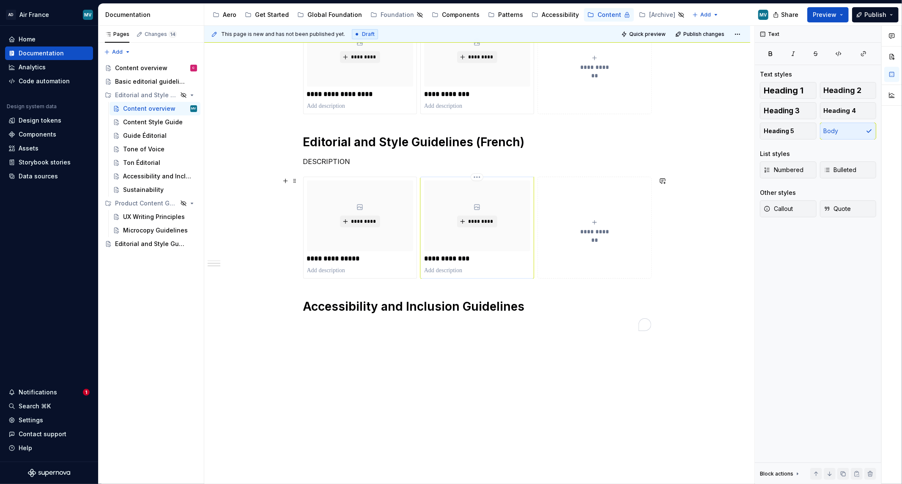
scroll to position [227, 0]
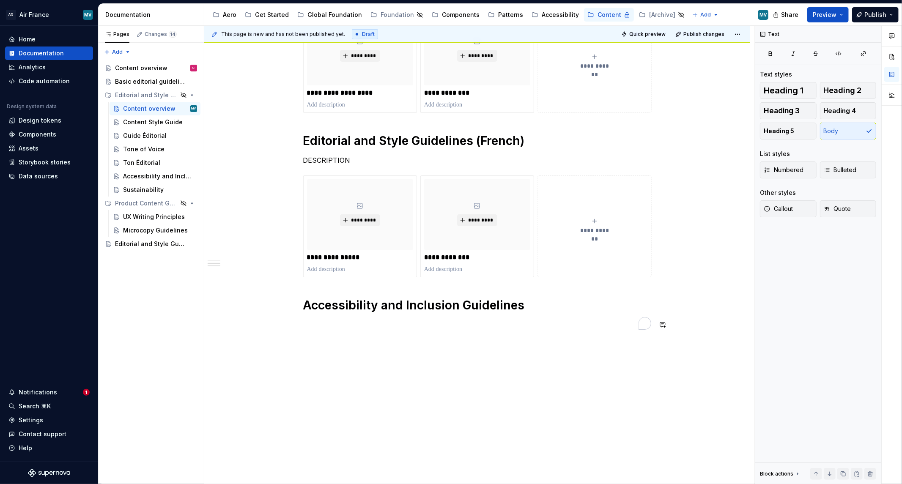
click at [389, 334] on div "**********" at bounding box center [477, 139] width 348 height 402
click at [295, 181] on span at bounding box center [294, 180] width 7 height 12
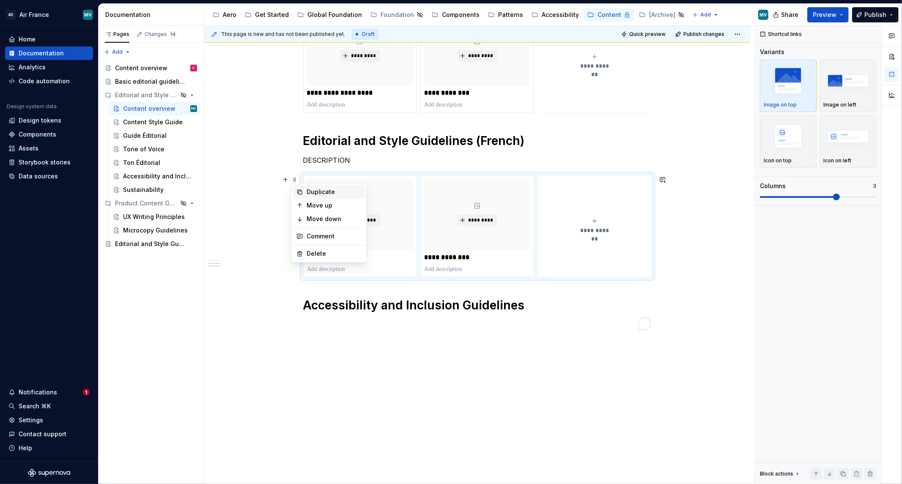
click at [304, 192] on div "Duplicate" at bounding box center [329, 192] width 72 height 14
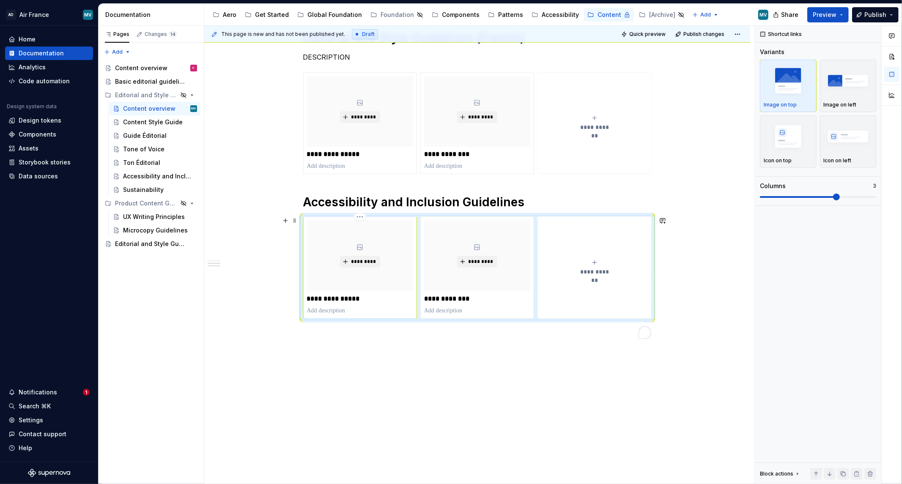
scroll to position [334, 0]
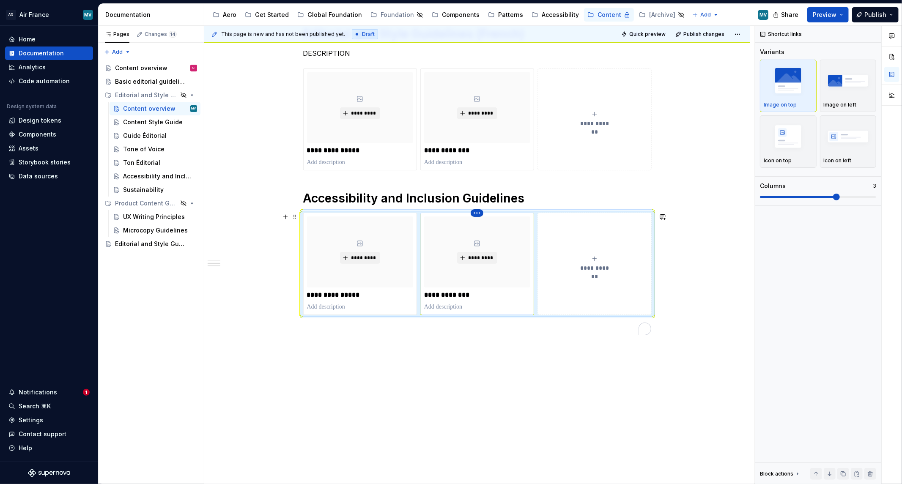
click at [475, 215] on html "AD Air France MV Home Documentation Analytics Code automation Design system dat…" at bounding box center [451, 242] width 902 height 484
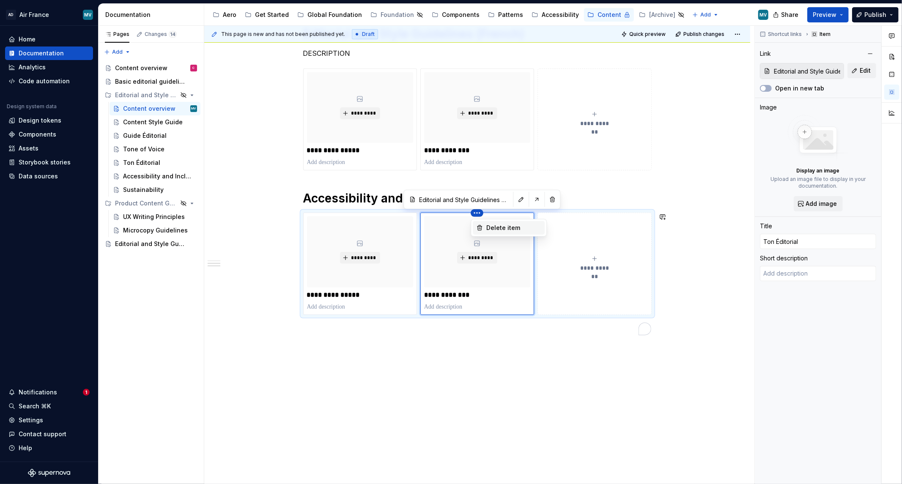
click at [512, 227] on div "Delete item" at bounding box center [513, 228] width 55 height 8
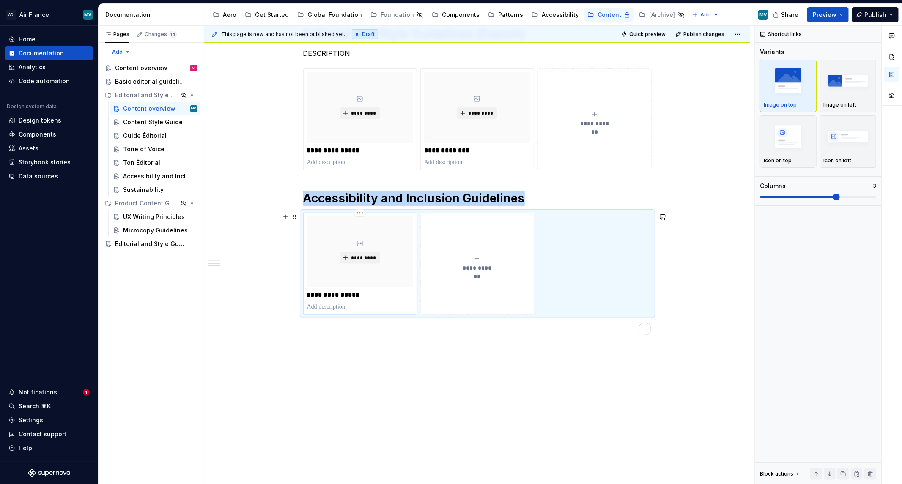
click at [391, 219] on div "*********" at bounding box center [360, 252] width 106 height 71
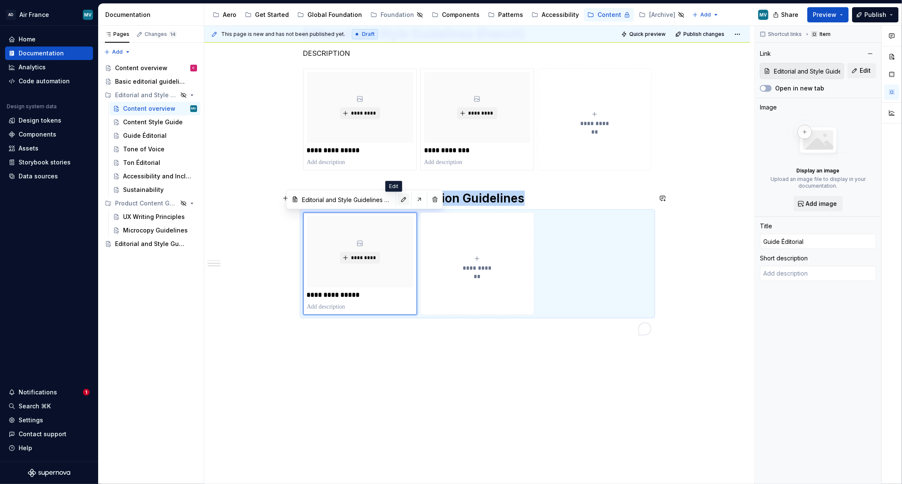
click at [398, 200] on button "button" at bounding box center [404, 200] width 12 height 12
type textarea "*"
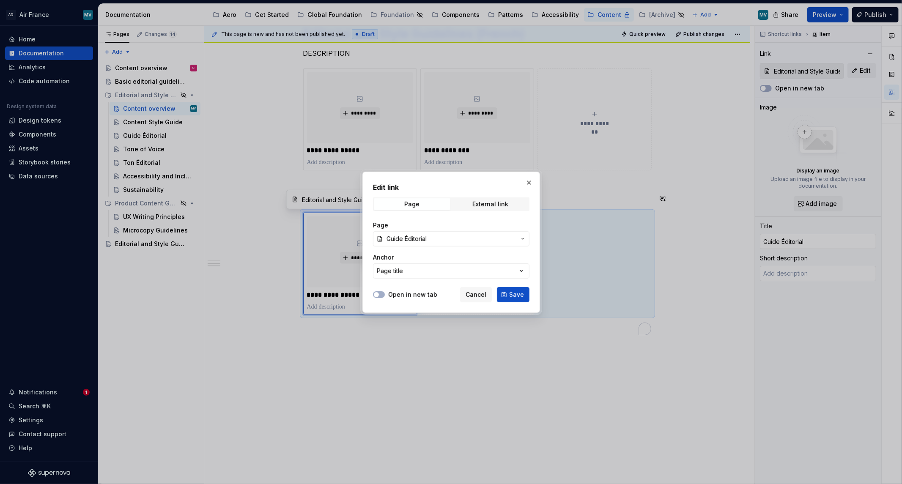
click at [435, 270] on button "Page title" at bounding box center [451, 270] width 156 height 15
type input "access"
click at [432, 237] on div "Edit link Page External link Page Guide Éditorial Anchor Page title Open in new…" at bounding box center [451, 242] width 902 height 484
click at [432, 237] on span "Guide Éditorial" at bounding box center [450, 239] width 129 height 8
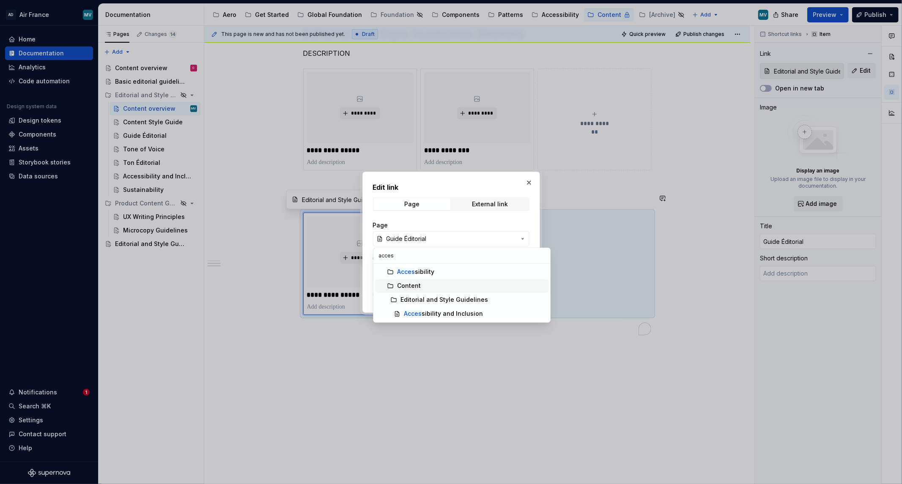
type input "access"
click at [471, 310] on div "Access ibility and Inclusion" at bounding box center [443, 314] width 79 height 8
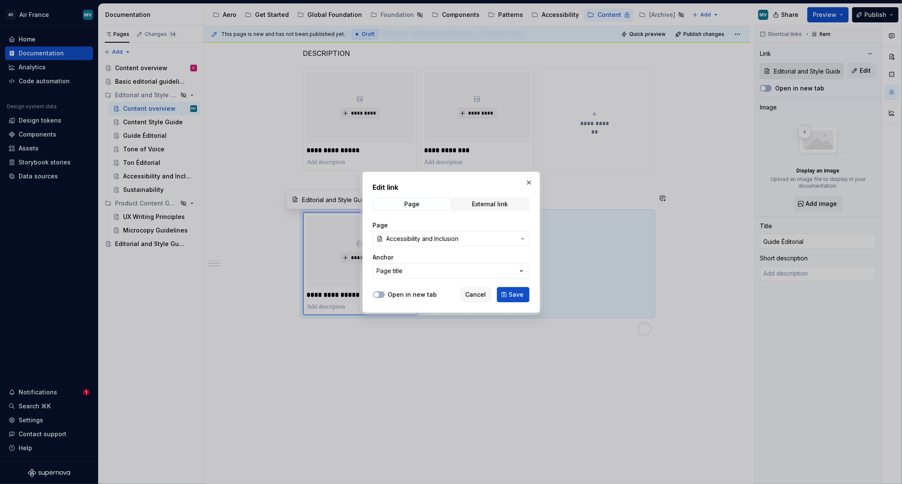
click at [510, 295] on span "Save" at bounding box center [516, 295] width 15 height 8
type textarea "*"
type input "Editorial and Style Guidelines / Accessibility and Inclusion"
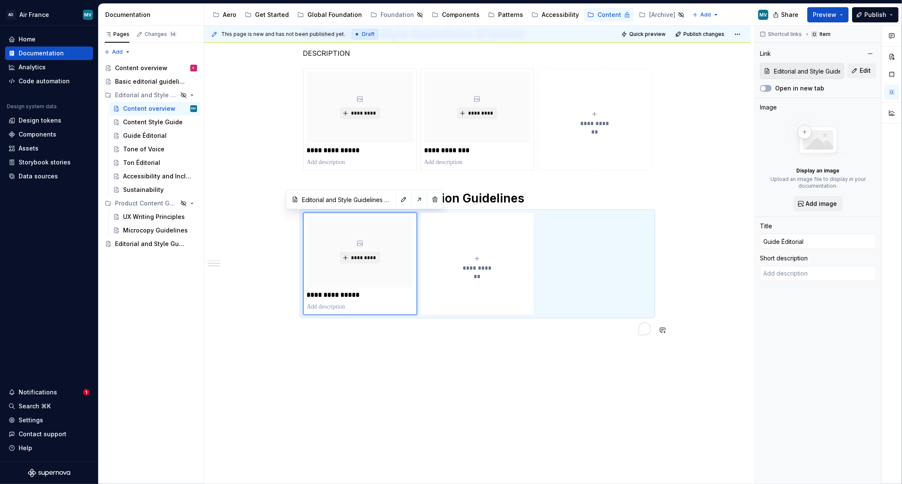
click at [382, 382] on div "**********" at bounding box center [477, 151] width 546 height 680
click at [333, 295] on p "**********" at bounding box center [360, 295] width 106 height 8
click at [332, 295] on p "**********" at bounding box center [360, 295] width 106 height 8
click at [398, 203] on button "button" at bounding box center [404, 200] width 12 height 12
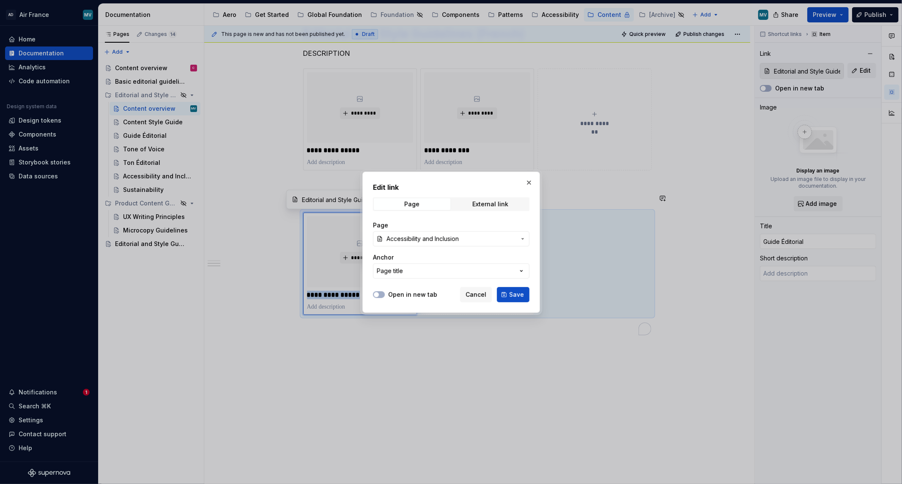
drag, startPoint x: 414, startPoint y: 375, endPoint x: 350, endPoint y: 318, distance: 85.3
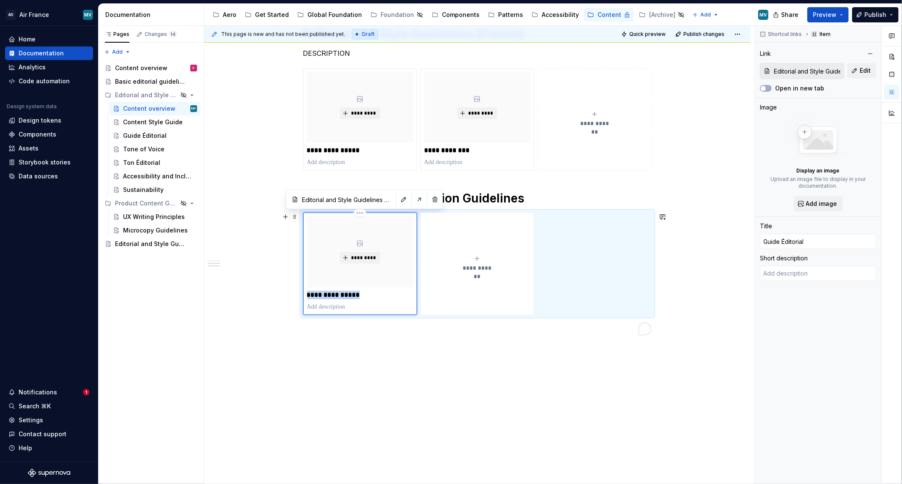
click at [334, 288] on div "**********" at bounding box center [360, 264] width 106 height 95
drag, startPoint x: 334, startPoint y: 288, endPoint x: 335, endPoint y: 293, distance: 6.1
click at [334, 289] on div "**********" at bounding box center [360, 264] width 106 height 95
click at [335, 295] on p "**********" at bounding box center [360, 295] width 106 height 8
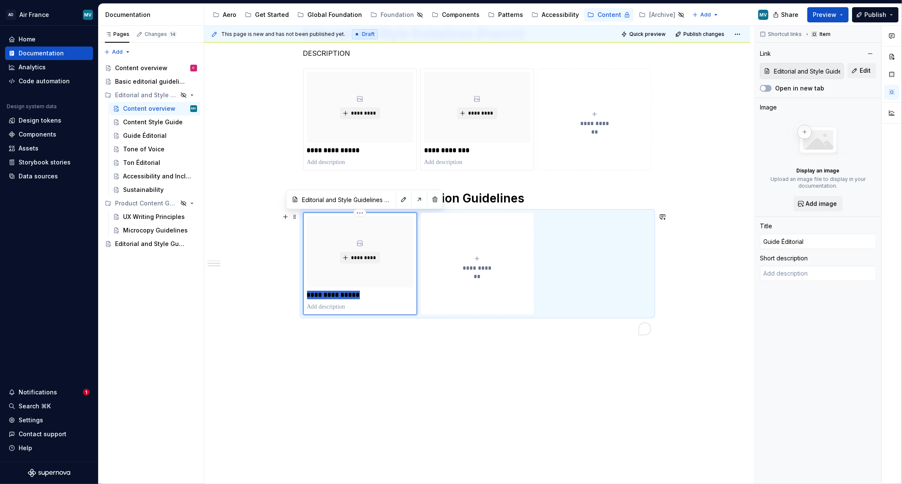
click at [335, 295] on p "**********" at bounding box center [360, 295] width 106 height 8
type textarea "*"
type input "A"
type textarea "*"
type input "Ac"
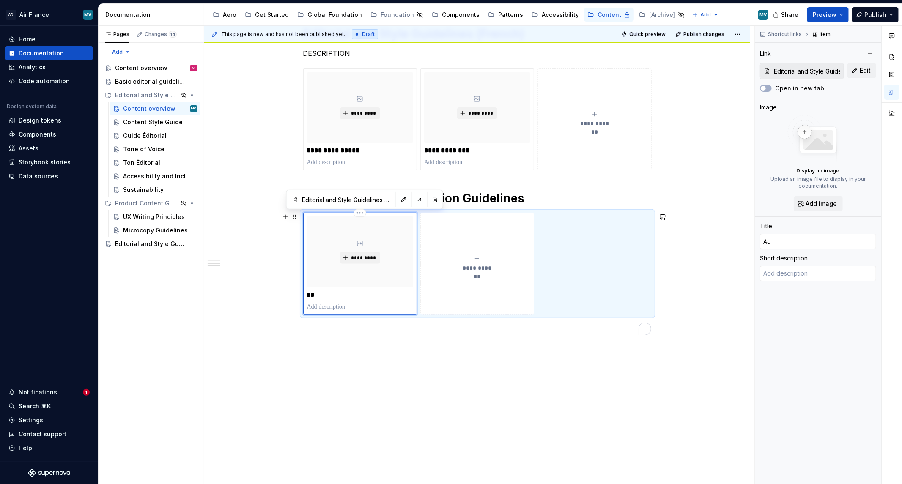
type textarea "*"
type input "Acc"
type textarea "*"
type input "Acce"
type textarea "*"
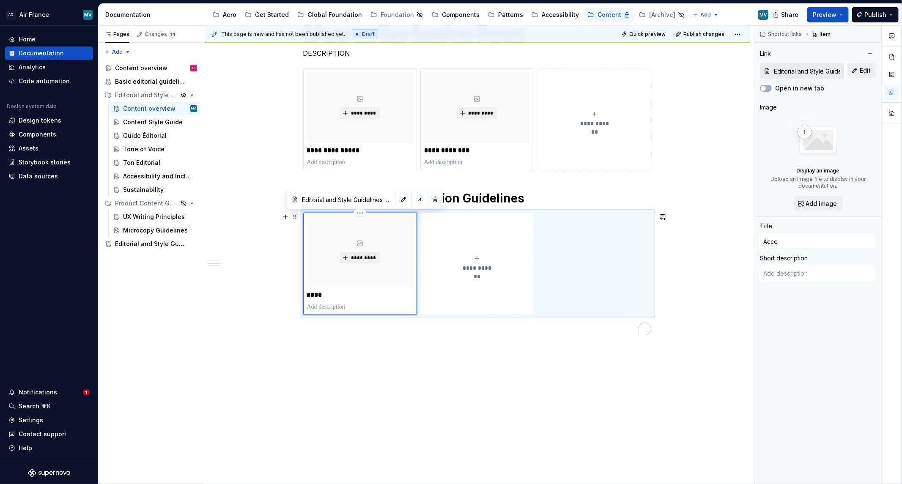
type input "Acces"
type textarea "*"
type input "Access"
type textarea "*"
type input "Accessi"
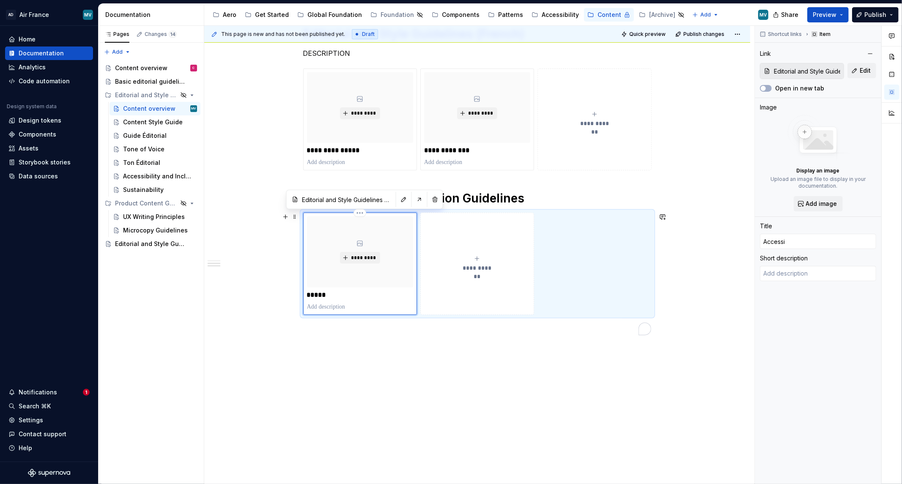
type textarea "*"
type input "Accessib"
type textarea "*"
type input "Accessibi"
type textarea "*"
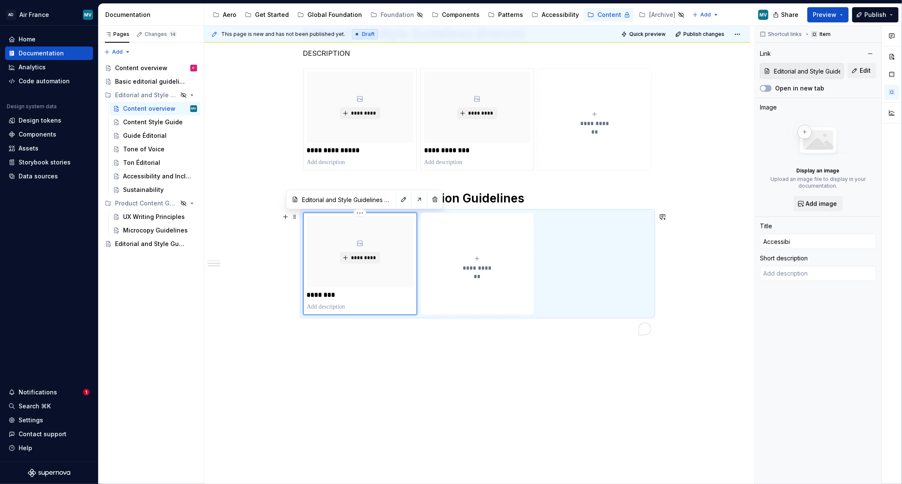
type input "Accessibil"
type textarea "*"
type input "Accessibili"
type textarea "*"
type input "Accessibilit"
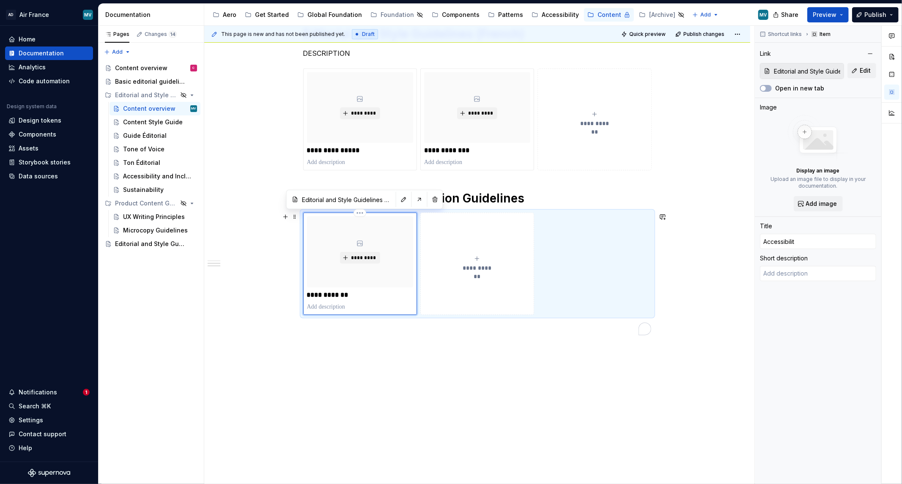
type textarea "*"
type input "Accessibility"
type textarea "*"
type input "Accessibility"
type textarea "*"
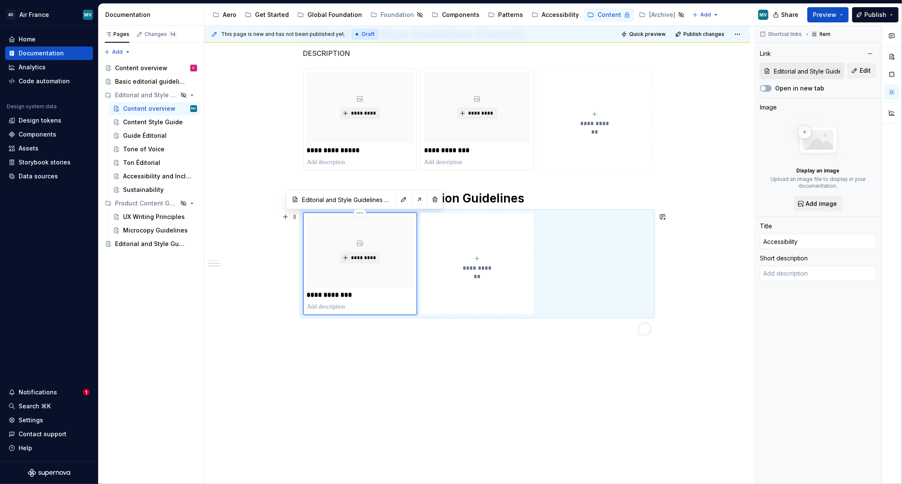
type input "Accessibility a"
type textarea "*"
type input "Accessibility an"
type textarea "*"
type input "Accessibility and"
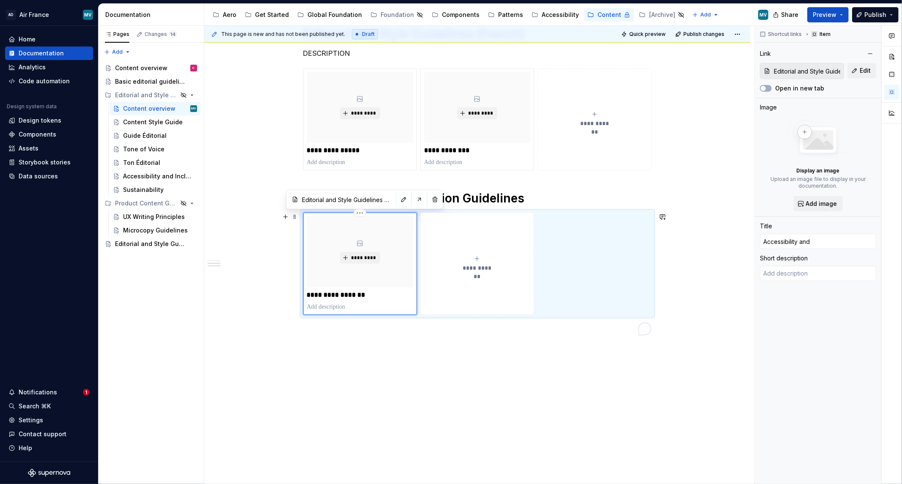
type textarea "*"
type input "Accessibility and"
type textarea "*"
type input "Accessibility and I"
type textarea "*"
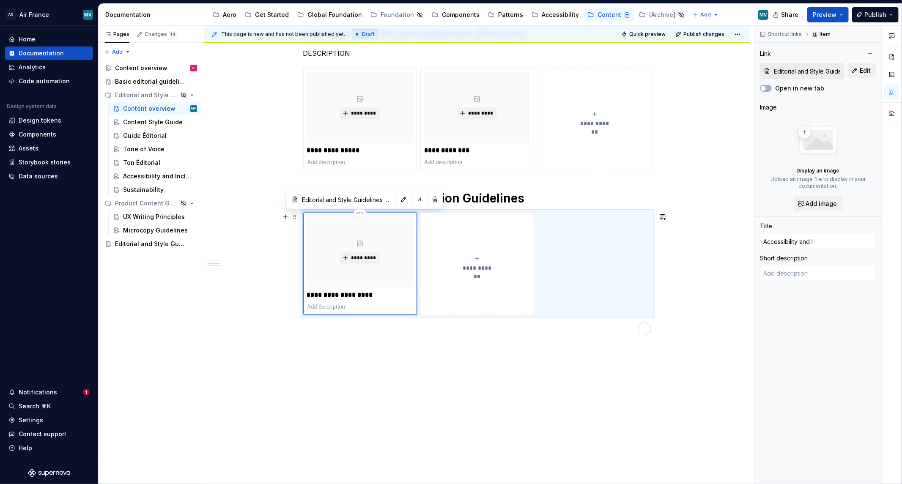
type input "Accessibility and In"
type textarea "*"
type input "Accessibility and Inc"
type textarea "*"
type input "Accessibility and Incl"
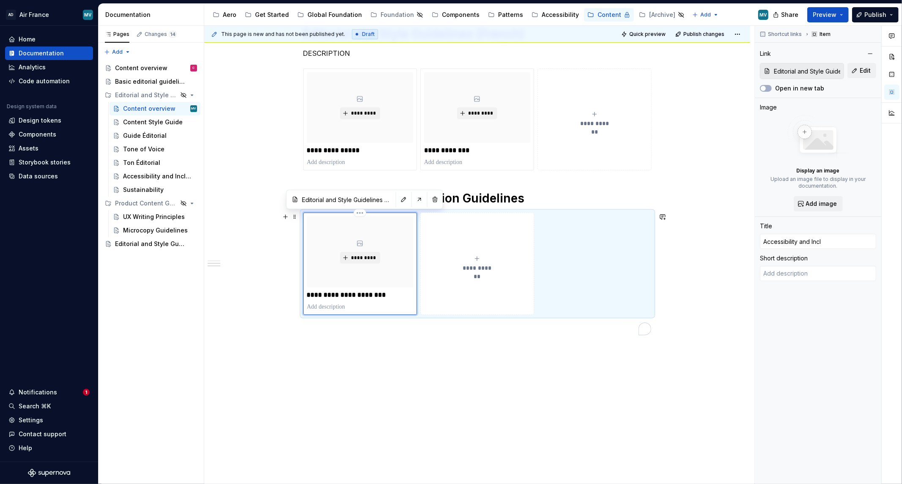
type textarea "*"
type input "Accessibility and Inclu"
type textarea "*"
type input "Accessibility and Inclus"
type textarea "*"
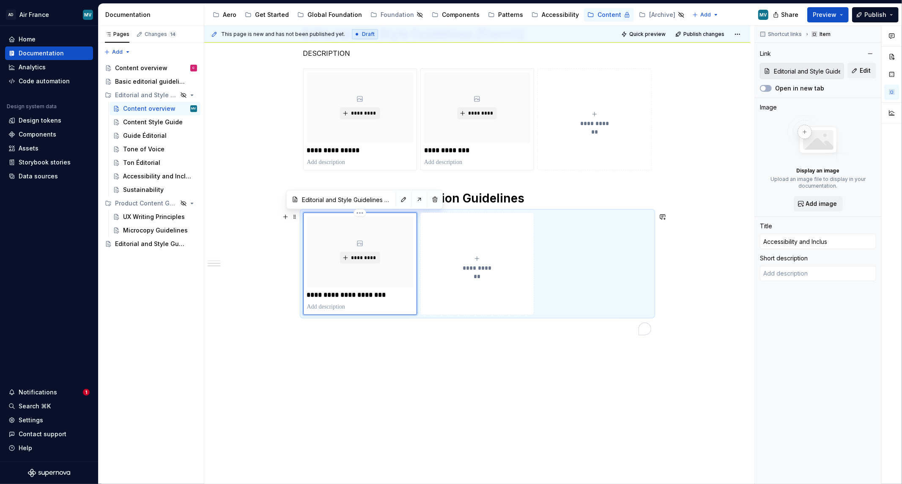
type input "Accessibility and Inclusi"
type textarea "*"
type input "Accessibility and Inclusio"
type textarea "*"
type input "Accessibility and Inclusion"
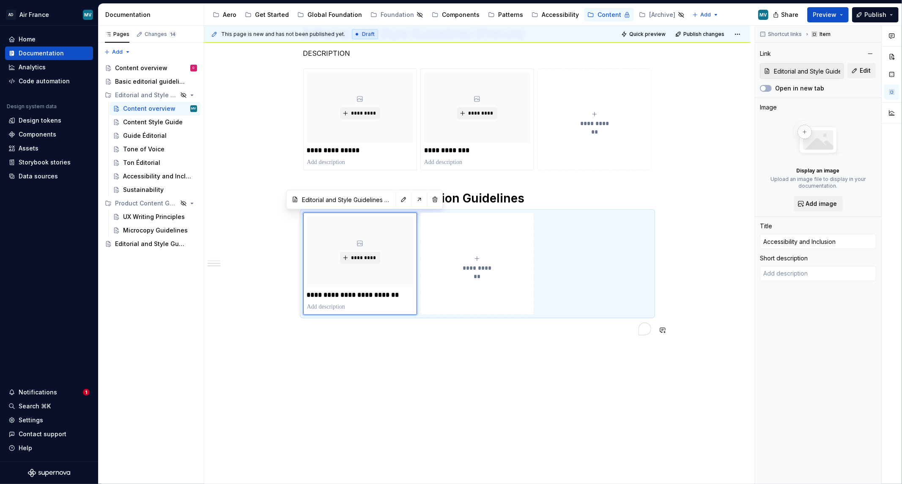
click at [338, 383] on div "**********" at bounding box center [477, 151] width 546 height 680
click at [380, 375] on div "**********" at bounding box center [477, 151] width 546 height 680
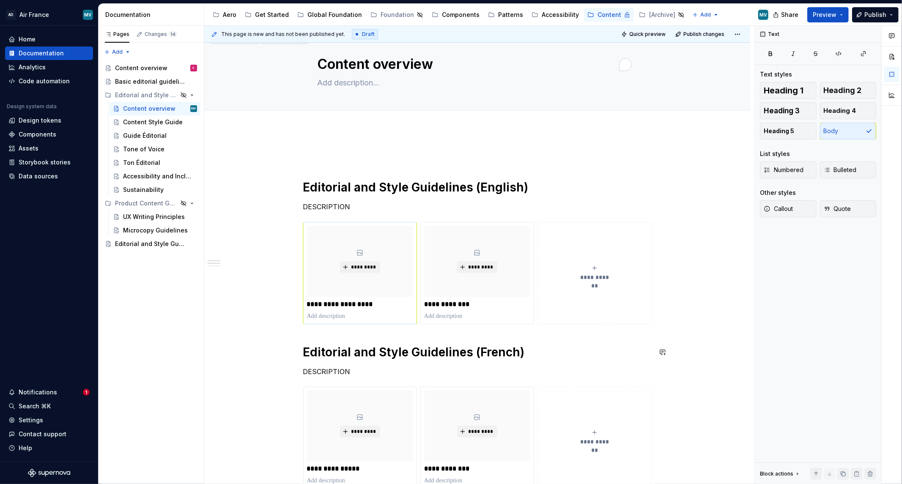
scroll to position [0, 0]
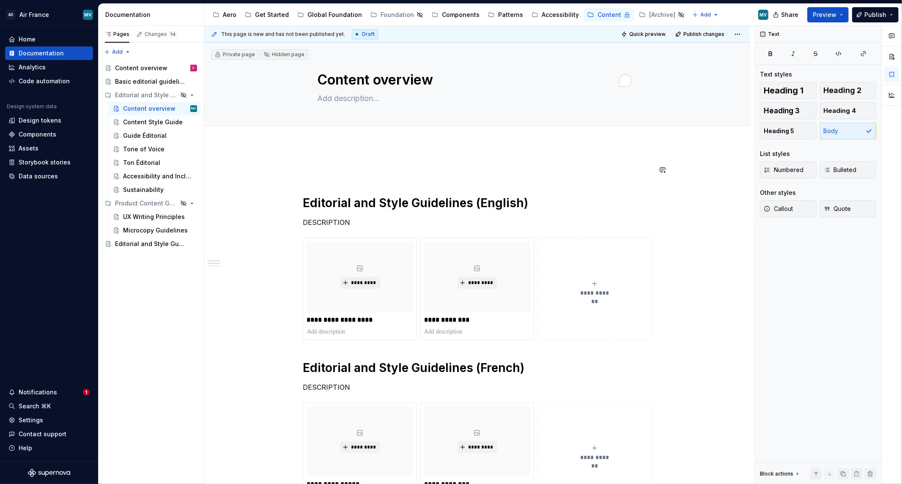
click at [321, 155] on div "**********" at bounding box center [479, 255] width 550 height 459
click at [319, 175] on div "**********" at bounding box center [477, 417] width 348 height 504
click at [308, 169] on p "To enrich screen reader interactions, please activate Accessibility in Grammarl…" at bounding box center [477, 170] width 348 height 10
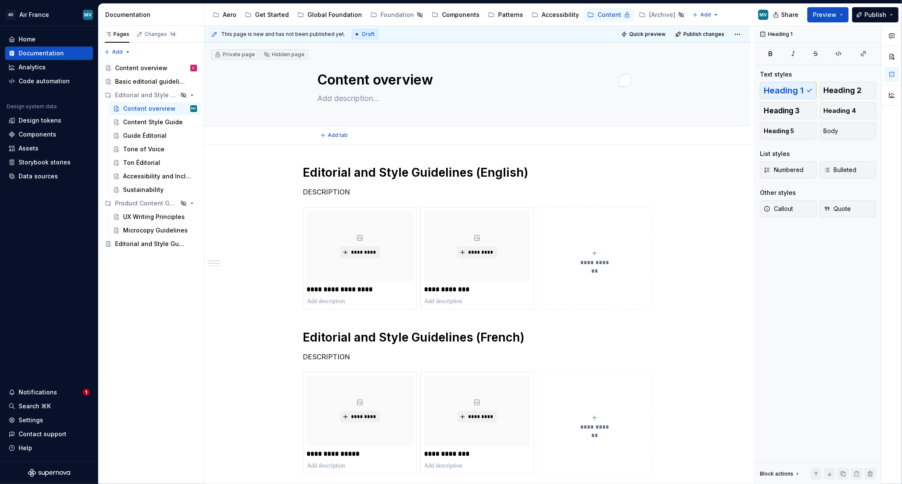
drag, startPoint x: 362, startPoint y: 141, endPoint x: 362, endPoint y: 145, distance: 4.7
click at [362, 143] on div "Add tab" at bounding box center [477, 135] width 546 height 19
type textarea "*"
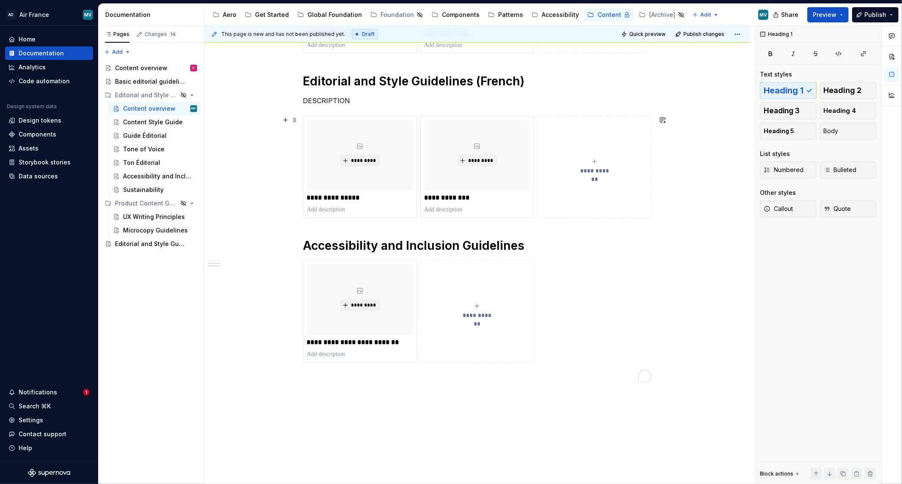
scroll to position [263, 0]
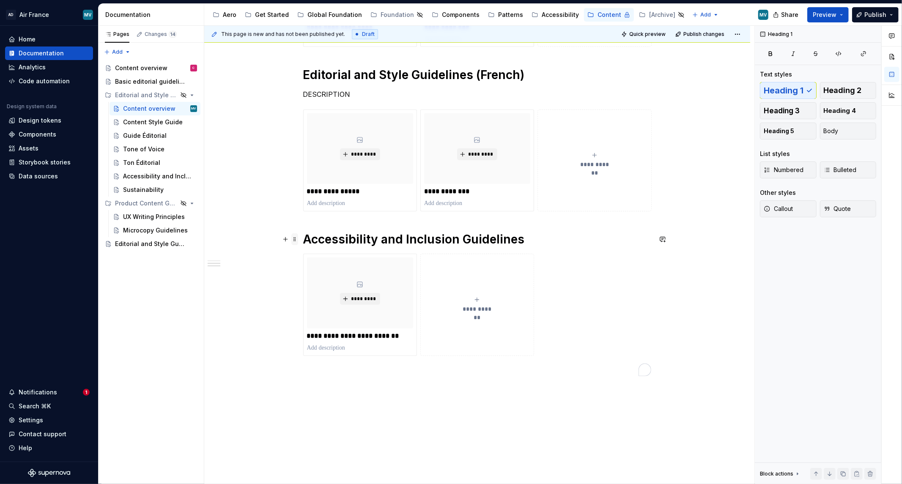
click at [295, 241] on span at bounding box center [294, 239] width 7 height 12
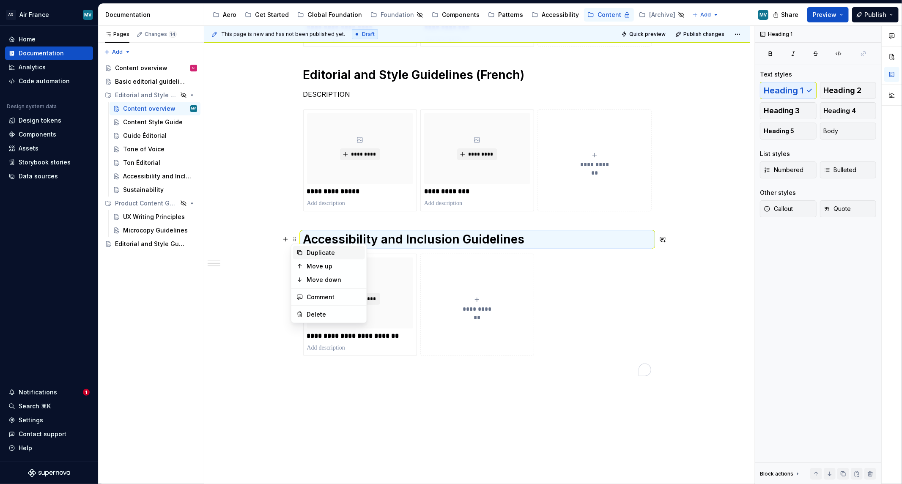
click at [309, 252] on div "Duplicate" at bounding box center [334, 253] width 55 height 8
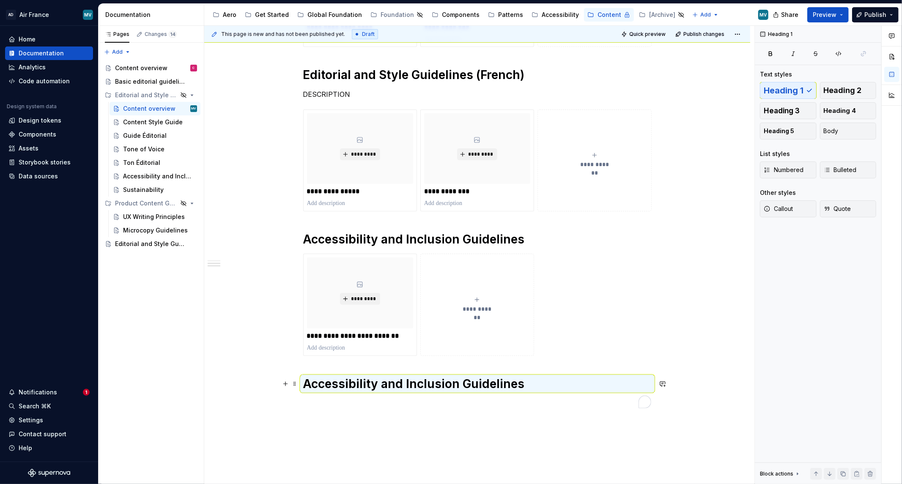
click at [319, 381] on h1 "Accessibility and Inclusion Guidelines" at bounding box center [477, 383] width 348 height 15
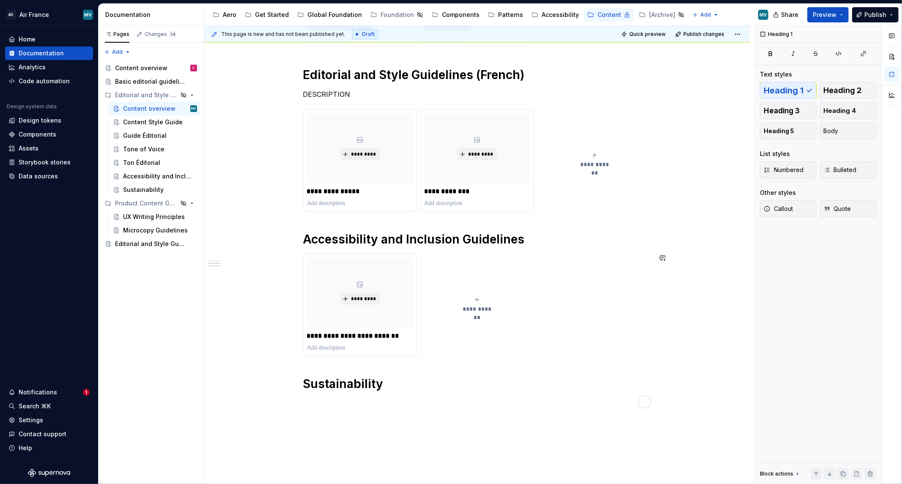
drag, startPoint x: 361, startPoint y: 425, endPoint x: 373, endPoint y: 392, distance: 34.5
click at [361, 425] on div "**********" at bounding box center [479, 255] width 550 height 459
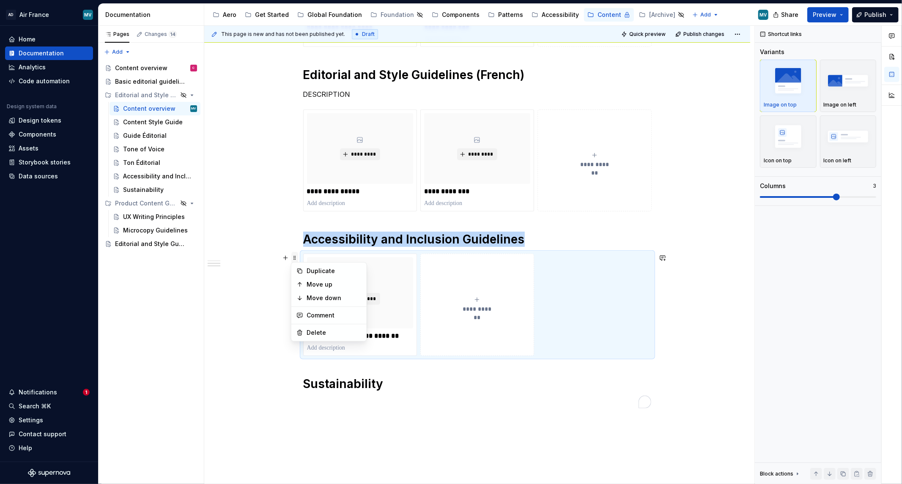
click at [295, 258] on span at bounding box center [294, 258] width 7 height 12
click at [296, 259] on span at bounding box center [294, 258] width 7 height 12
click at [304, 269] on div "Duplicate" at bounding box center [329, 271] width 72 height 14
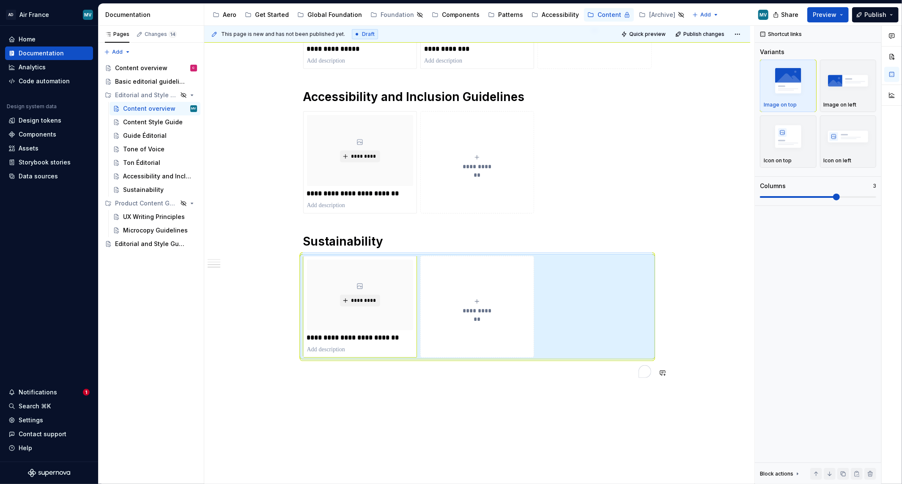
scroll to position [450, 0]
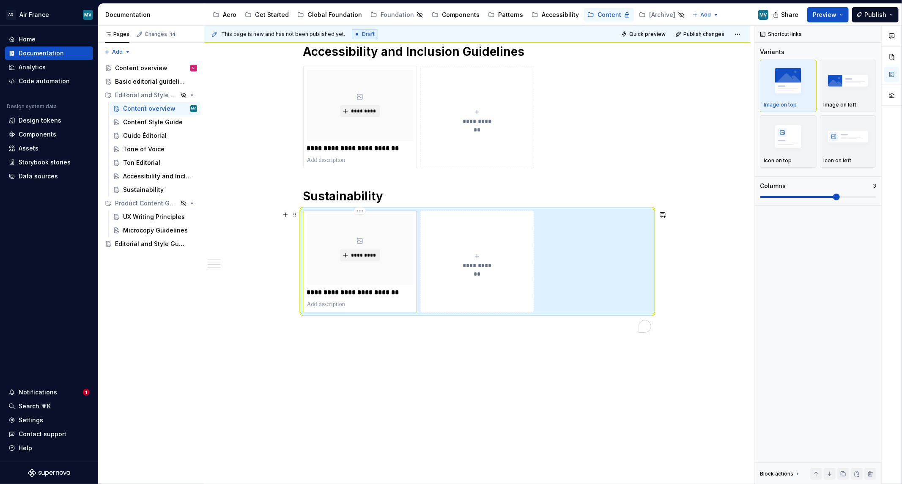
click at [325, 293] on p "**********" at bounding box center [360, 292] width 106 height 8
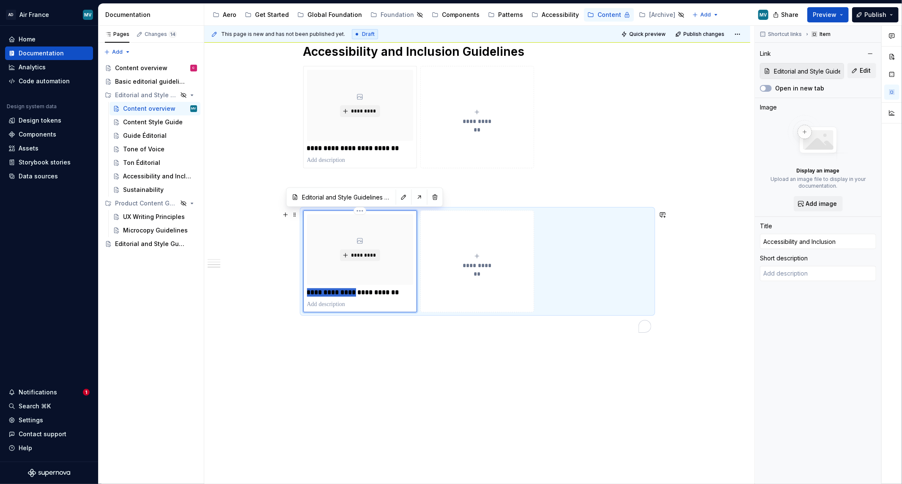
click at [325, 293] on p "**********" at bounding box center [360, 292] width 106 height 8
type textarea "*"
type input "S"
type textarea "*"
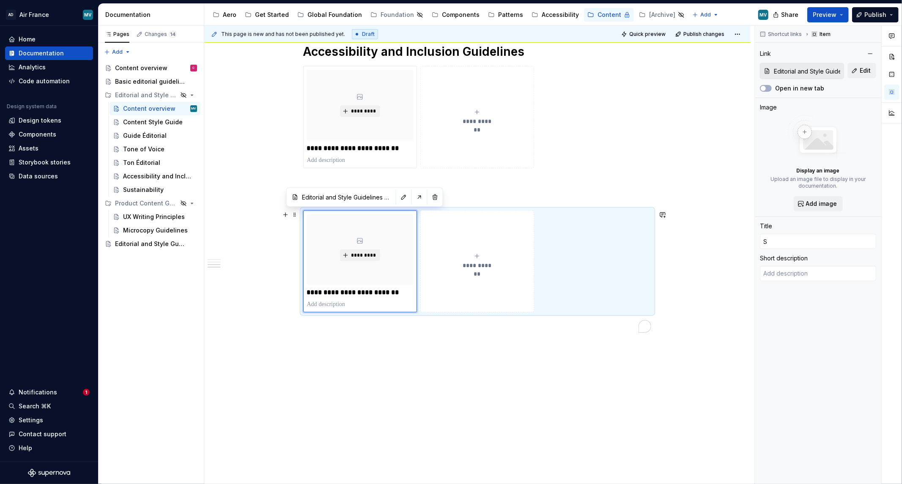
type input "Su"
type textarea "*"
type input "Sus"
type textarea "*"
type input "Sust"
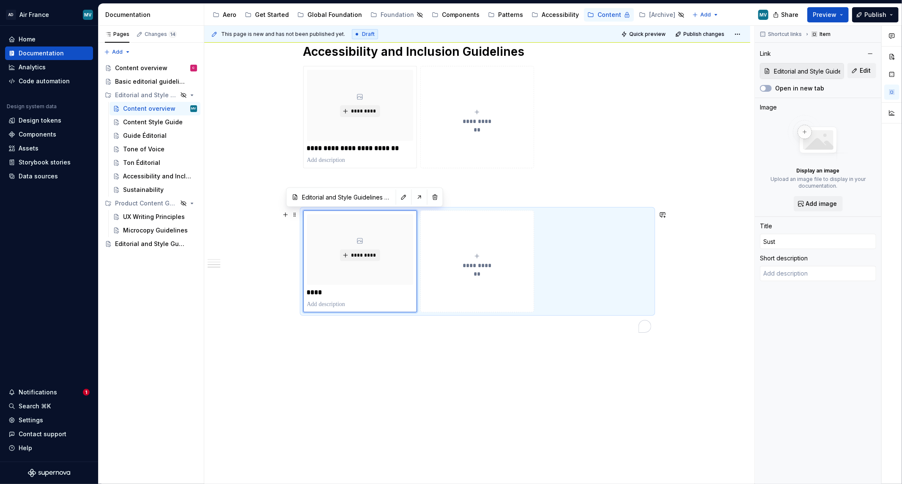
type textarea "*"
type input "Susta"
type textarea "*"
type input "Sustai"
type textarea "*"
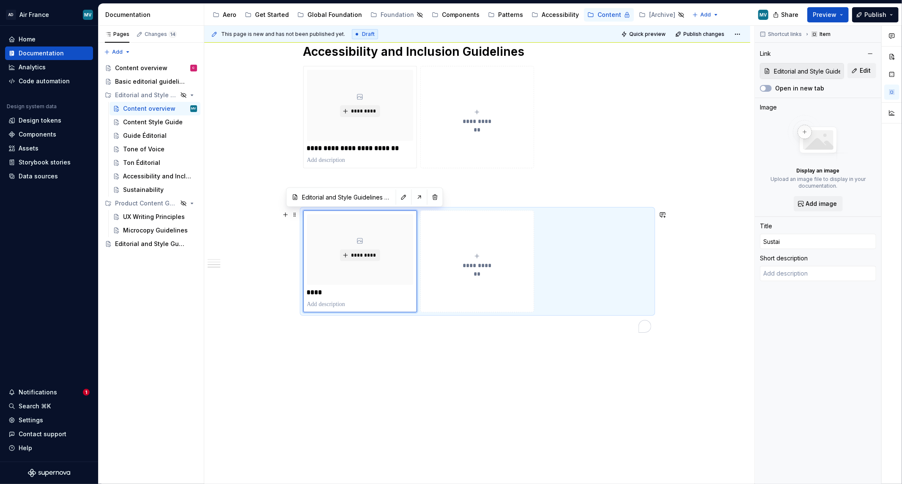
type input "Sustain"
type textarea "*"
type input "Sustaina"
type textarea "*"
type input "Sustainab"
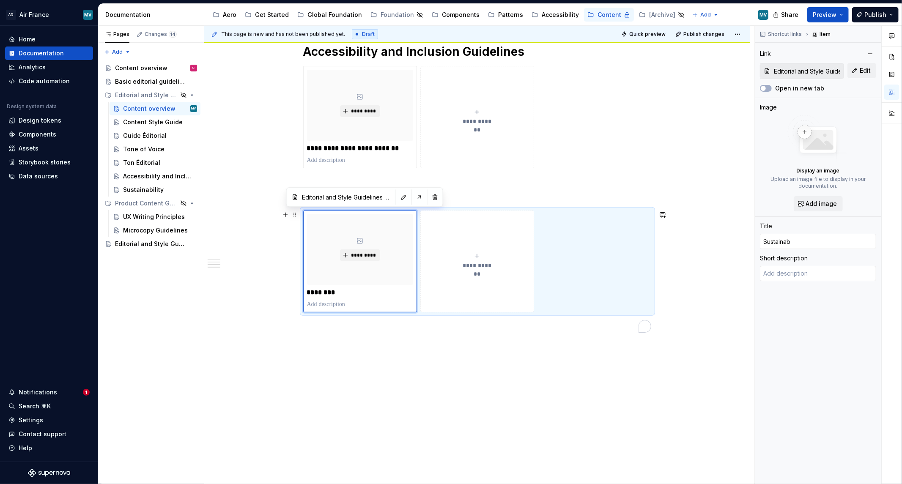
type textarea "*"
type input "Sustainabi"
type textarea "*"
type input "Sustainabil"
type textarea "*"
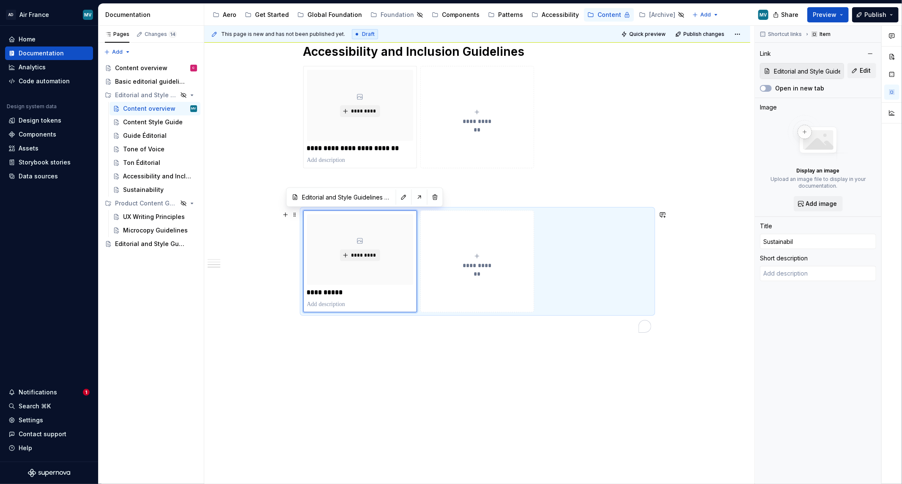
type input "Sustainabile"
type textarea "*"
type input "Sustainabil"
type textarea "*"
type input "Sustainabili"
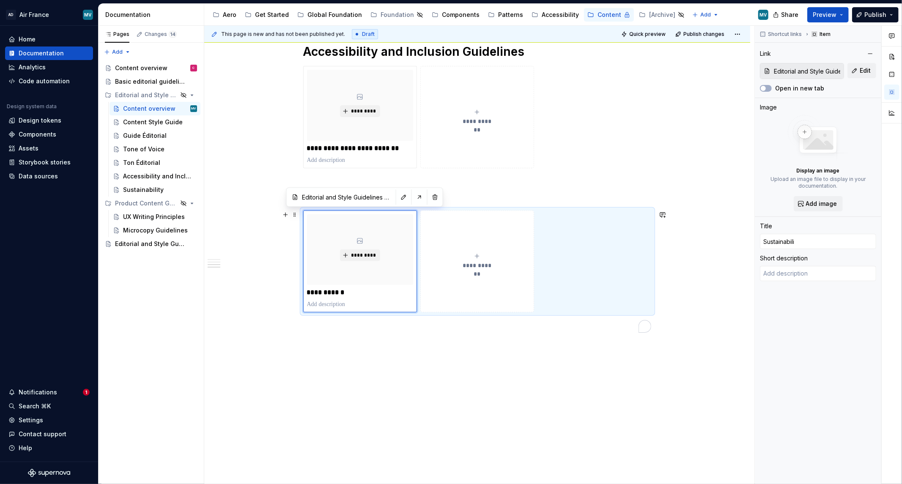
type textarea "*"
type input "Sustainabilit"
type textarea "*"
type input "Sustainability"
click at [382, 365] on div "**********" at bounding box center [479, 255] width 550 height 459
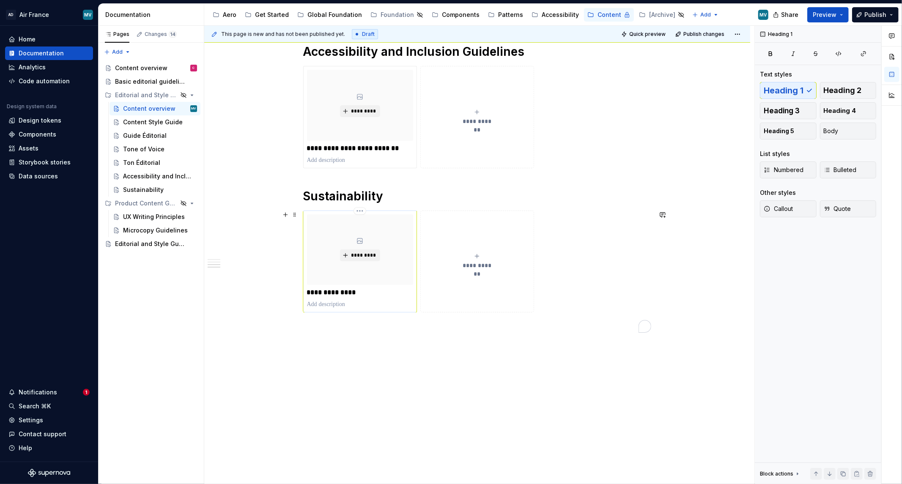
click at [394, 233] on div "*********" at bounding box center [360, 249] width 106 height 71
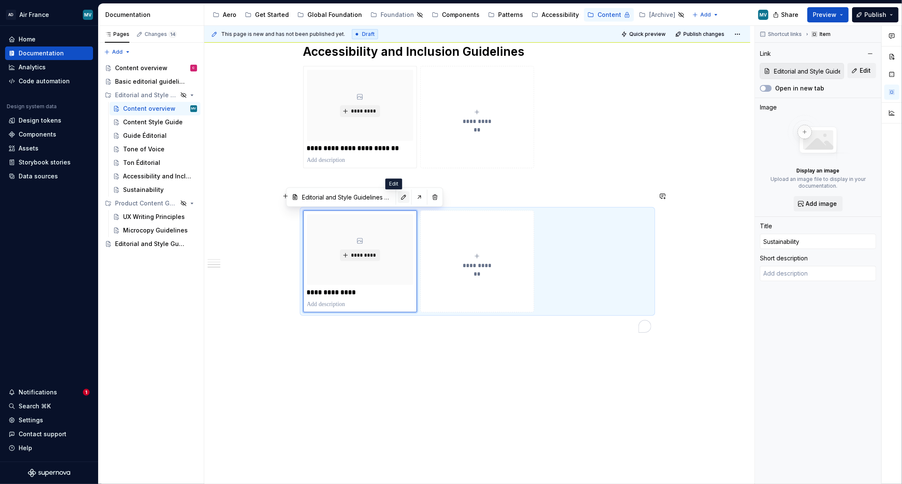
click at [398, 195] on button "button" at bounding box center [404, 197] width 12 height 12
type textarea "*"
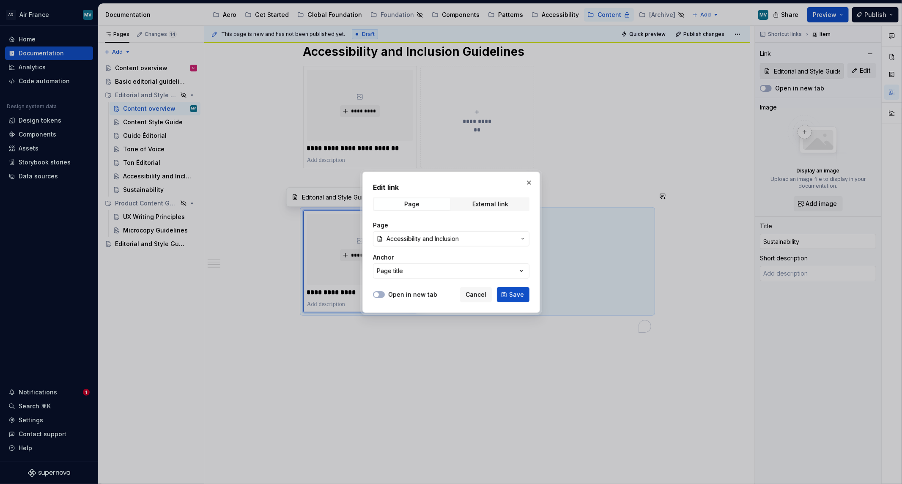
click at [425, 239] on span "Accessibility and Inclusion" at bounding box center [422, 239] width 72 height 8
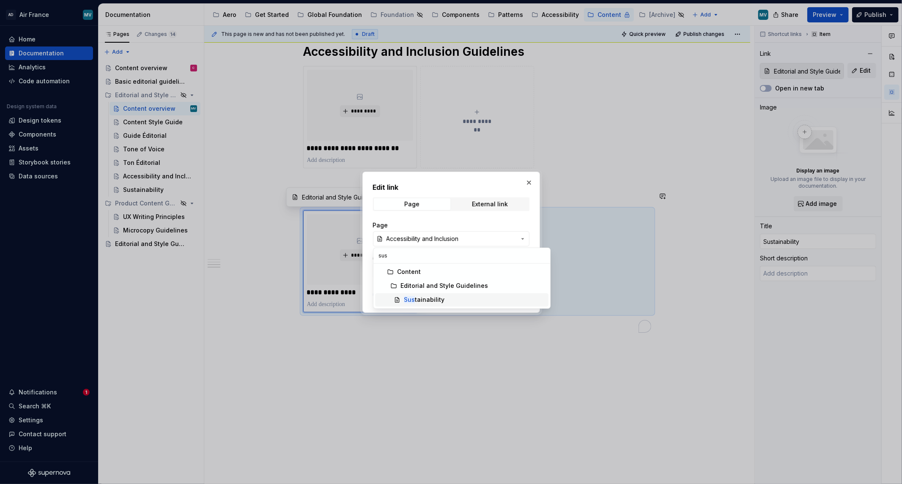
type input "sus"
click at [436, 298] on div "Sus tainability" at bounding box center [424, 300] width 41 height 8
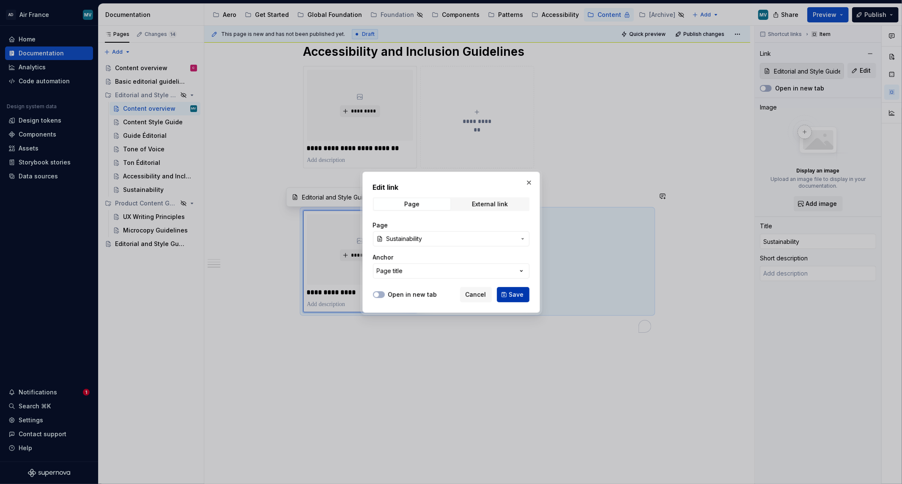
click at [514, 295] on span "Save" at bounding box center [516, 295] width 15 height 8
type textarea "*"
type input "Editorial and Style Guidelines / Sustainability"
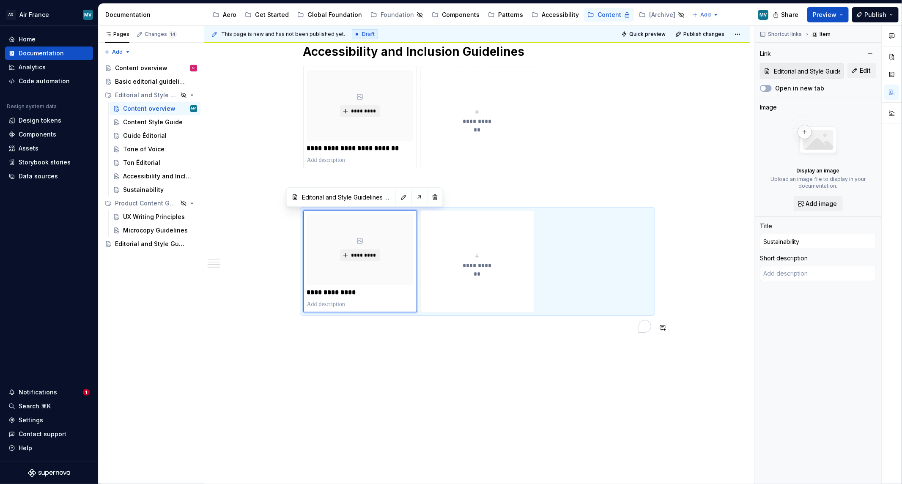
click at [496, 397] on div "**********" at bounding box center [477, 91] width 546 height 794
click at [481, 402] on div "**********" at bounding box center [477, 91] width 546 height 794
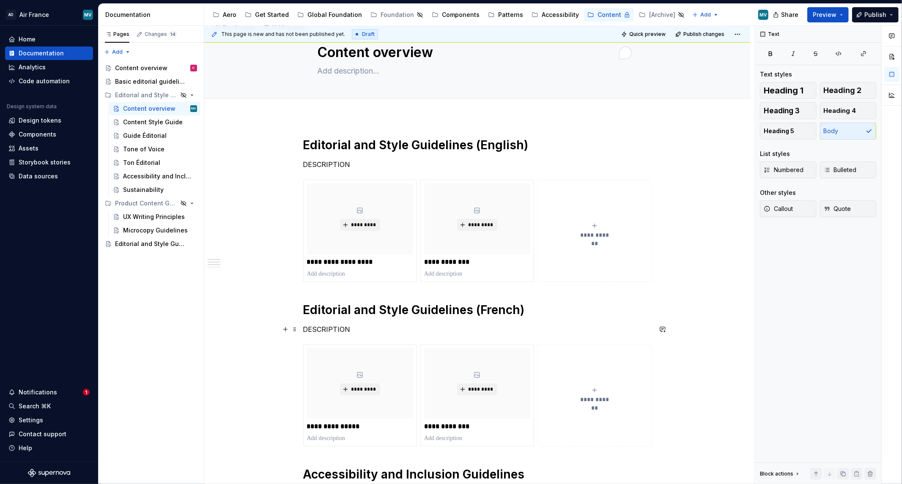
scroll to position [0, 0]
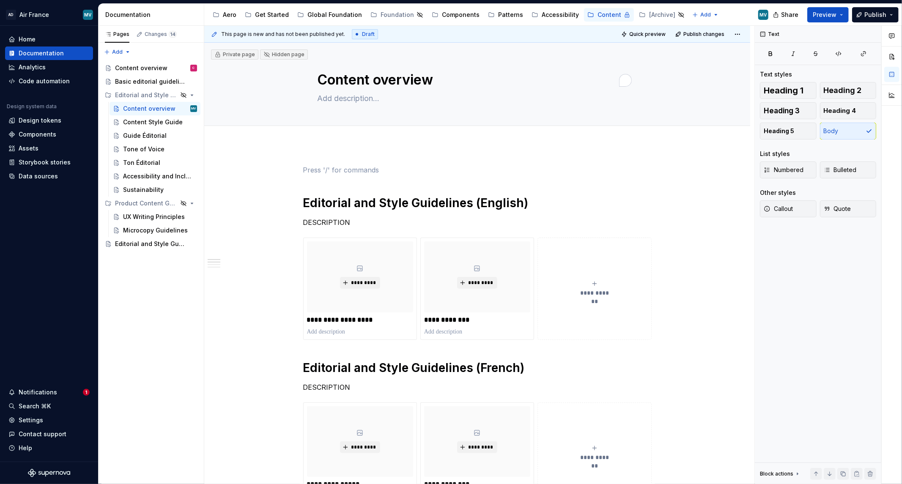
drag, startPoint x: 414, startPoint y: 153, endPoint x: 373, endPoint y: 178, distance: 48.4
click at [414, 154] on div "**********" at bounding box center [479, 255] width 550 height 459
drag, startPoint x: 240, startPoint y: 216, endPoint x: 233, endPoint y: 222, distance: 8.7
click at [240, 217] on div "**********" at bounding box center [479, 255] width 550 height 459
click at [310, 183] on div "**********" at bounding box center [477, 489] width 348 height 649
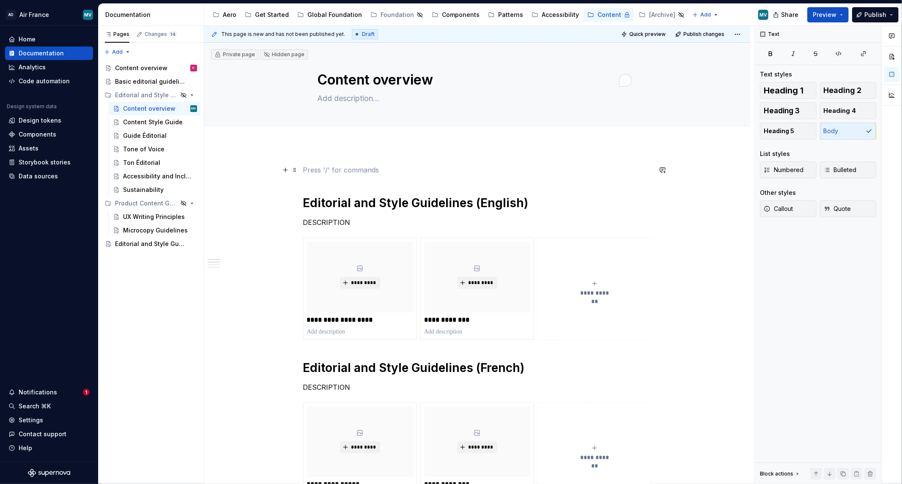
click at [315, 167] on p "To enrich screen reader interactions, please activate Accessibility in Grammarl…" at bounding box center [477, 170] width 348 height 10
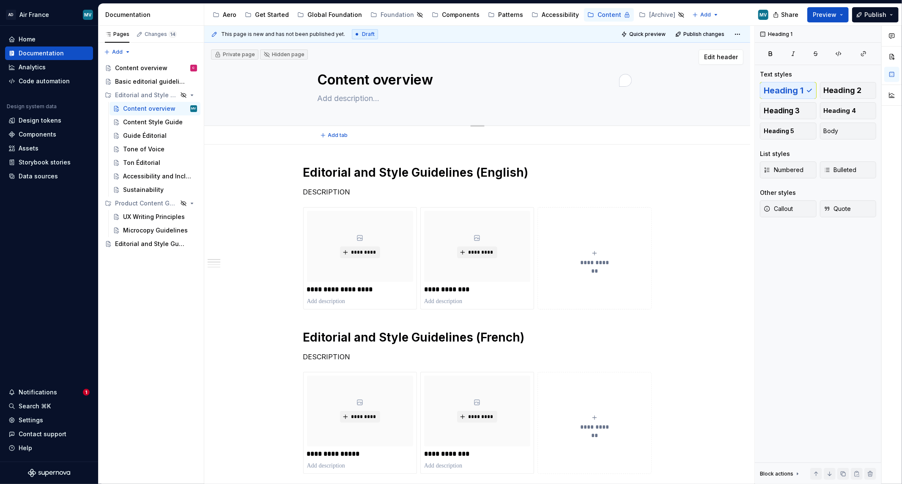
drag, startPoint x: 344, startPoint y: 106, endPoint x: 333, endPoint y: 117, distance: 15.3
click at [344, 106] on div "Content overview" at bounding box center [478, 84] width 320 height 83
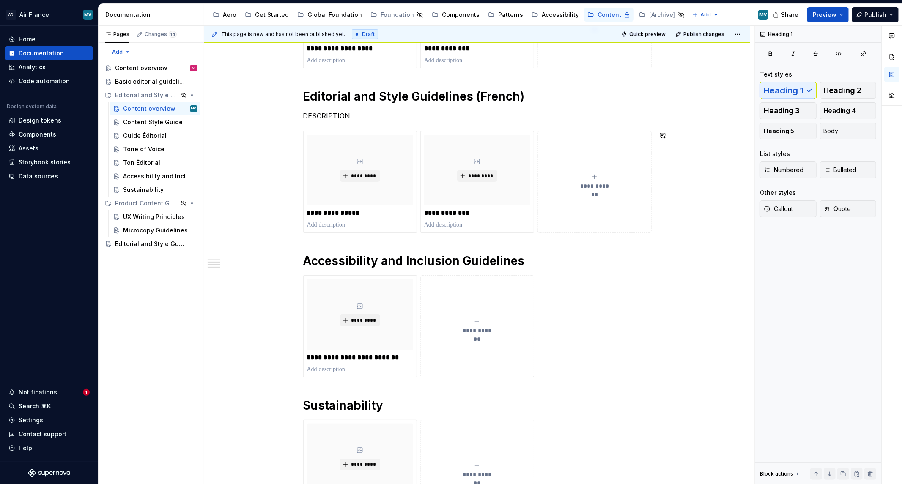
scroll to position [188, 0]
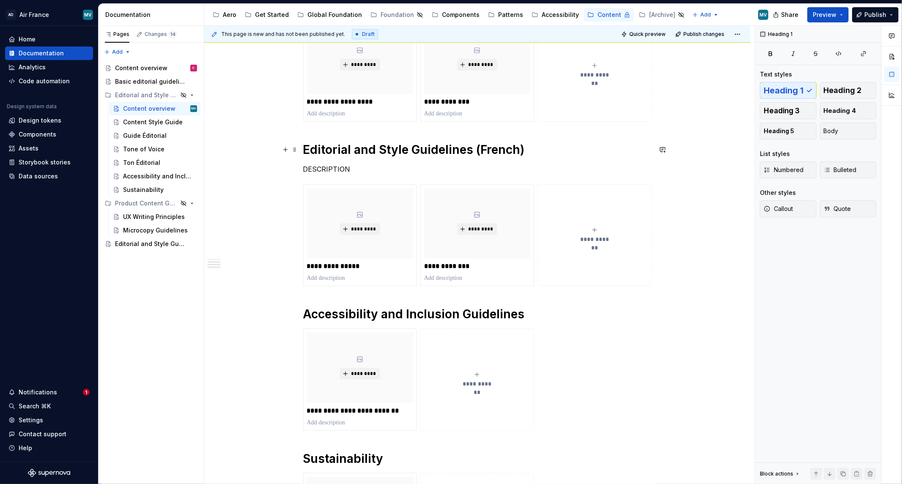
drag, startPoint x: 483, startPoint y: 142, endPoint x: 482, endPoint y: 147, distance: 5.1
click at [483, 143] on h1 "Editorial and Style Guidelines (French)" at bounding box center [477, 149] width 348 height 15
click at [479, 150] on h1 "Editorial and Style Guidelines (French)" at bounding box center [477, 149] width 348 height 15
drag, startPoint x: 472, startPoint y: 151, endPoint x: 537, endPoint y: 151, distance: 65.1
click at [537, 151] on h1 "Editorial and Style Guidelines (French)" at bounding box center [477, 149] width 348 height 15
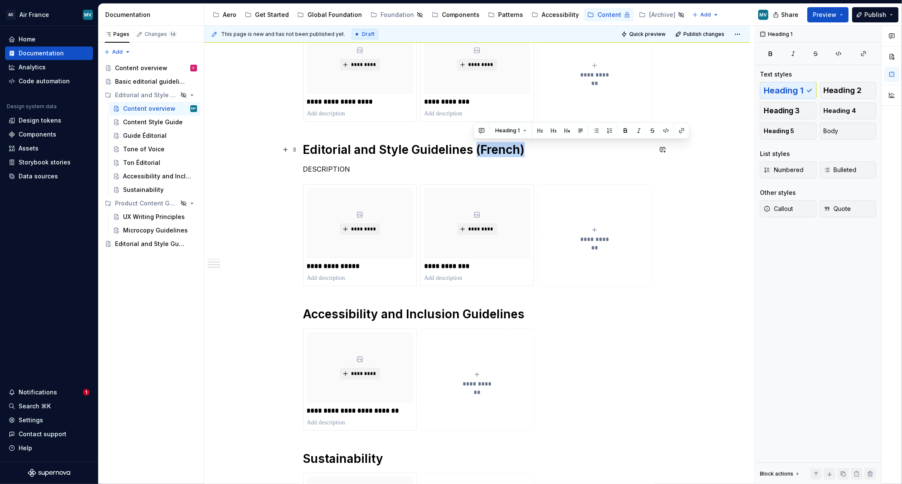
click at [537, 151] on h1 "Editorial and Style Guidelines (French)" at bounding box center [477, 149] width 348 height 15
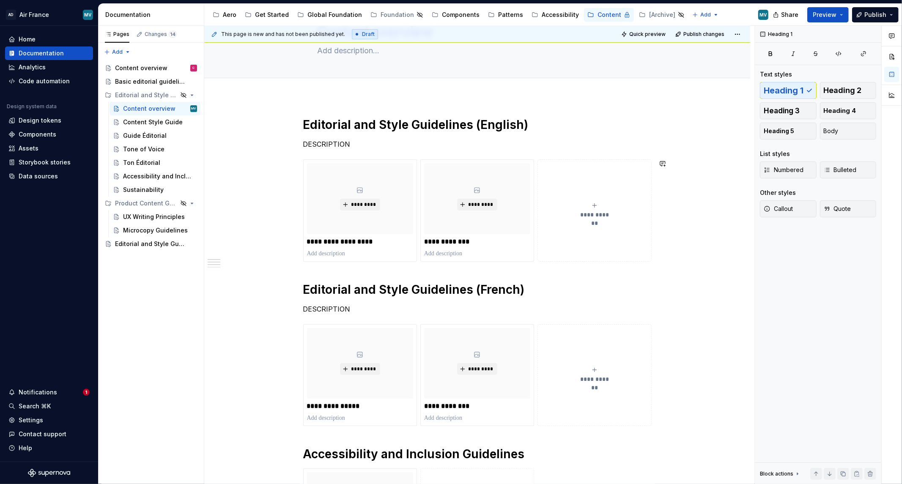
scroll to position [47, 0]
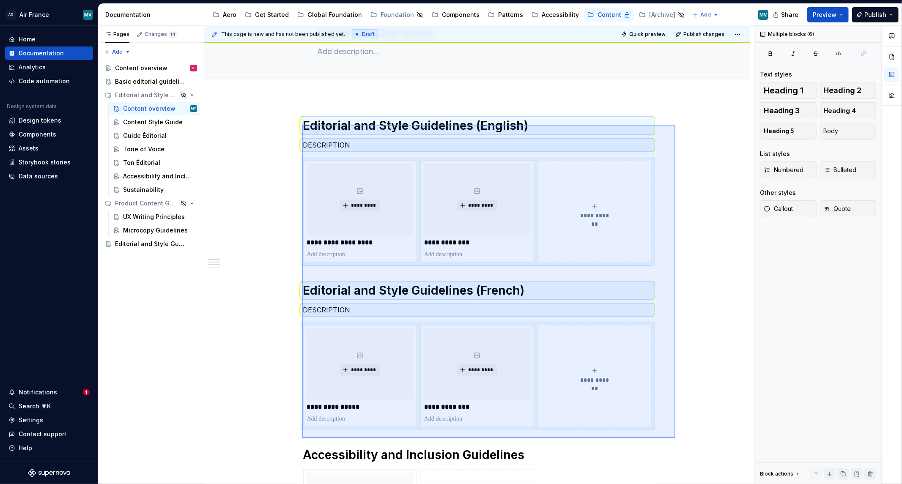
drag, startPoint x: 302, startPoint y: 125, endPoint x: 675, endPoint y: 438, distance: 487.4
click at [675, 438] on div "**********" at bounding box center [479, 255] width 550 height 459
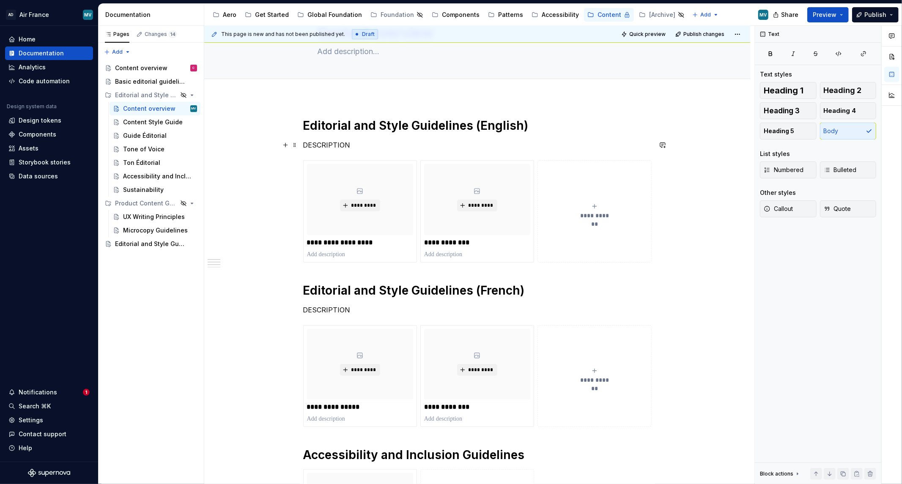
click at [312, 140] on p "DESCRIPTION" at bounding box center [477, 145] width 348 height 10
click at [292, 145] on span at bounding box center [294, 145] width 7 height 12
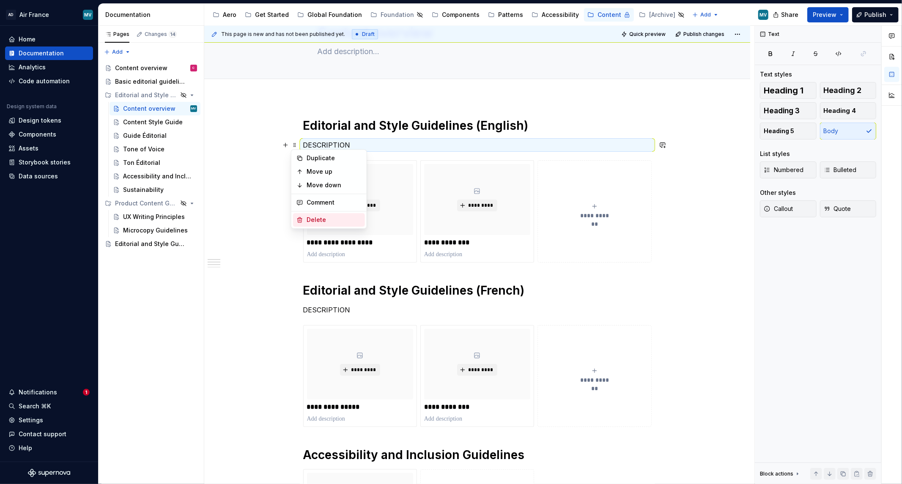
click at [312, 219] on div "Delete" at bounding box center [334, 220] width 55 height 8
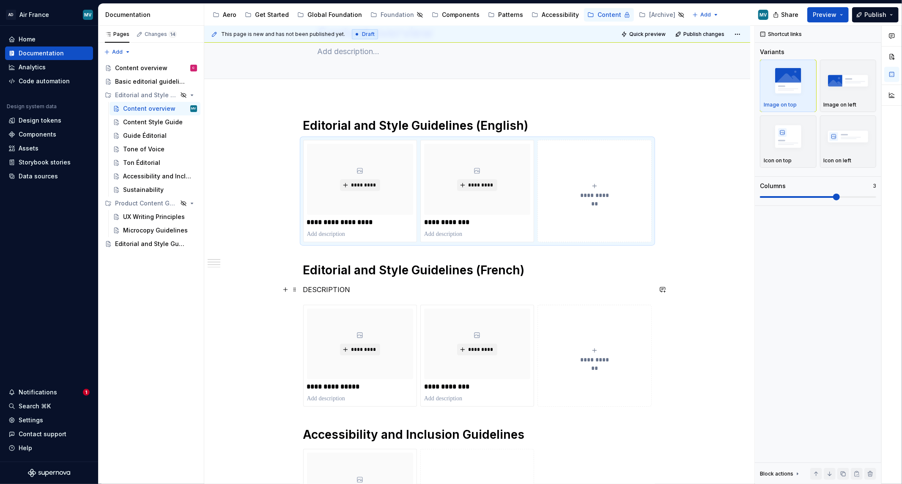
click at [301, 291] on div "**********" at bounding box center [477, 485] width 546 height 774
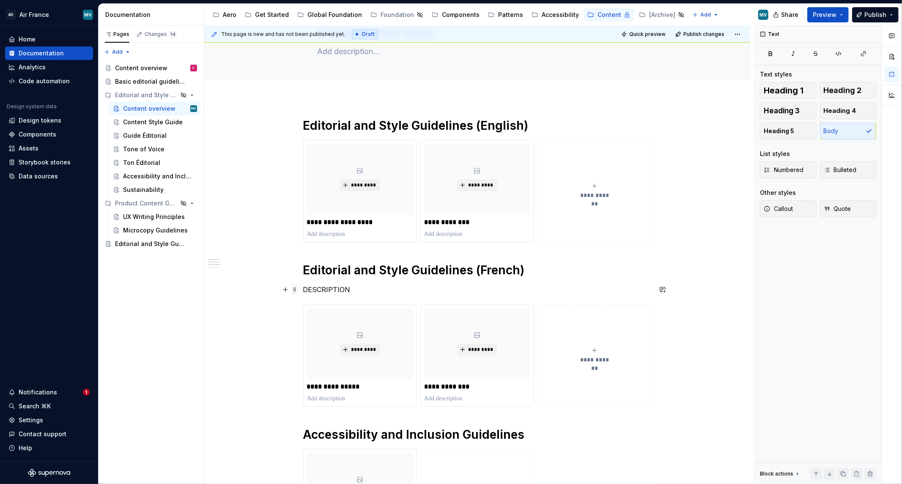
click at [291, 292] on span at bounding box center [294, 290] width 7 height 12
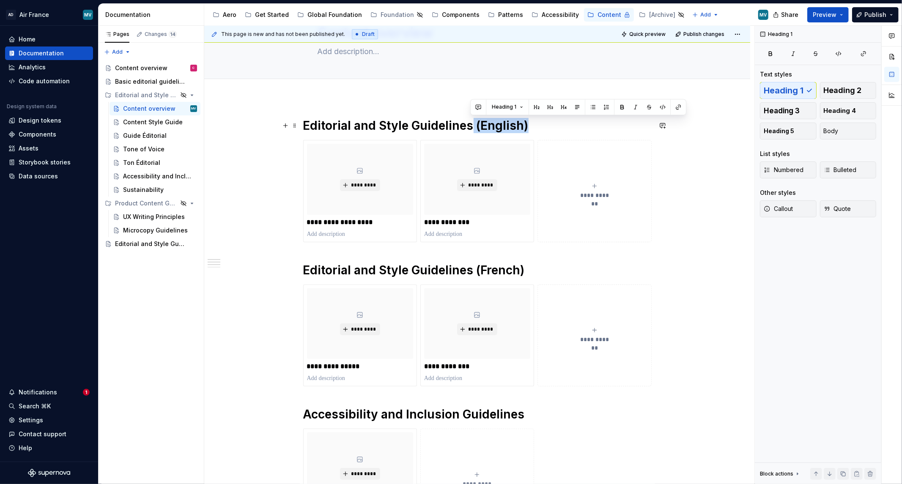
drag, startPoint x: 471, startPoint y: 127, endPoint x: 536, endPoint y: 133, distance: 64.5
click at [536, 132] on h1 "Editorial and Style Guidelines (English)" at bounding box center [477, 125] width 348 height 15
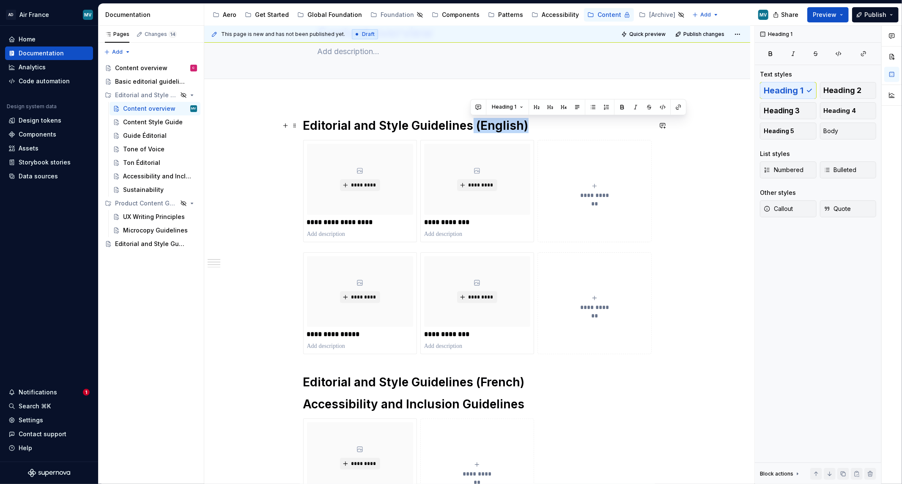
drag, startPoint x: 469, startPoint y: 128, endPoint x: 529, endPoint y: 130, distance: 59.6
click at [529, 130] on h1 "Editorial and Style Guidelines (English)" at bounding box center [477, 125] width 348 height 15
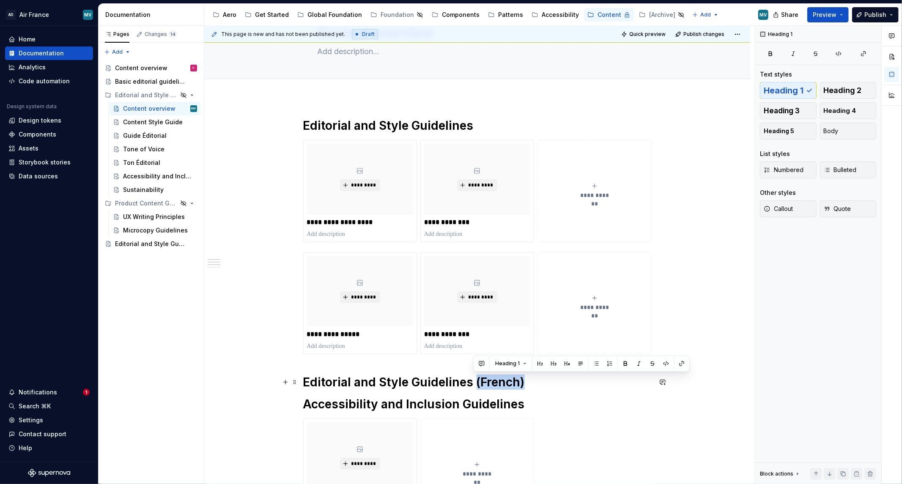
drag, startPoint x: 474, startPoint y: 379, endPoint x: 540, endPoint y: 388, distance: 66.6
click at [540, 388] on h1 "Editorial and Style Guidelines (French)" at bounding box center [477, 382] width 348 height 15
click at [295, 382] on span at bounding box center [294, 382] width 7 height 12
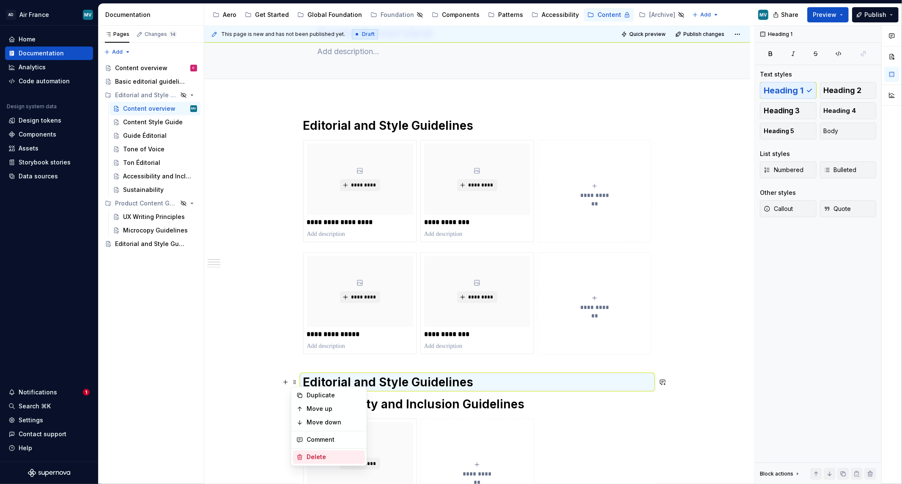
click at [335, 458] on div "Delete" at bounding box center [334, 457] width 55 height 8
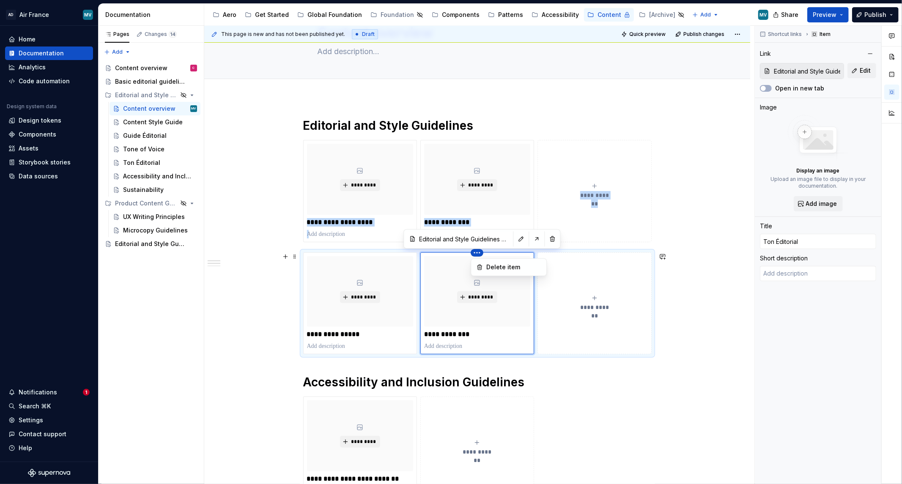
click at [536, 246] on html "AD Air France MV Home Documentation Analytics Code automation Design system dat…" at bounding box center [451, 242] width 902 height 484
click at [430, 298] on html "AD Air France MV Home Documentation Analytics Code automation Design system dat…" at bounding box center [451, 242] width 902 height 484
click at [269, 356] on div "**********" at bounding box center [477, 458] width 546 height 721
drag, startPoint x: 711, startPoint y: 226, endPoint x: 696, endPoint y: 237, distance: 18.4
click at [710, 227] on div "**********" at bounding box center [479, 255] width 550 height 459
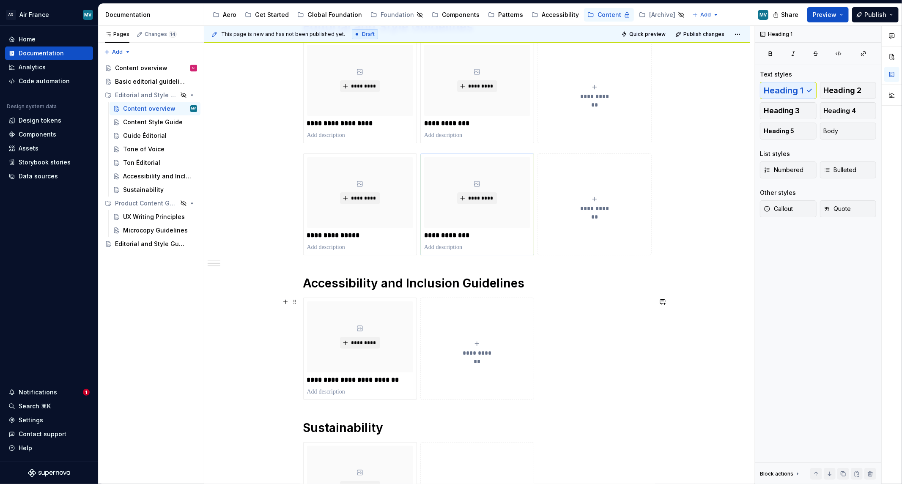
scroll to position [94, 0]
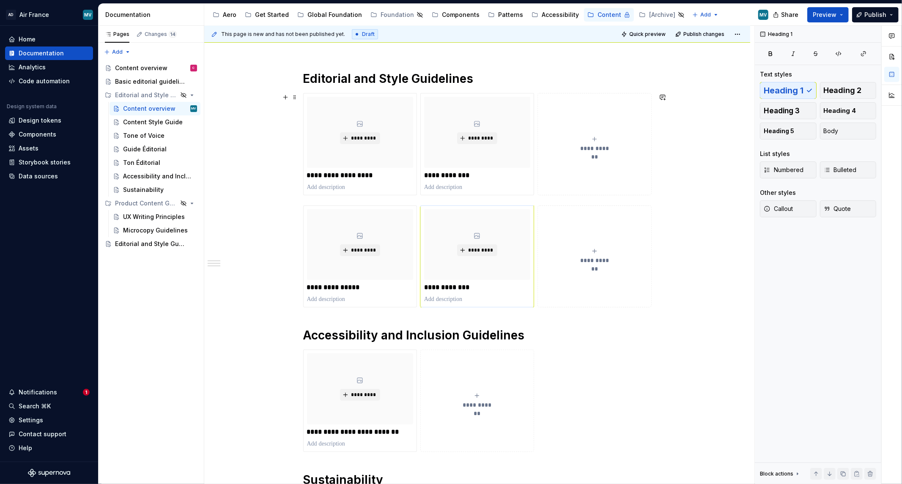
click at [248, 167] on div "**********" at bounding box center [477, 411] width 546 height 721
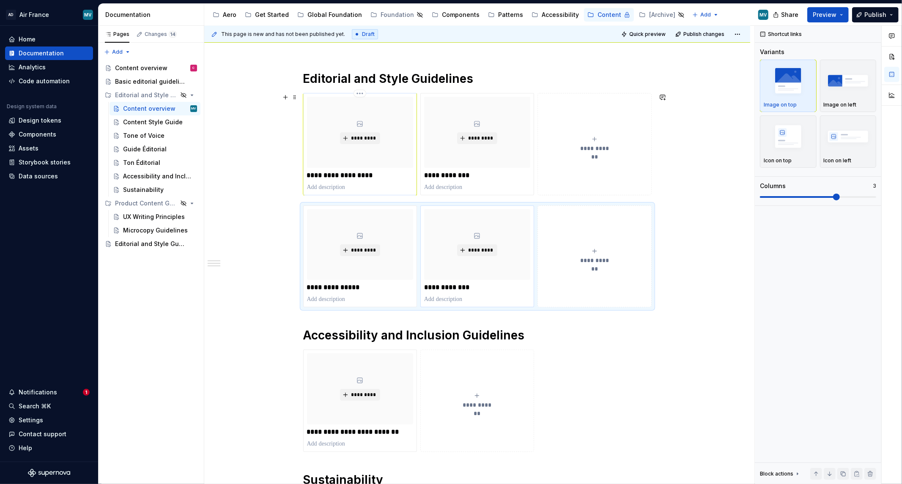
click at [359, 168] on div "**********" at bounding box center [360, 144] width 106 height 95
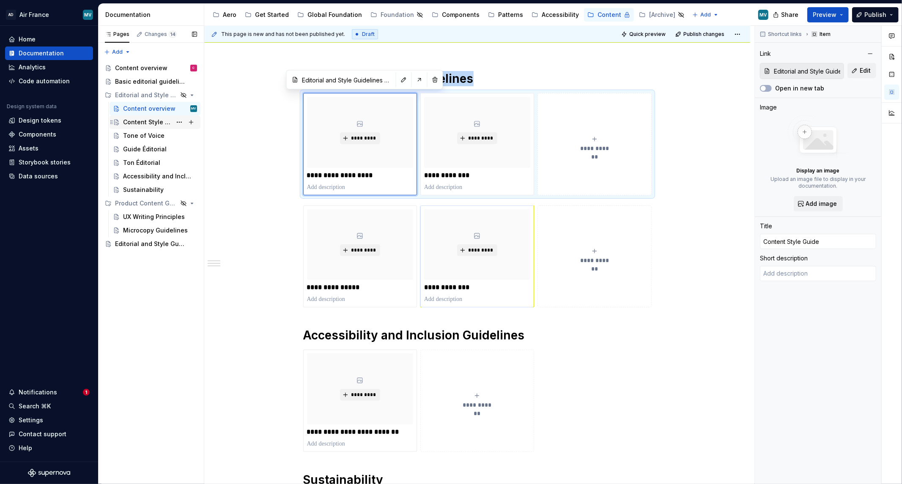
click at [134, 121] on div "Content Style Guide" at bounding box center [147, 122] width 49 height 8
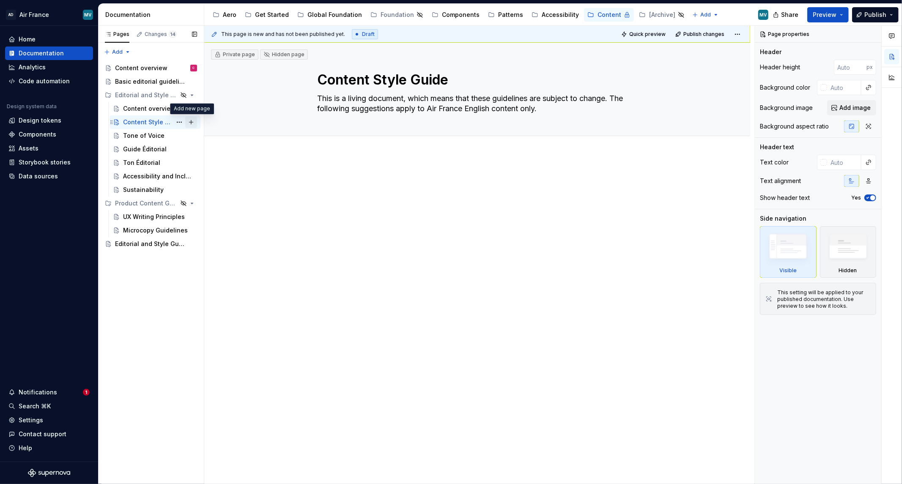
click at [188, 118] on button "Page tree" at bounding box center [191, 122] width 12 height 12
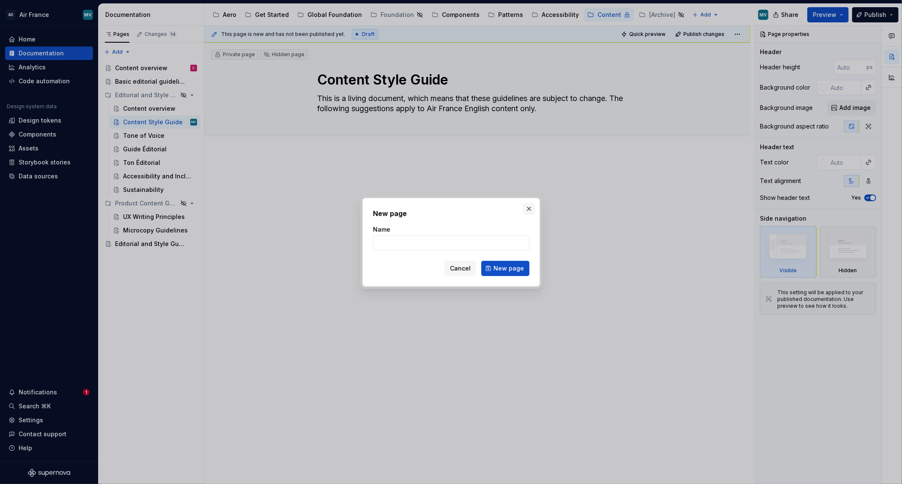
click at [529, 208] on button "button" at bounding box center [529, 209] width 12 height 12
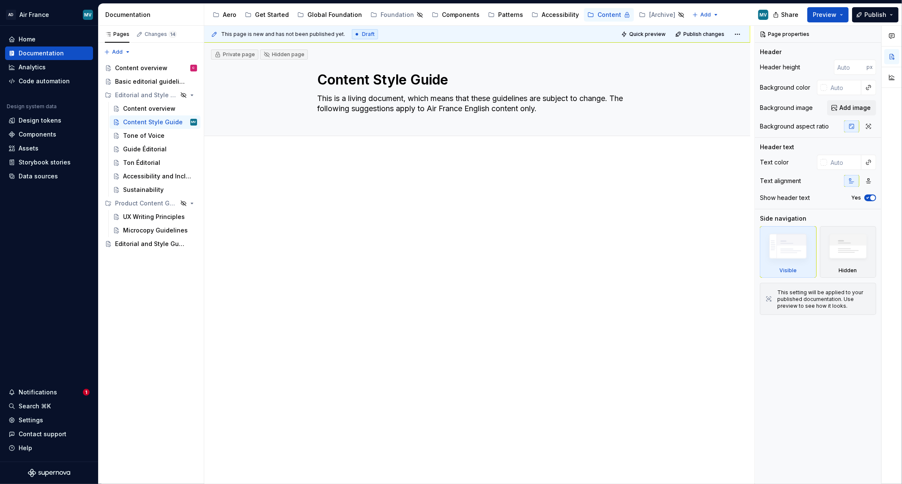
click at [206, 200] on div at bounding box center [477, 259] width 546 height 208
click at [140, 111] on div "Content overview" at bounding box center [147, 108] width 49 height 8
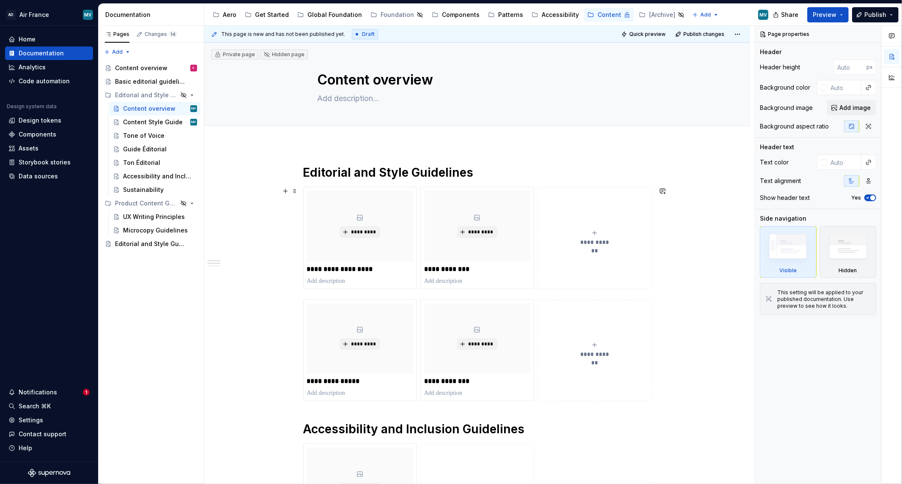
click at [592, 238] on span "**********" at bounding box center [594, 242] width 37 height 8
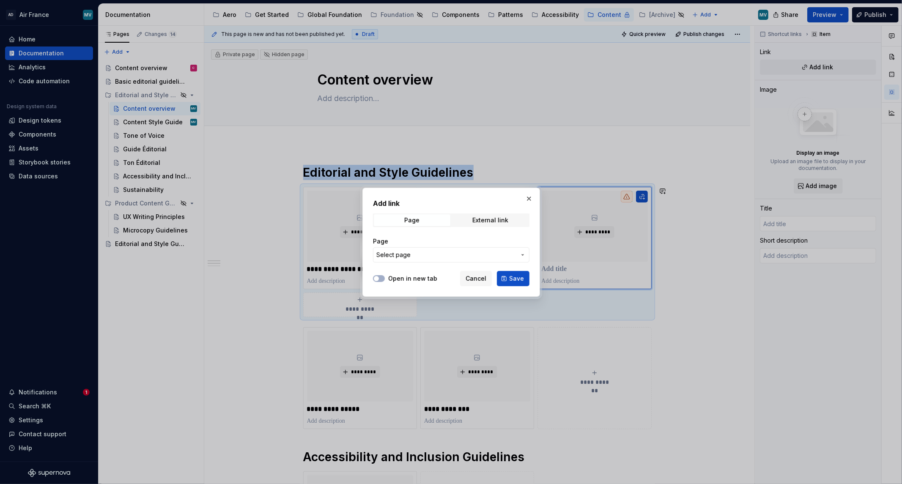
click at [494, 261] on button "Select page" at bounding box center [451, 254] width 156 height 15
click at [697, 144] on div at bounding box center [451, 242] width 902 height 484
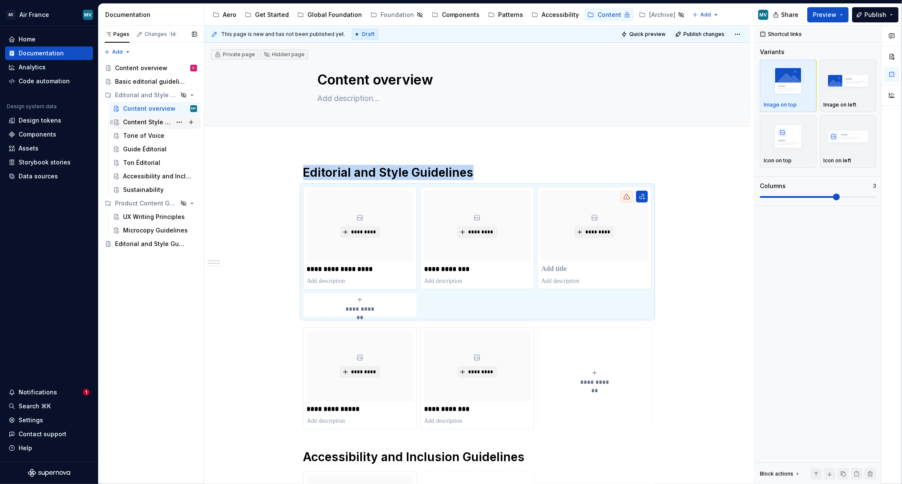
click at [139, 118] on div "Content Style Guide" at bounding box center [147, 122] width 49 height 8
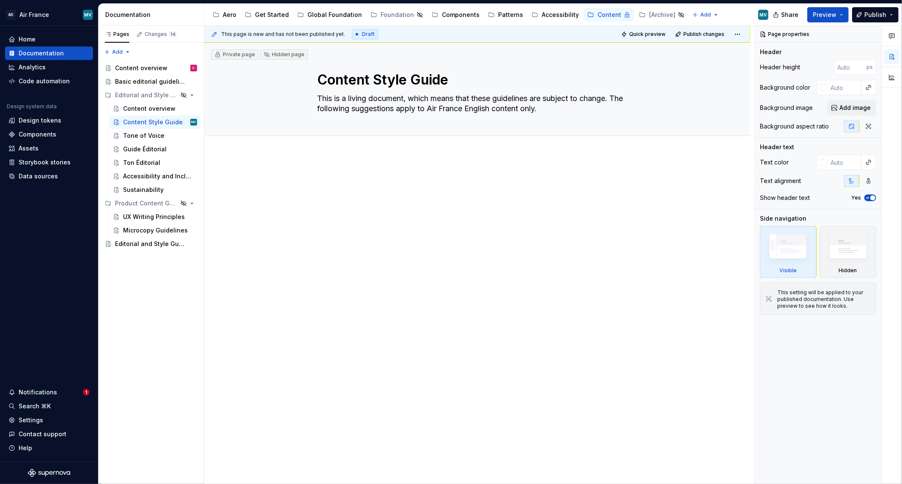
drag, startPoint x: 143, startPoint y: 108, endPoint x: 365, endPoint y: 150, distance: 226.3
click at [143, 108] on div "Content overview" at bounding box center [149, 108] width 52 height 8
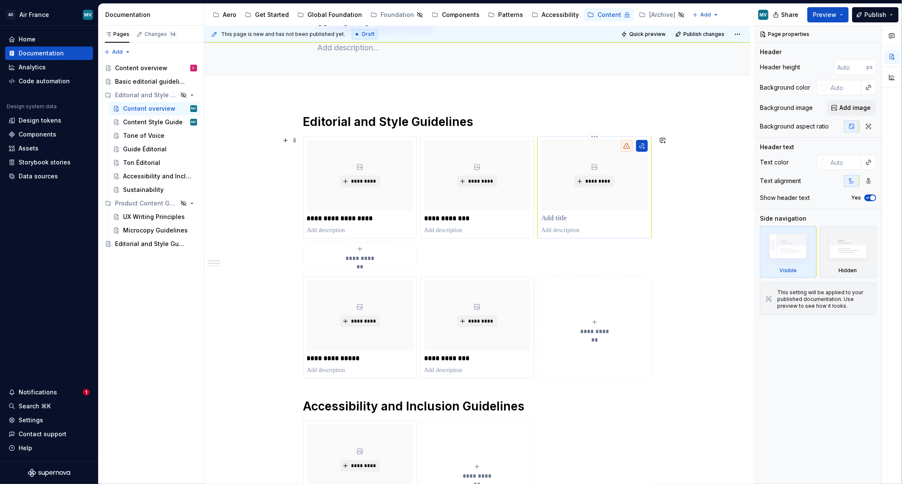
scroll to position [47, 0]
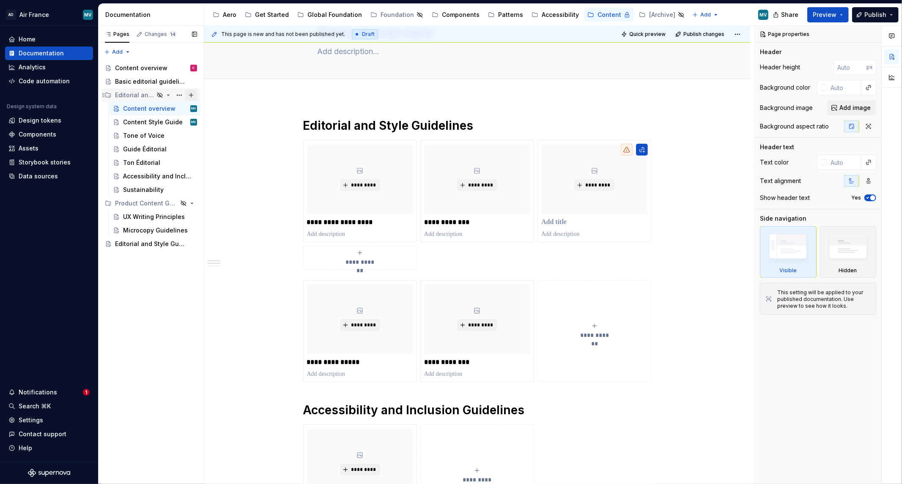
click at [193, 96] on button "Page tree" at bounding box center [191, 95] width 12 height 12
type textarea "*"
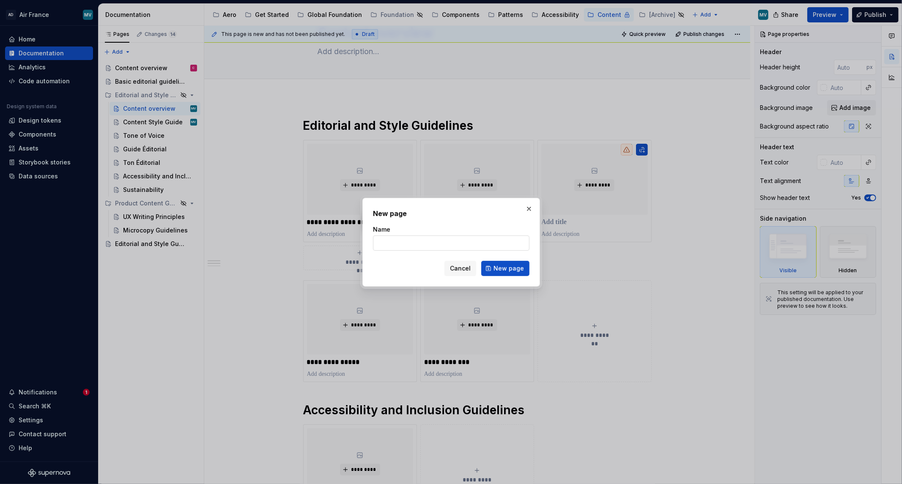
click at [457, 242] on input "Name" at bounding box center [451, 243] width 156 height 15
type input "Air France Glossary"
click at [501, 270] on span "New page" at bounding box center [508, 268] width 30 height 8
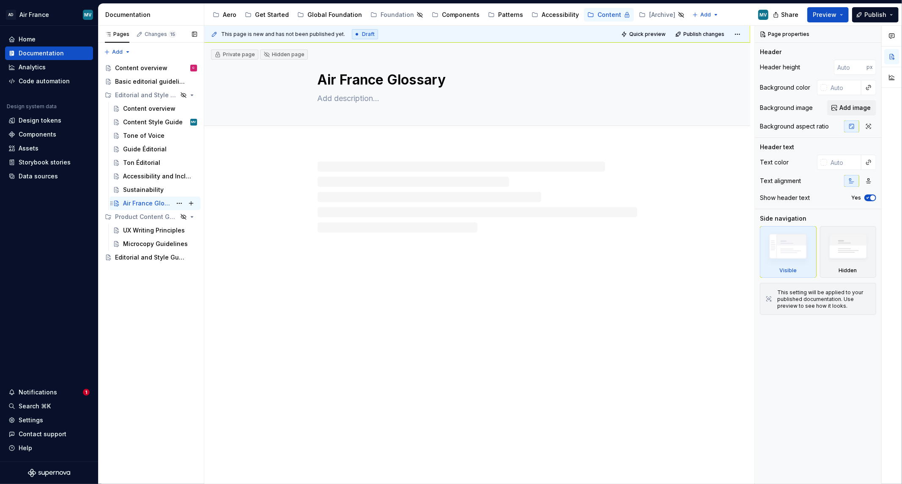
click at [117, 206] on div "Air France Glossary MV" at bounding box center [155, 203] width 84 height 12
click at [132, 103] on div "Content overview" at bounding box center [160, 109] width 74 height 12
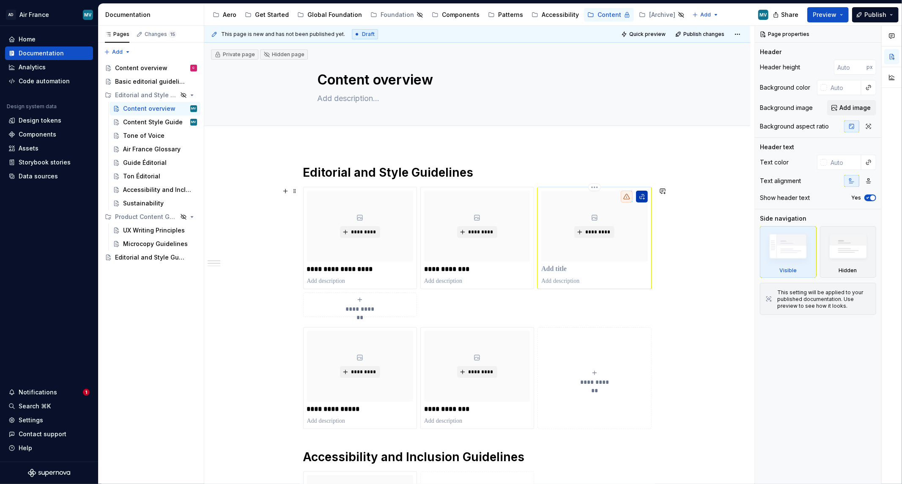
click at [638, 198] on button "button" at bounding box center [642, 197] width 12 height 12
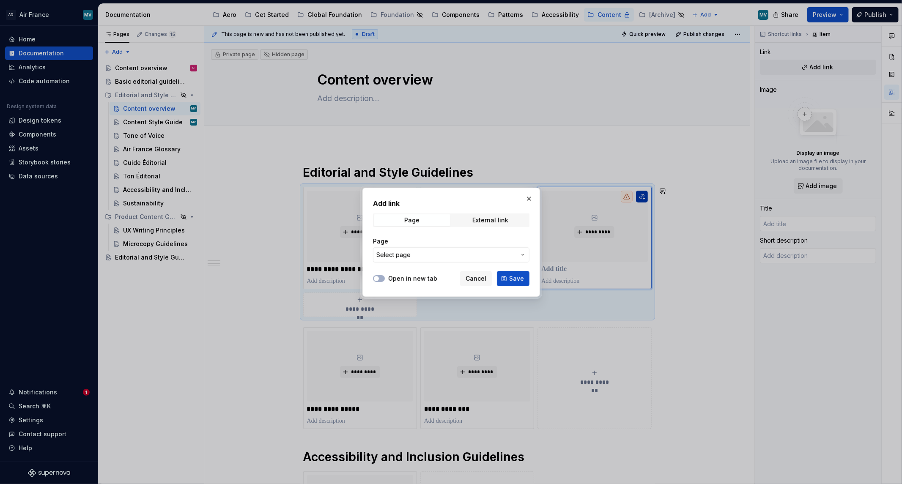
type textarea "*"
click at [428, 259] on button "Select page" at bounding box center [451, 254] width 156 height 15
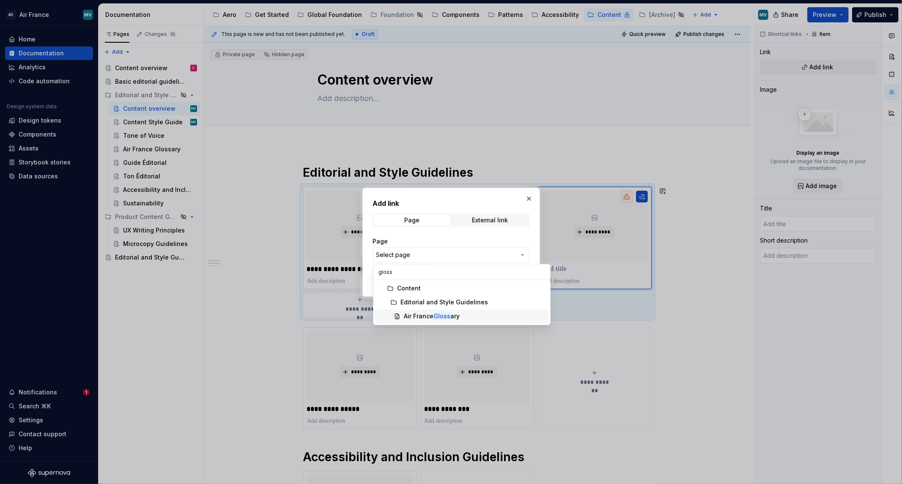
type input "gloss"
click at [436, 319] on mark "Gloss" at bounding box center [441, 315] width 17 height 7
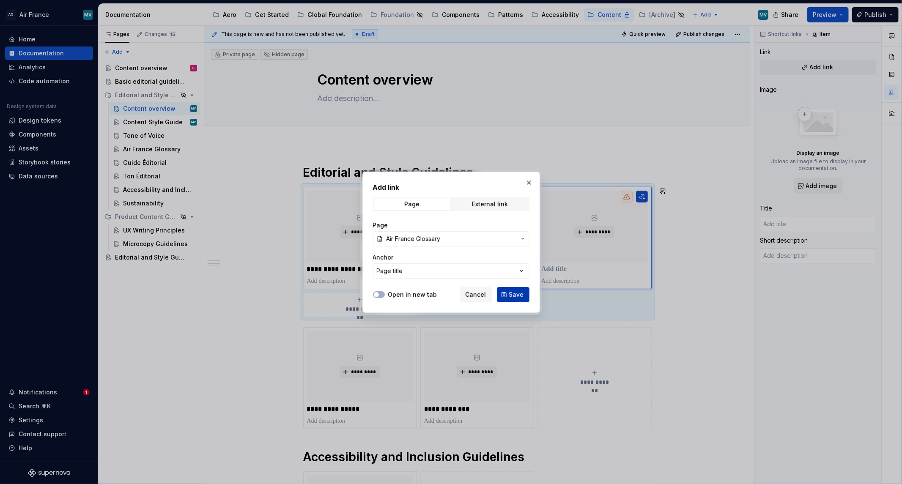
click at [509, 295] on button "Save" at bounding box center [513, 294] width 33 height 15
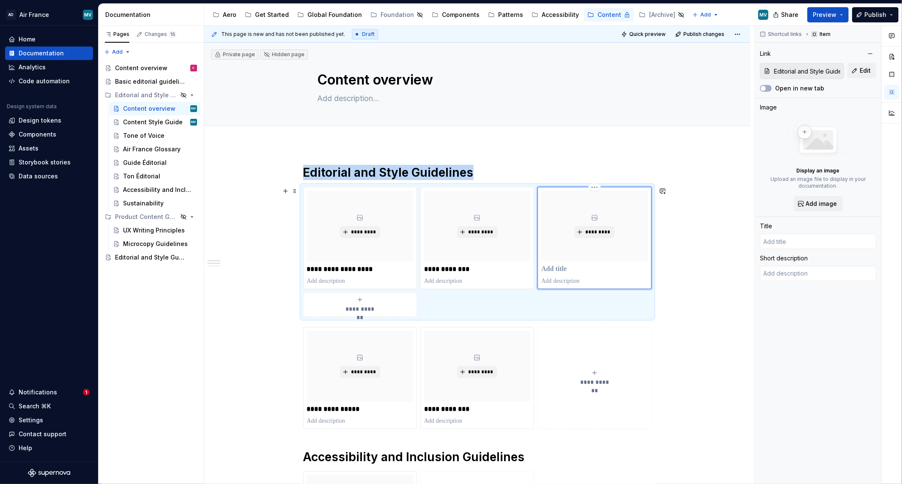
click at [563, 266] on p "To enrich screen reader interactions, please activate Accessibility in Grammarl…" at bounding box center [594, 269] width 106 height 8
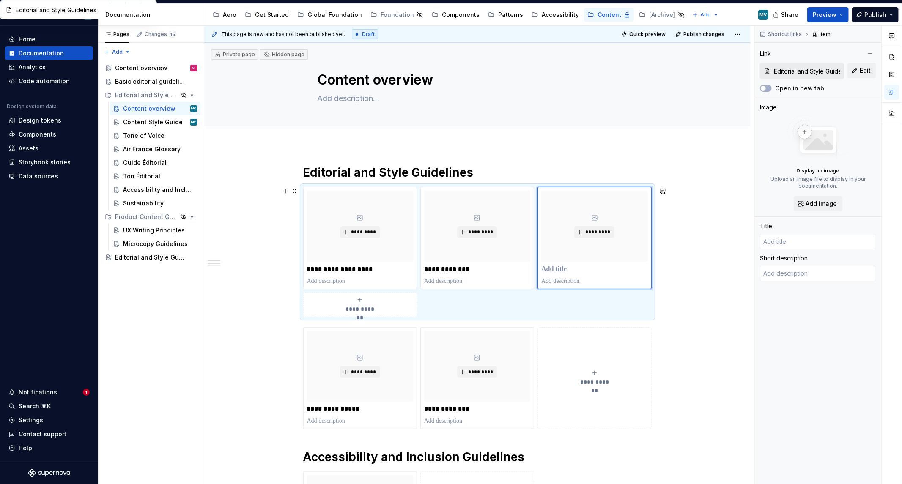
type textarea "*"
type input "Air France Glossary"
click at [134, 124] on div "Content Style Guide" at bounding box center [147, 122] width 49 height 8
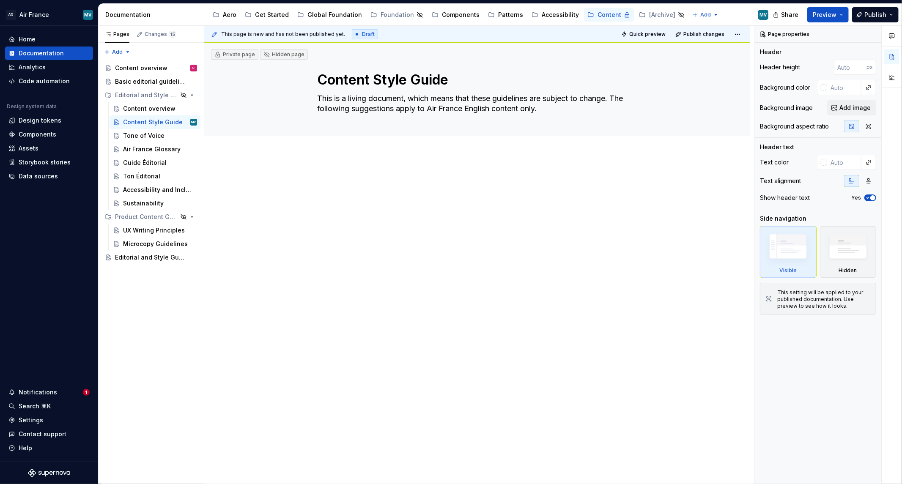
drag, startPoint x: 381, startPoint y: 200, endPoint x: 357, endPoint y: 187, distance: 27.6
click at [381, 200] on div at bounding box center [477, 191] width 348 height 32
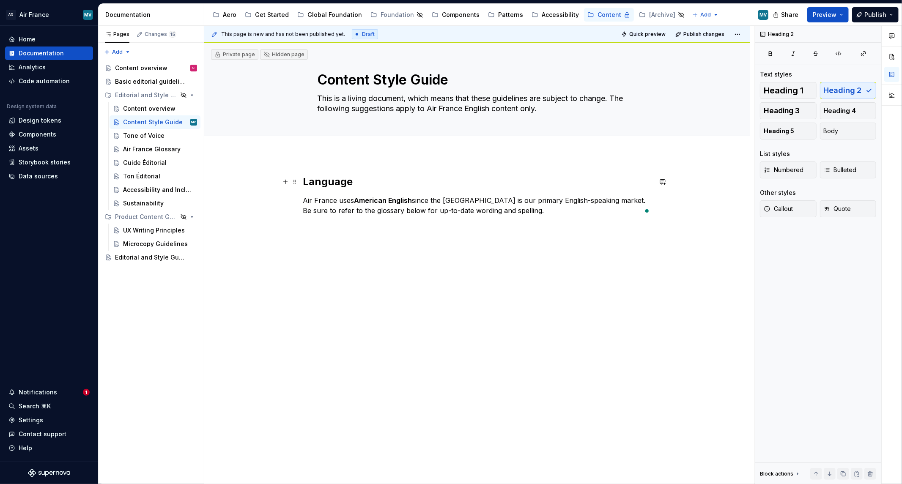
click at [303, 185] on h2 "Language" at bounding box center [477, 182] width 348 height 14
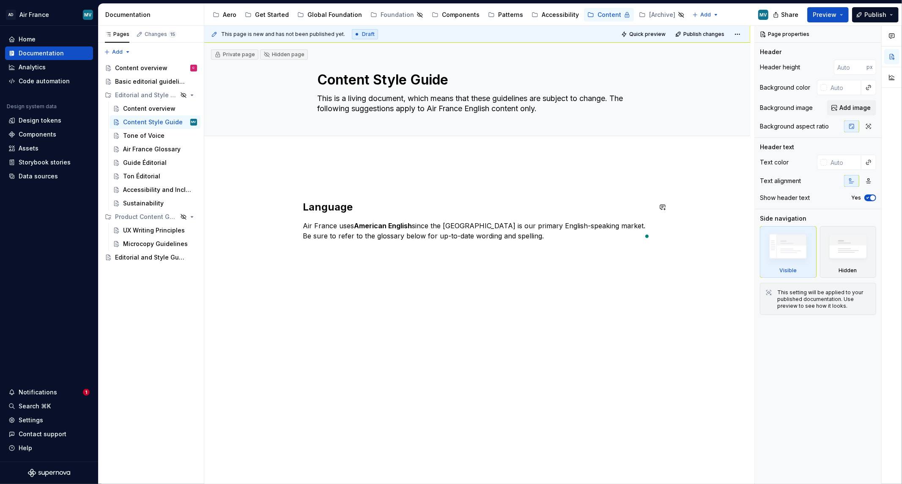
paste textarea "# Brand Company name: Air France When referring to multiple airlines, always me…"
type textarea "*"
type textarea "# Brand Company name: Air France When referring to multiple airlines, always me…"
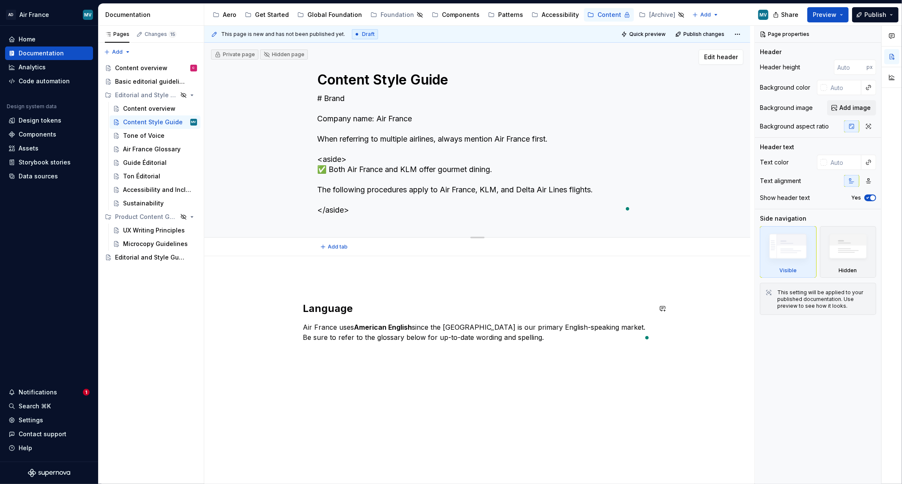
type textarea "*"
type textarea "This is a living document, which means that these guidelines are subject to cha…"
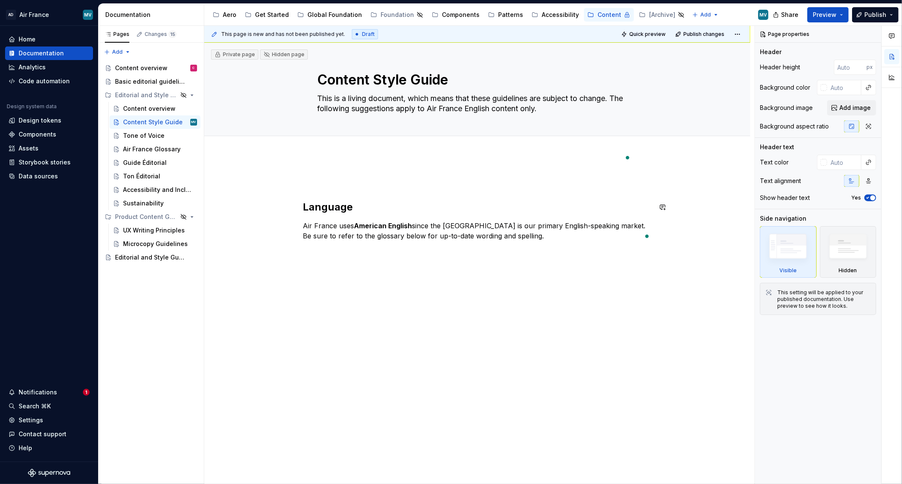
click at [319, 182] on p "To enrich screen reader interactions, please activate Accessibility in Grammarl…" at bounding box center [477, 180] width 348 height 10
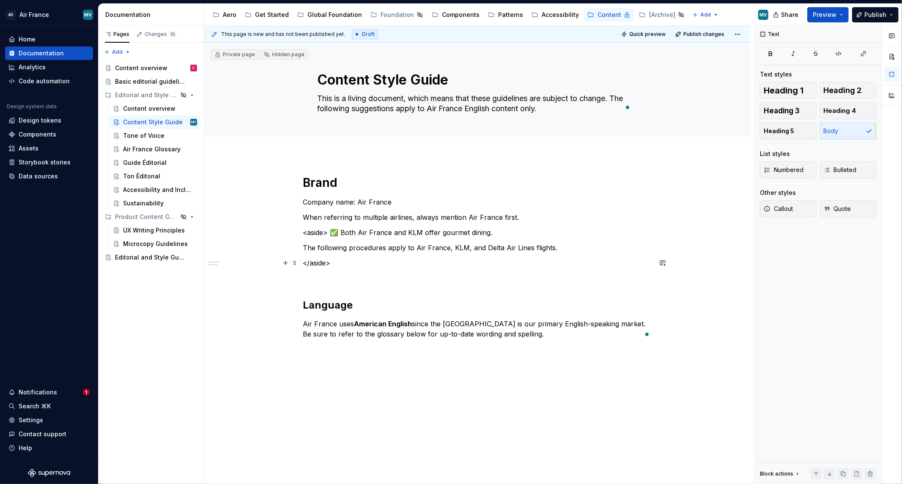
click at [335, 260] on p "</aside>" at bounding box center [477, 263] width 348 height 10
click at [303, 261] on div "Brand Company name: Air France When referring to multiple airlines, always ment…" at bounding box center [477, 262] width 348 height 174
click at [426, 282] on p "To enrich screen reader interactions, please activate Accessibility in Grammarl…" at bounding box center [477, 278] width 348 height 10
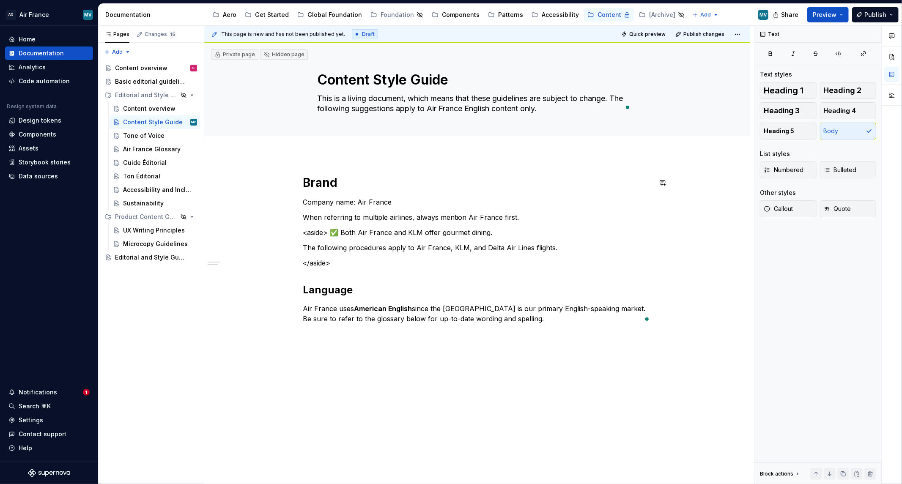
click at [325, 184] on h1 "Brand" at bounding box center [477, 182] width 348 height 15
click at [340, 291] on h2 "Language" at bounding box center [477, 290] width 348 height 14
click at [322, 144] on button "Add tab" at bounding box center [335, 146] width 34 height 12
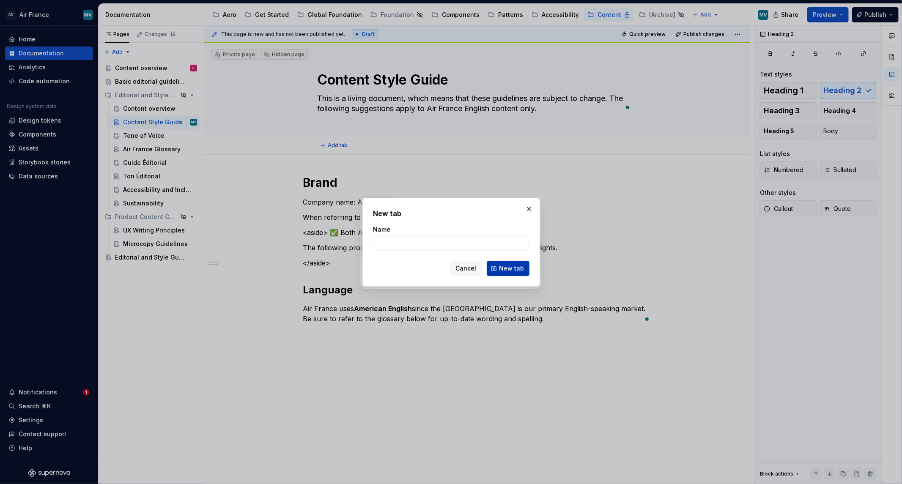
type textarea "*"
click at [454, 245] on input "Name" at bounding box center [451, 243] width 156 height 15
type input "Overview"
click button "New tab" at bounding box center [508, 268] width 43 height 15
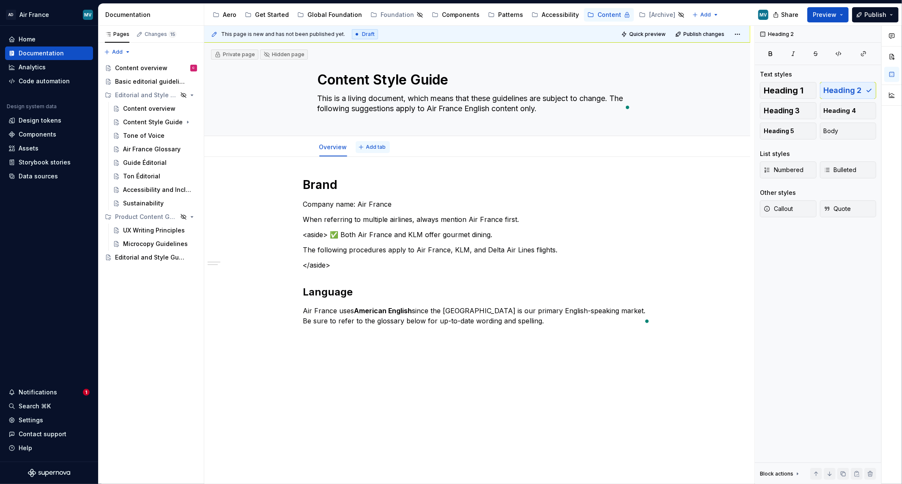
click at [361, 148] on button "Add tab" at bounding box center [373, 147] width 34 height 12
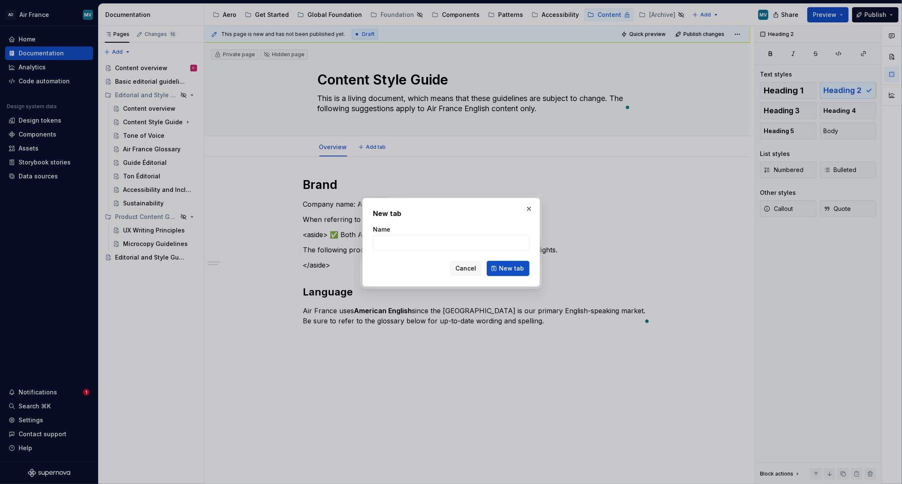
click at [527, 209] on button "button" at bounding box center [529, 209] width 12 height 12
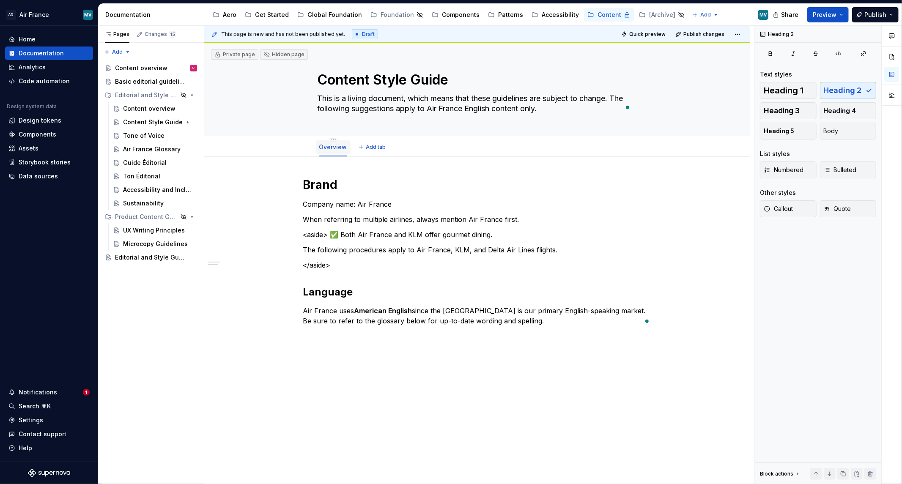
click at [332, 147] on link "Overview" at bounding box center [333, 146] width 28 height 7
click at [332, 150] on link "Overview" at bounding box center [333, 146] width 28 height 7
click at [307, 141] on div "Overview Add tab" at bounding box center [477, 147] width 478 height 19
click at [329, 140] on html "AD Air France MV Home Documentation Analytics Code automation Design system dat…" at bounding box center [451, 242] width 902 height 484
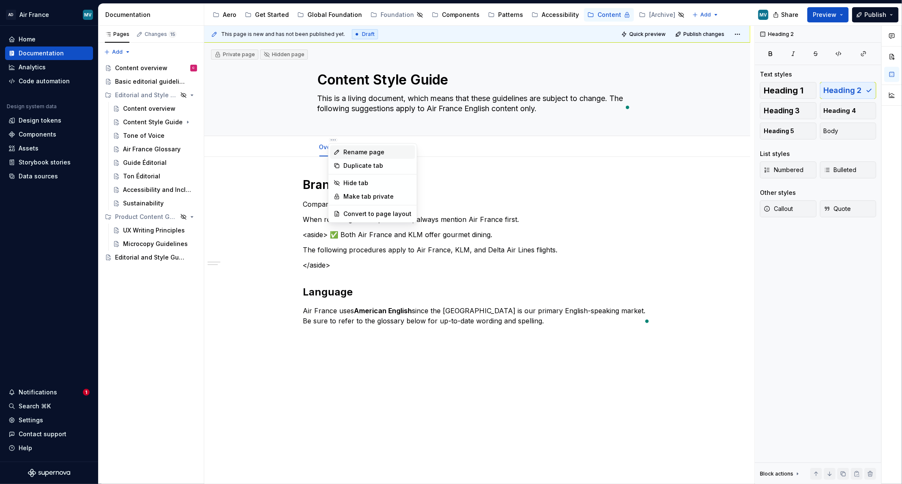
type textarea "*"
click at [350, 153] on div "Rename page" at bounding box center [378, 152] width 68 height 8
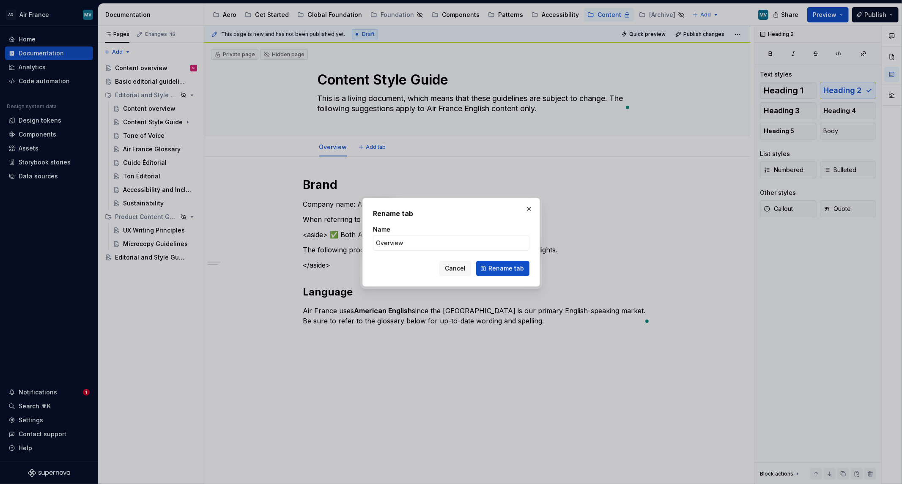
click at [419, 251] on form "Name Overview Cancel Rename tab" at bounding box center [451, 250] width 156 height 51
click at [419, 247] on input "Overview" at bounding box center [451, 243] width 156 height 15
type input "Principles"
click button "Rename tab" at bounding box center [502, 268] width 53 height 15
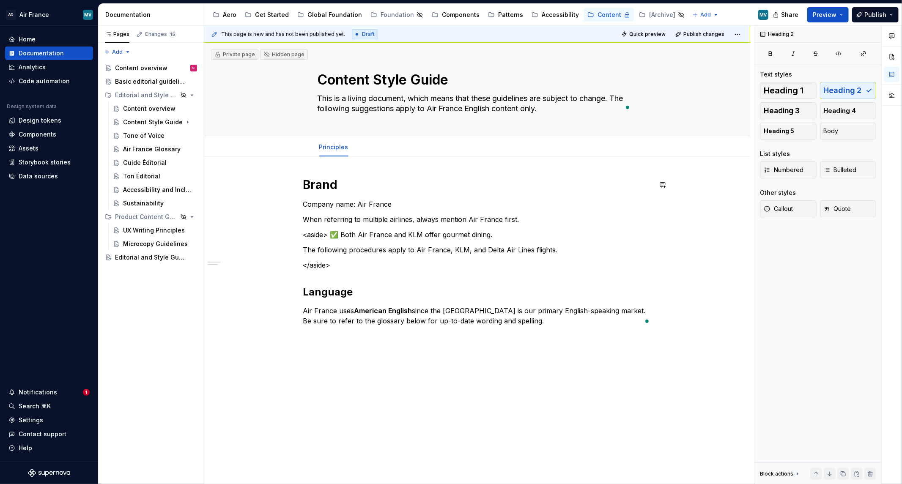
type textarea "*"
click at [378, 147] on span "Add tab" at bounding box center [377, 147] width 20 height 7
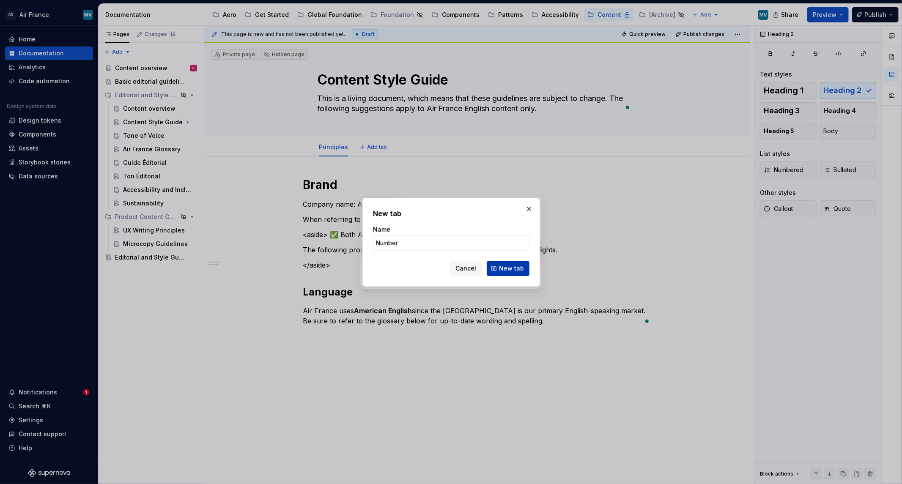
type input "Numbers"
click button "New tab" at bounding box center [508, 268] width 43 height 15
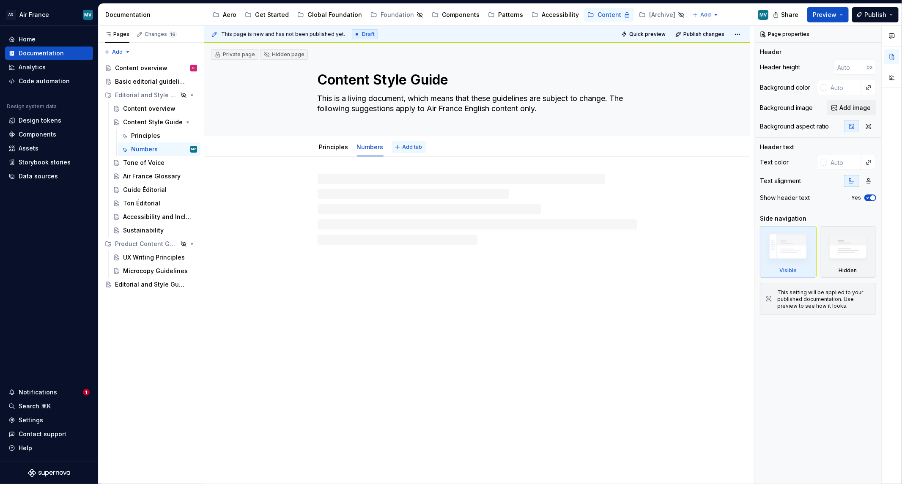
click at [405, 145] on span "Add tab" at bounding box center [413, 147] width 20 height 7
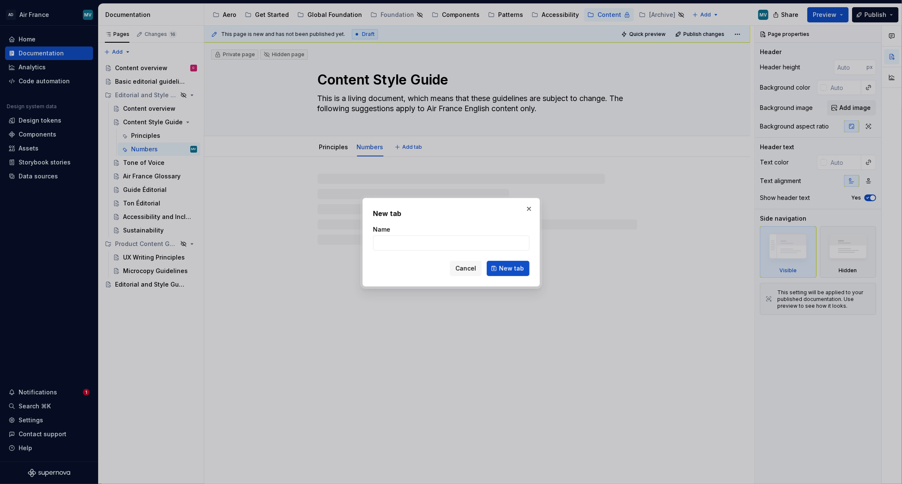
type textarea "*"
type input "Punctuat"
type textarea "*"
type input "Punctuation"
click button "New tab" at bounding box center [508, 268] width 43 height 15
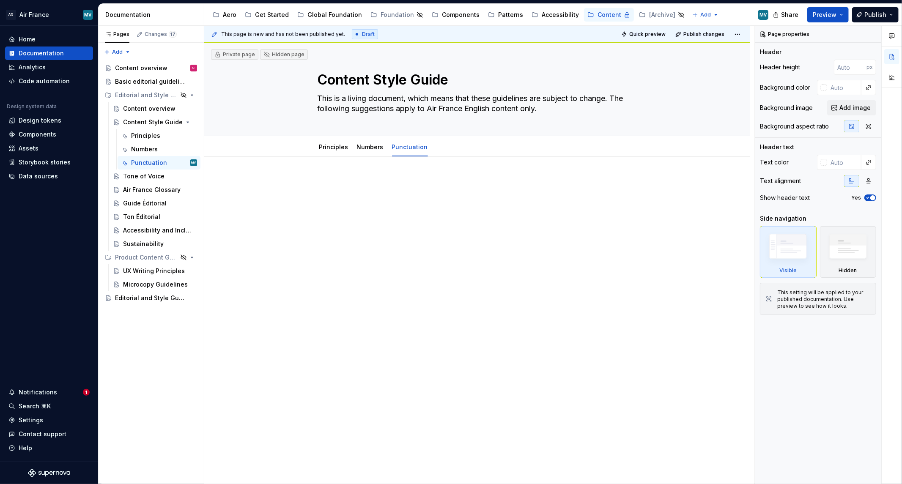
type textarea "*"
click at [443, 149] on button "Add tab" at bounding box center [453, 147] width 34 height 12
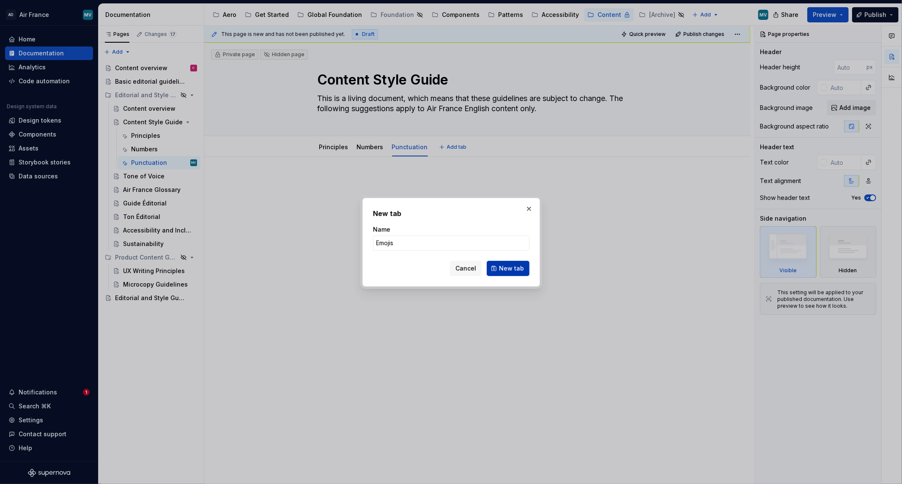
type input "Emojis"
click at [522, 265] on button "New tab" at bounding box center [508, 268] width 43 height 15
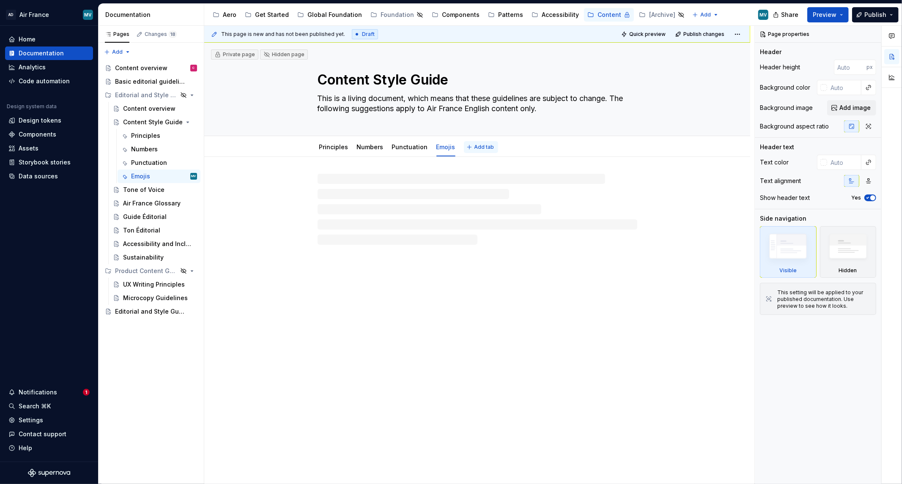
type textarea "*"
click at [480, 150] on span "Add tab" at bounding box center [484, 147] width 20 height 7
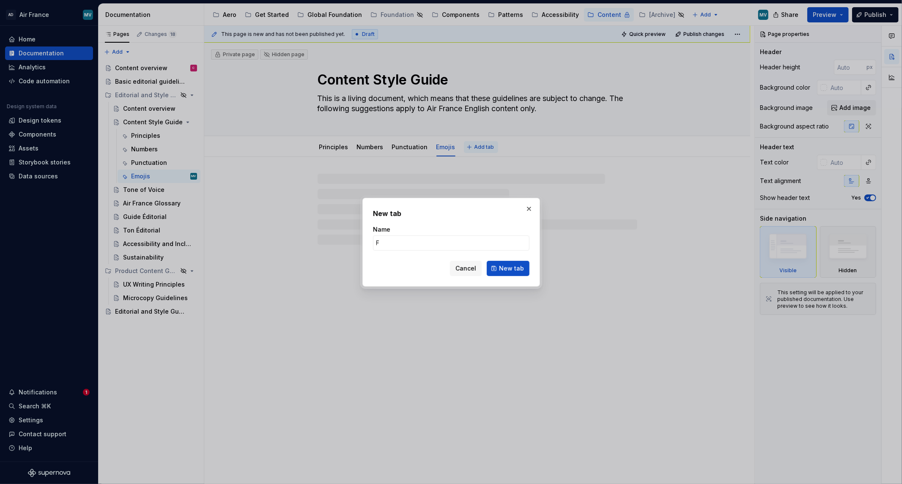
type input "Fo"
type textarea "*"
type input "Formatti"
type textarea "*"
type input "Formatting"
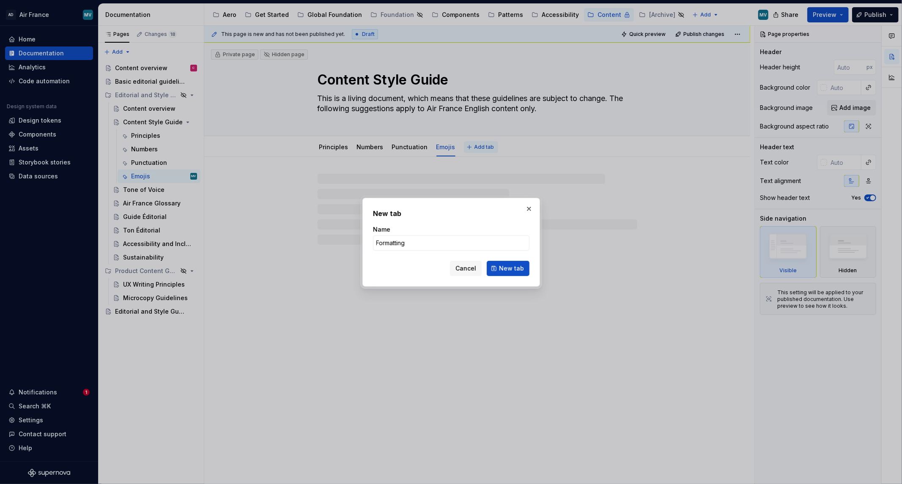
type textarea "*"
type input "Formatting"
click at [513, 264] on span "New tab" at bounding box center [511, 268] width 25 height 8
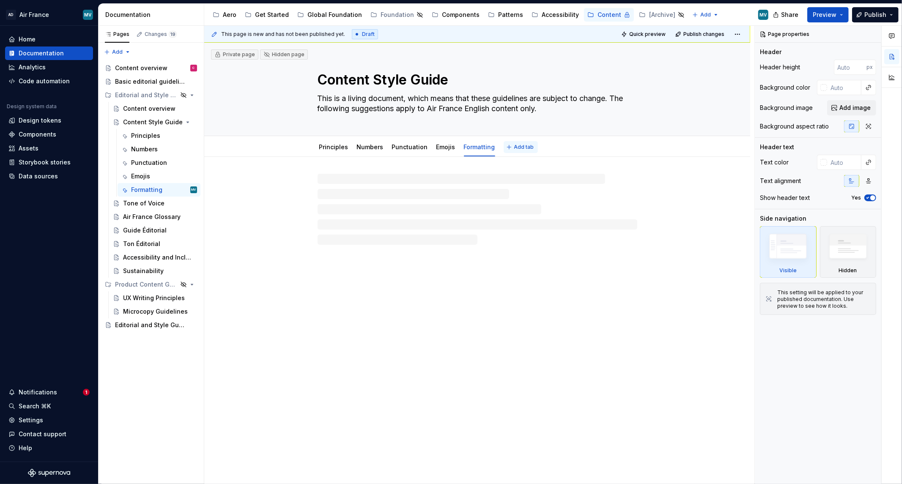
type textarea "*"
click at [504, 147] on button "Add tab" at bounding box center [521, 147] width 34 height 12
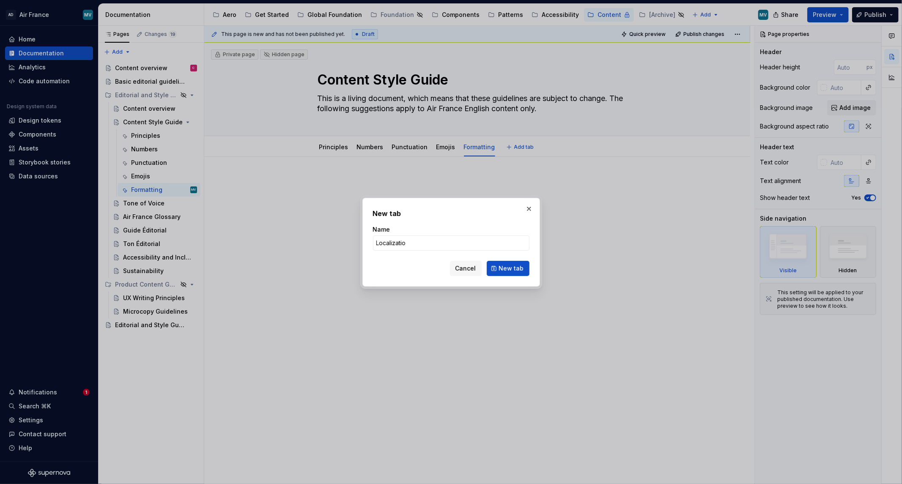
type input "Localization"
click button "New tab" at bounding box center [508, 268] width 43 height 15
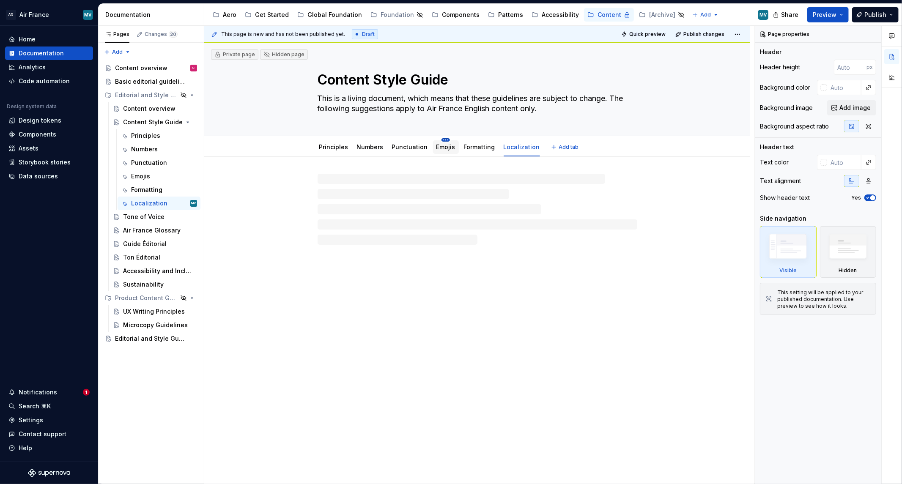
click at [441, 137] on html "AD Air France MV Home Documentation Analytics Code automation Design system dat…" at bounding box center [451, 242] width 902 height 484
click at [483, 245] on div "Delete tab" at bounding box center [479, 245] width 55 height 8
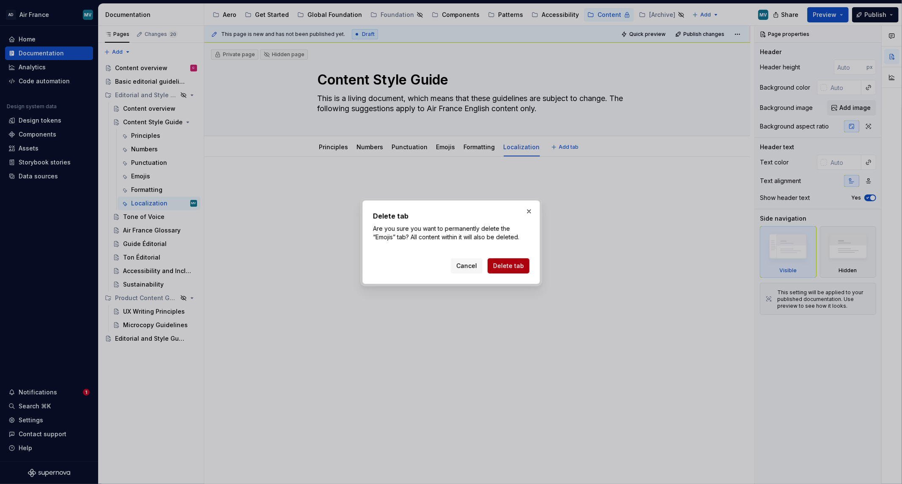
click at [516, 269] on span "Delete tab" at bounding box center [508, 266] width 31 height 8
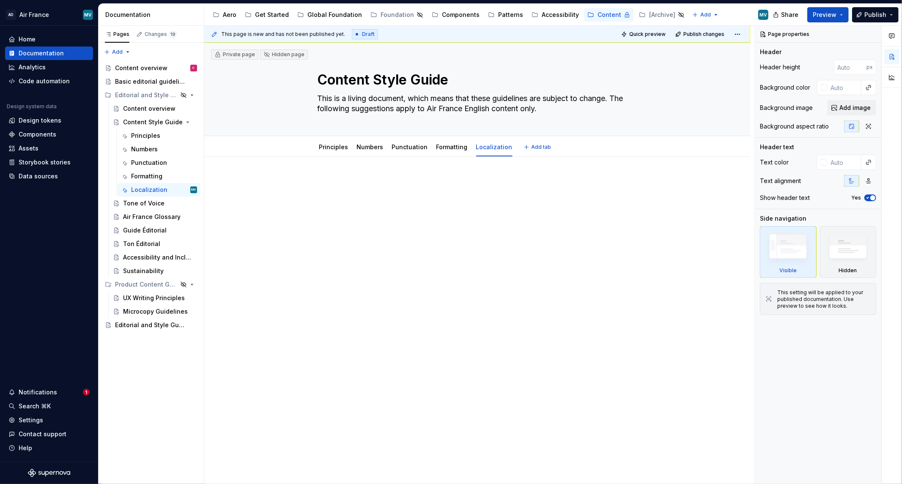
click at [598, 243] on div "This page is new and has not been published yet. Draft Quick preview Publish ch…" at bounding box center [479, 255] width 550 height 459
click at [532, 149] on span "Add tab" at bounding box center [542, 147] width 20 height 7
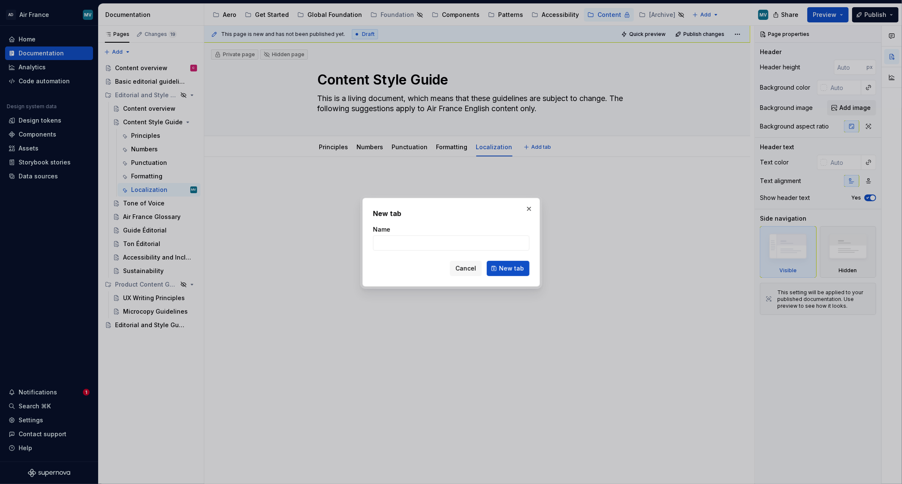
type textarea "*"
type input "Dates"
drag, startPoint x: 519, startPoint y: 266, endPoint x: 534, endPoint y: 140, distance: 126.4
click at [519, 266] on span "New tab" at bounding box center [511, 268] width 25 height 8
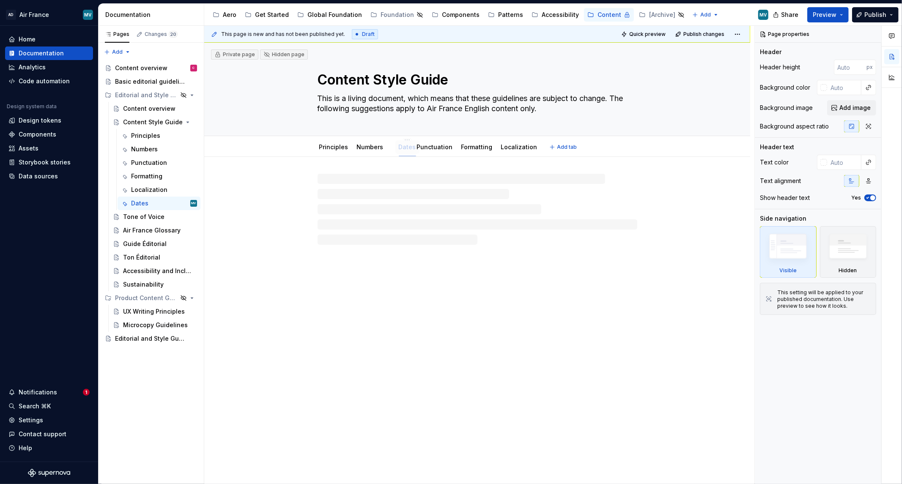
drag, startPoint x: 523, startPoint y: 146, endPoint x: 402, endPoint y: 150, distance: 121.8
type textarea "*"
click at [559, 147] on span "Add tab" at bounding box center [567, 147] width 20 height 7
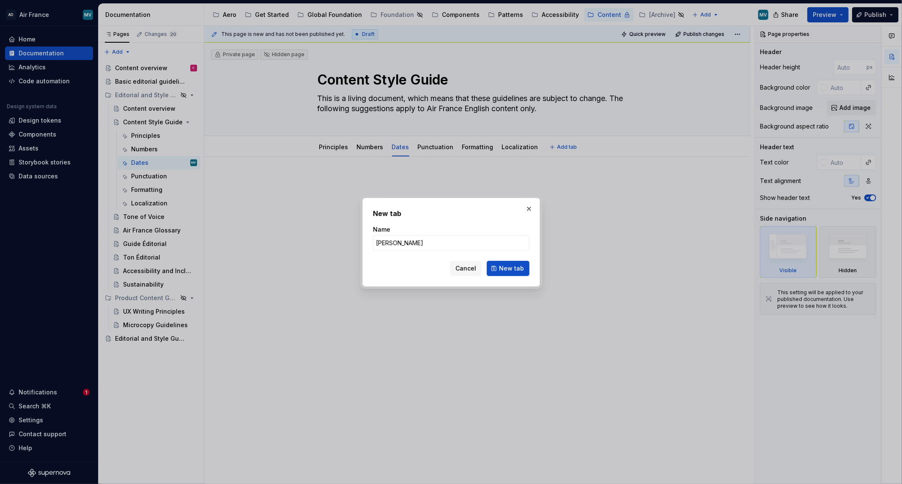
type input "Time"
click button "New tab" at bounding box center [508, 268] width 43 height 15
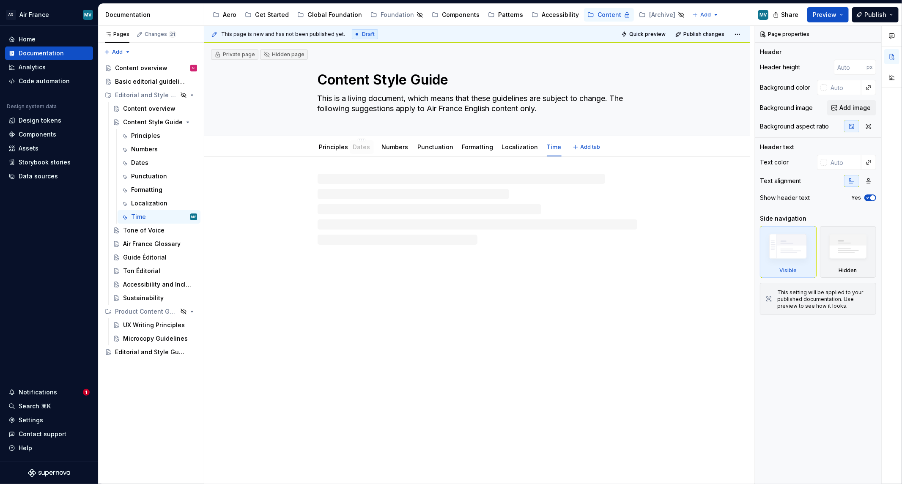
drag, startPoint x: 392, startPoint y: 148, endPoint x: 353, endPoint y: 146, distance: 38.9
drag, startPoint x: 543, startPoint y: 148, endPoint x: 384, endPoint y: 150, distance: 159.8
click at [146, 125] on div "Content Style Guide" at bounding box center [143, 122] width 40 height 8
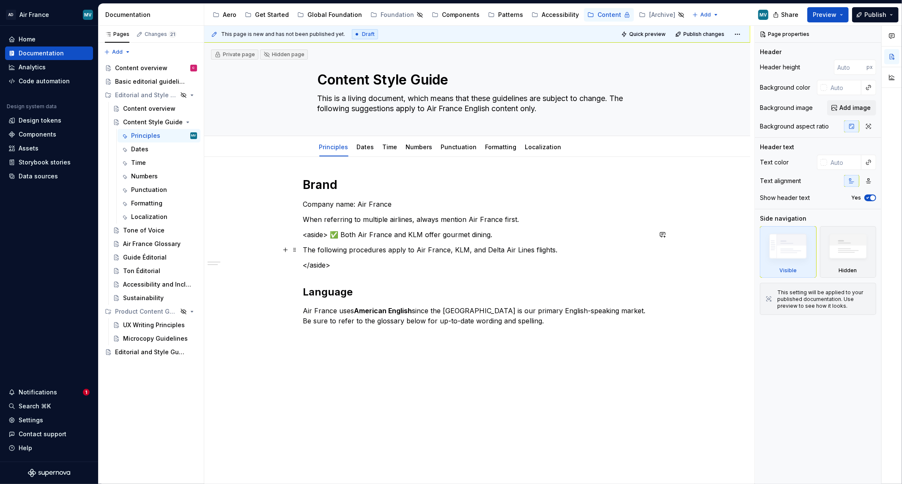
drag, startPoint x: 449, startPoint y: 248, endPoint x: 463, endPoint y: 254, distance: 14.8
click at [450, 248] on p "The following procedures apply to Air France, KLM, and Delta Air Lines flights." at bounding box center [477, 250] width 348 height 10
type textarea "*"
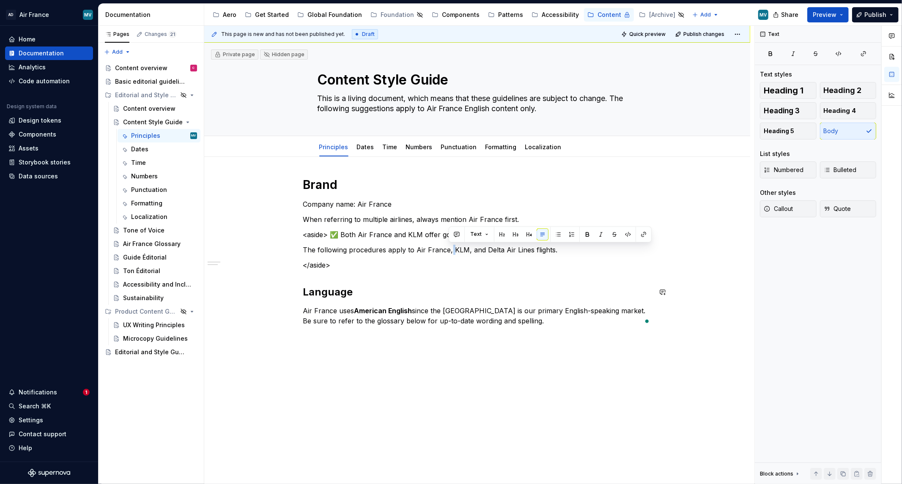
click at [365, 368] on div "Brand Company name: Air France When referring to multiple airlines, always ment…" at bounding box center [477, 319] width 546 height 325
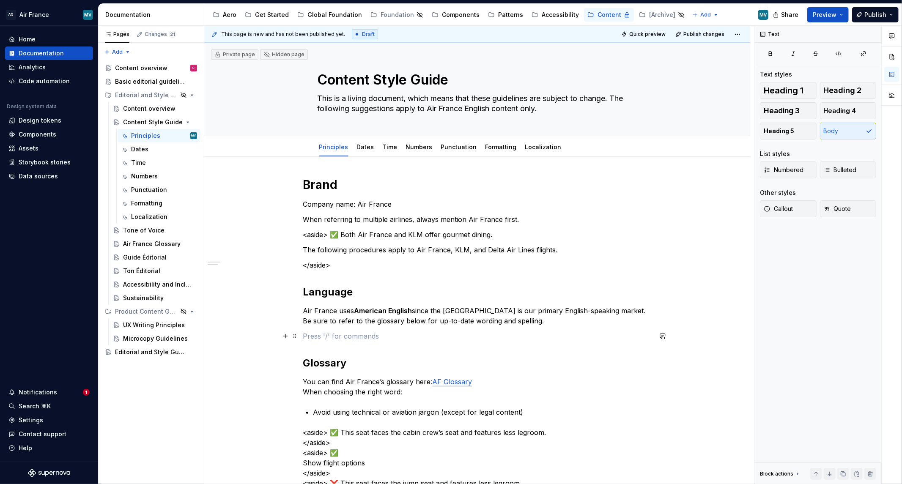
click at [409, 332] on p "To enrich screen reader interactions, please activate Accessibility in Grammarl…" at bounding box center [477, 336] width 348 height 10
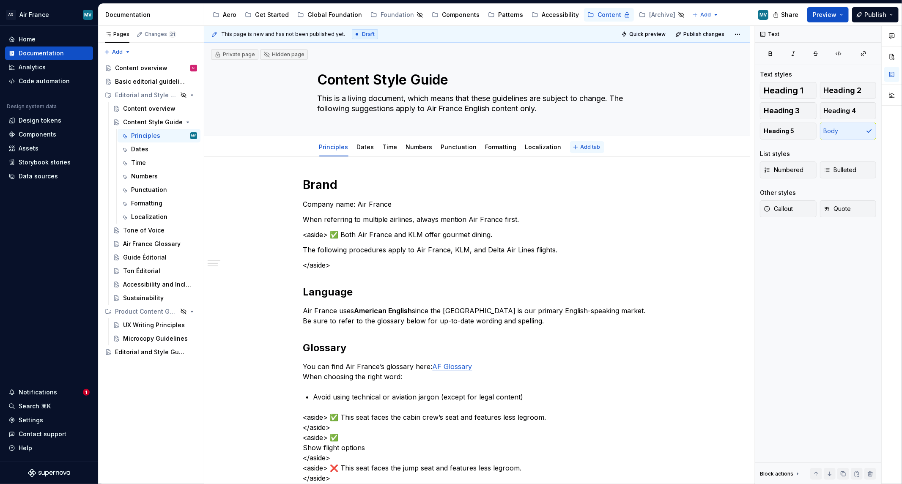
click at [576, 143] on button "Add tab" at bounding box center [587, 147] width 34 height 12
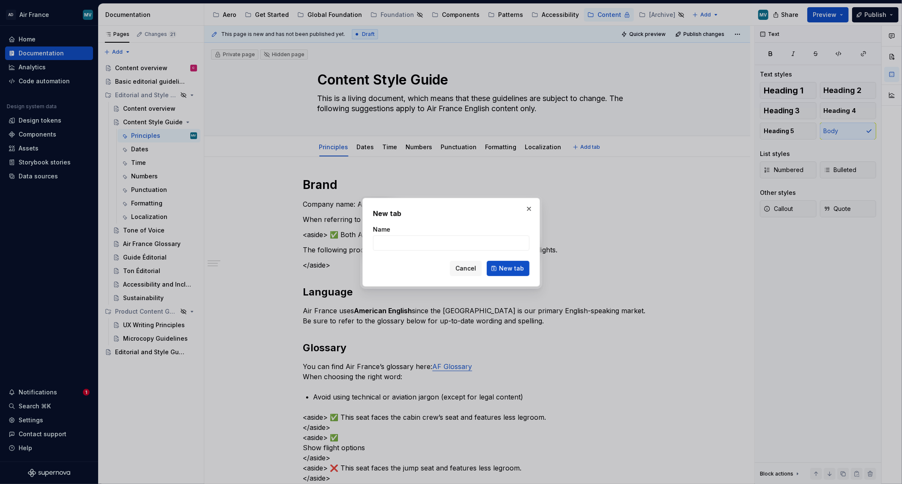
type textarea "*"
type input "Address and Pronouns"
click button "New tab" at bounding box center [508, 268] width 43 height 15
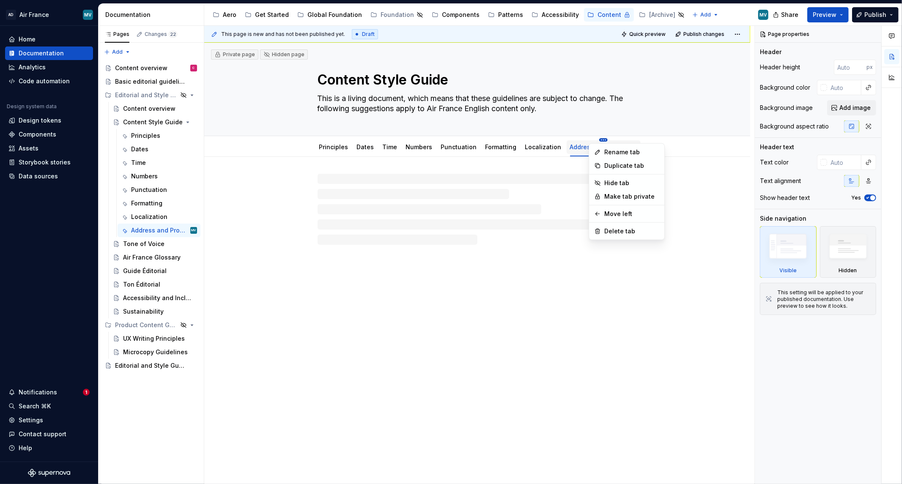
click at [572, 162] on html "AD Air France MV Home Documentation Analytics Code automation Design system dat…" at bounding box center [451, 242] width 902 height 484
click at [619, 215] on div "Move left" at bounding box center [631, 214] width 55 height 8
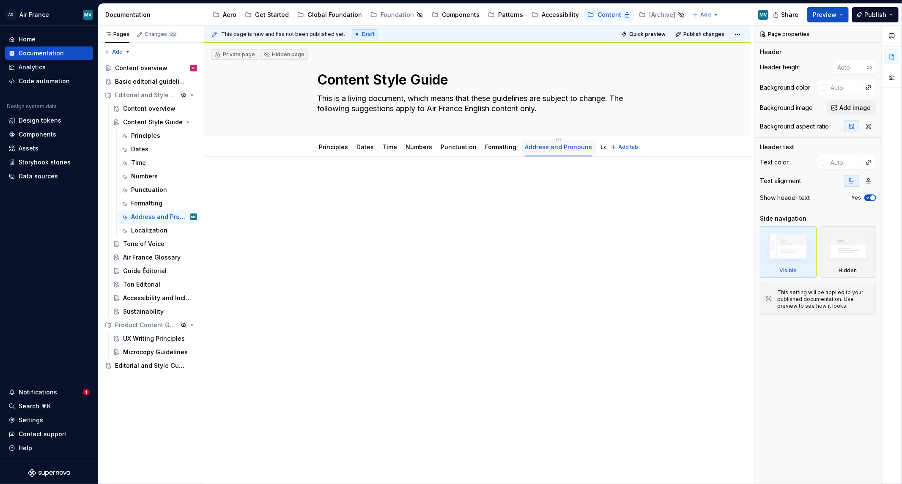
click at [548, 149] on link "Address and Pronouns" at bounding box center [558, 146] width 67 height 7
click at [554, 140] on html "AD Air France MV Home Documentation Analytics Code automation Design system dat…" at bounding box center [451, 242] width 902 height 484
click at [573, 149] on div "Rename tab" at bounding box center [589, 152] width 55 height 8
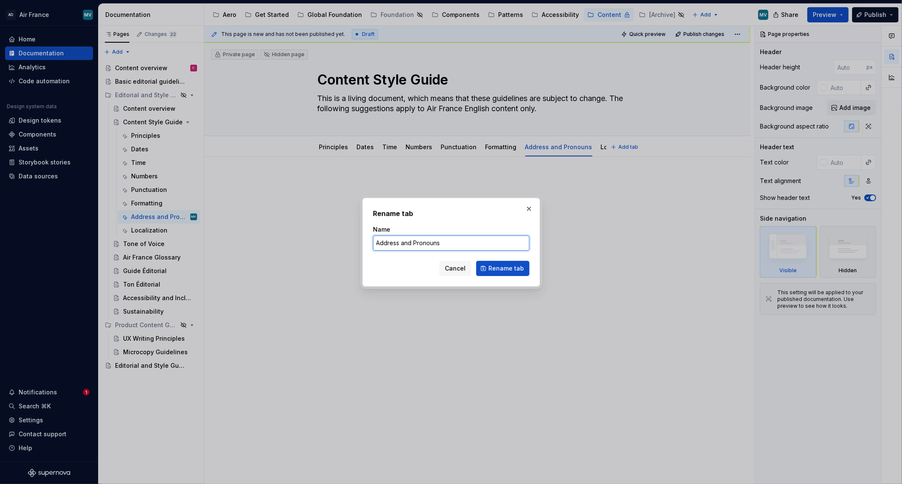
type textarea "*"
drag, startPoint x: 412, startPoint y: 243, endPoint x: 203, endPoint y: 205, distance: 212.3
click at [247, 208] on div "Rename tab Name Address and Pronouns Cancel Rename tab" at bounding box center [451, 242] width 902 height 484
type input "Pronouns"
click at [492, 276] on div "Cancel Rename tab" at bounding box center [451, 268] width 156 height 15
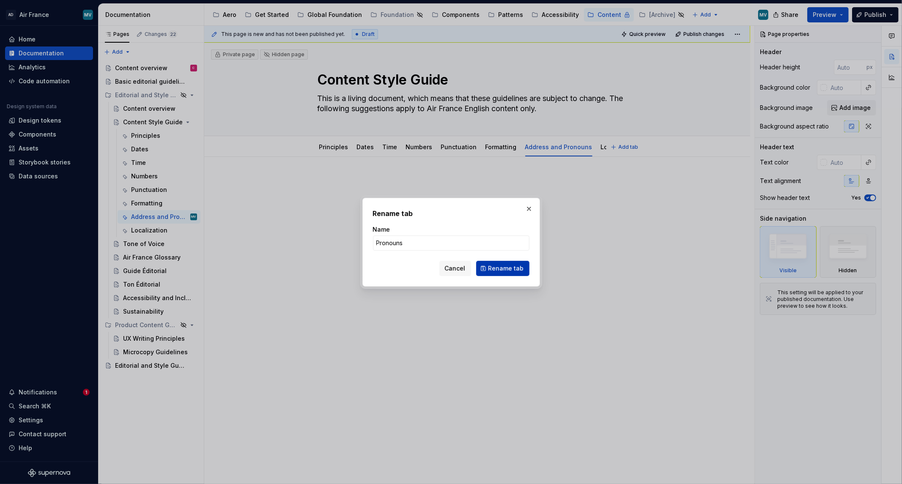
click at [518, 269] on span "Rename tab" at bounding box center [506, 268] width 36 height 8
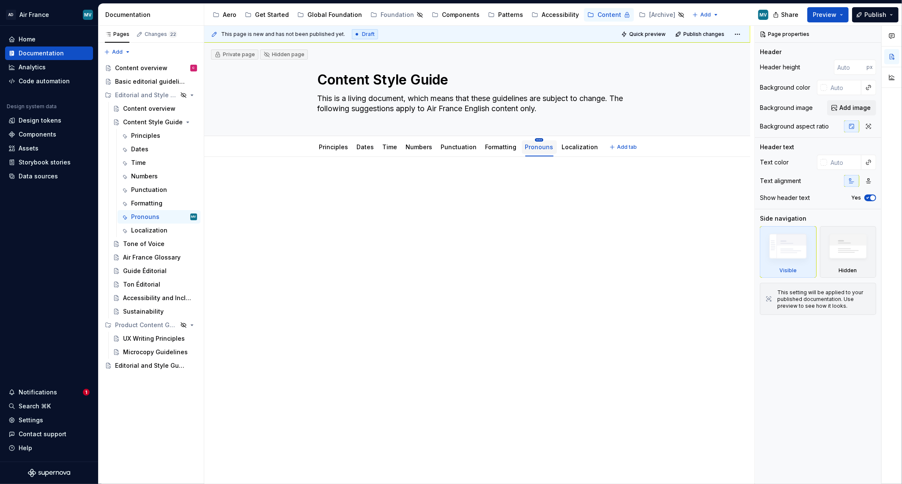
click at [533, 138] on html "AD Air France MV Home Documentation Analytics Code automation Design system dat…" at bounding box center [451, 242] width 902 height 484
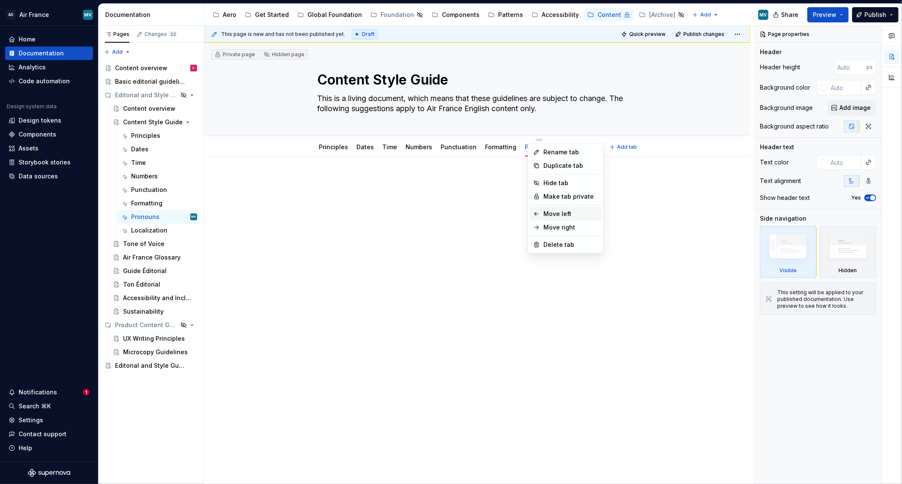
click at [545, 216] on div "Move left" at bounding box center [570, 214] width 55 height 8
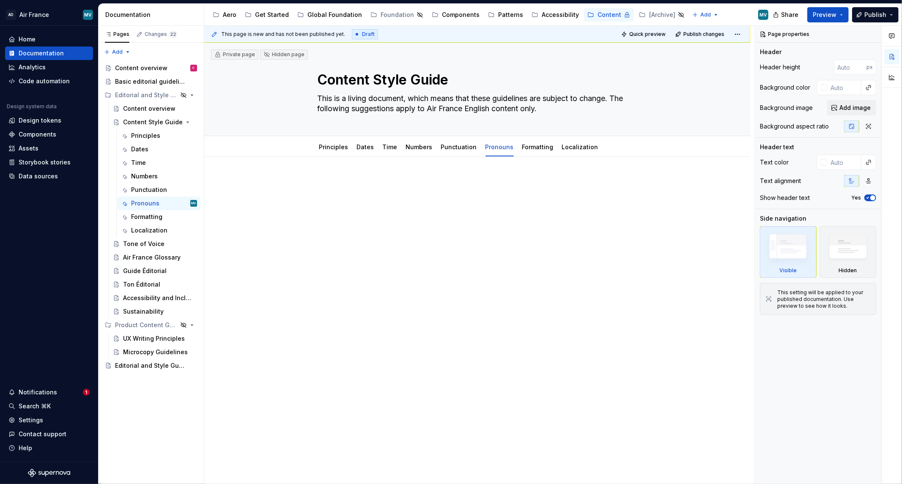
click at [512, 252] on div at bounding box center [477, 261] width 546 height 208
click at [373, 201] on div "To enrich screen reader interactions, please activate Accessibility in Grammarl…" at bounding box center [477, 193] width 348 height 32
click at [356, 145] on html "AD Air France MV Home Documentation Analytics Code automation Design system dat…" at bounding box center [451, 242] width 902 height 484
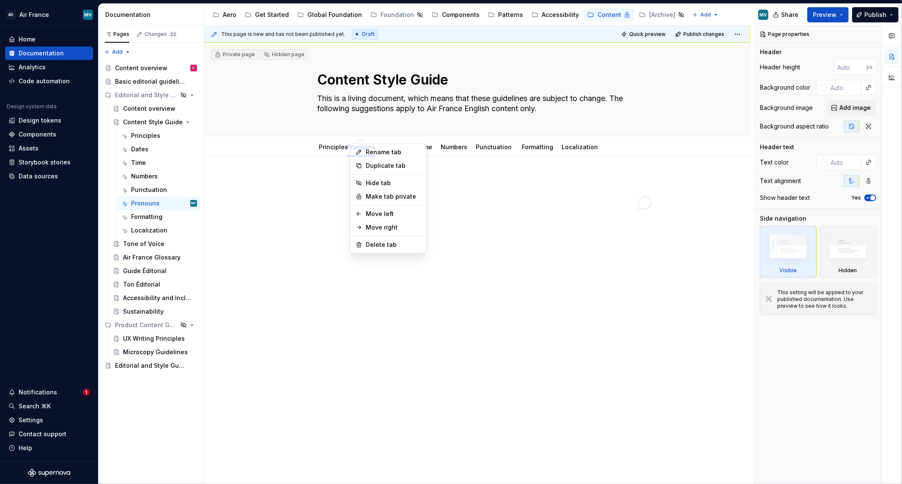
drag, startPoint x: 495, startPoint y: 143, endPoint x: 356, endPoint y: 140, distance: 138.3
click at [356, 140] on html "AD Air France MV Home Documentation Analytics Code automation Design system dat…" at bounding box center [451, 242] width 902 height 484
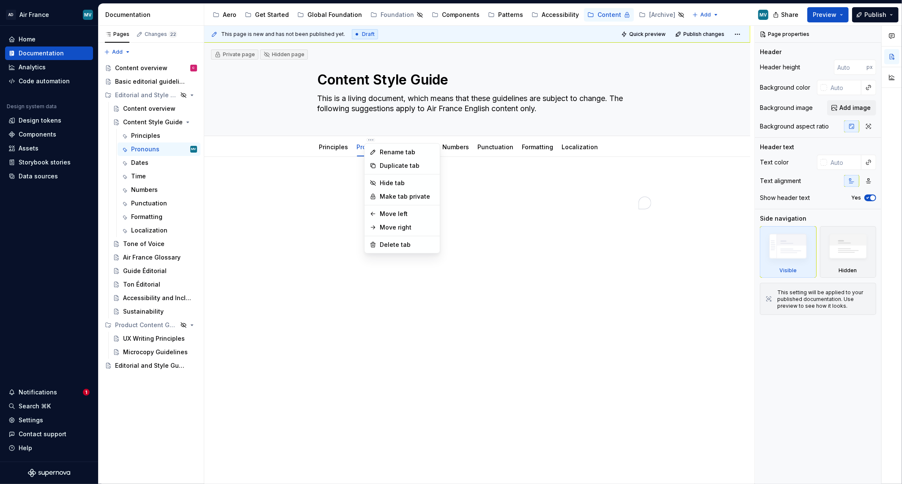
click at [332, 299] on html "AD Air France MV Home Documentation Analytics Code automation Design system dat…" at bounding box center [451, 242] width 902 height 484
drag, startPoint x: 377, startPoint y: 222, endPoint x: 378, endPoint y: 217, distance: 5.2
click at [377, 222] on div "This page is new and has not been published yet. Draft Quick preview Publish ch…" at bounding box center [479, 255] width 550 height 459
click at [326, 180] on p "To enrich screen reader interactions, please activate Accessibility in Grammarl…" at bounding box center [477, 182] width 348 height 10
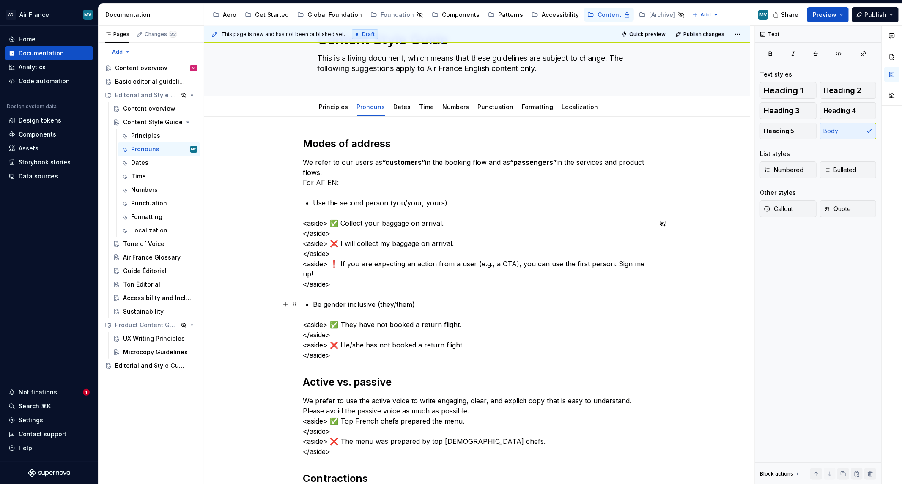
scroll to position [94, 0]
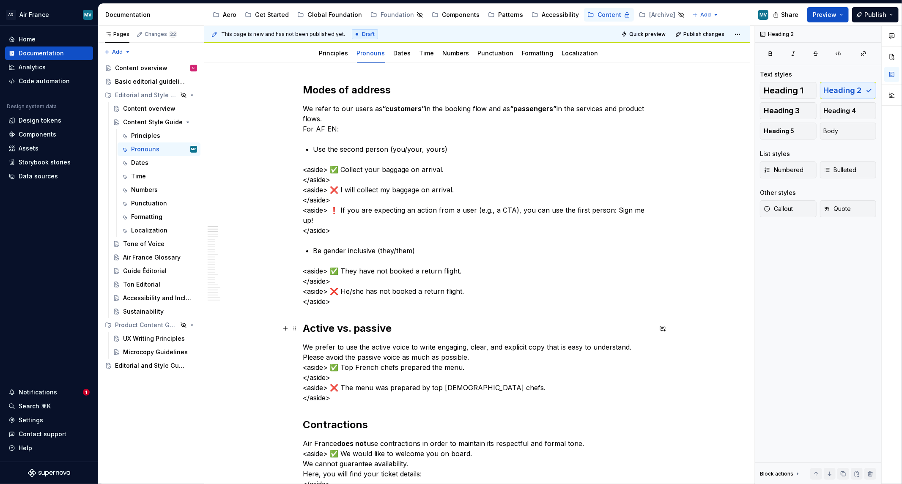
click at [480, 333] on h2 "Active vs. passive" at bounding box center [477, 329] width 348 height 14
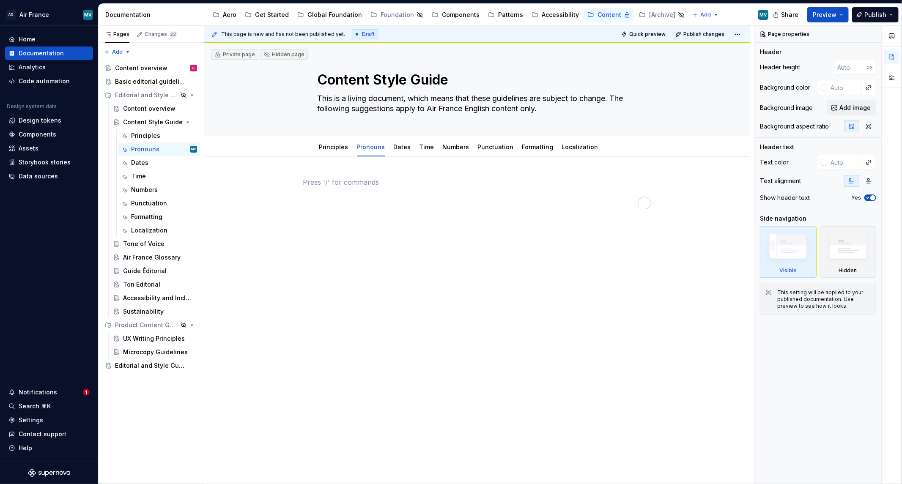
scroll to position [0, 0]
click at [399, 192] on div "To enrich screen reader interactions, please activate Accessibility in Grammarl…" at bounding box center [477, 193] width 348 height 32
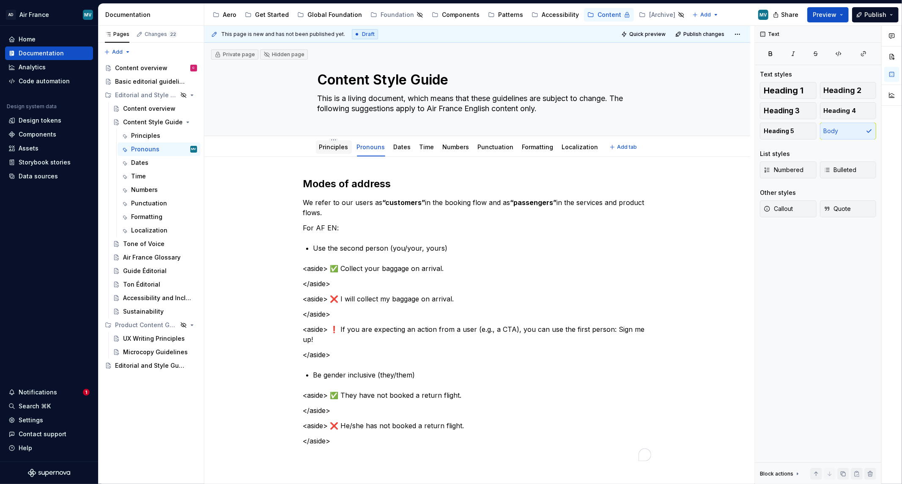
click at [334, 149] on link "Principles" at bounding box center [333, 146] width 29 height 7
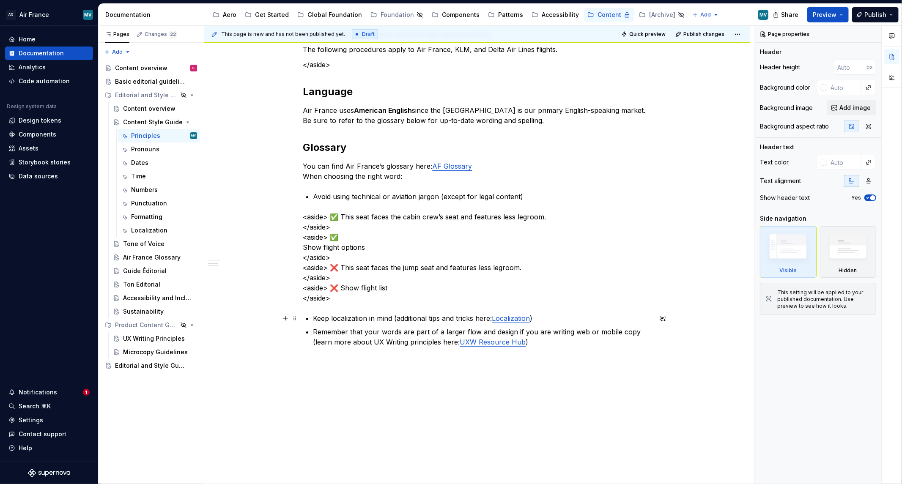
scroll to position [218, 0]
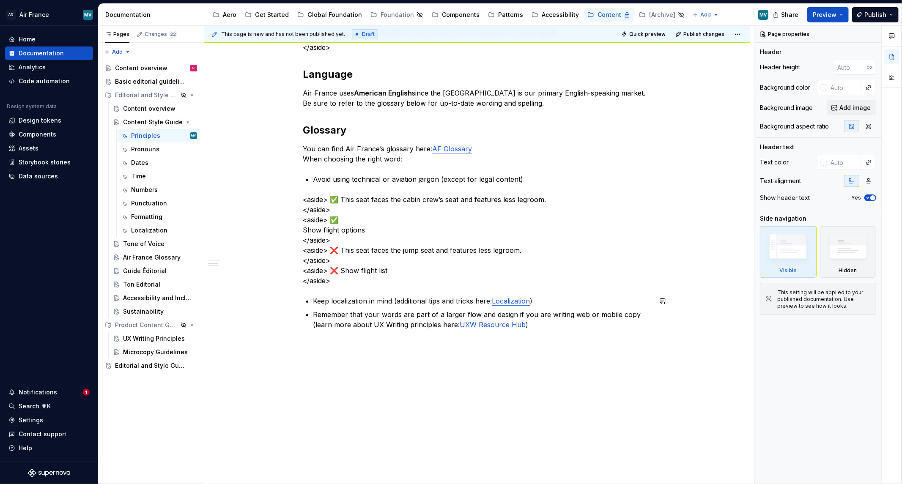
click at [456, 392] on div "This page is new and has not been published yet. Draft Quick preview Publish ch…" at bounding box center [479, 255] width 550 height 459
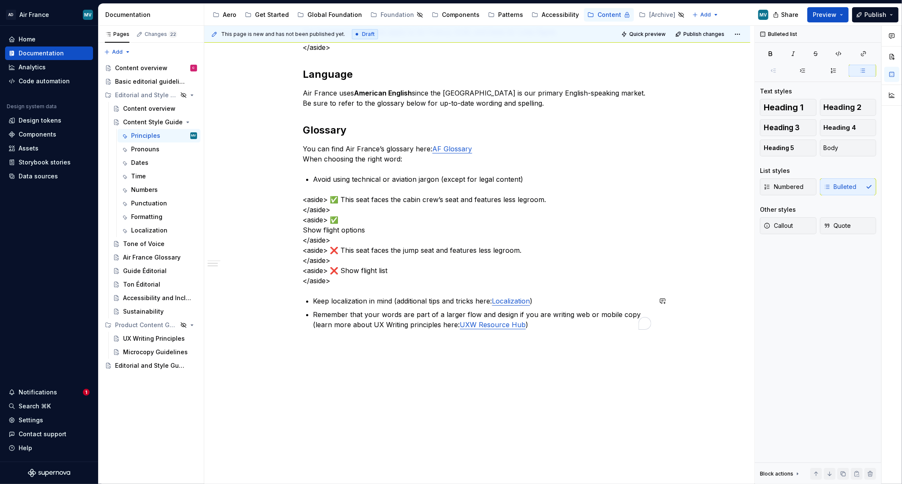
click at [334, 340] on div "Brand Company name: Air France When referring to multiple airlines, always ment…" at bounding box center [477, 149] width 348 height 381
click at [336, 349] on div "Brand Company name: Air France When referring to multiple airlines, always ment…" at bounding box center [477, 212] width 546 height 546
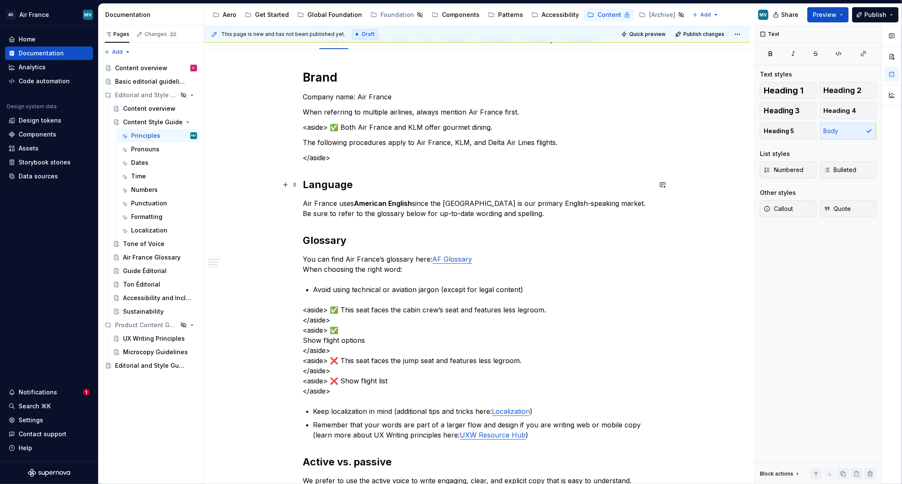
scroll to position [0, 0]
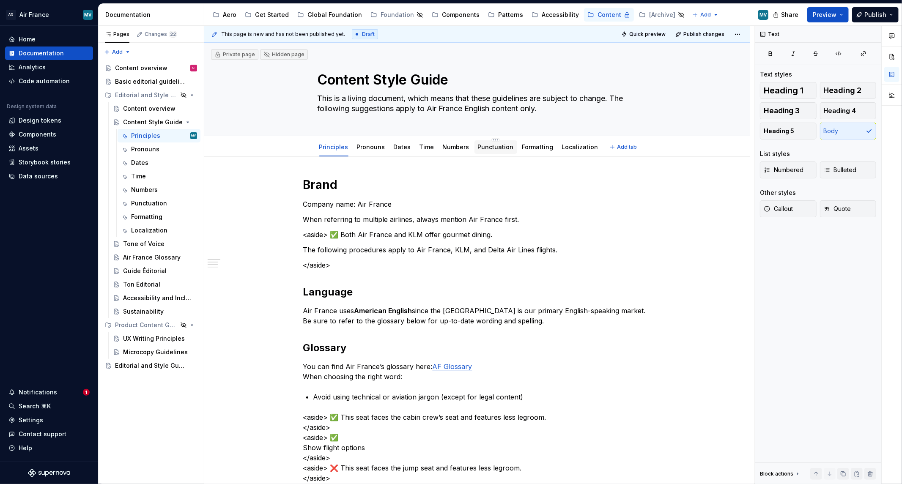
click at [491, 146] on link "Punctuation" at bounding box center [496, 146] width 36 height 7
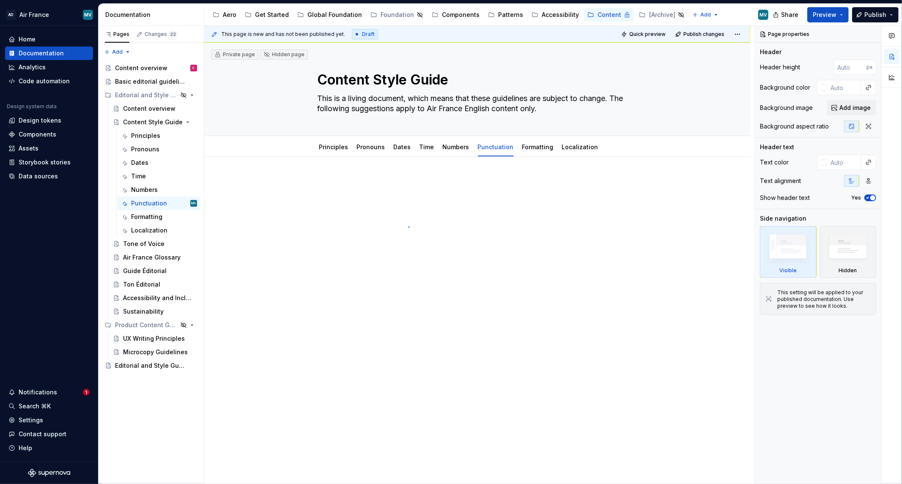
click at [408, 226] on div "This page is new and has not been published yet. Draft Quick preview Publish ch…" at bounding box center [479, 255] width 550 height 459
click at [408, 222] on div at bounding box center [477, 261] width 546 height 208
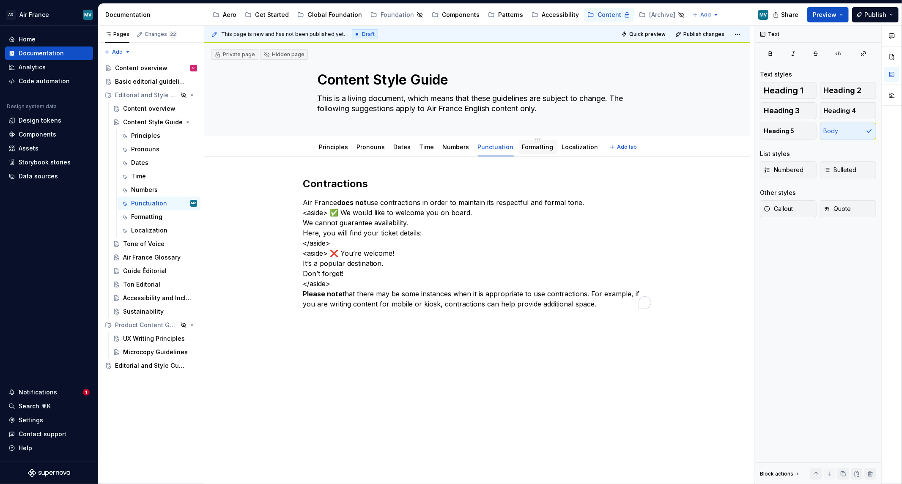
click at [533, 153] on div "Formatting" at bounding box center [538, 147] width 38 height 14
click at [525, 147] on link "Formatting" at bounding box center [537, 146] width 31 height 7
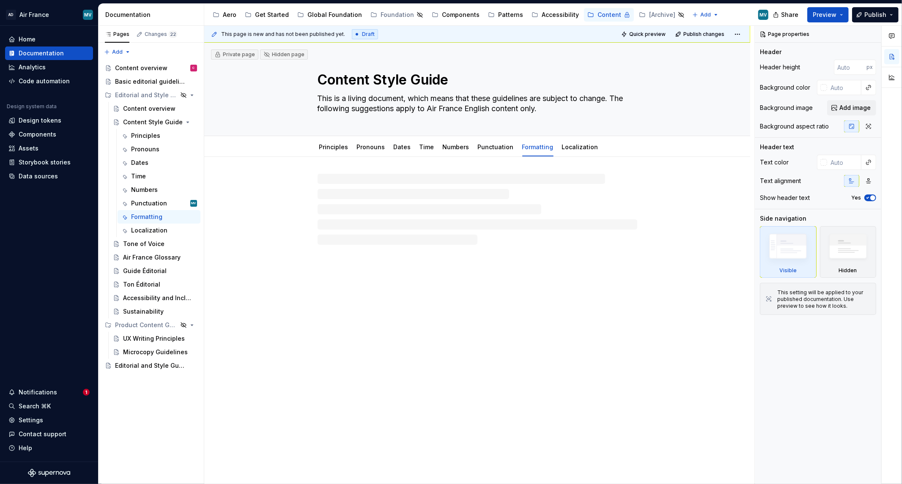
click at [370, 200] on div at bounding box center [478, 209] width 320 height 71
click at [356, 189] on div "To enrich screen reader interactions, please activate Accessibility in Grammarl…" at bounding box center [477, 193] width 348 height 32
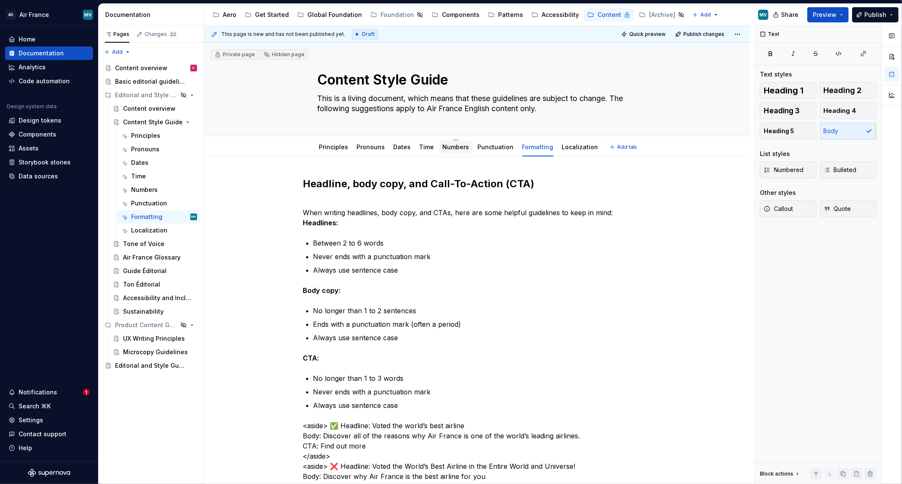
click at [443, 142] on div "Numbers" at bounding box center [456, 147] width 27 height 10
click at [453, 146] on link "Numbers" at bounding box center [456, 146] width 27 height 7
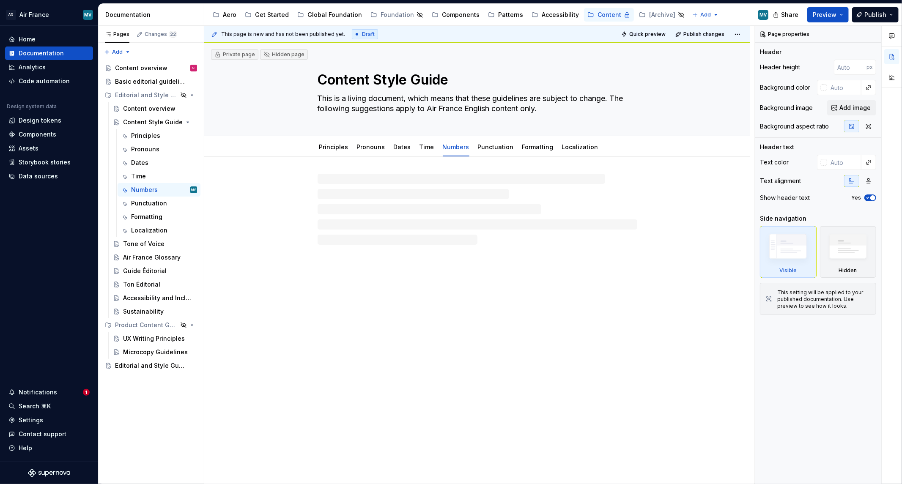
click at [409, 229] on div at bounding box center [478, 209] width 320 height 71
click at [406, 213] on div at bounding box center [477, 198] width 348 height 42
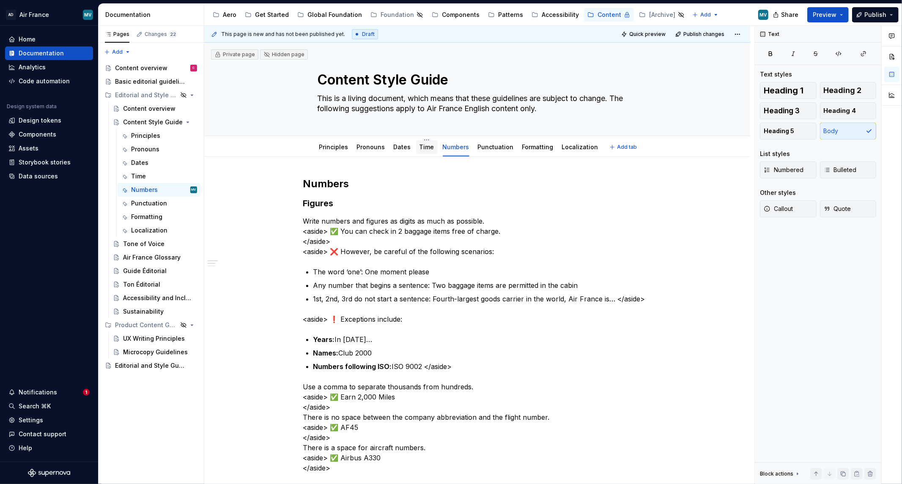
click at [424, 149] on link "Time" at bounding box center [426, 146] width 15 height 7
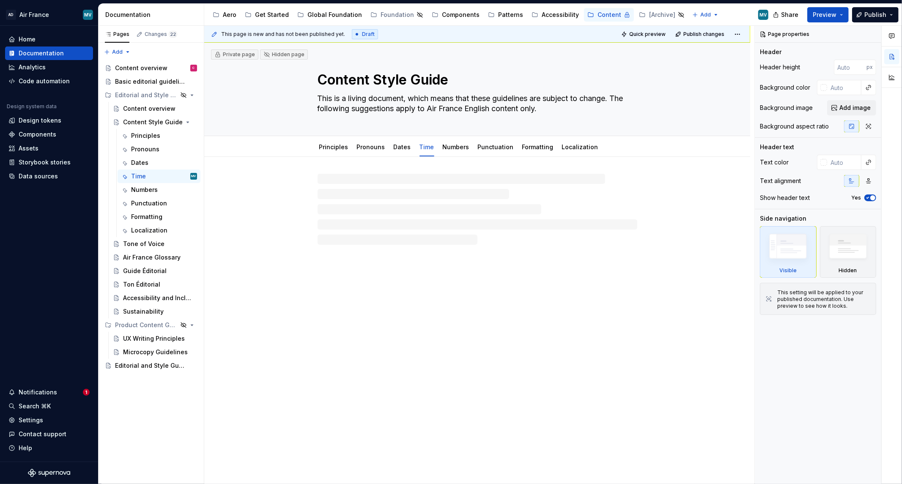
click at [364, 222] on div at bounding box center [478, 209] width 320 height 71
click at [354, 193] on div at bounding box center [477, 193] width 348 height 32
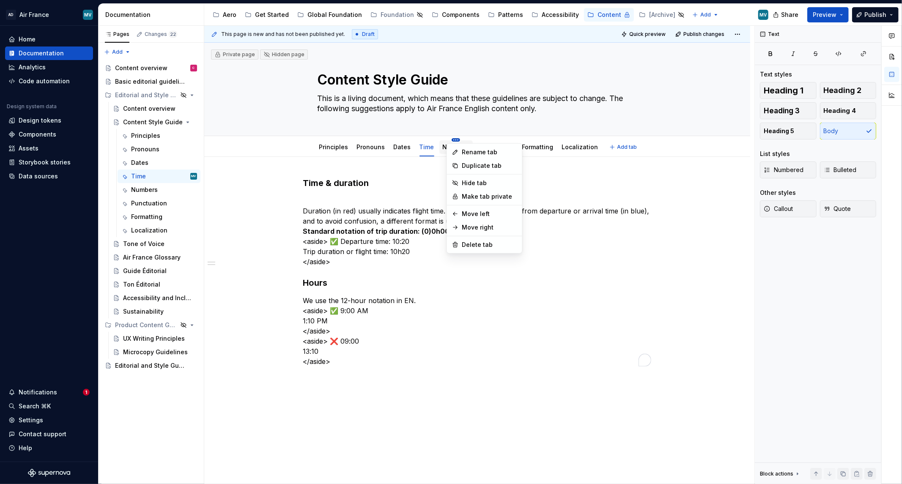
click at [449, 141] on html "AD Air France MV Home Documentation Analytics Code automation Design system dat…" at bounding box center [451, 242] width 902 height 484
type textarea "*"
click at [477, 155] on div "Rename tab" at bounding box center [489, 152] width 55 height 8
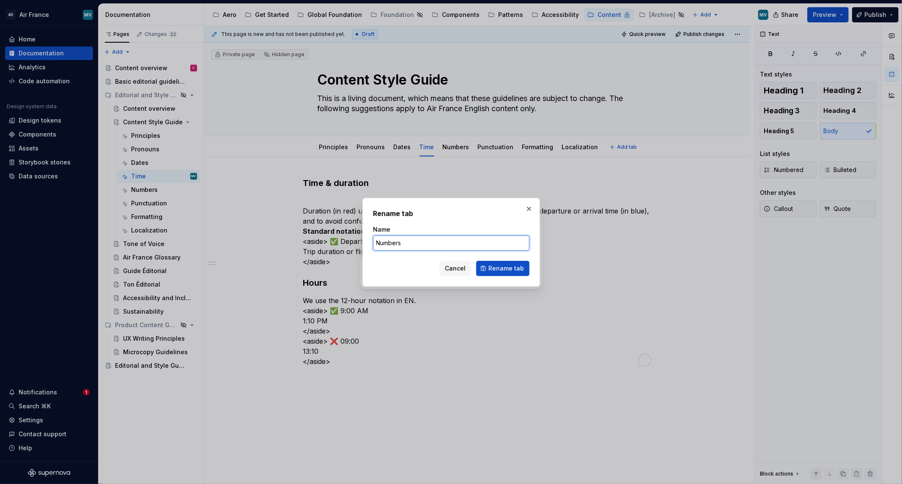
click at [377, 244] on input "Numbers" at bounding box center [451, 243] width 156 height 15
type input "Units & Numbers"
drag, startPoint x: 504, startPoint y: 271, endPoint x: 535, endPoint y: 288, distance: 35.4
click at [504, 269] on span "Rename tab" at bounding box center [506, 268] width 36 height 8
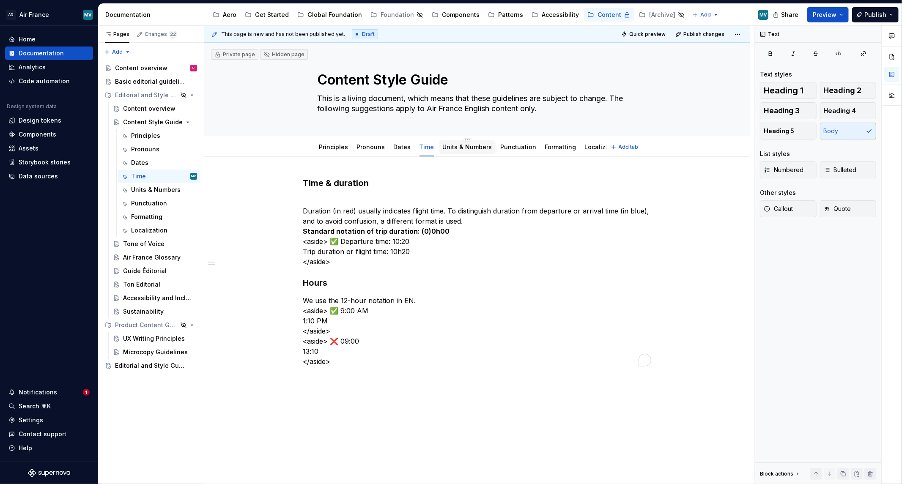
click at [463, 147] on link "Units & Numbers" at bounding box center [467, 146] width 49 height 7
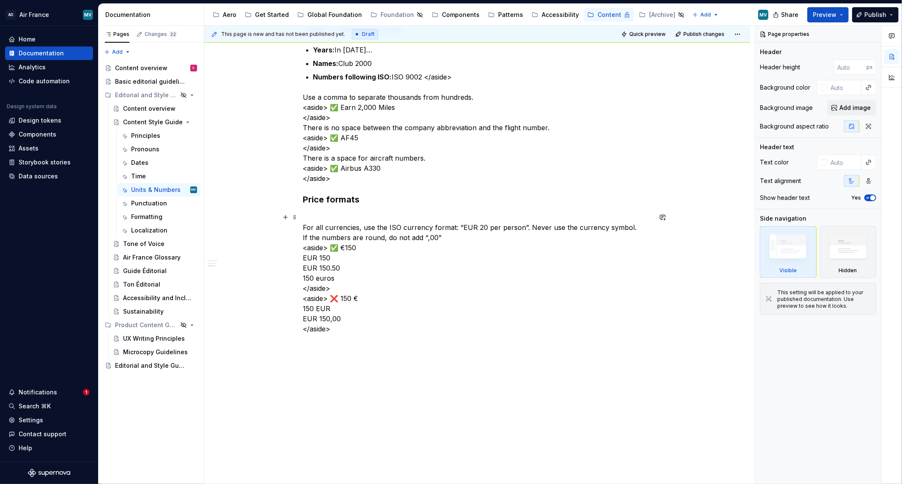
scroll to position [294, 0]
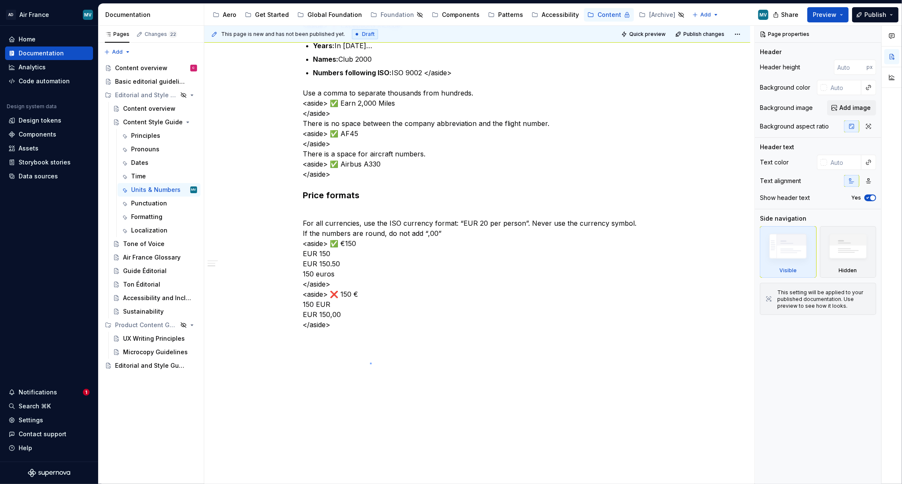
click at [371, 363] on div "This page is new and has not been published yet. Draft Quick preview Publish ch…" at bounding box center [479, 255] width 550 height 459
click at [346, 333] on div "Numbers Figures Write numbers and figures as digits as much as possible. <aside…" at bounding box center [477, 111] width 348 height 457
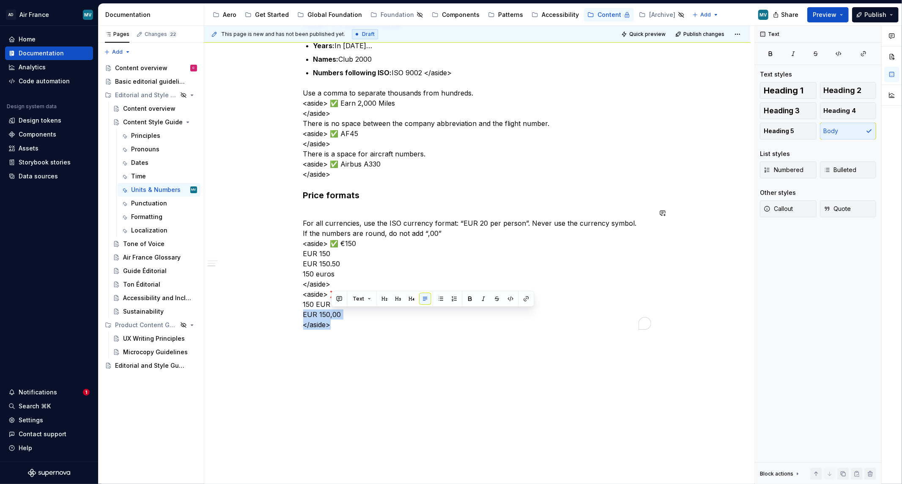
click at [345, 331] on div "Numbers Figures Write numbers and figures as digits as much as possible. <aside…" at bounding box center [477, 111] width 348 height 457
click at [340, 326] on p "For all currencies, use the ISO currency format: “EUR 20 per person”. Never use…" at bounding box center [477, 269] width 348 height 122
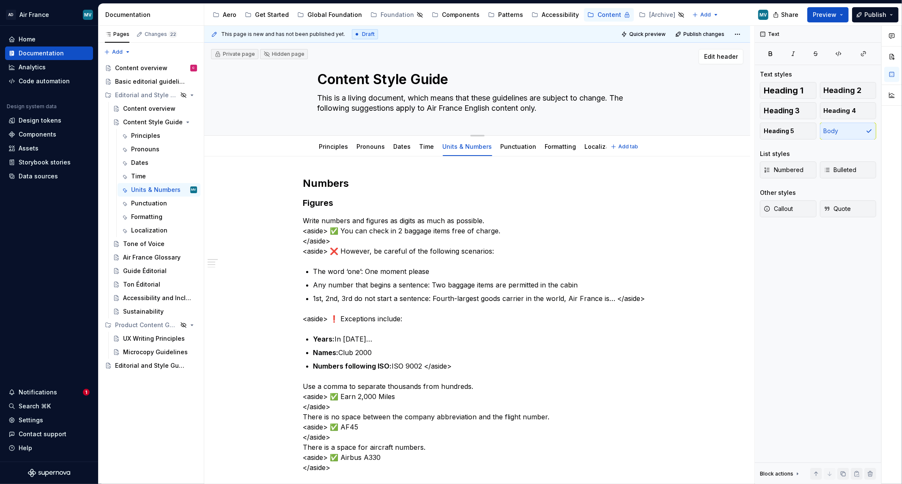
scroll to position [0, 0]
click at [405, 150] on link "Dates" at bounding box center [402, 146] width 17 height 7
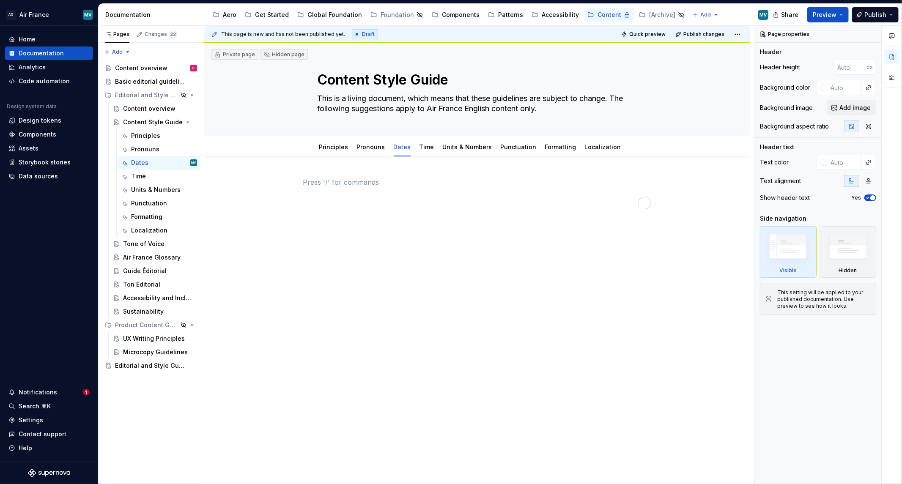
click at [330, 193] on div "To enrich screen reader interactions, please activate Accessibility in Grammarl…" at bounding box center [477, 193] width 348 height 32
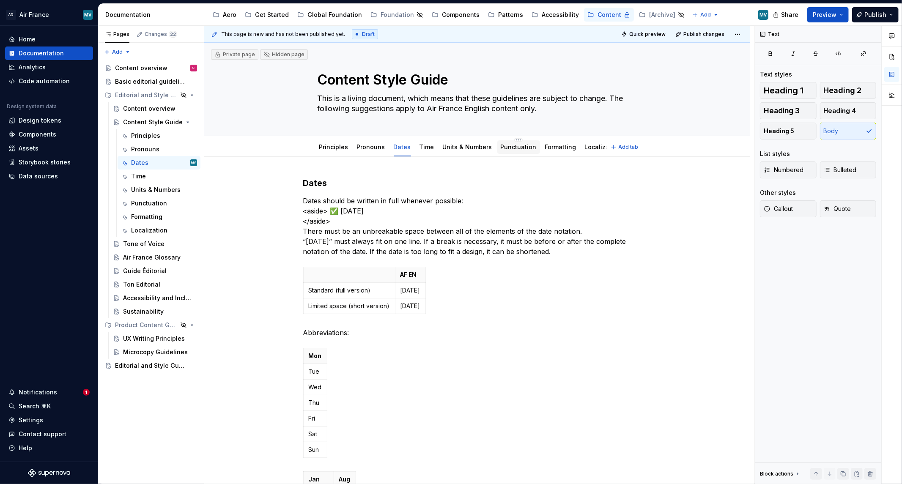
click at [508, 142] on div "Punctuation" at bounding box center [519, 147] width 36 height 10
click at [505, 143] on link "Punctuation" at bounding box center [519, 146] width 36 height 7
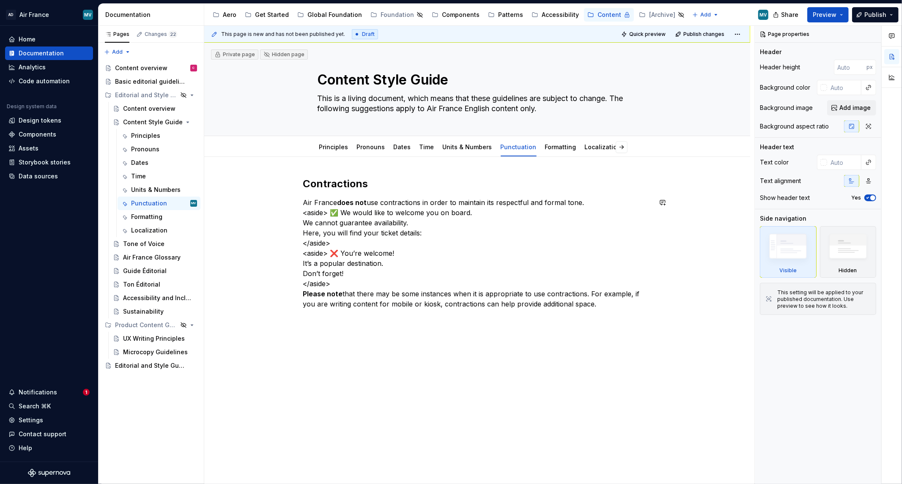
click at [606, 319] on div "Contractions Air France does not use contractions in order to maintain its resp…" at bounding box center [477, 311] width 546 height 308
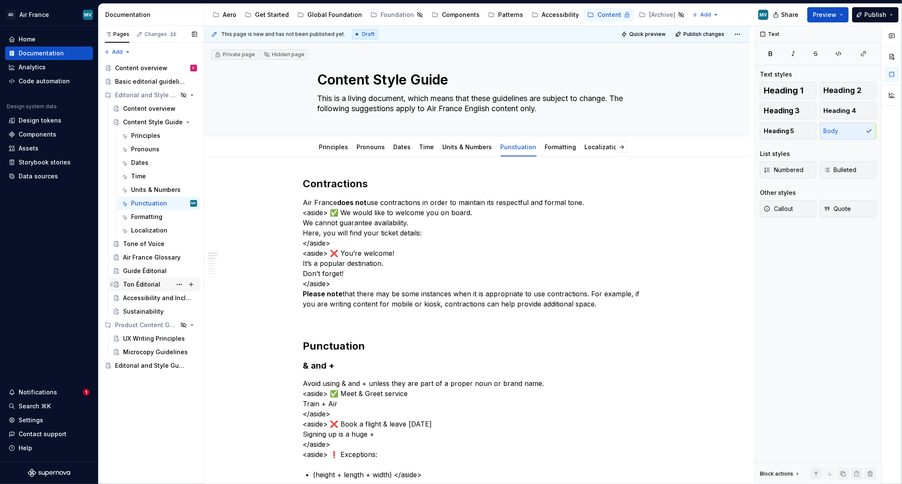
click at [144, 296] on div "Accessibility and Inclusion" at bounding box center [158, 298] width 70 height 8
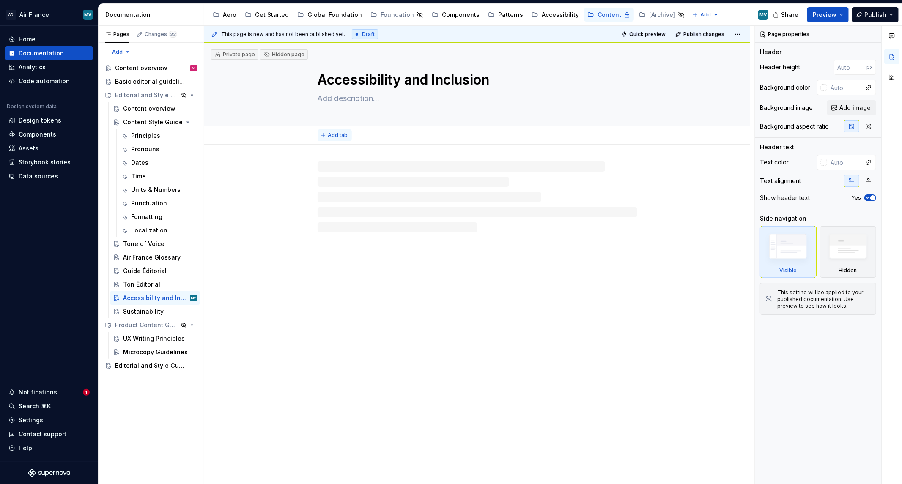
click at [331, 136] on span "Add tab" at bounding box center [338, 135] width 20 height 7
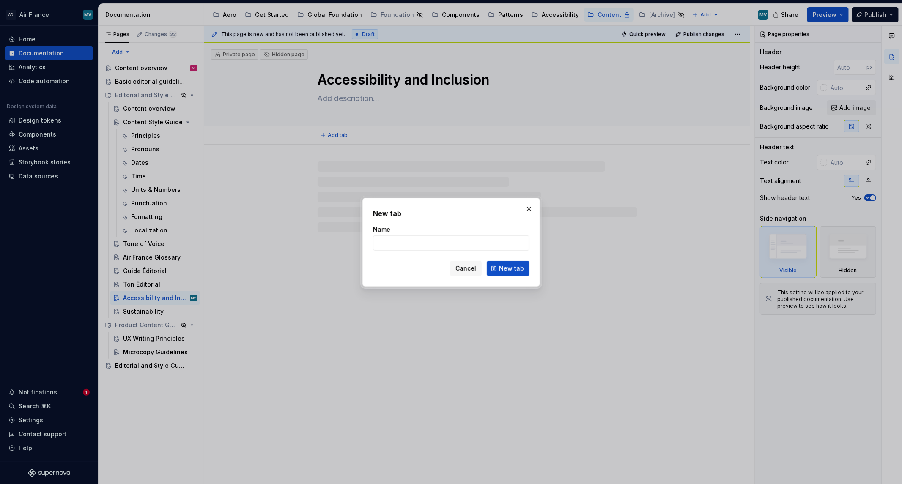
type textarea "*"
type input "Principles"
click button "New tab" at bounding box center [508, 268] width 43 height 15
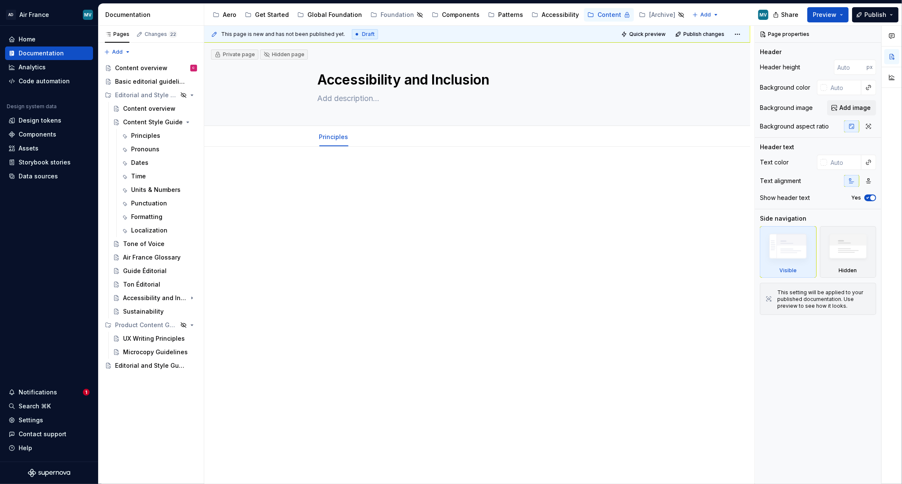
click at [377, 189] on div at bounding box center [477, 183] width 348 height 32
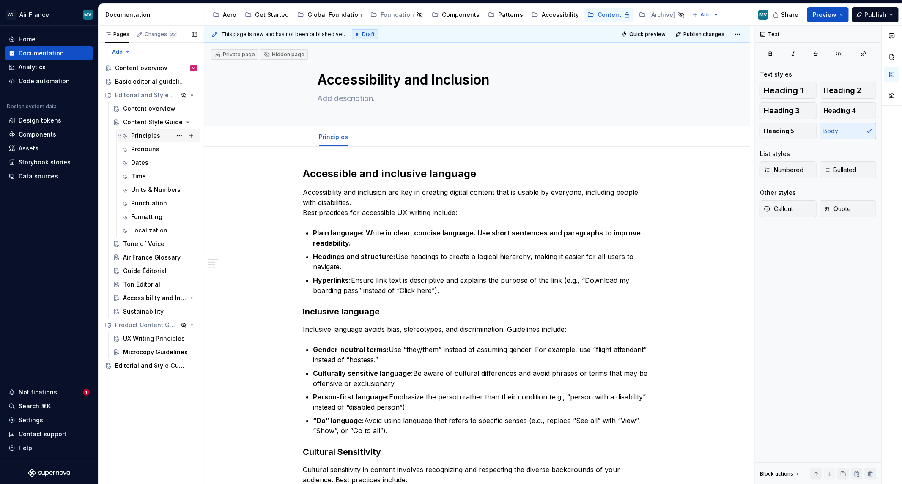
click at [141, 129] on div "Principles" at bounding box center [159, 136] width 83 height 14
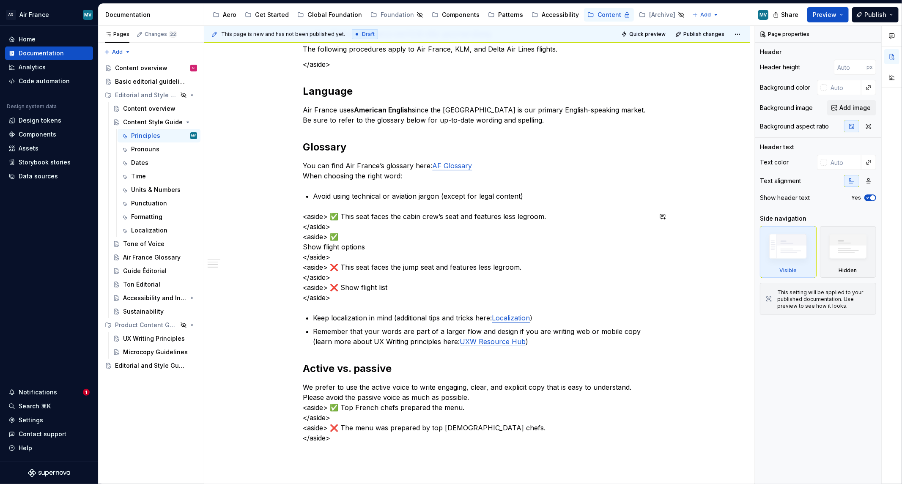
scroll to position [314, 0]
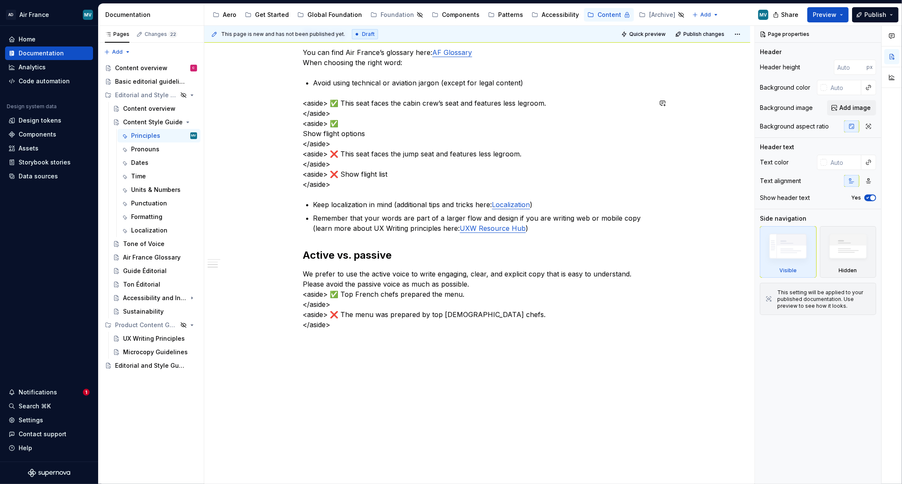
click at [389, 337] on div "Brand Company name: Air France When referring to multiple airlines, always ment…" at bounding box center [477, 101] width 348 height 477
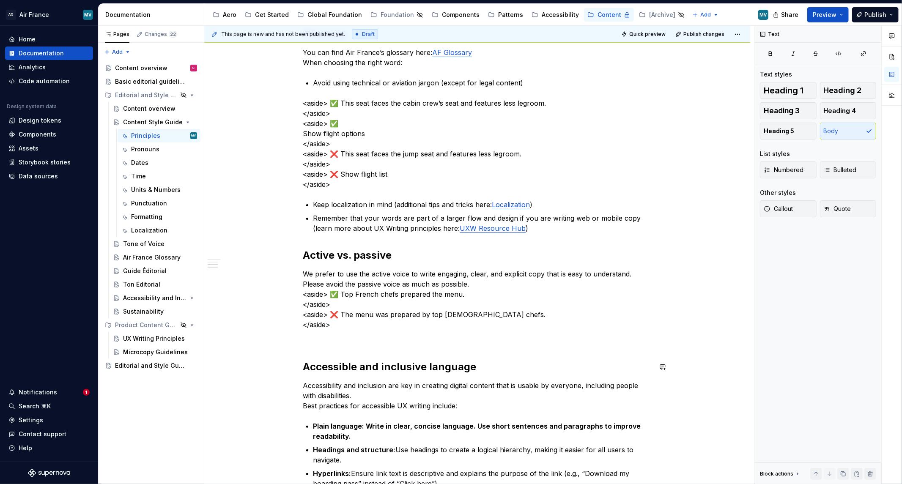
click at [354, 342] on p "To enrich screen reader interactions, please activate Accessibility in Grammarl…" at bounding box center [477, 340] width 348 height 10
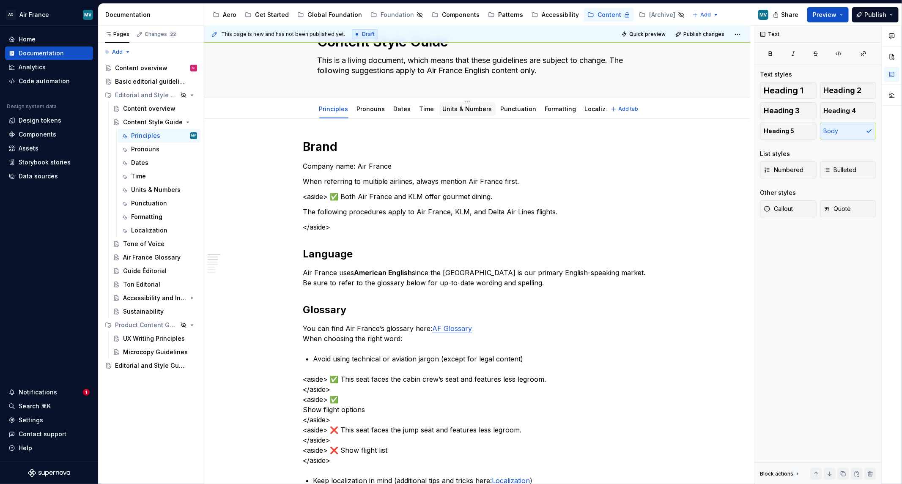
scroll to position [0, 0]
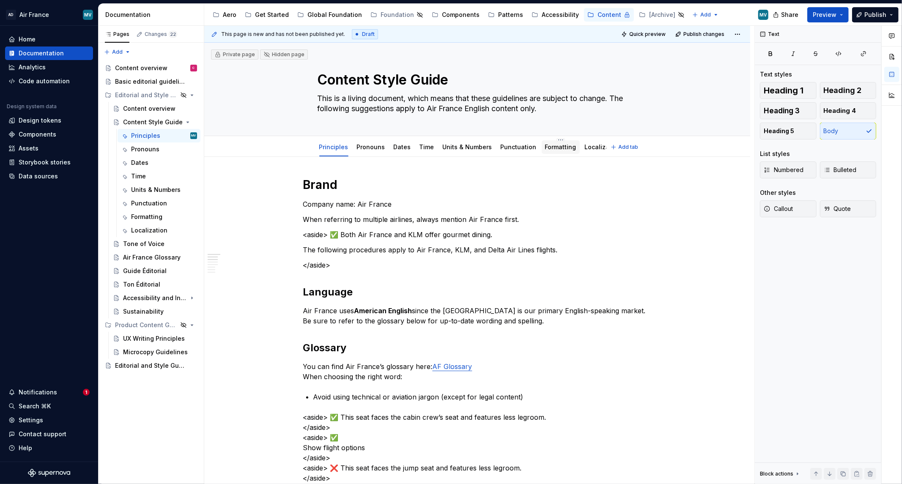
click at [559, 150] on link "Formatting" at bounding box center [560, 146] width 31 height 7
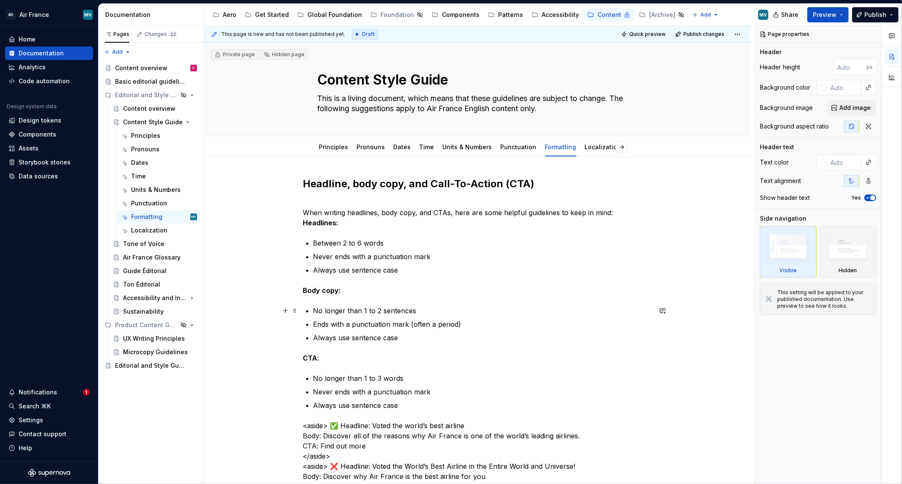
scroll to position [223, 0]
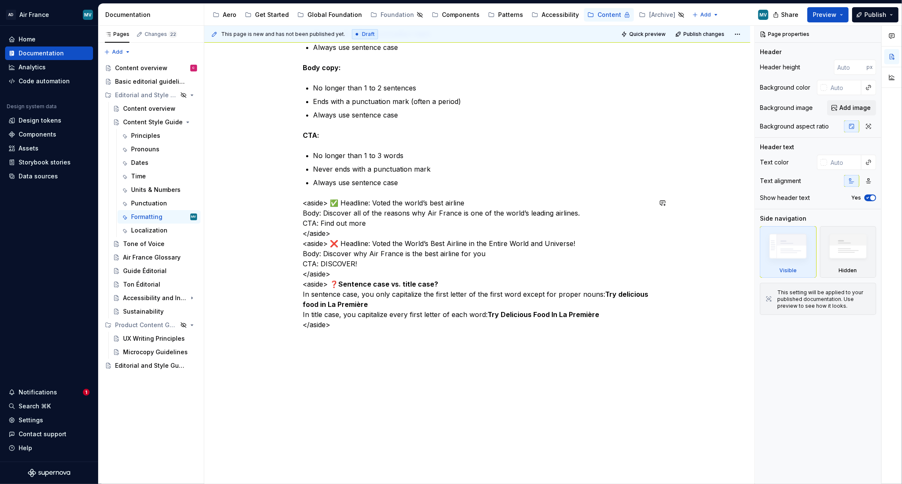
click at [442, 362] on div "This page is new and has not been published yet. Draft Quick preview Publish ch…" at bounding box center [479, 255] width 550 height 459
click at [443, 315] on p "<aside> ✅ Headline: Voted the world’s best airline Body: Discover all of the re…" at bounding box center [477, 264] width 348 height 132
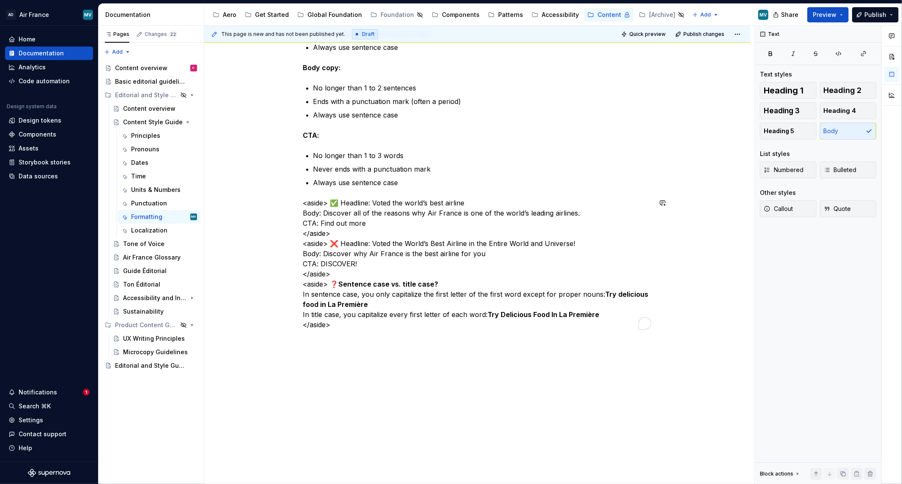
click at [439, 331] on div "Headline, body copy, and Call-To-Action (CTA) When writing headlines, body copy…" at bounding box center [477, 147] width 348 height 386
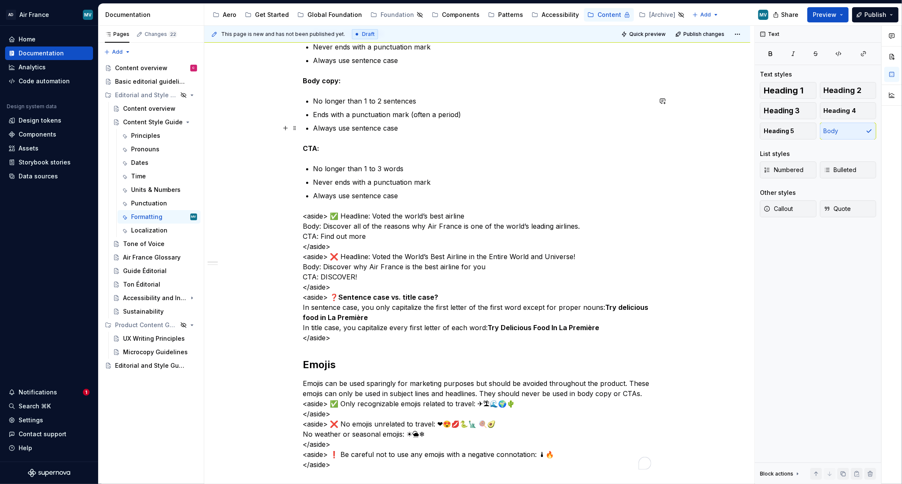
scroll to position [350, 0]
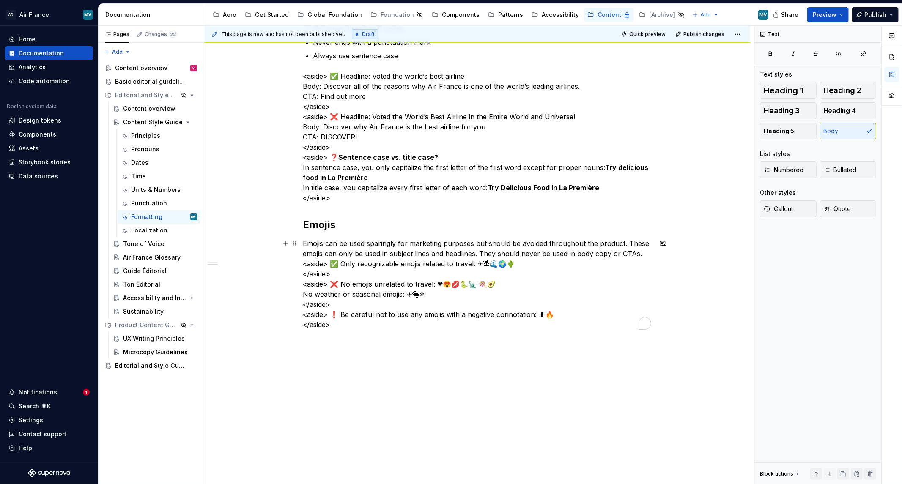
click at [462, 327] on p "Emojis can be used sparingly for marketing purposes but should be avoided throu…" at bounding box center [477, 283] width 348 height 91
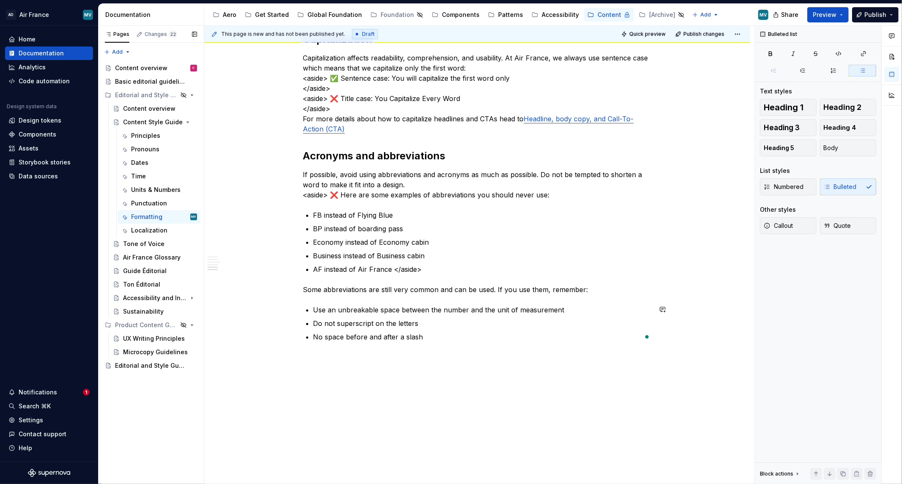
scroll to position [996, 0]
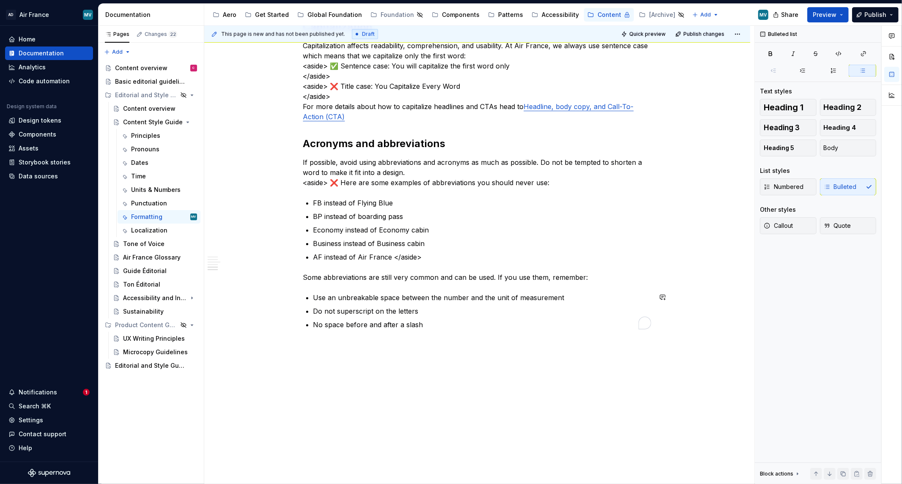
click at [405, 387] on div "This page is new and has not been published yet. Draft Quick preview Publish ch…" at bounding box center [479, 255] width 550 height 459
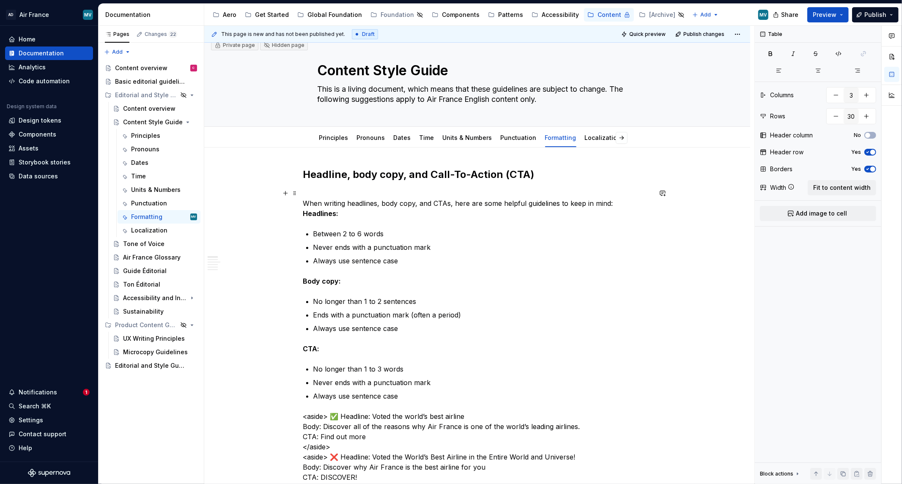
scroll to position [0, 0]
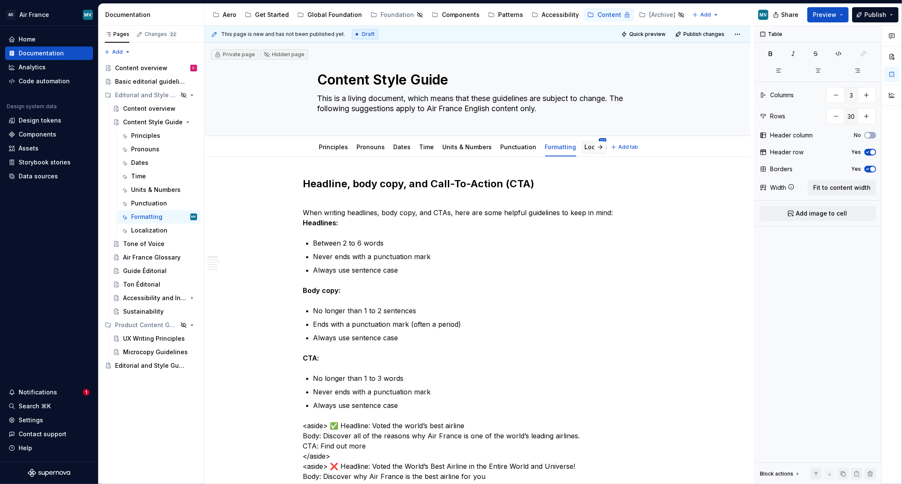
click at [590, 140] on html "AD Air France MV Home Documentation Analytics Code automation Design system dat…" at bounding box center [451, 242] width 902 height 484
click at [626, 233] on div "Delete tab" at bounding box center [631, 231] width 55 height 8
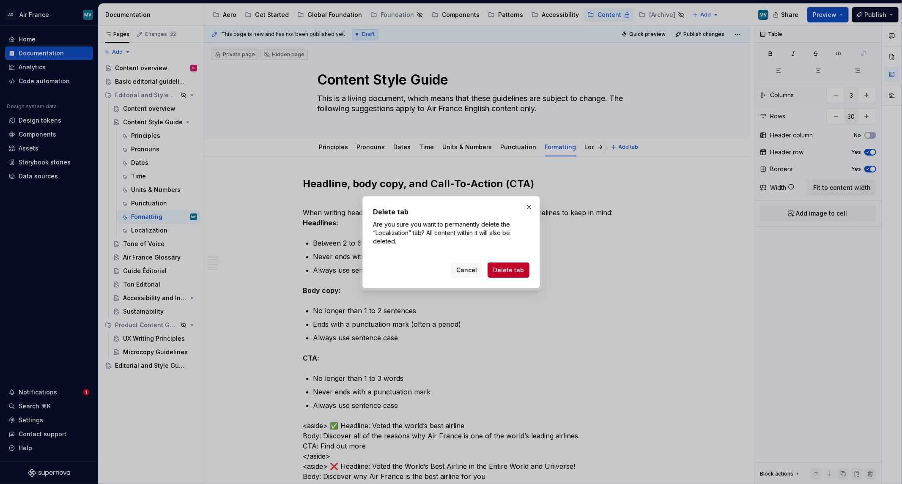
click at [521, 269] on span "Delete tab" at bounding box center [508, 270] width 31 height 8
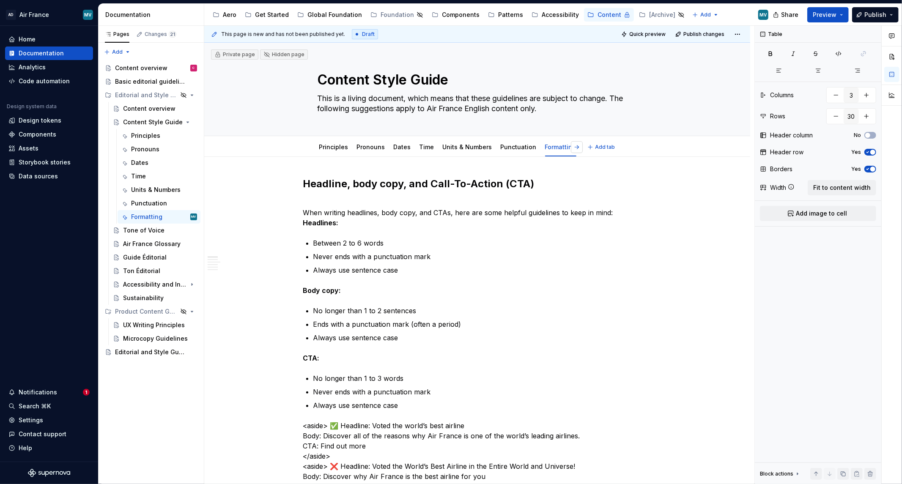
click at [571, 148] on button "button" at bounding box center [577, 147] width 12 height 12
click at [571, 146] on button "button" at bounding box center [577, 147] width 12 height 12
click at [324, 149] on link "Principles" at bounding box center [333, 146] width 29 height 7
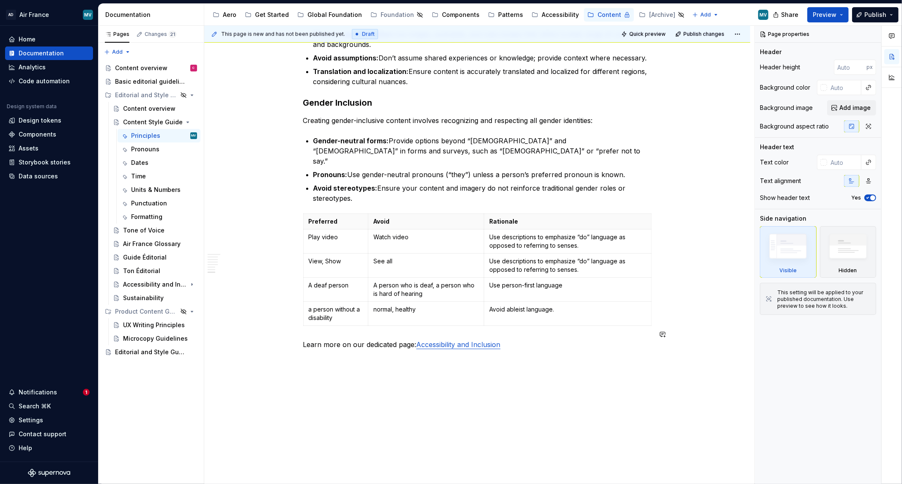
scroll to position [968, 0]
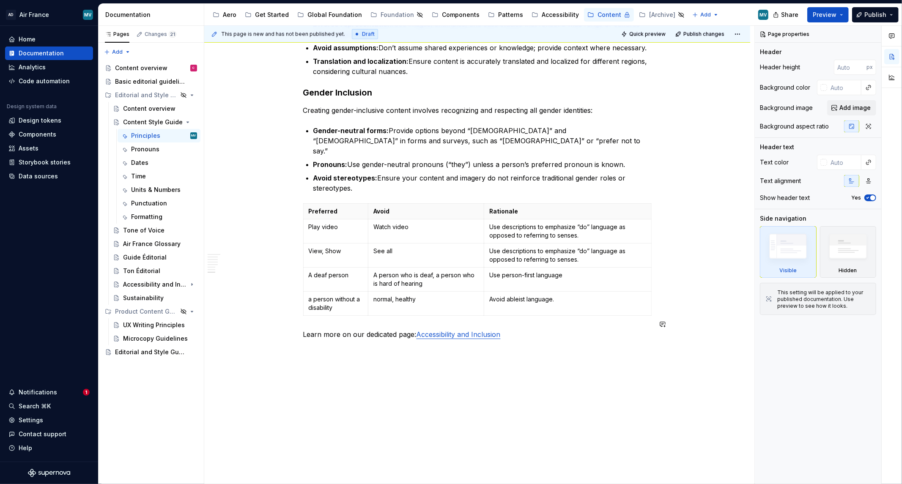
click at [491, 378] on div "This page is new and has not been published yet. Draft Quick preview Publish ch…" at bounding box center [479, 255] width 550 height 459
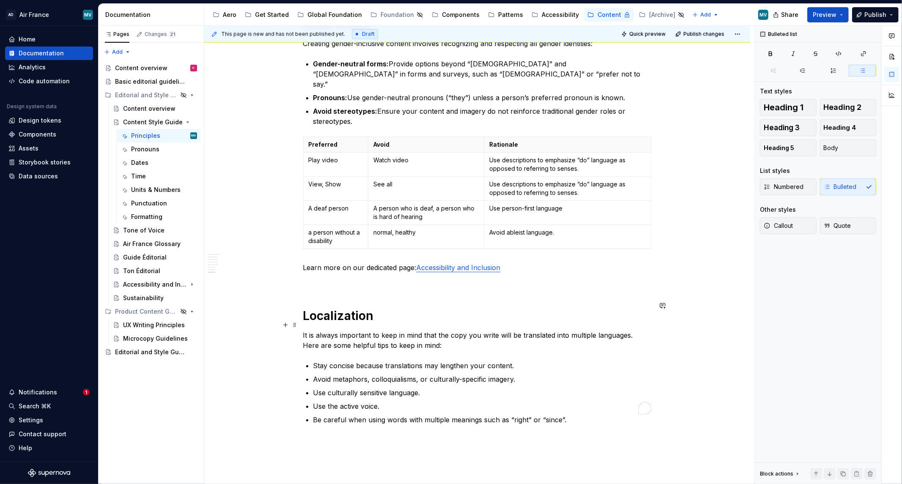
scroll to position [1121, 0]
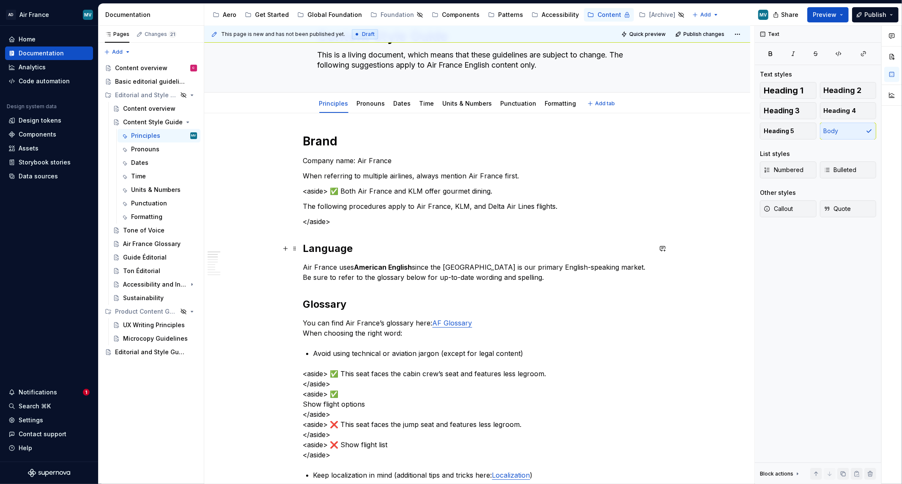
scroll to position [0, 0]
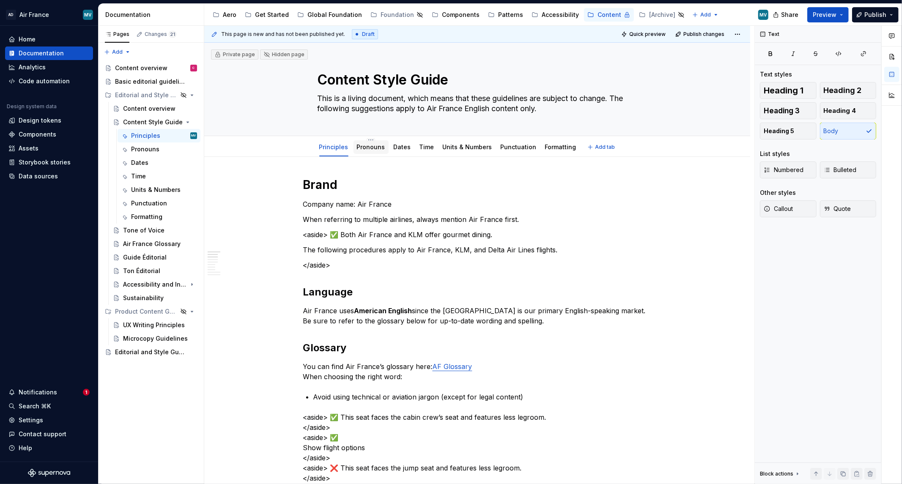
click at [359, 144] on link "Pronouns" at bounding box center [371, 146] width 28 height 7
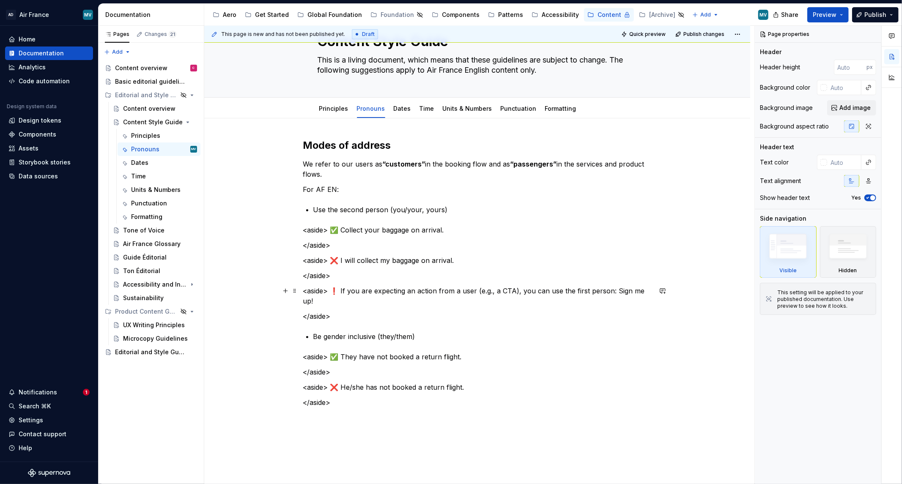
scroll to position [38, 0]
click at [397, 113] on div "Dates" at bounding box center [402, 109] width 17 height 8
drag, startPoint x: 396, startPoint y: 415, endPoint x: 423, endPoint y: 411, distance: 27.7
click at [397, 415] on p at bounding box center [477, 418] width 348 height 10
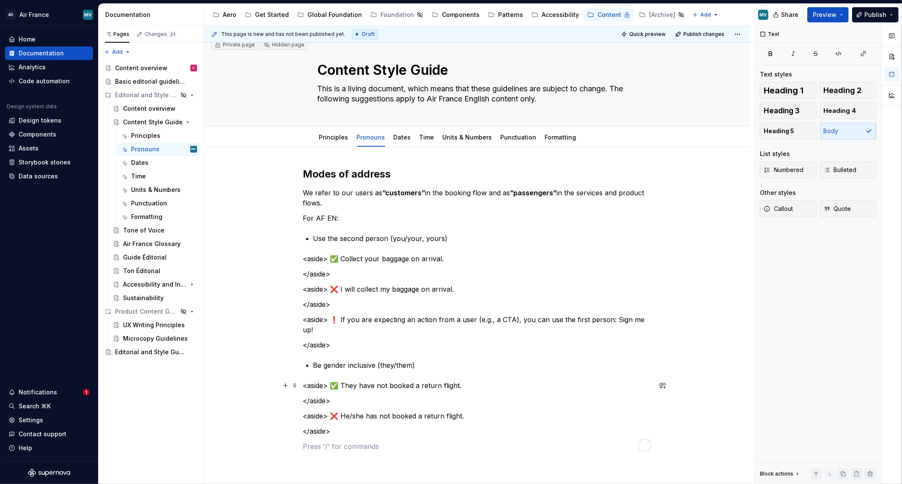
scroll to position [0, 0]
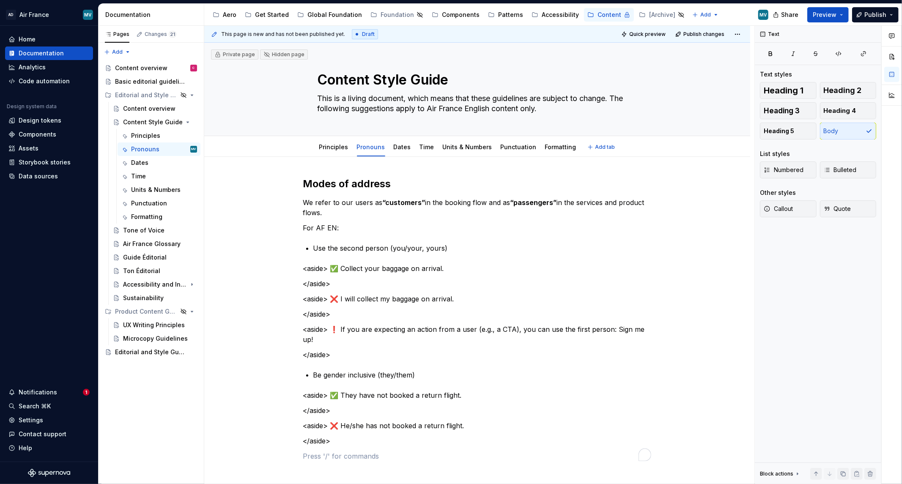
click at [313, 144] on div "Principles Pronouns Dates Time Units & Numbers Punctuation Formatting" at bounding box center [447, 149] width 271 height 23
click at [396, 148] on link "Dates" at bounding box center [402, 146] width 17 height 7
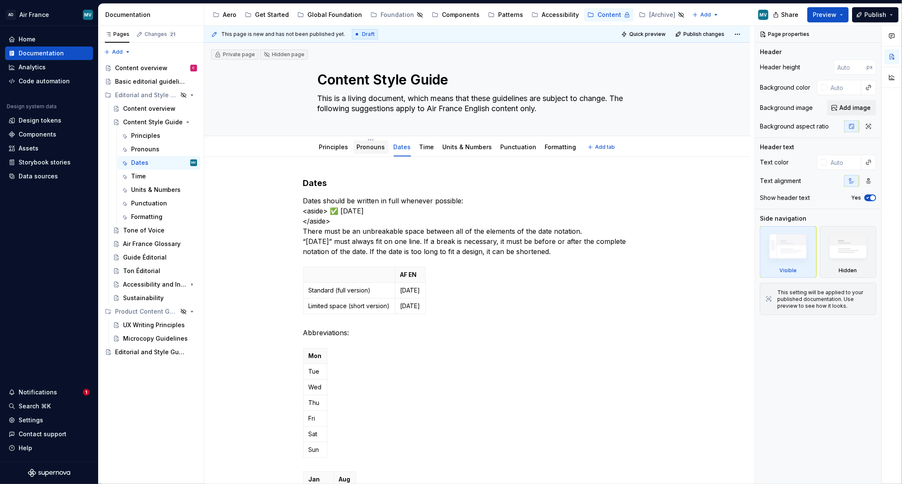
click at [377, 147] on link "Pronouns" at bounding box center [371, 146] width 28 height 7
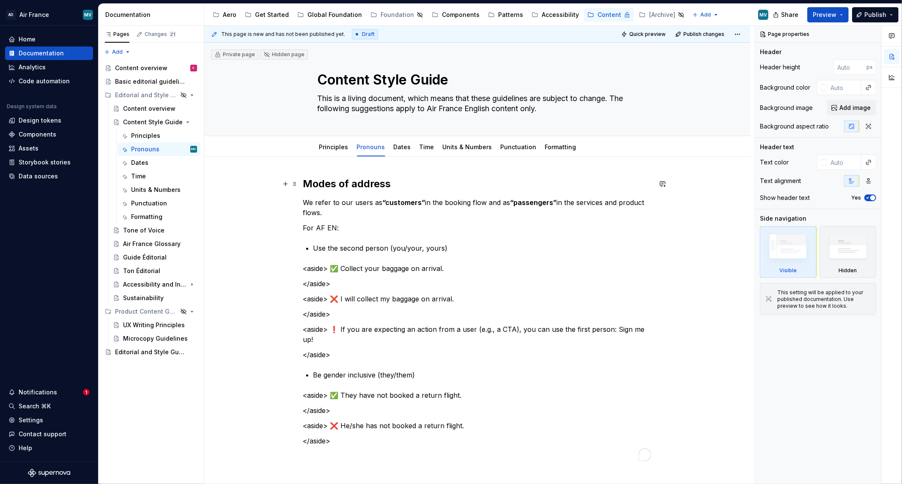
click at [304, 186] on h2 "Modes of address" at bounding box center [477, 184] width 348 height 14
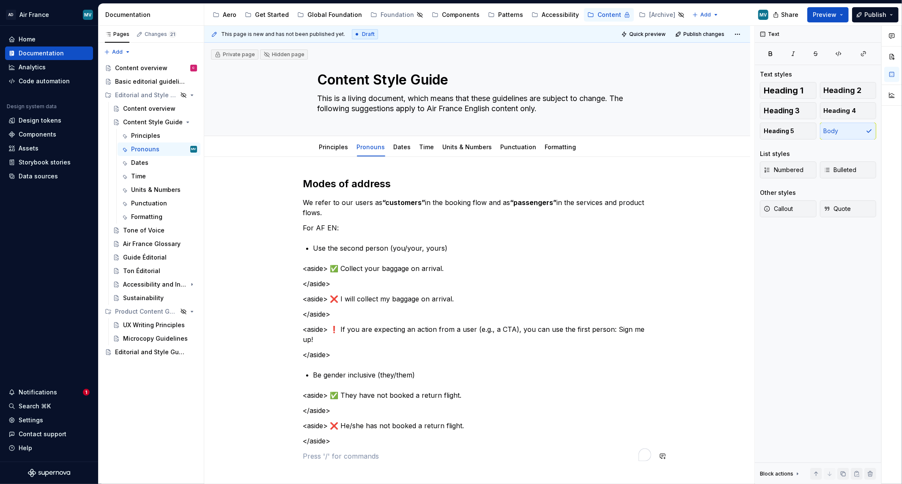
click at [348, 466] on div "Modes of address We refer to our users as “customers” in the booking flow and a…" at bounding box center [477, 324] width 348 height 294
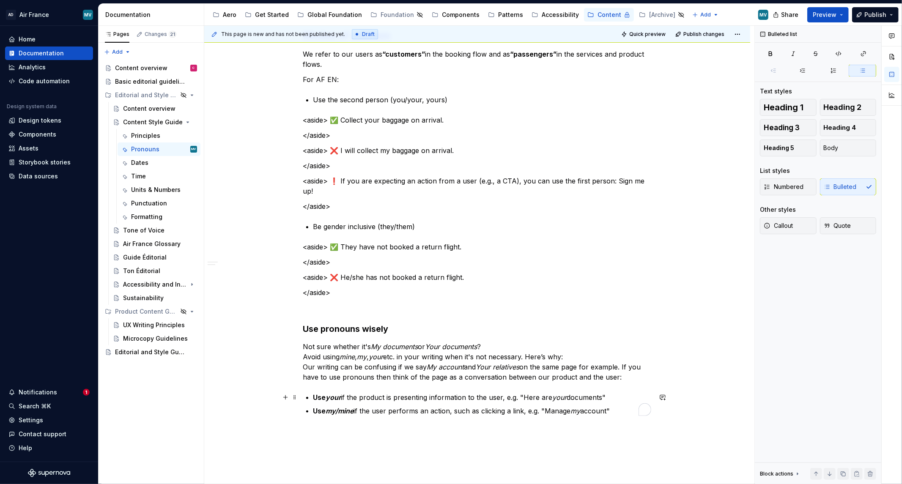
scroll to position [235, 0]
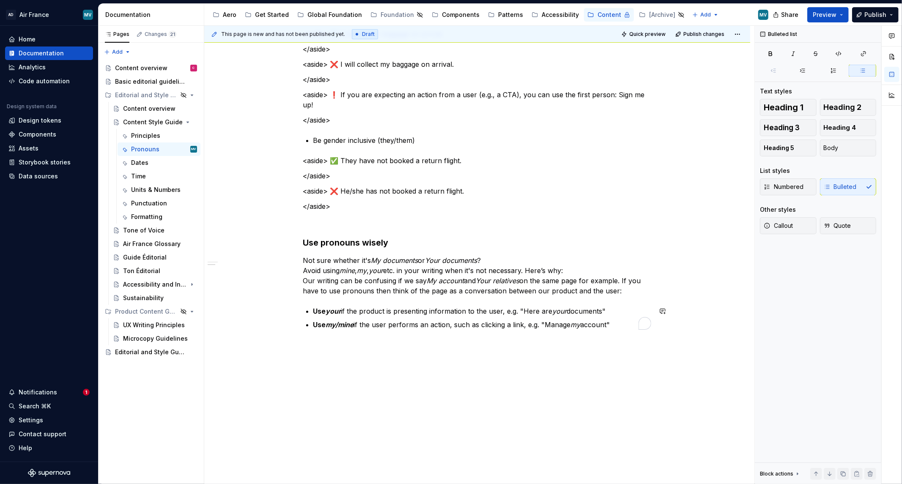
click at [380, 362] on div "Modes of address We refer to our users as “customers” in the booking flow and a…" at bounding box center [477, 203] width 546 height 563
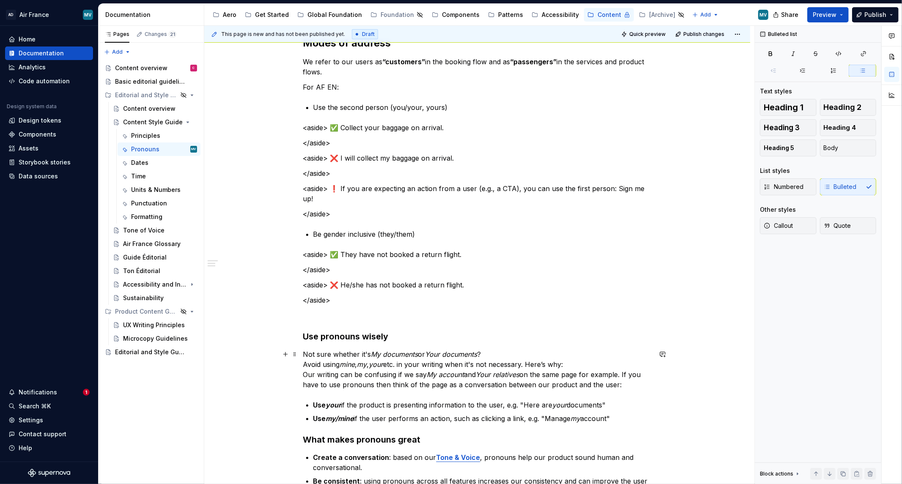
scroll to position [47, 0]
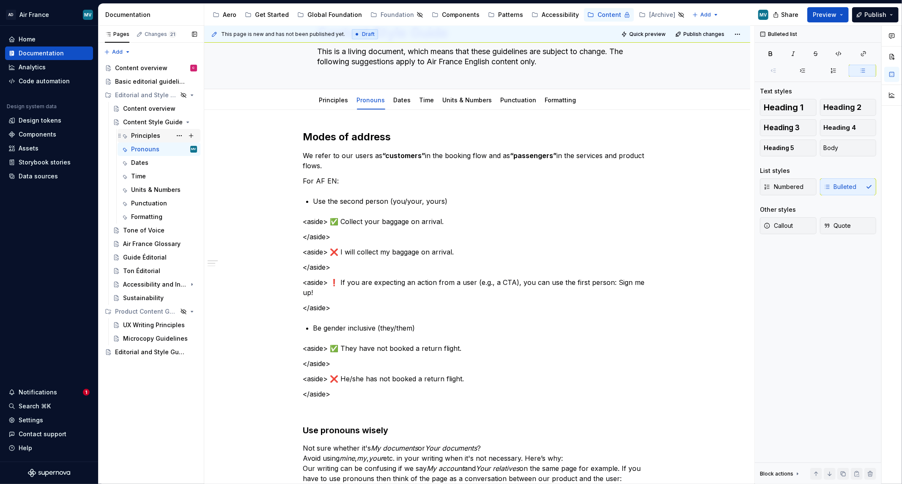
click at [135, 137] on div "Principles" at bounding box center [145, 136] width 29 height 8
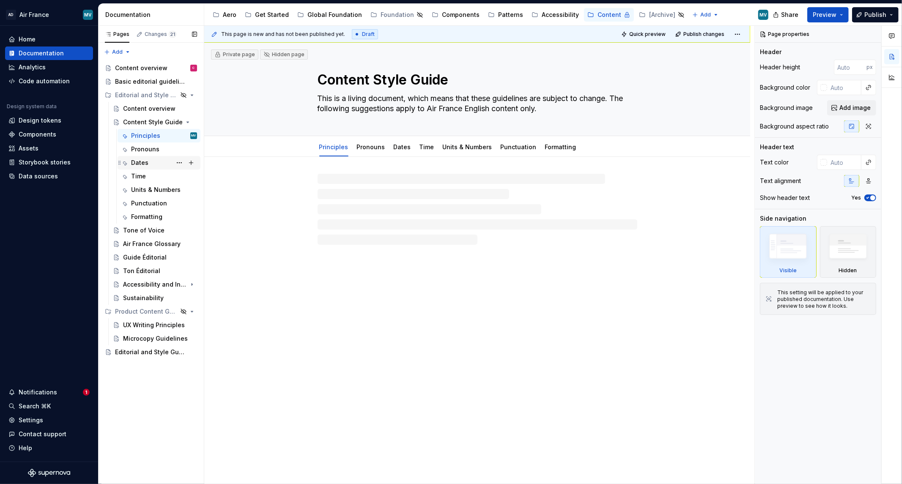
click at [137, 163] on div "Dates" at bounding box center [139, 163] width 17 height 8
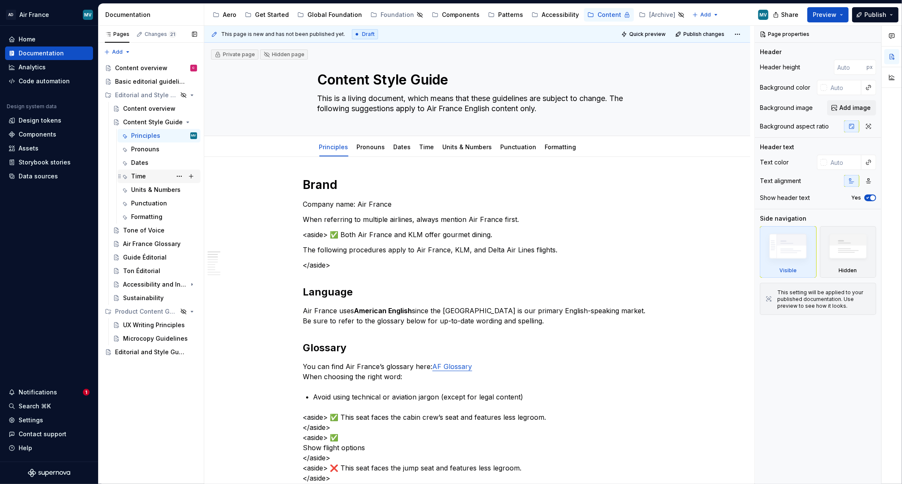
click at [137, 181] on div "Time" at bounding box center [164, 176] width 66 height 12
click at [137, 190] on div "Units & Numbers" at bounding box center [151, 190] width 41 height 8
click at [137, 201] on div "Punctuation" at bounding box center [149, 203] width 36 height 8
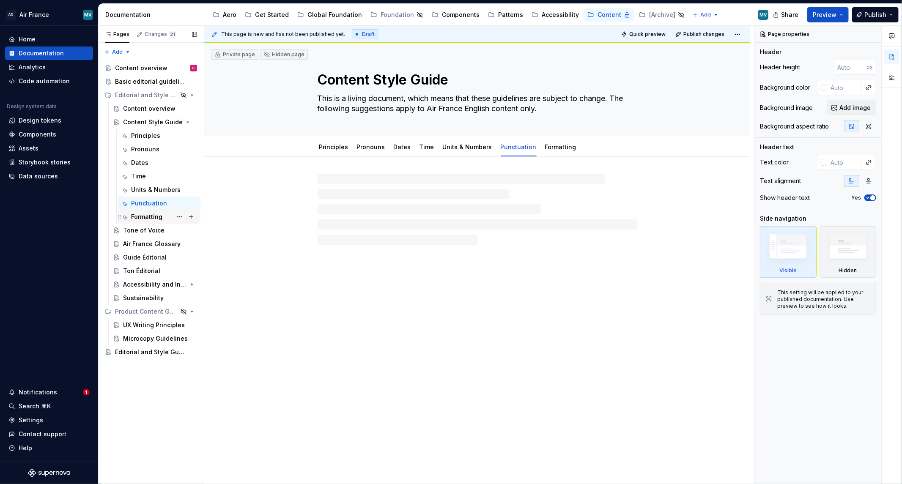
click at [137, 217] on div "Formatting" at bounding box center [146, 217] width 31 height 8
click at [145, 134] on div "Principles" at bounding box center [145, 136] width 29 height 8
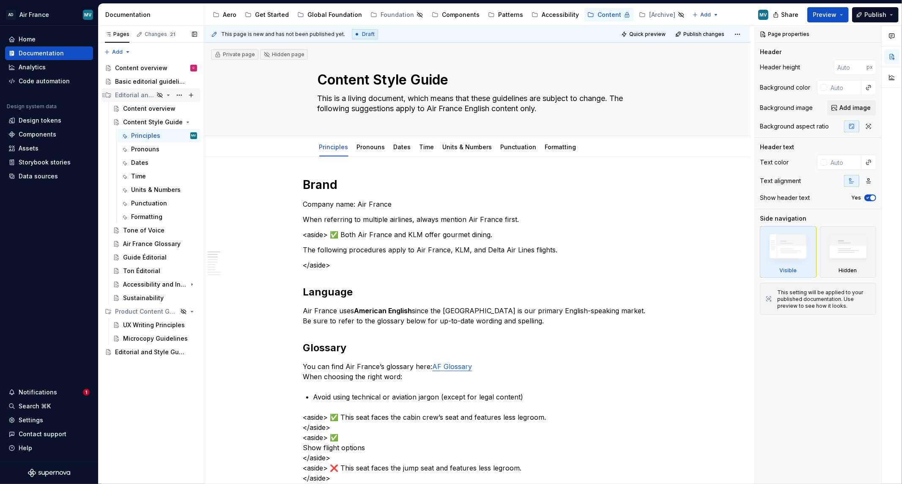
click at [151, 93] on div "Editorial and Style Guidelines" at bounding box center [134, 95] width 39 height 8
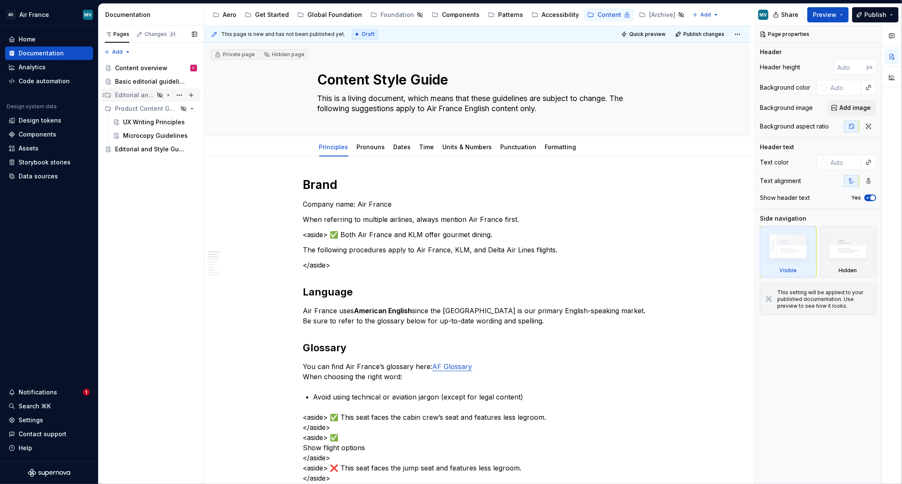
click at [140, 97] on div "Editorial and Style Guidelines" at bounding box center [134, 95] width 39 height 8
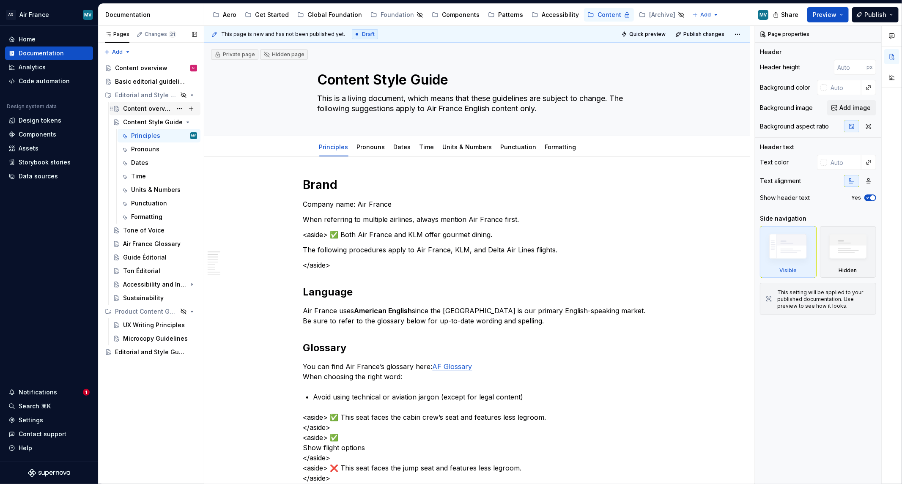
click at [136, 105] on div "Content overview" at bounding box center [147, 108] width 49 height 8
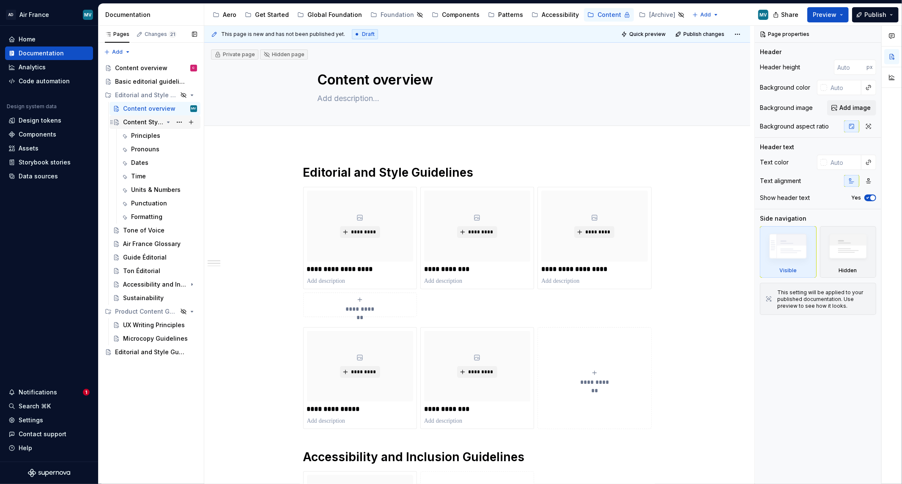
click at [140, 121] on div "Content Style Guide" at bounding box center [143, 122] width 40 height 8
click at [142, 140] on div "Principles" at bounding box center [145, 136] width 29 height 8
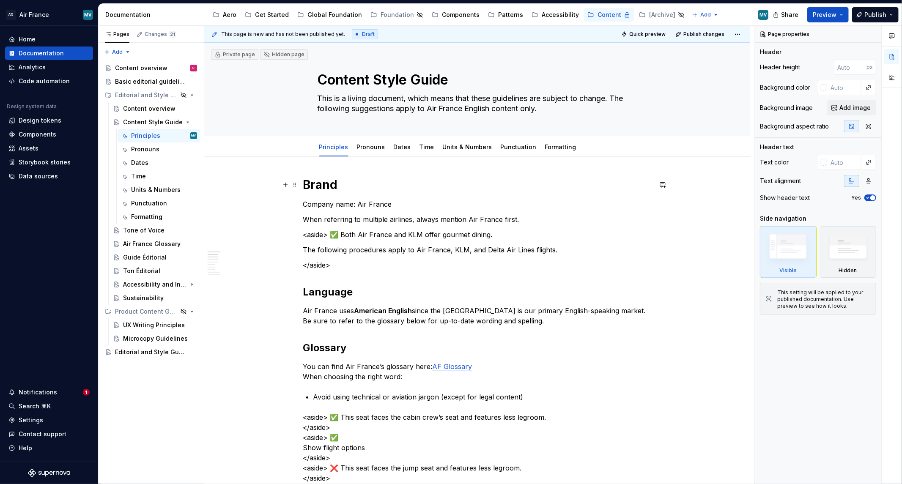
type textarea "*"
drag, startPoint x: 302, startPoint y: 183, endPoint x: 341, endPoint y: 203, distance: 44.3
click at [303, 184] on div "This page is new and has not been published yet. Draft Quick preview Publish ch…" at bounding box center [479, 255] width 550 height 459
click at [309, 187] on h1 "Brand" at bounding box center [477, 184] width 348 height 15
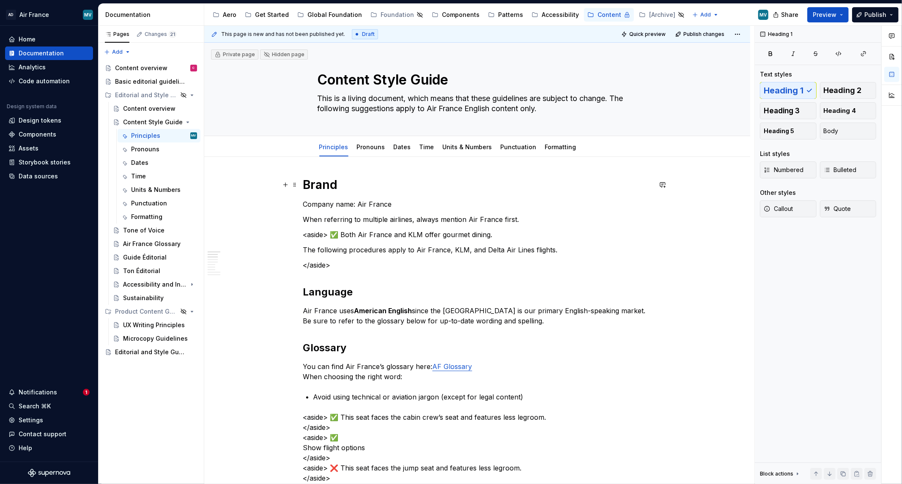
click at [303, 182] on h1 "Brand" at bounding box center [477, 184] width 348 height 15
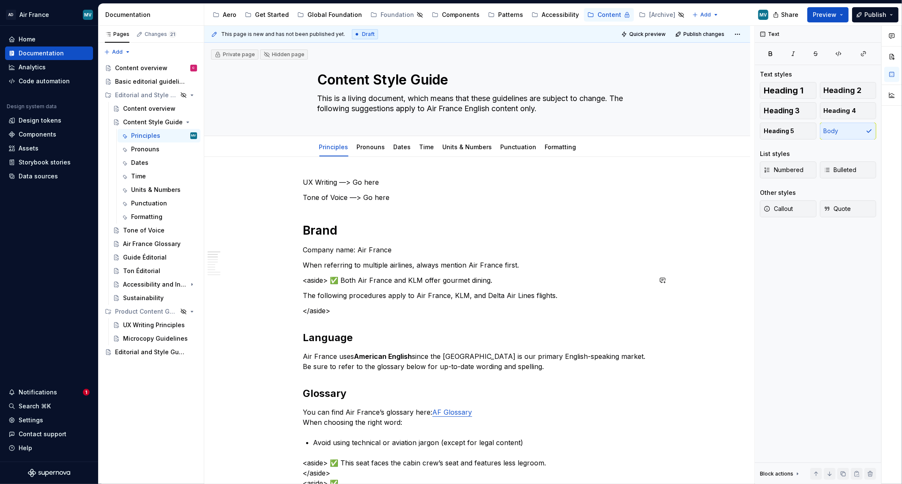
click at [529, 332] on h2 "Language" at bounding box center [477, 338] width 348 height 14
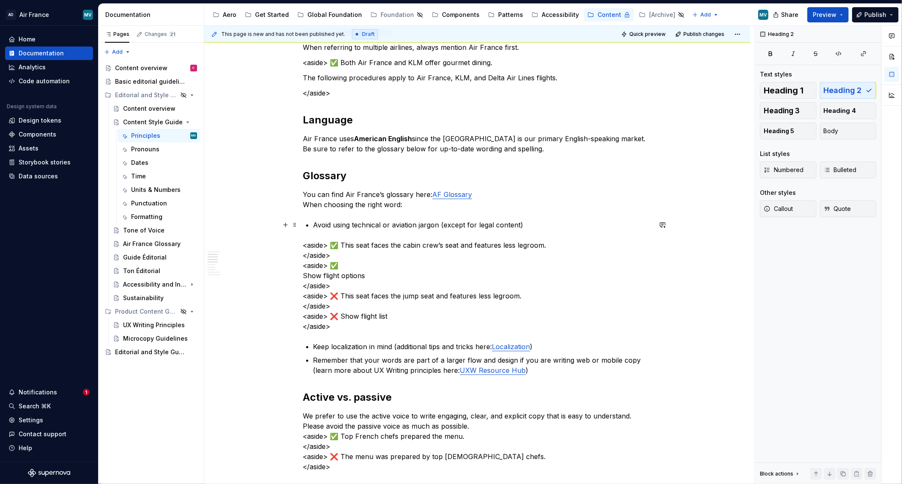
scroll to position [235, 0]
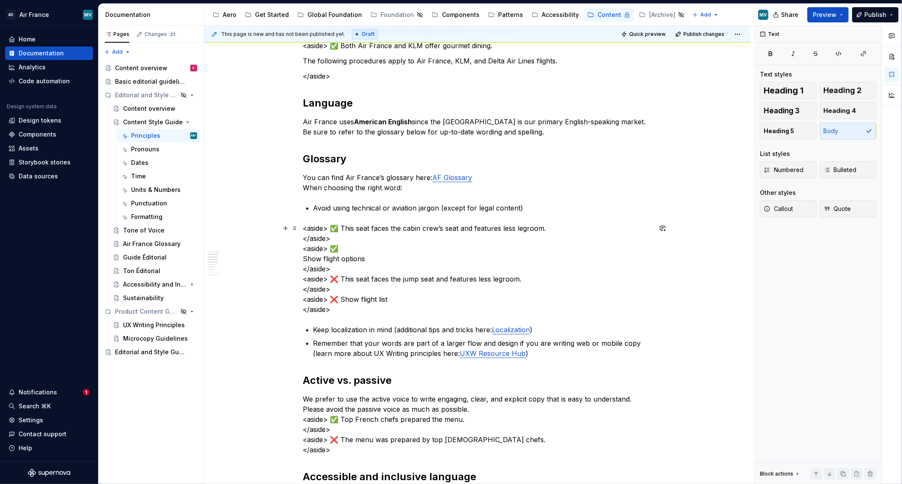
click at [330, 227] on p "<aside> ✅ This seat faces the cabin crew’s seat and features less legroom. </as…" at bounding box center [477, 268] width 348 height 91
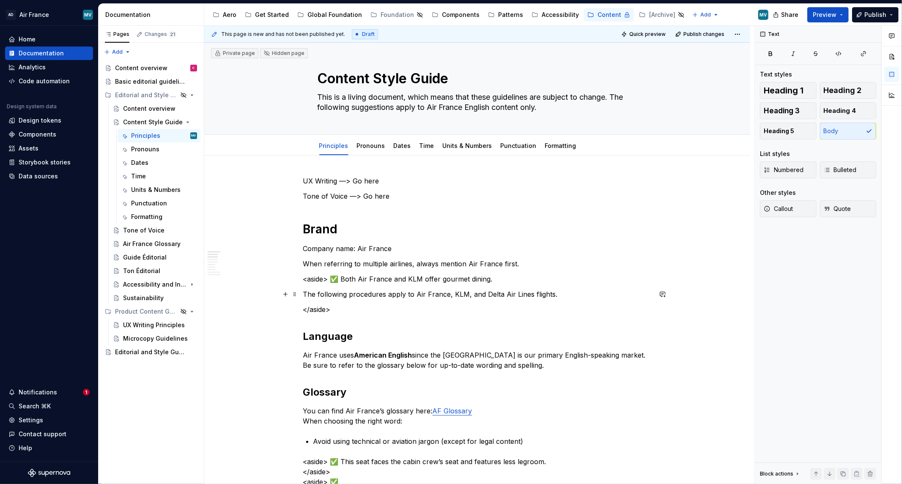
scroll to position [0, 0]
click at [359, 145] on link "Pronouns" at bounding box center [371, 146] width 28 height 7
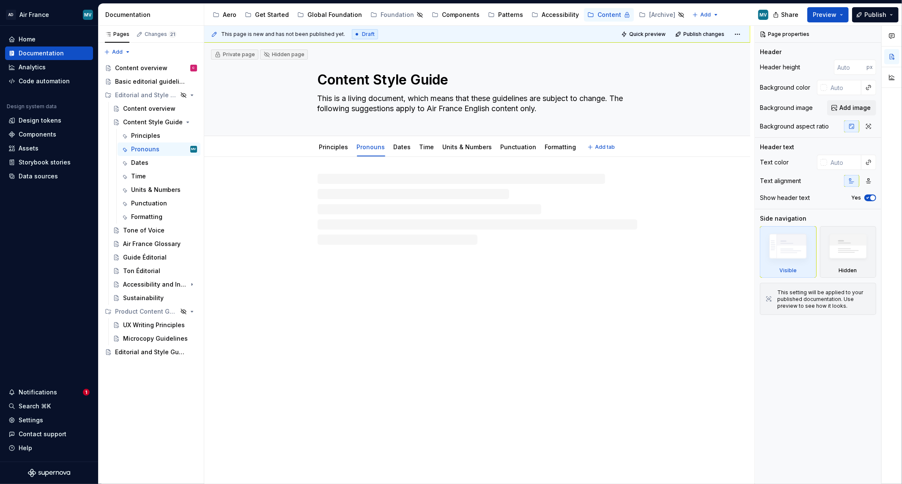
type textarea "*"
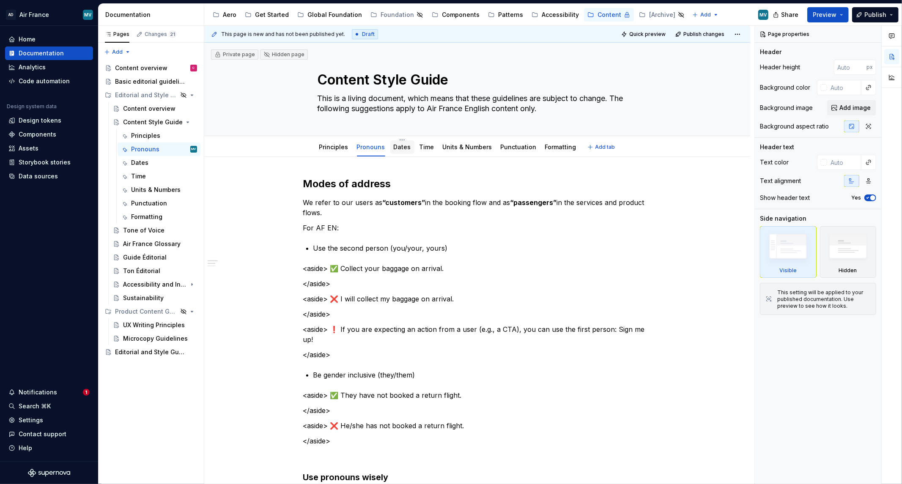
click at [403, 146] on link "Dates" at bounding box center [402, 146] width 17 height 7
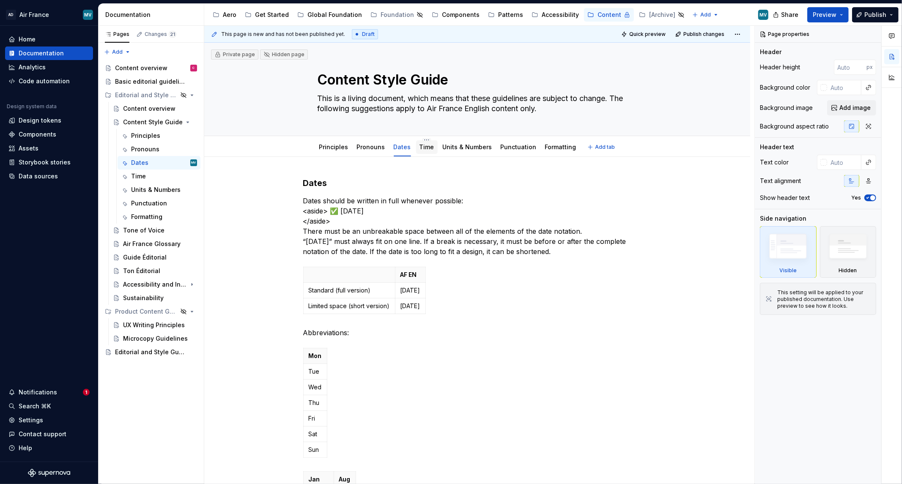
click at [416, 145] on div "Time" at bounding box center [427, 147] width 22 height 14
click at [426, 150] on link "Time" at bounding box center [426, 146] width 15 height 7
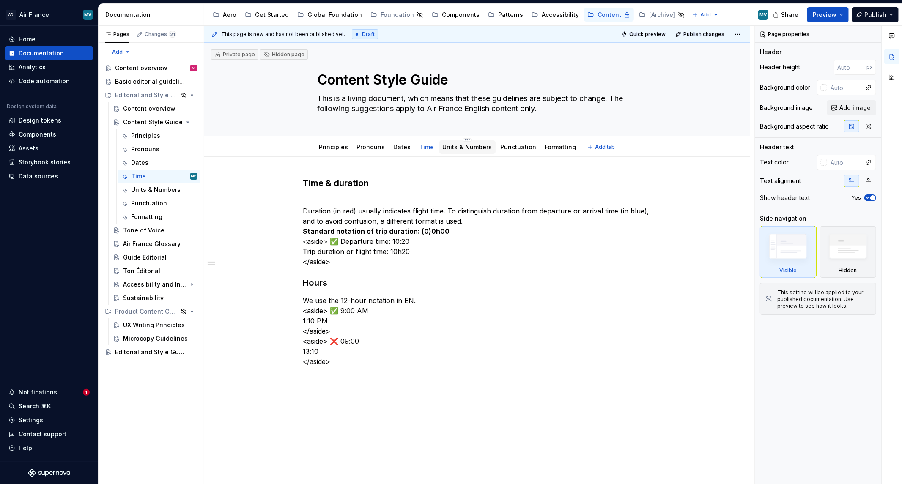
click at [468, 145] on link "Units & Numbers" at bounding box center [467, 146] width 49 height 7
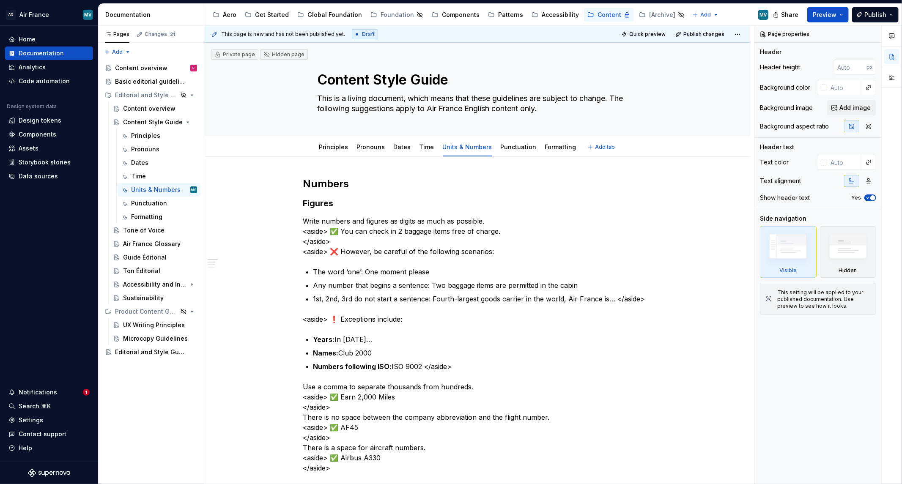
click at [507, 156] on div "Principles Pronouns Dates Time Units & Numbers Punctuation Formatting" at bounding box center [447, 149] width 271 height 23
click at [508, 142] on div "Punctuation" at bounding box center [519, 147] width 36 height 10
click at [329, 146] on link "Principles" at bounding box center [333, 146] width 29 height 7
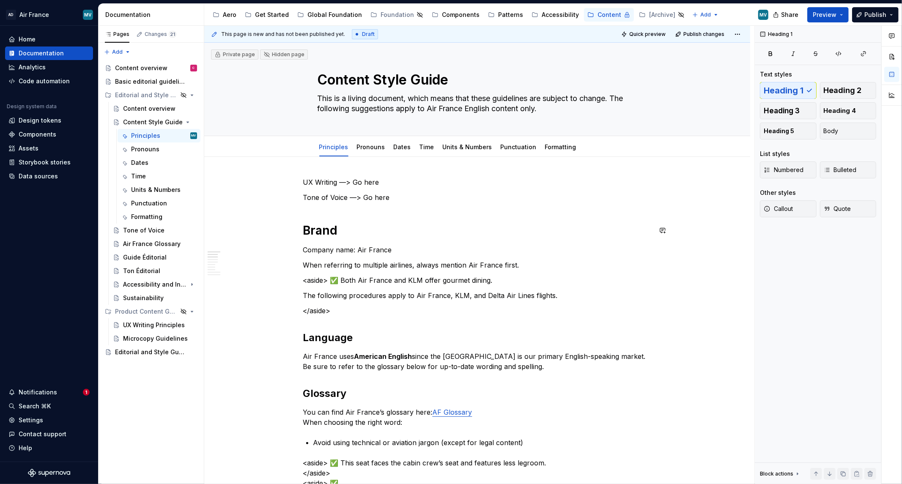
click at [346, 285] on p "<aside> ✅ Both Air France and KLM offer gourmet dining." at bounding box center [477, 280] width 348 height 10
drag, startPoint x: 402, startPoint y: 243, endPoint x: 406, endPoint y: 242, distance: 4.2
click at [322, 245] on p "Company name: Air France" at bounding box center [477, 250] width 348 height 10
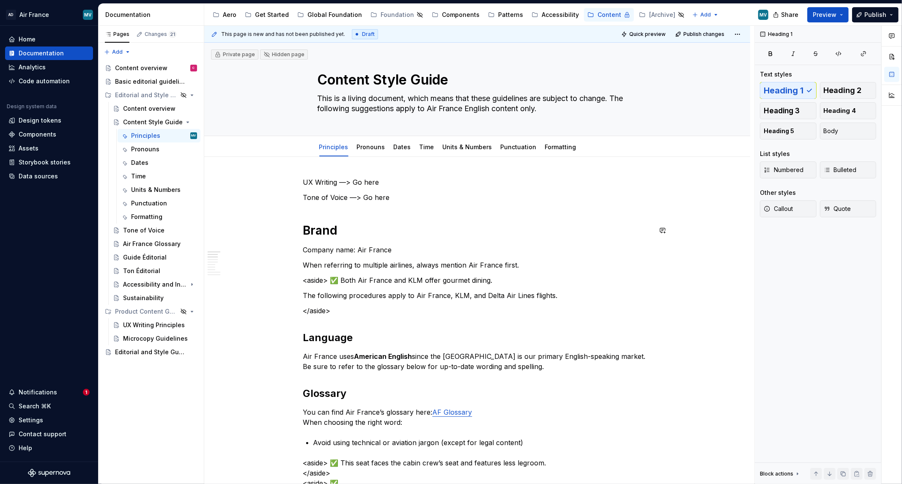
drag, startPoint x: 314, startPoint y: 345, endPoint x: 326, endPoint y: 383, distance: 39.3
click at [326, 388] on h2 "Glossary" at bounding box center [477, 394] width 348 height 14
click at [282, 184] on button "button" at bounding box center [286, 182] width 12 height 12
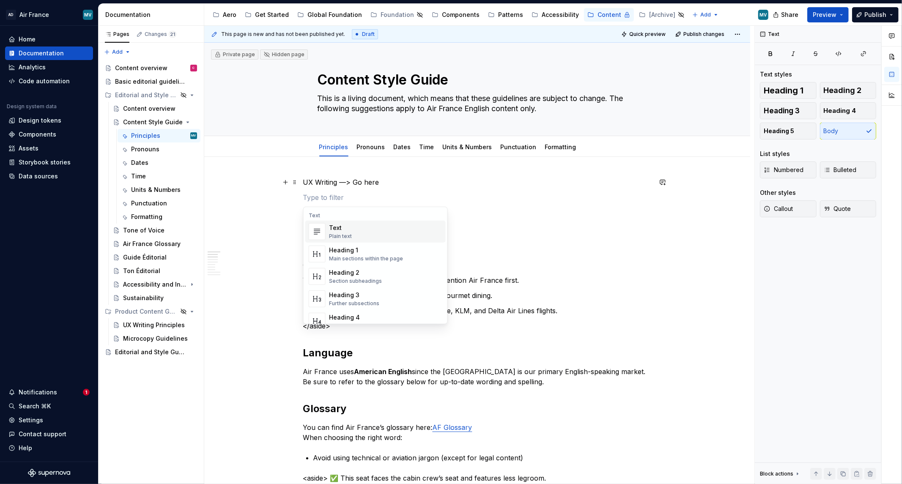
type textarea "*"
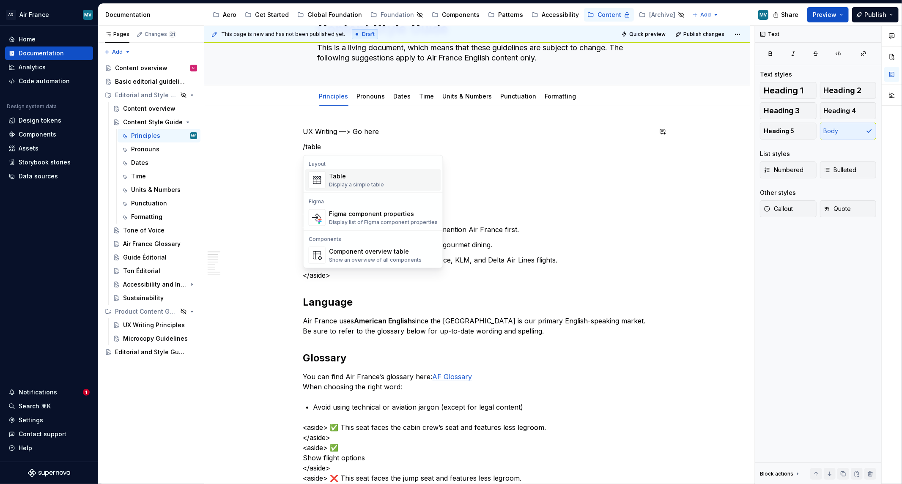
scroll to position [52, 0]
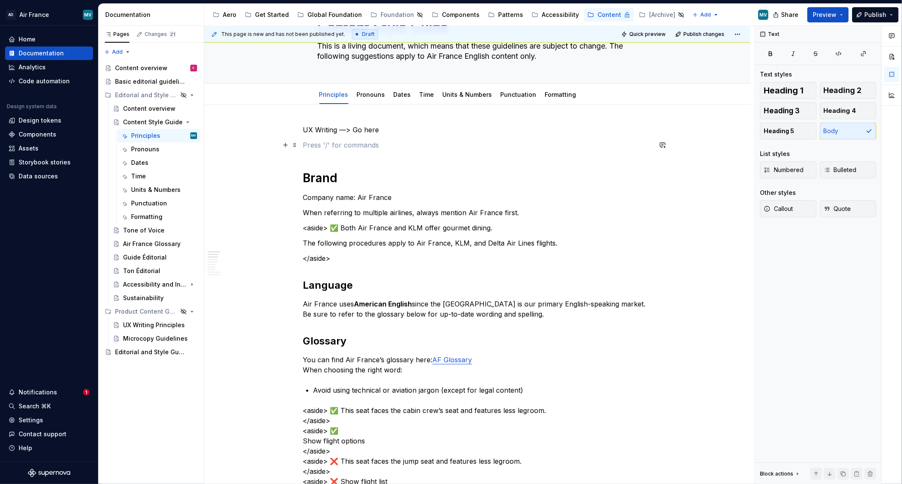
click at [327, 147] on p "To enrich screen reader interactions, please activate Accessibility in Grammarl…" at bounding box center [477, 145] width 348 height 10
click at [335, 199] on p "Company name: Air France" at bounding box center [477, 197] width 348 height 10
drag, startPoint x: 332, startPoint y: 146, endPoint x: 126, endPoint y: 147, distance: 206.4
click at [333, 149] on p "To enrich screen reader interactions, please activate Accessibility in Grammarl…" at bounding box center [477, 145] width 348 height 10
click at [364, 183] on div "Display an image or Figma image" at bounding box center [370, 182] width 83 height 7
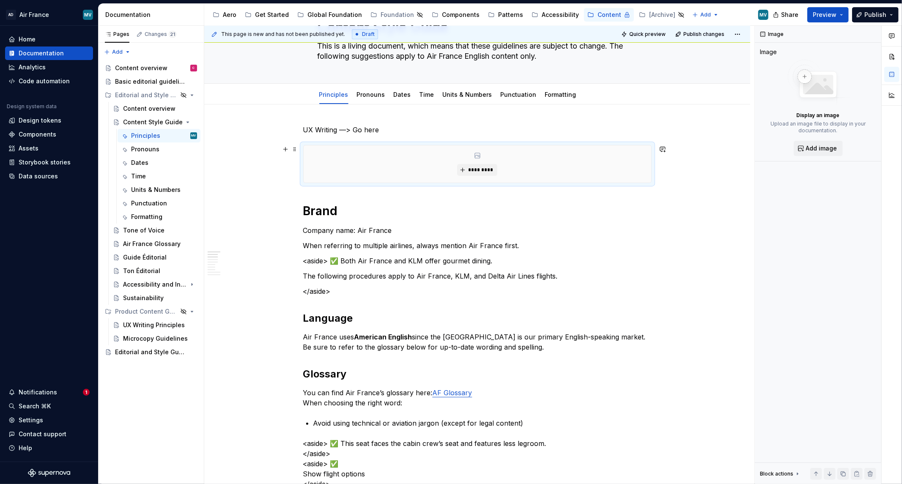
click at [559, 159] on div "*********" at bounding box center [478, 163] width 348 height 37
click at [293, 148] on span at bounding box center [294, 149] width 7 height 12
click at [293, 154] on div "Duplicate Move up Move down Comment Delete" at bounding box center [329, 192] width 76 height 79
click at [472, 158] on div "*********" at bounding box center [478, 163] width 348 height 37
click at [477, 157] on icon "To enrich screen reader interactions, please activate Accessibility in Grammarl…" at bounding box center [477, 155] width 7 height 7
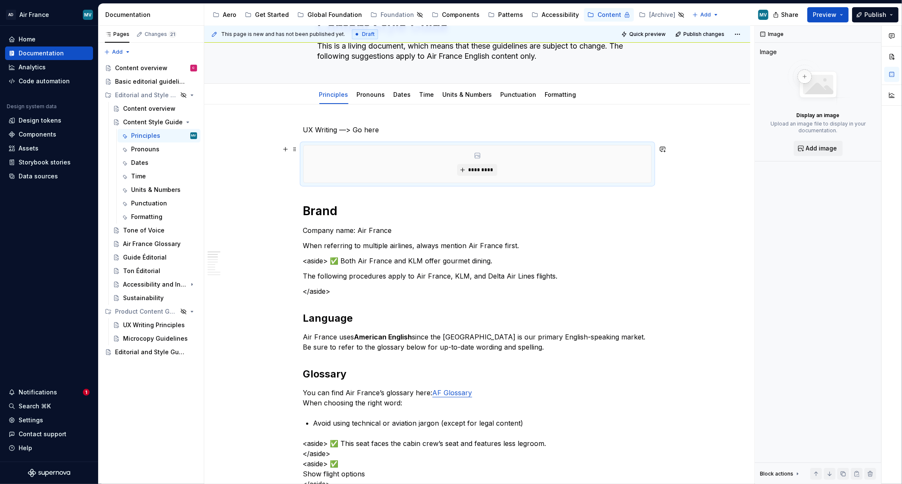
click at [477, 157] on icon "To enrich screen reader interactions, please activate Accessibility in Grammarl…" at bounding box center [477, 155] width 7 height 7
click at [775, 43] on div "Image Image Display an image Upload an image file to display in your documentat…" at bounding box center [818, 255] width 126 height 459
click at [776, 36] on div "Image" at bounding box center [772, 34] width 30 height 12
drag, startPoint x: 775, startPoint y: 29, endPoint x: 771, endPoint y: 34, distance: 6.1
click at [774, 30] on div "Image" at bounding box center [772, 34] width 30 height 12
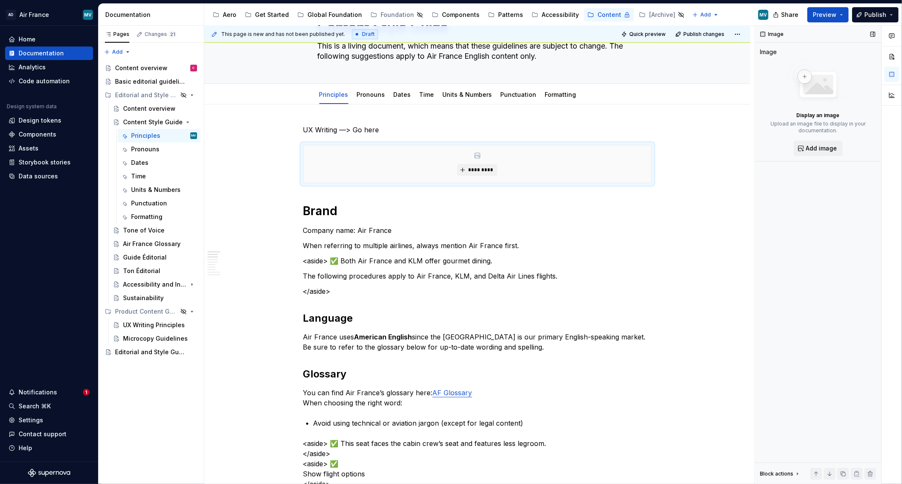
click at [771, 34] on div "Image" at bounding box center [772, 34] width 30 height 12
drag, startPoint x: 771, startPoint y: 34, endPoint x: 877, endPoint y: 49, distance: 106.7
click at [773, 35] on div "Image" at bounding box center [772, 34] width 30 height 12
click at [891, 58] on button "button" at bounding box center [891, 56] width 15 height 15
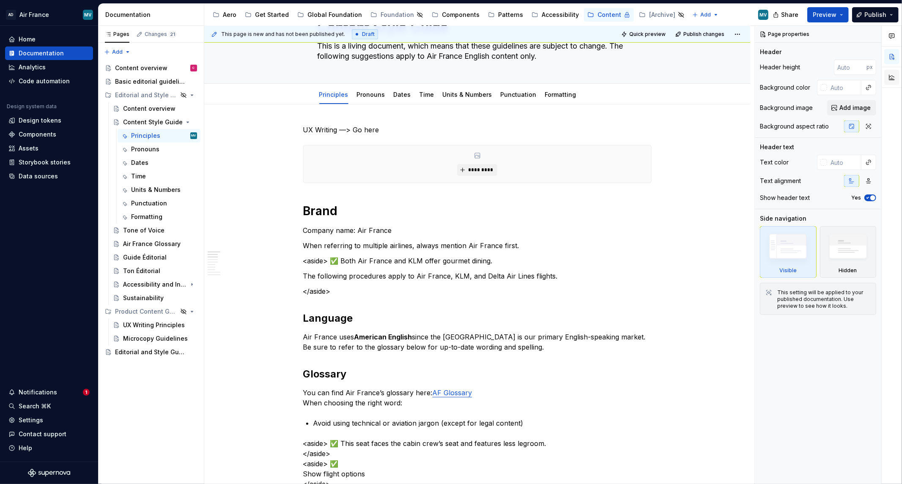
click at [896, 77] on button "button" at bounding box center [891, 77] width 15 height 15
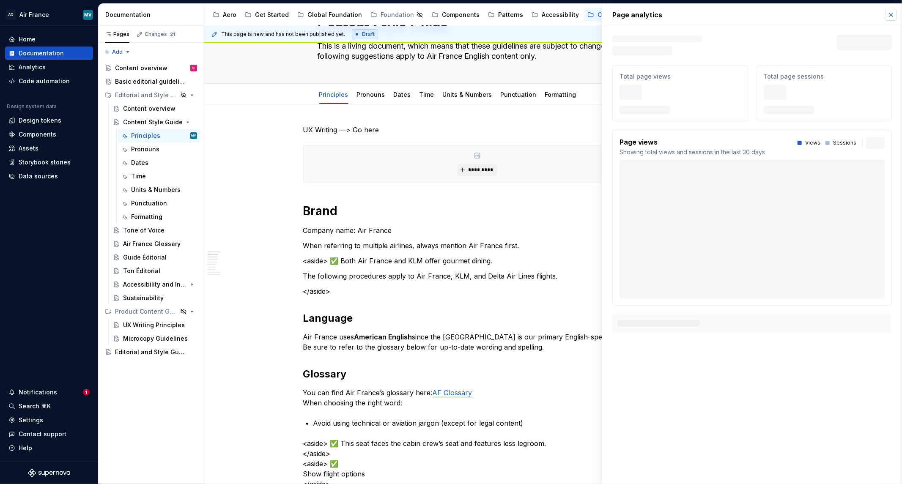
click at [894, 19] on button "button" at bounding box center [891, 15] width 12 height 12
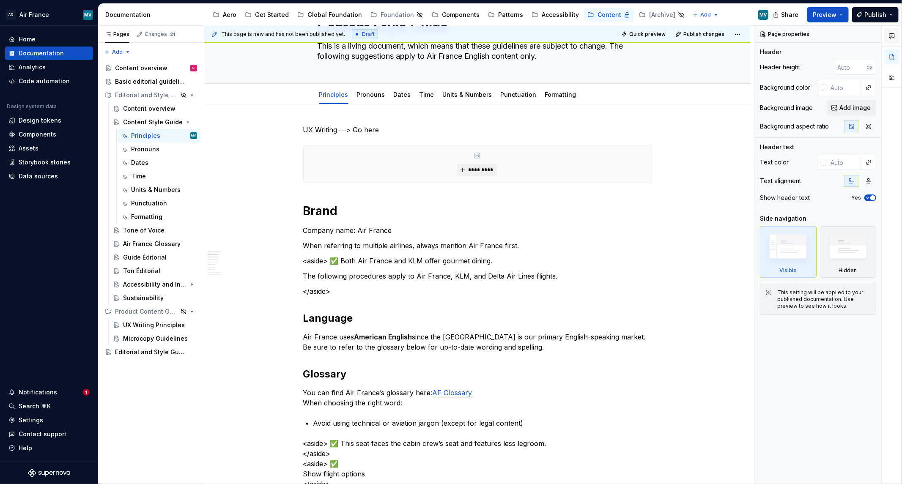
click at [896, 36] on button "button" at bounding box center [891, 35] width 15 height 15
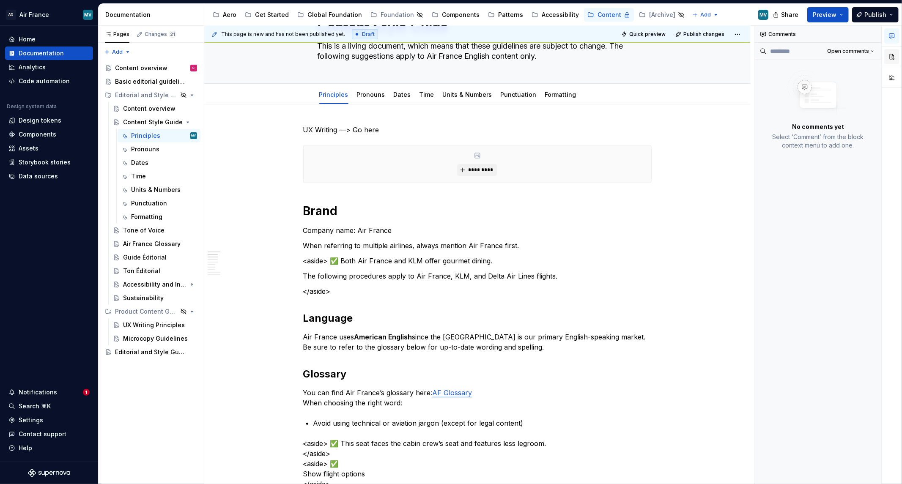
click at [894, 60] on button "button" at bounding box center [891, 56] width 15 height 15
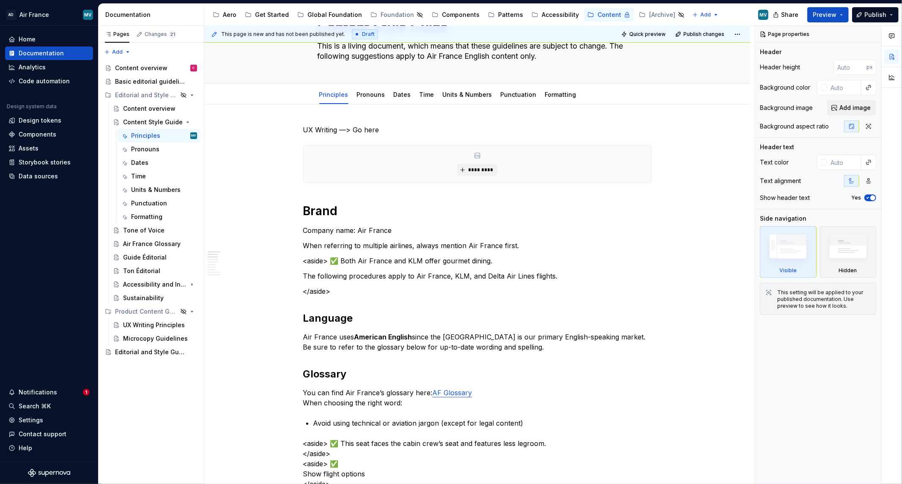
click at [893, 48] on div at bounding box center [892, 58] width 20 height 65
click at [895, 70] on span at bounding box center [891, 77] width 15 height 15
click at [894, 76] on button "button" at bounding box center [891, 77] width 15 height 15
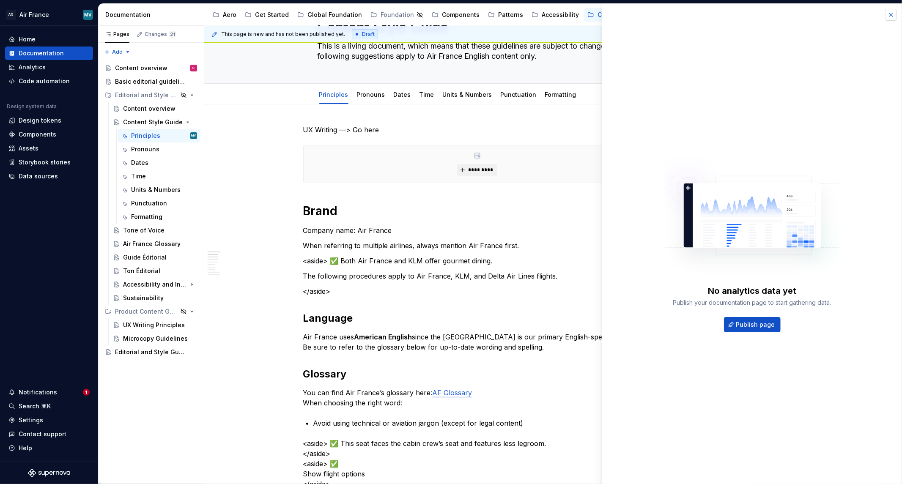
click at [888, 13] on button "button" at bounding box center [891, 15] width 12 height 12
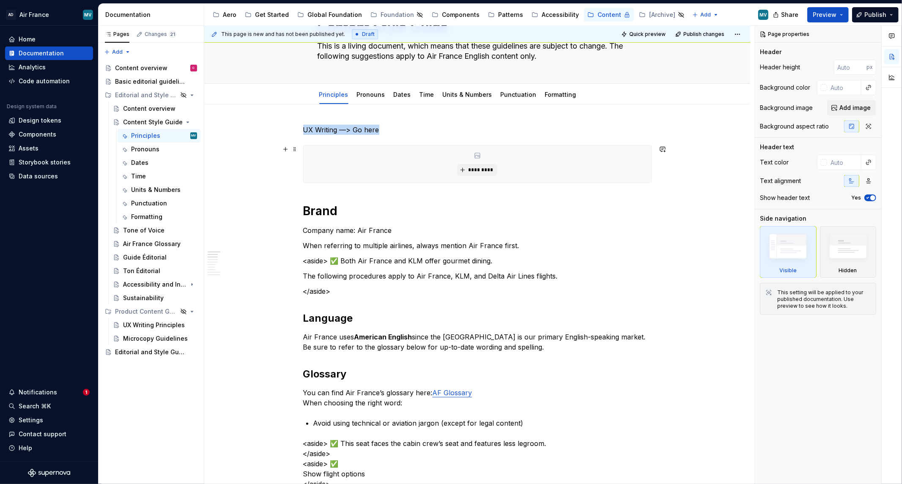
click at [371, 154] on div "*********" at bounding box center [478, 163] width 348 height 37
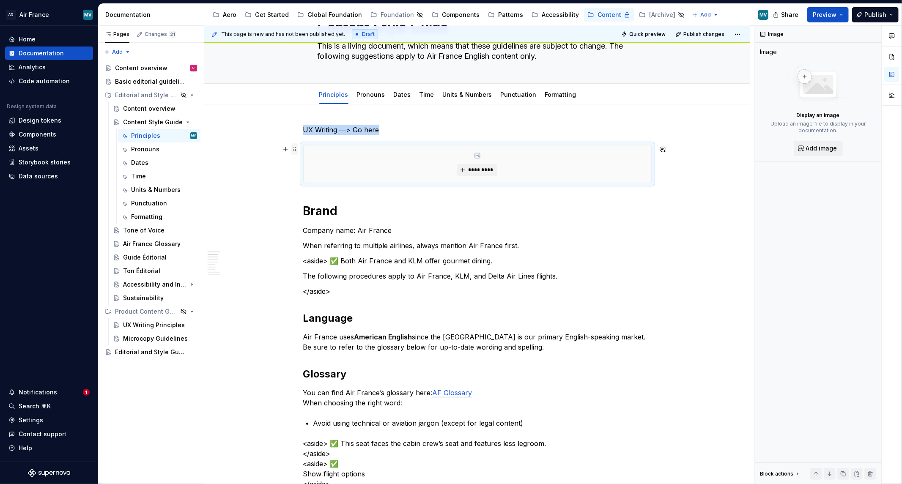
click at [291, 148] on span at bounding box center [294, 149] width 7 height 12
click at [652, 151] on div "*********" at bounding box center [477, 164] width 348 height 38
click at [297, 148] on span at bounding box center [294, 149] width 7 height 12
click at [311, 226] on div "Delete" at bounding box center [334, 223] width 55 height 8
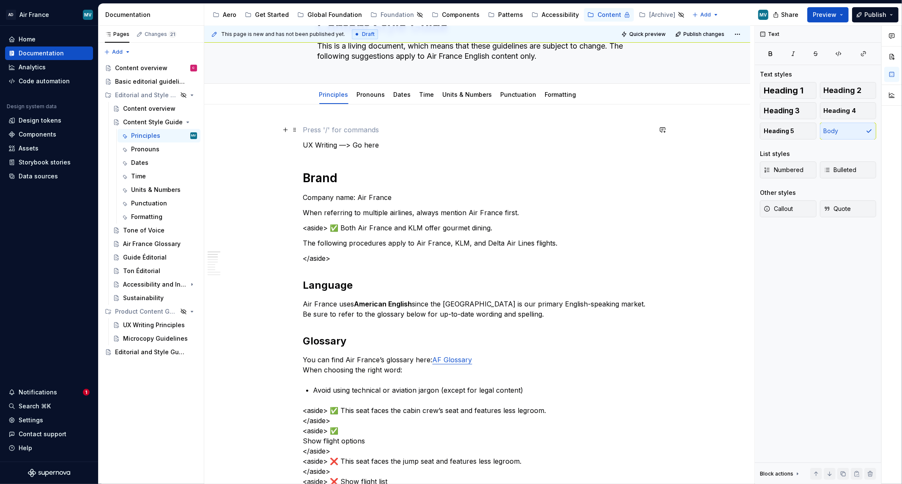
click at [410, 132] on p "To enrich screen reader interactions, please activate Accessibility in Grammarl…" at bounding box center [477, 130] width 348 height 10
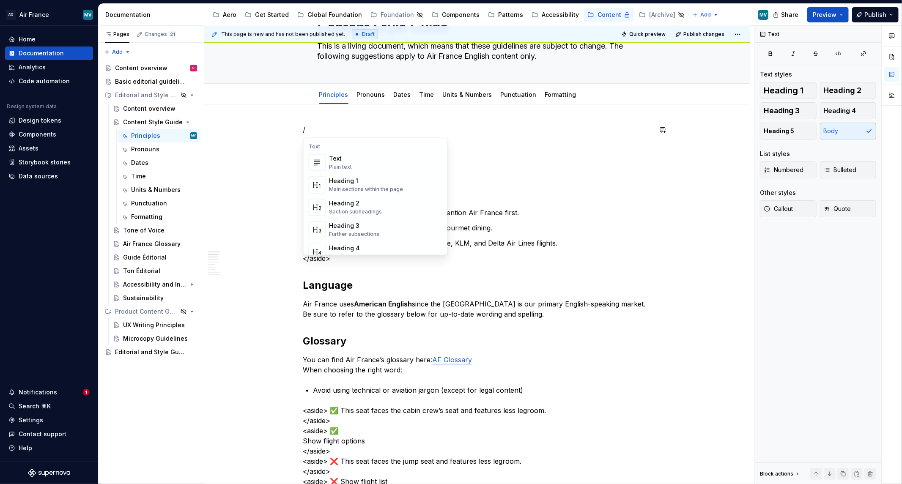
scroll to position [141, 0]
click at [387, 221] on div "Callout Highlight a section of text" at bounding box center [385, 223] width 113 height 17
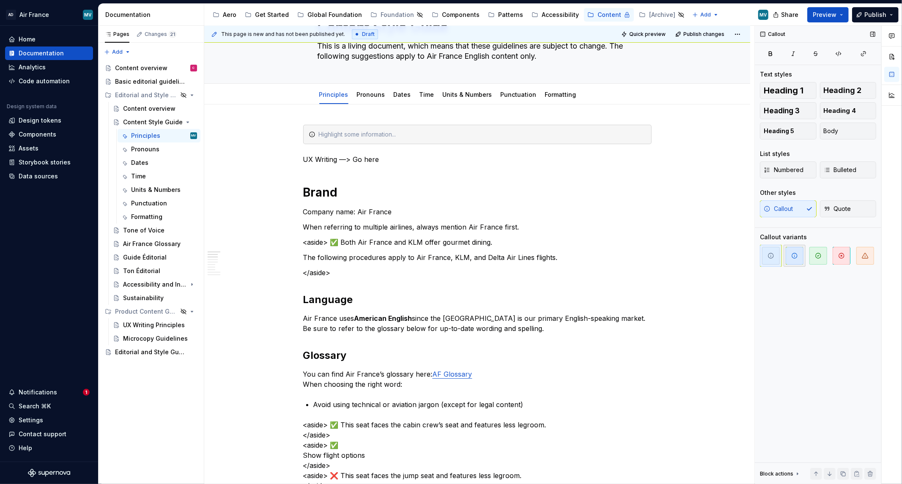
click at [801, 258] on span "button" at bounding box center [795, 256] width 18 height 18
click at [816, 258] on icon "button" at bounding box center [818, 255] width 7 height 7
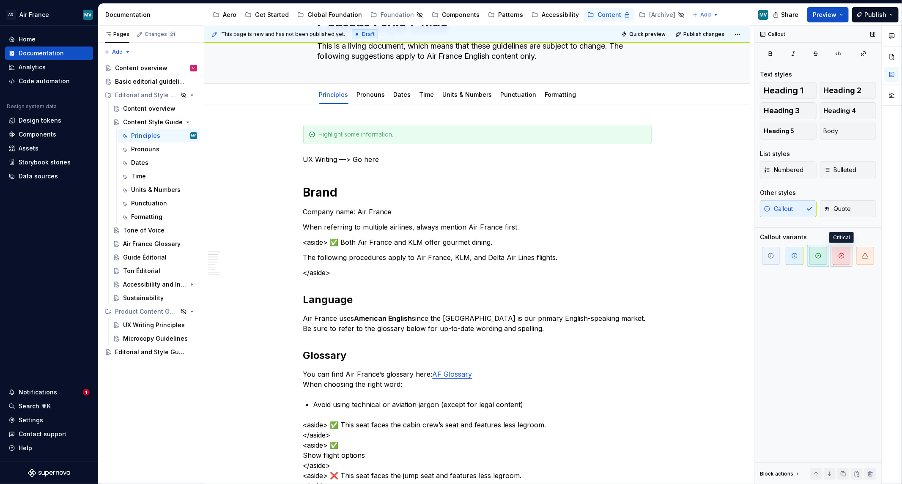
click at [842, 260] on span "button" at bounding box center [842, 256] width 18 height 18
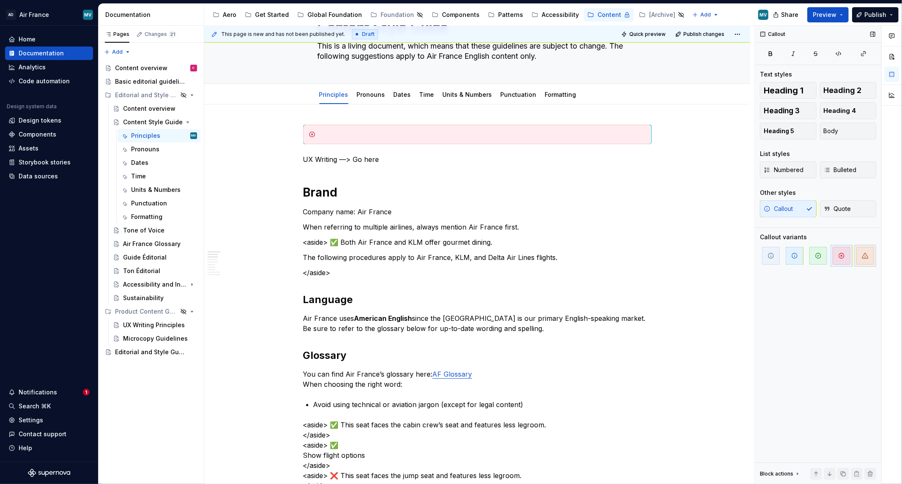
click at [869, 260] on span "button" at bounding box center [865, 256] width 18 height 18
click at [849, 261] on span "button" at bounding box center [842, 256] width 18 height 18
click at [779, 36] on div "Callout" at bounding box center [773, 34] width 32 height 12
click at [874, 35] on button "button" at bounding box center [873, 34] width 12 height 12
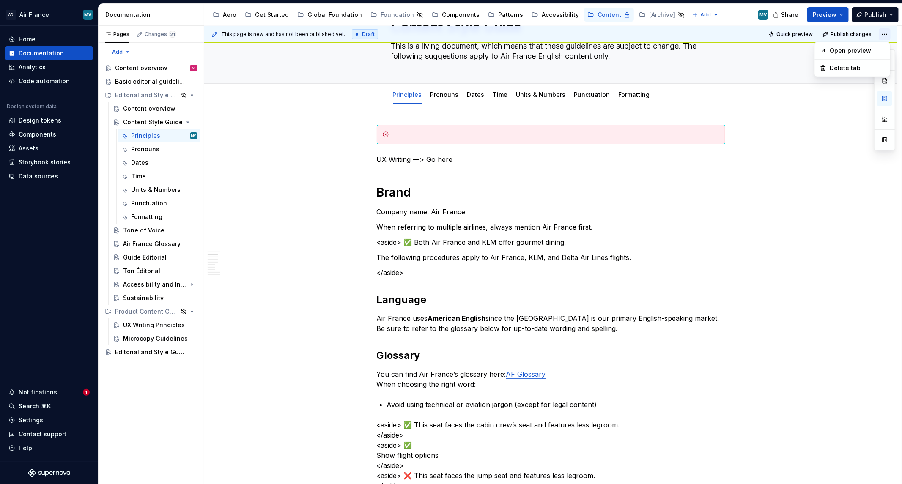
click at [887, 39] on html "AD Air France MV Home Documentation Analytics Code automation Design system dat…" at bounding box center [451, 242] width 902 height 484
drag, startPoint x: 795, startPoint y: 153, endPoint x: 825, endPoint y: 121, distance: 44.3
click at [795, 153] on html "AD Air France MV Home Documentation Analytics Code automation Design system dat…" at bounding box center [451, 242] width 902 height 484
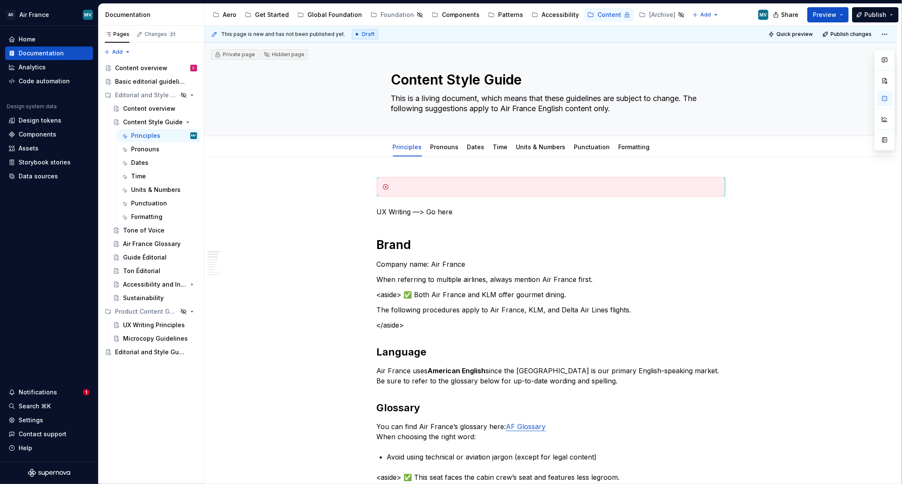
drag, startPoint x: 425, startPoint y: 173, endPoint x: 400, endPoint y: 213, distance: 47.5
click at [425, 173] on div "This page is new and has not been published yet. Draft Quick preview Publish ch…" at bounding box center [552, 255] width 697 height 459
click at [401, 217] on p "UX Writing —> Go here" at bounding box center [551, 212] width 348 height 10
click at [439, 182] on div "To enrich screen reader interactions, please activate Accessibility in Grammarl…" at bounding box center [551, 186] width 348 height 19
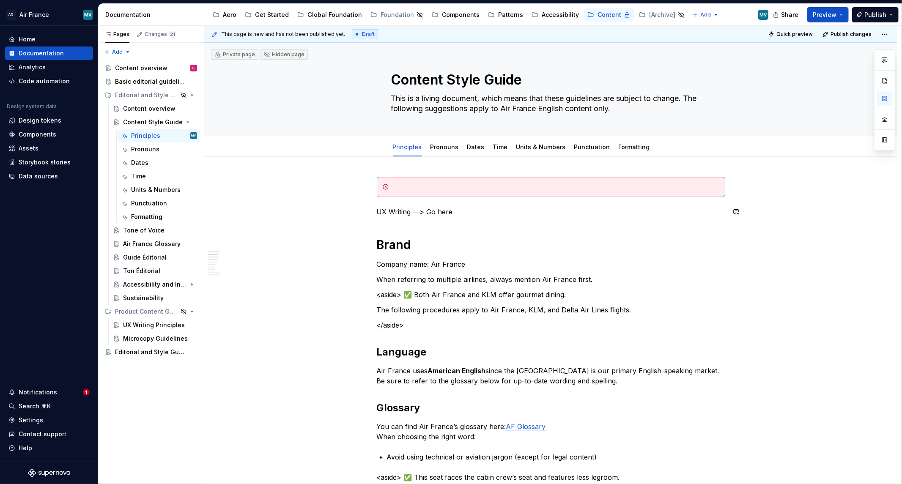
click at [470, 214] on p "UX Writing —> Go here" at bounding box center [551, 212] width 348 height 10
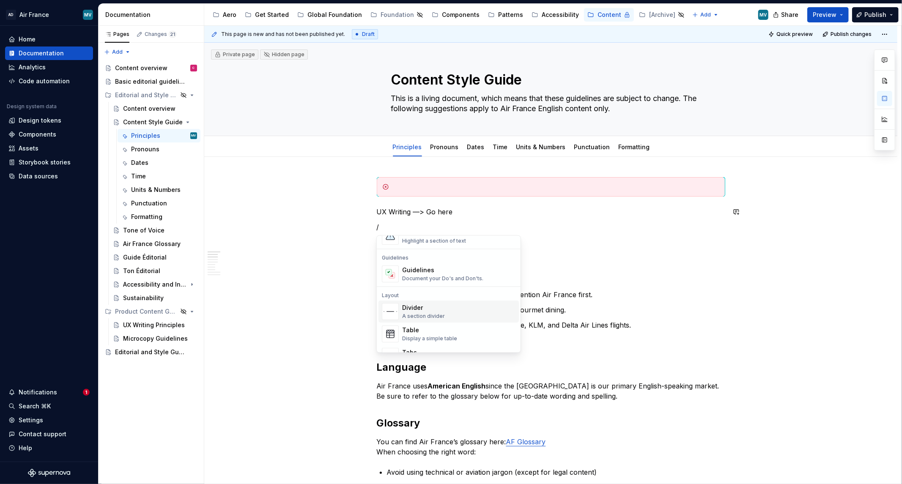
scroll to position [179, 0]
click at [463, 322] on div "Document your Do's and Don'ts." at bounding box center [442, 325] width 81 height 7
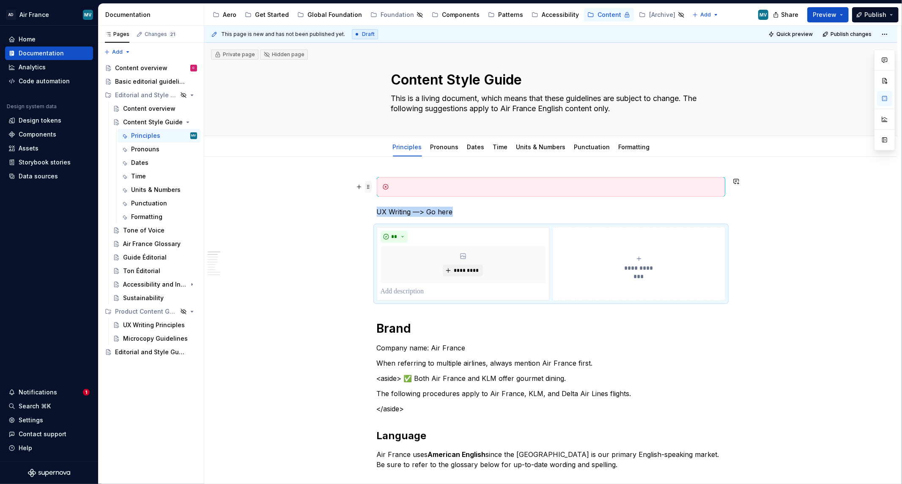
click at [370, 187] on span at bounding box center [368, 187] width 7 height 12
drag, startPoint x: 398, startPoint y: 274, endPoint x: 396, endPoint y: 270, distance: 4.6
click at [397, 271] on div "*********" at bounding box center [463, 264] width 165 height 37
click at [370, 189] on span at bounding box center [368, 187] width 7 height 12
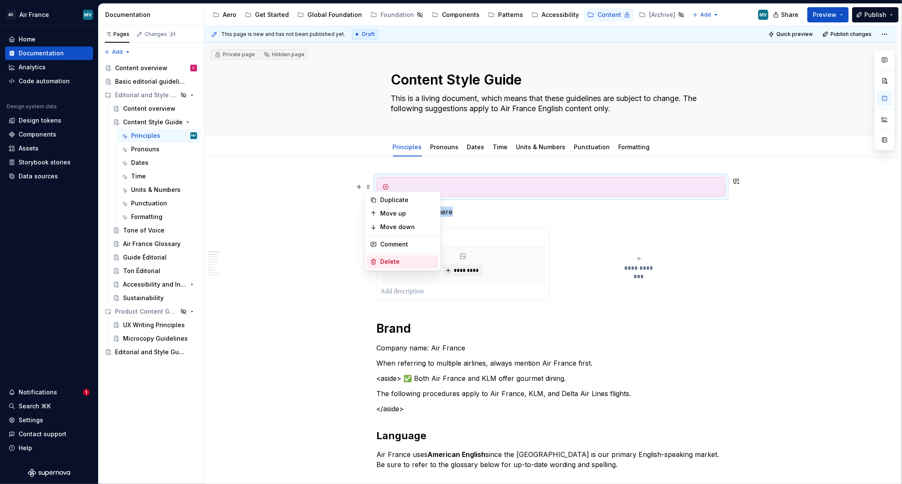
click at [375, 260] on icon at bounding box center [373, 261] width 7 height 7
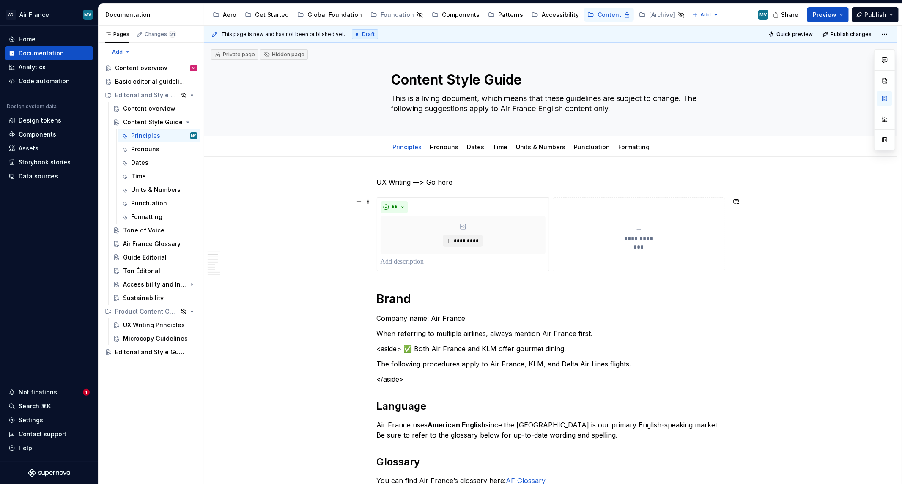
click at [619, 205] on button "**********" at bounding box center [639, 234] width 173 height 74
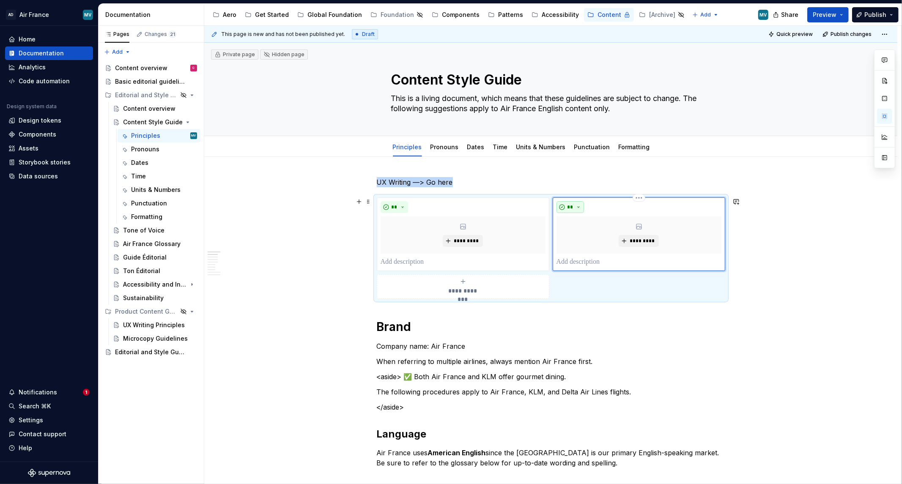
click at [577, 206] on button "**" at bounding box center [570, 207] width 28 height 12
click at [600, 237] on div "Don't" at bounding box center [604, 237] width 45 height 8
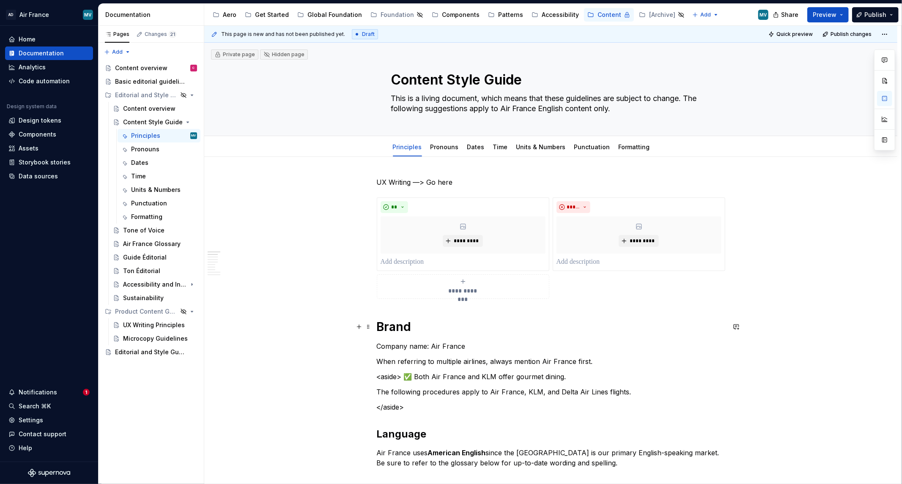
click at [614, 324] on h1 "Brand" at bounding box center [551, 326] width 348 height 15
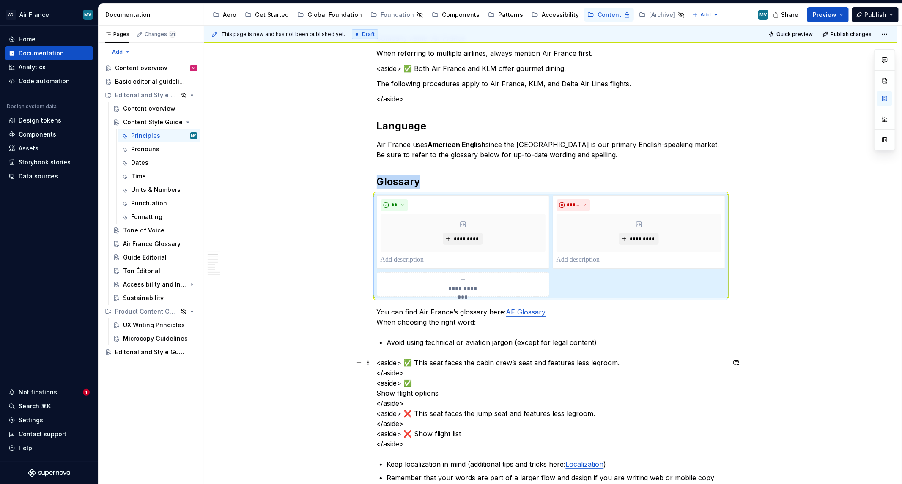
scroll to position [212, 0]
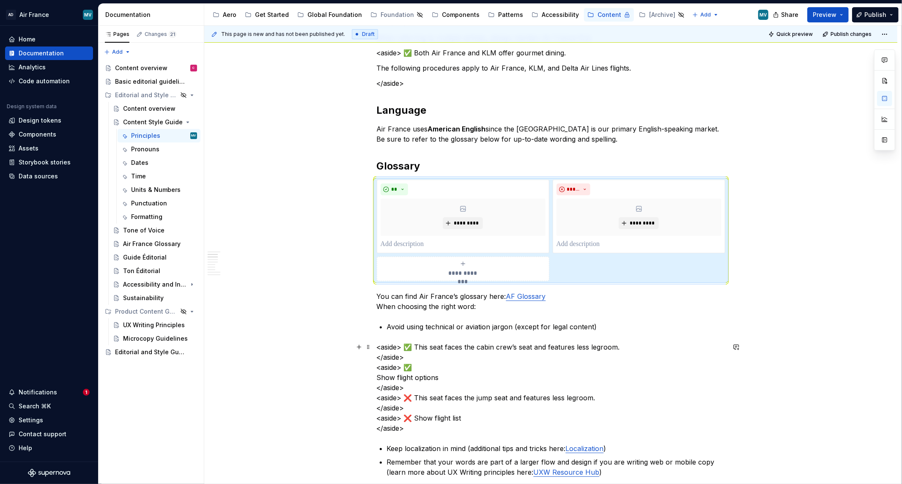
click at [438, 346] on p "<aside> ✅ This seat faces the cabin crew’s seat and features less legroom. </as…" at bounding box center [551, 387] width 348 height 91
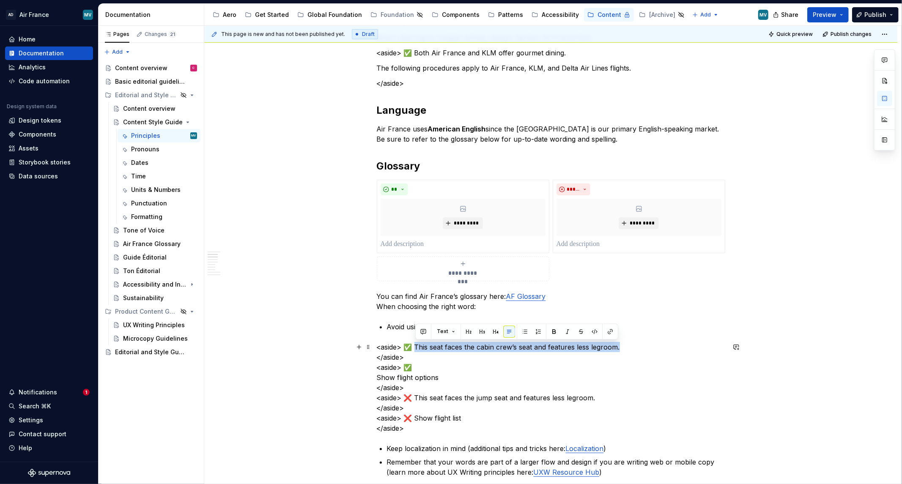
drag, startPoint x: 416, startPoint y: 349, endPoint x: 634, endPoint y: 348, distance: 218.2
click at [635, 348] on p "<aside> ✅ This seat faces the cabin crew’s seat and features less legroom. </as…" at bounding box center [551, 387] width 348 height 91
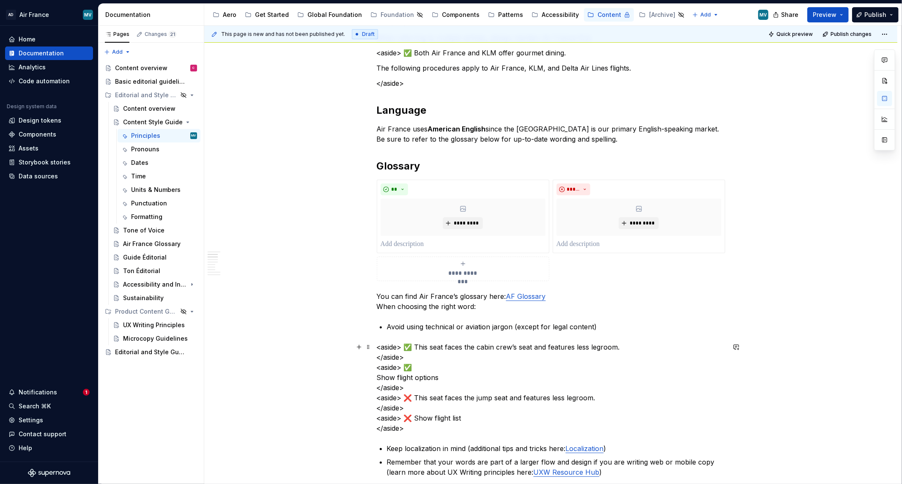
click at [436, 373] on p "<aside> ✅ This seat faces the cabin crew’s seat and features less legroom. </as…" at bounding box center [551, 387] width 348 height 91
click at [449, 401] on p "<aside> ✅ This seat faces the cabin crew’s seat and features less legroom. </as…" at bounding box center [551, 387] width 348 height 91
drag, startPoint x: 432, startPoint y: 242, endPoint x: 448, endPoint y: 359, distance: 118.3
click at [430, 243] on p "To enrich screen reader interactions, please activate Accessibility in Grammarl…" at bounding box center [463, 244] width 165 height 10
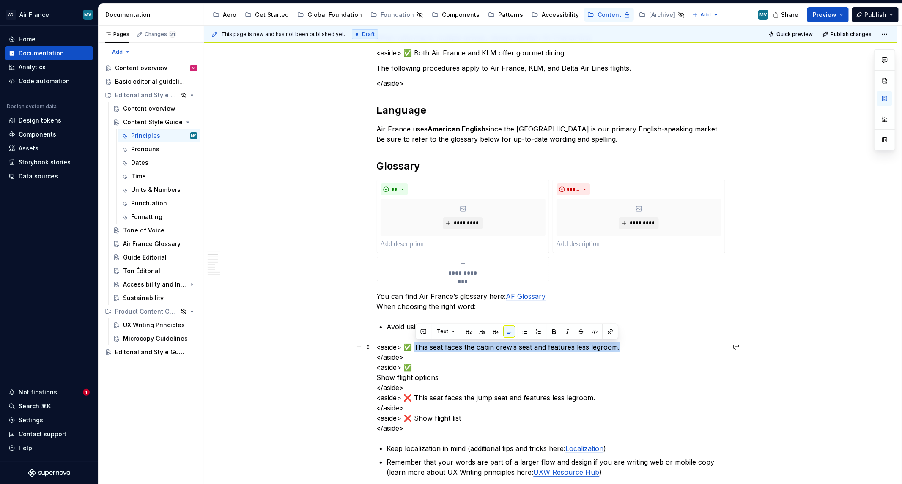
drag, startPoint x: 415, startPoint y: 348, endPoint x: 644, endPoint y: 348, distance: 228.3
click at [644, 348] on p "<aside> ✅ This seat faces the cabin crew’s seat and features less legroom. </as…" at bounding box center [551, 387] width 348 height 91
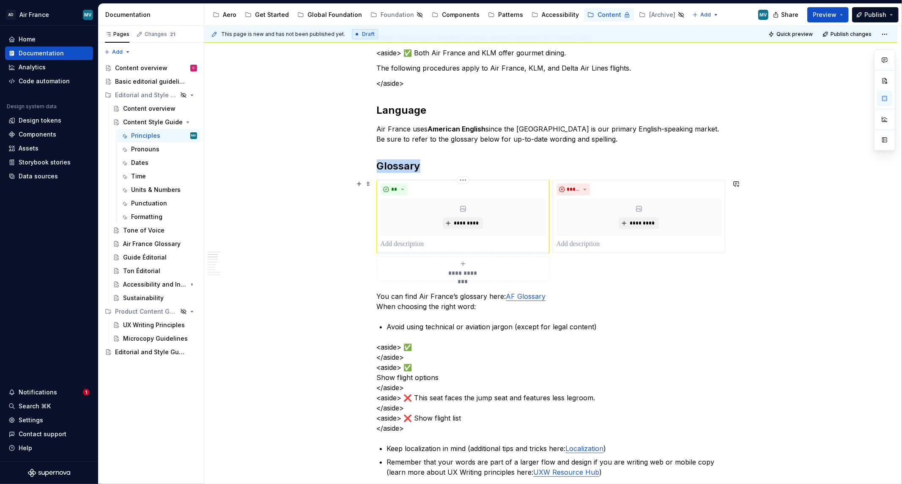
drag, startPoint x: 488, startPoint y: 250, endPoint x: 485, endPoint y: 247, distance: 4.8
click at [488, 249] on div "** *********" at bounding box center [463, 217] width 173 height 74
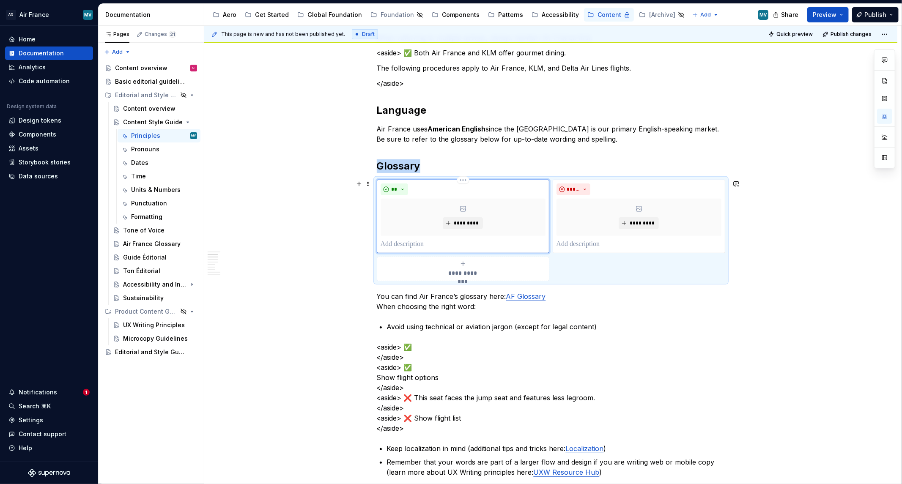
click at [446, 242] on p "To enrich screen reader interactions, please activate Accessibility in Grammarl…" at bounding box center [463, 244] width 165 height 10
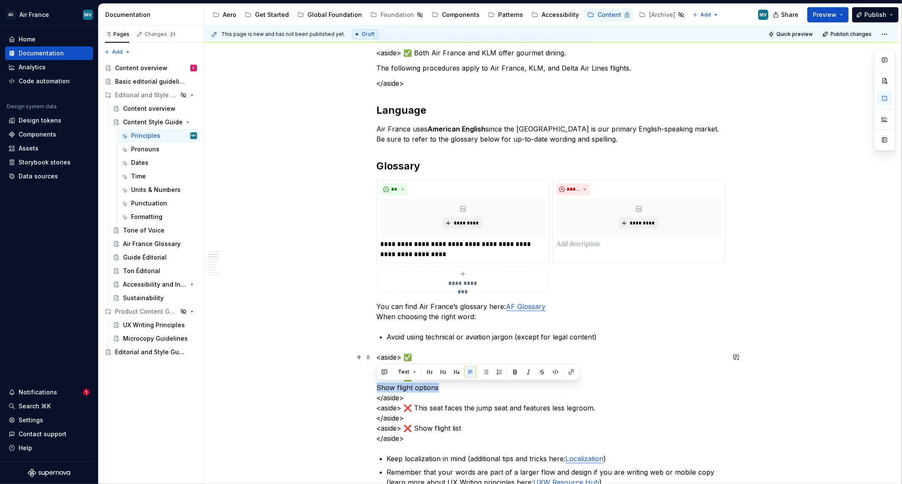
drag, startPoint x: 443, startPoint y: 386, endPoint x: 365, endPoint y: 389, distance: 78.3
click at [442, 254] on p "**********" at bounding box center [463, 249] width 165 height 20
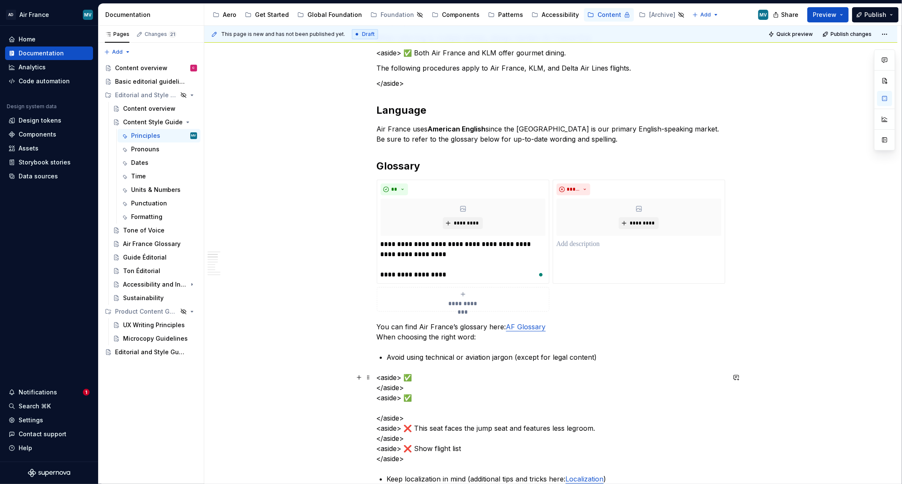
click at [436, 438] on p "<aside> ✅ </aside> <aside> ✅ </aside> <aside> ❌ This seat faces the jump seat a…" at bounding box center [551, 418] width 348 height 91
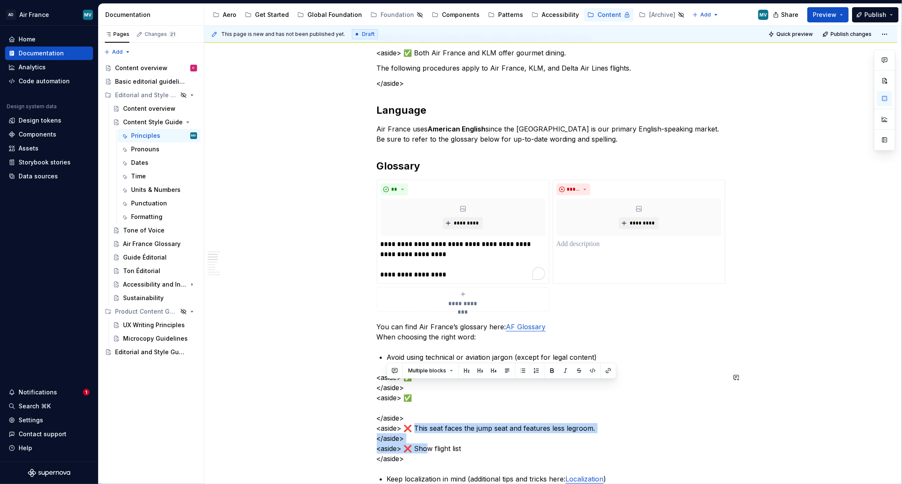
scroll to position [294, 0]
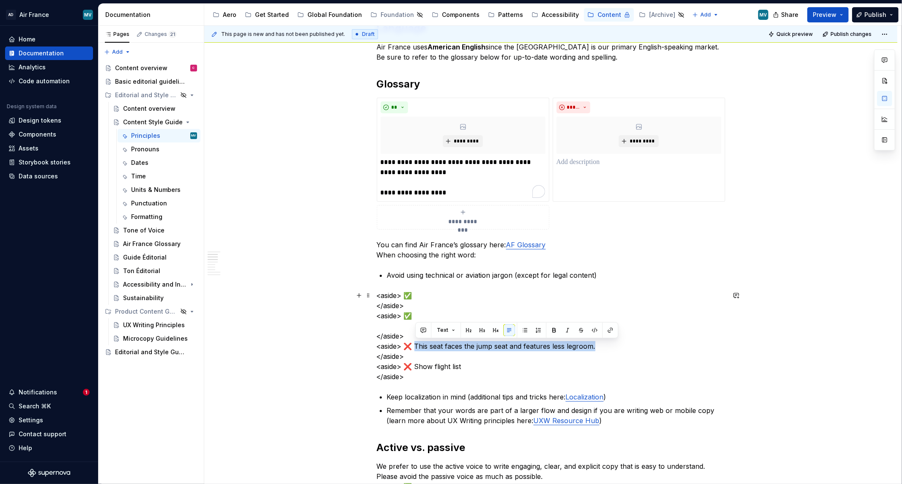
drag, startPoint x: 416, startPoint y: 429, endPoint x: 658, endPoint y: 350, distance: 254.7
click at [658, 350] on p "<aside> ✅ </aside> <aside> ✅ </aside> <aside> ❌ This seat faces the jump seat a…" at bounding box center [551, 336] width 348 height 91
click at [629, 158] on p "To enrich screen reader interactions, please activate Accessibility in Grammarl…" at bounding box center [638, 162] width 165 height 10
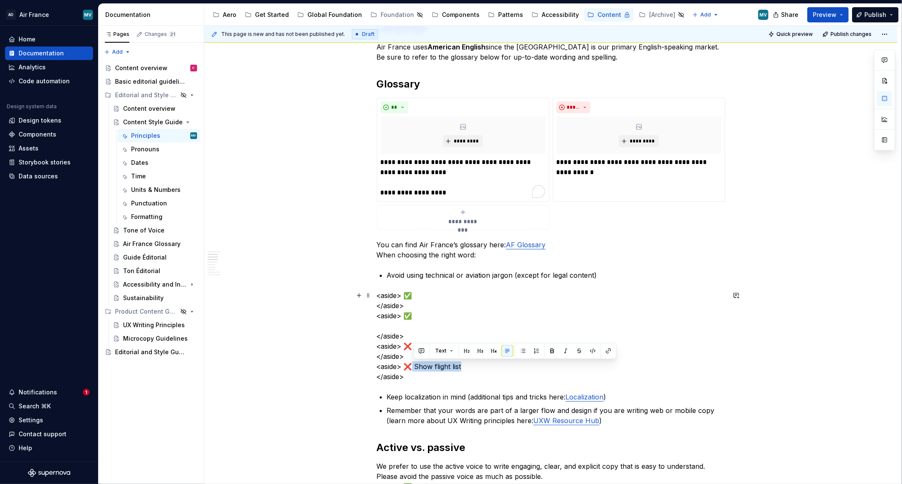
drag, startPoint x: 468, startPoint y: 365, endPoint x: 420, endPoint y: 365, distance: 47.4
click at [416, 368] on p "<aside> ✅ </aside> <aside> ✅ </aside> <aside> ❌ </aside> <aside> ❌ Show flight …" at bounding box center [551, 336] width 348 height 91
click at [614, 178] on div "**********" at bounding box center [639, 150] width 173 height 104
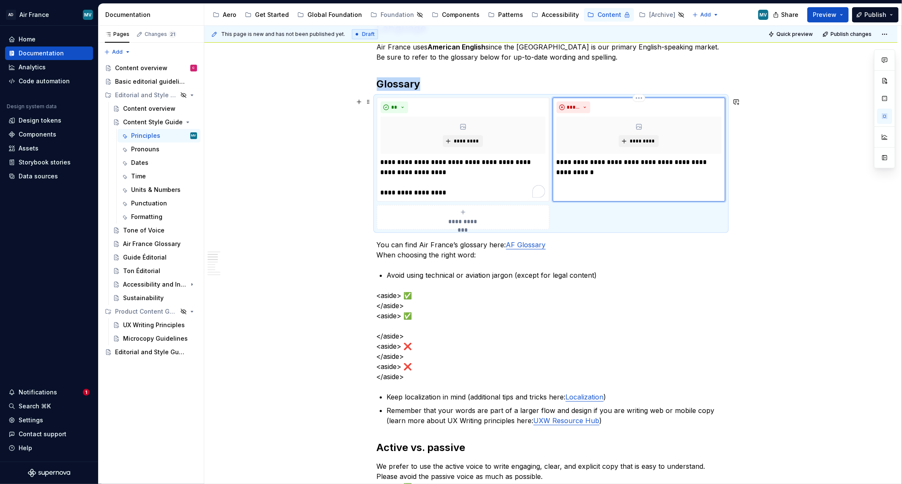
click at [606, 182] on div "**********" at bounding box center [639, 150] width 173 height 104
click at [576, 184] on div "**********" at bounding box center [639, 150] width 173 height 104
click at [603, 171] on p "**********" at bounding box center [638, 167] width 165 height 20
click at [739, 271] on button "button" at bounding box center [736, 275] width 12 height 12
drag, startPoint x: 737, startPoint y: 221, endPoint x: 743, endPoint y: 233, distance: 14.0
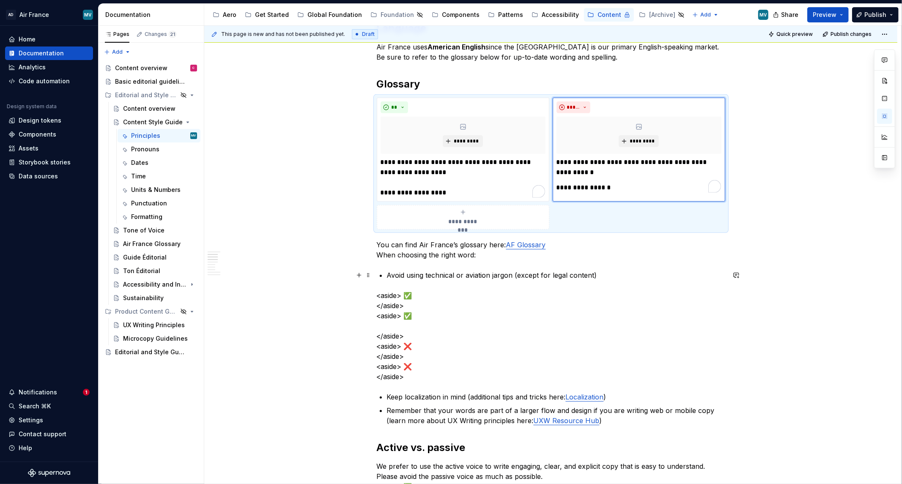
click at [737, 222] on div "This page is new and has not been published yet. Draft Quick preview Publish ch…" at bounding box center [552, 255] width 697 height 459
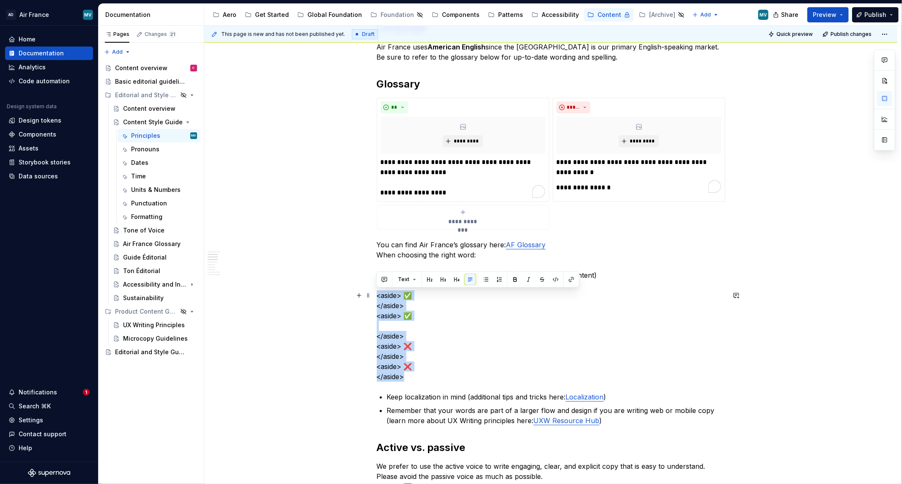
drag, startPoint x: 416, startPoint y: 378, endPoint x: 356, endPoint y: 290, distance: 106.5
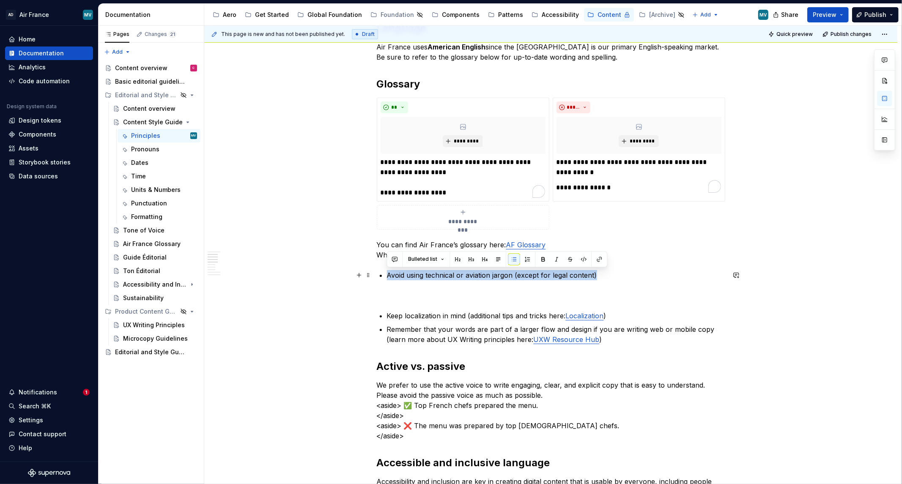
drag, startPoint x: 426, startPoint y: 278, endPoint x: 653, endPoint y: 277, distance: 227.1
click at [653, 277] on p "Avoid using technical or aviation jargon (except for legal content)" at bounding box center [556, 275] width 338 height 10
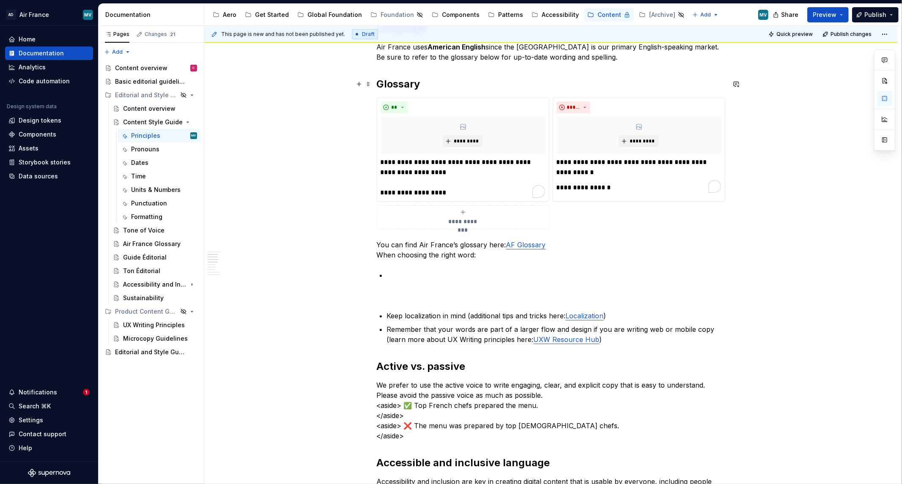
click at [455, 88] on h2 "Glossary" at bounding box center [551, 84] width 348 height 14
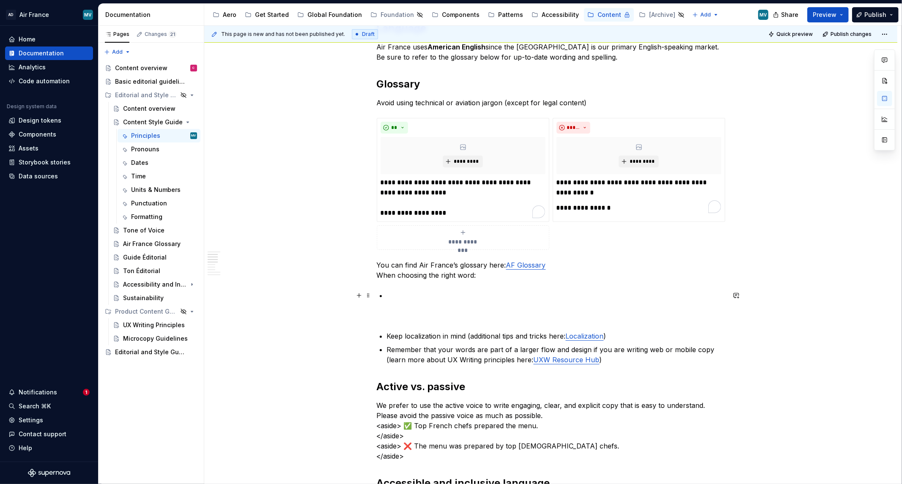
click at [594, 291] on p "To enrich screen reader interactions, please activate Accessibility in Grammarl…" at bounding box center [556, 296] width 338 height 10
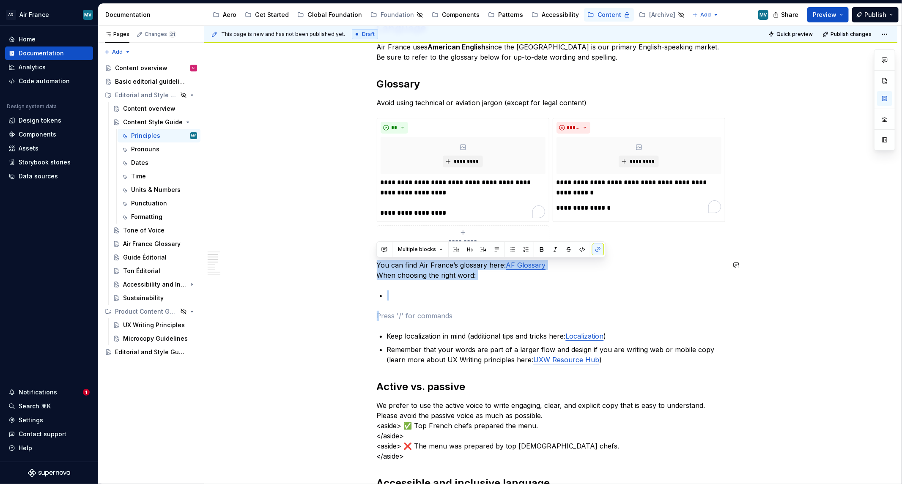
drag, startPoint x: 408, startPoint y: 318, endPoint x: 356, endPoint y: 256, distance: 81.6
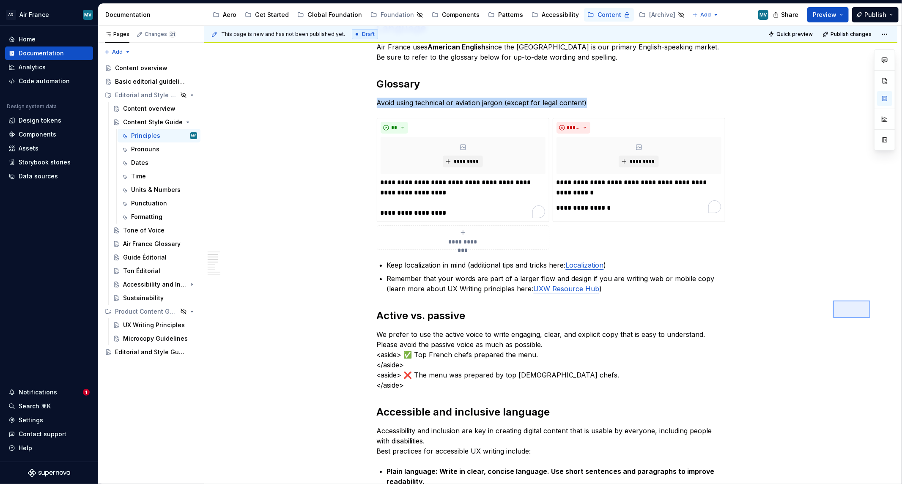
scroll to position [263, 0]
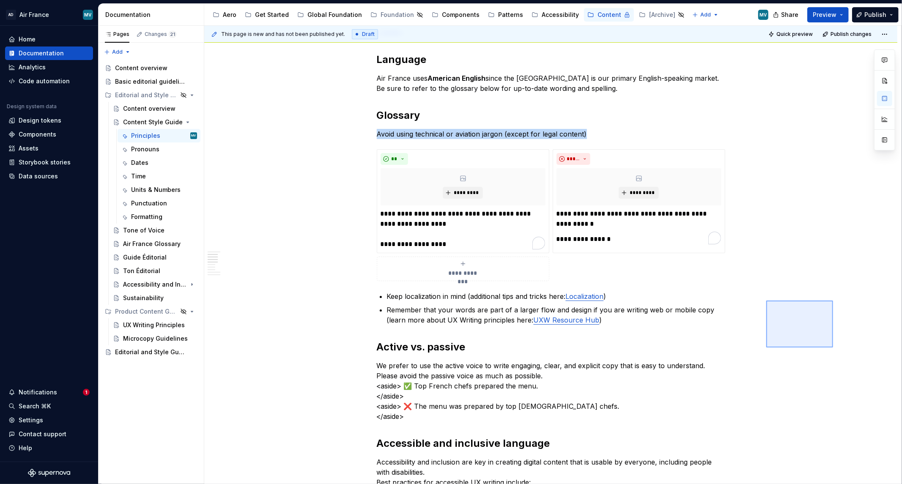
click at [766, 348] on div "This page is new and has not been published yet. Draft Quick preview Publish ch…" at bounding box center [552, 255] width 697 height 459
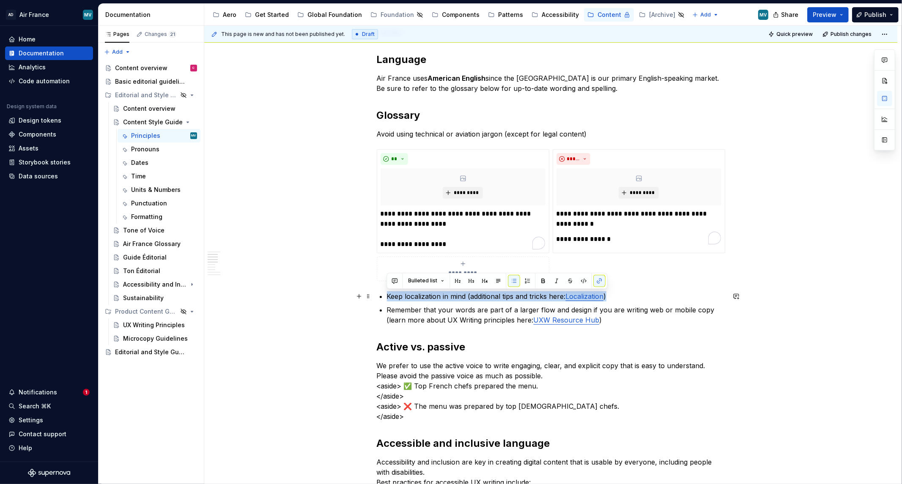
drag, startPoint x: 657, startPoint y: 301, endPoint x: 350, endPoint y: 294, distance: 306.6
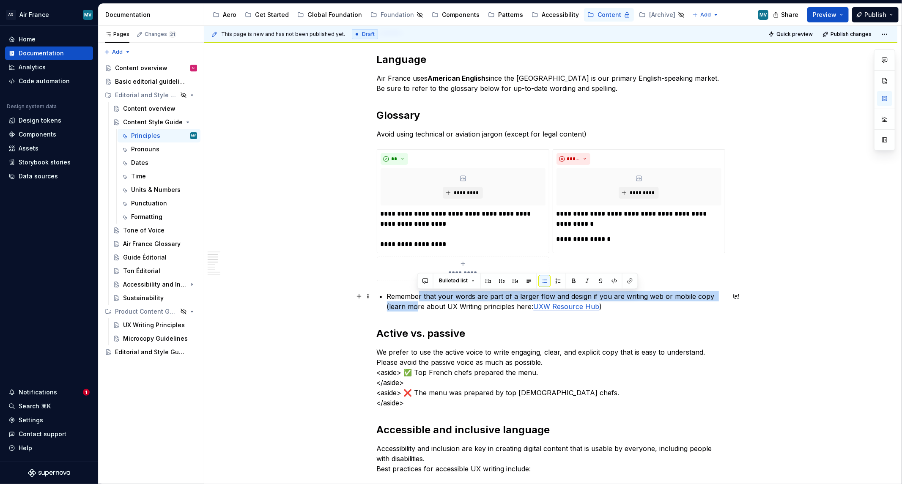
click at [418, 302] on p "Remember that your words are part of a larger flow and design if you are writin…" at bounding box center [556, 301] width 338 height 20
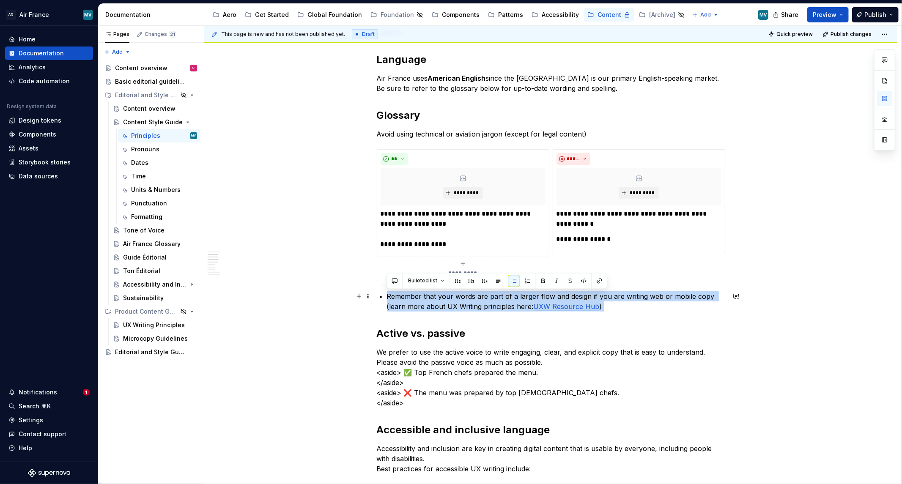
click at [530, 285] on button "button" at bounding box center [526, 281] width 12 height 12
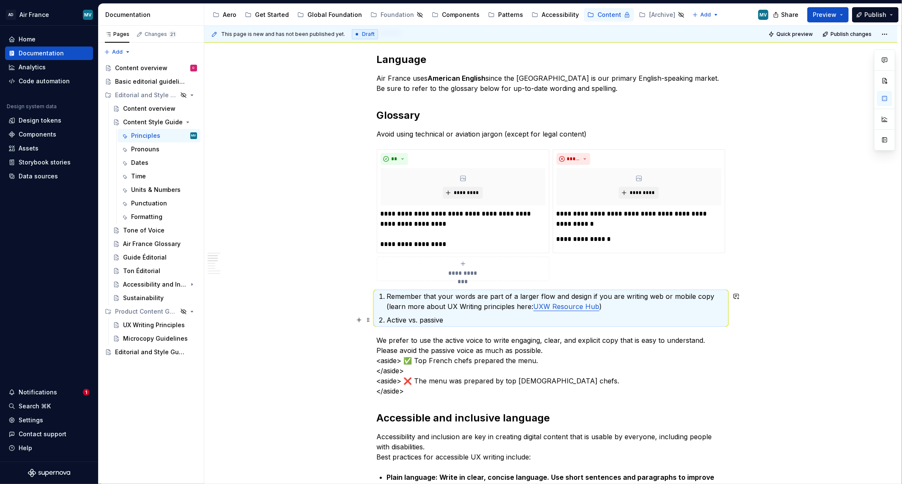
click at [487, 314] on ol "Remember that your words are part of a larger flow and design if you are writin…" at bounding box center [556, 308] width 338 height 34
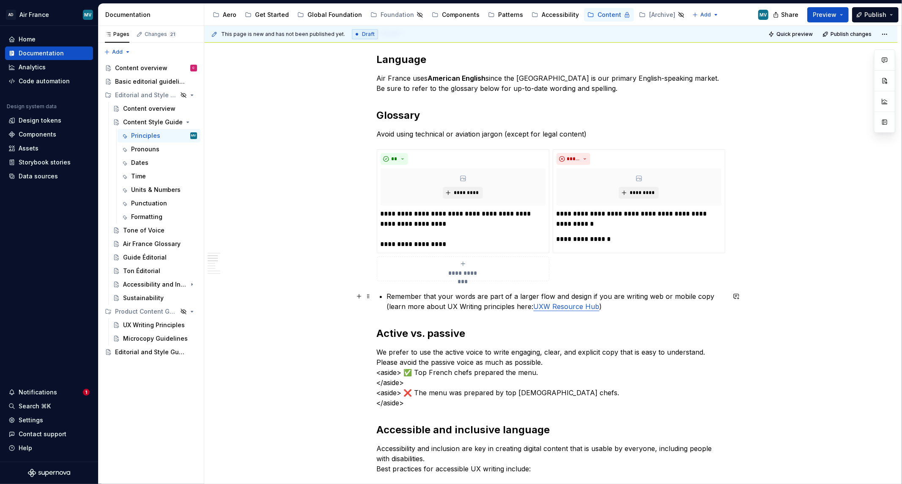
click at [314, 292] on div "**********" at bounding box center [552, 255] width 697 height 459
drag, startPoint x: 656, startPoint y: 230, endPoint x: 640, endPoint y: 227, distance: 16.3
click at [653, 227] on div "**********" at bounding box center [638, 227] width 165 height 36
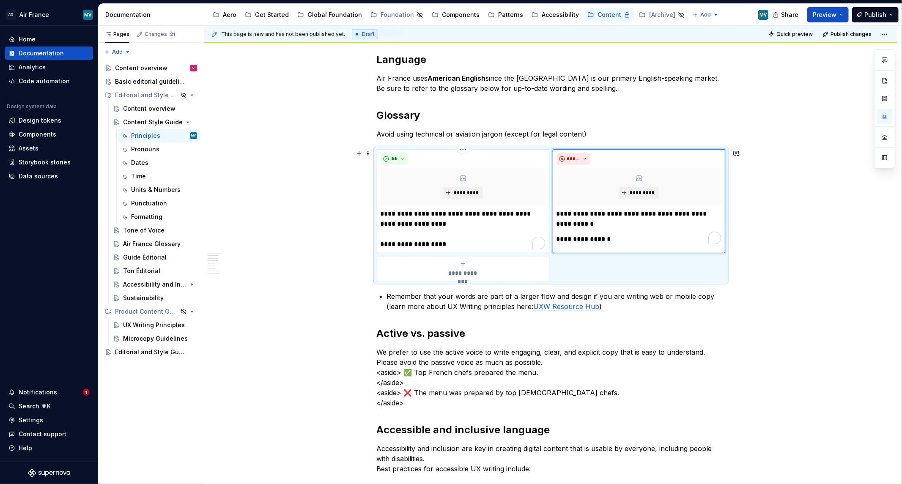
click at [441, 225] on p "**********" at bounding box center [463, 229] width 165 height 41
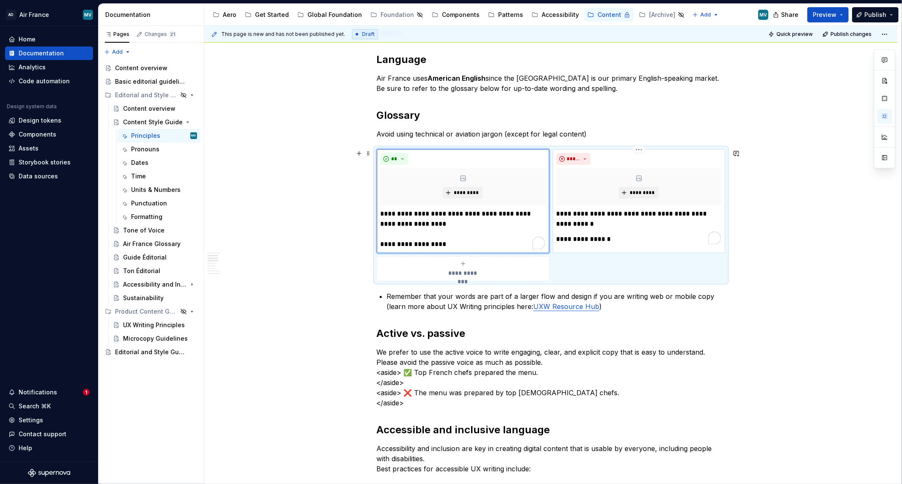
click at [644, 236] on p "**********" at bounding box center [638, 239] width 165 height 10
click at [826, 263] on div "**********" at bounding box center [552, 255] width 697 height 459
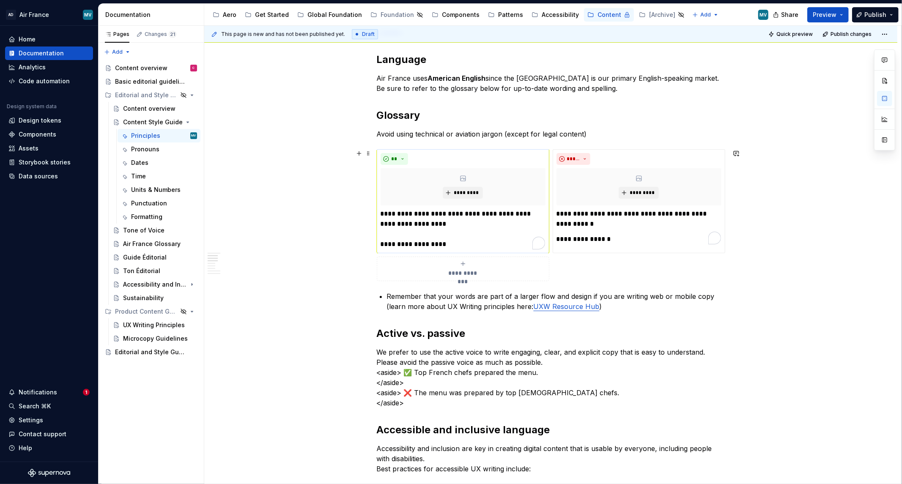
drag, startPoint x: 401, startPoint y: 148, endPoint x: 490, endPoint y: 178, distance: 93.7
click at [515, 184] on div "**********" at bounding box center [551, 215] width 348 height 132
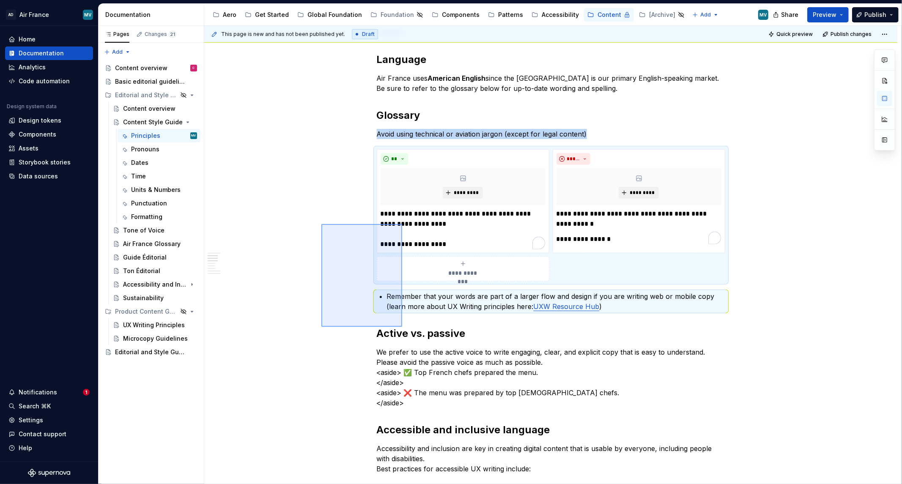
click at [405, 326] on div "**********" at bounding box center [552, 255] width 697 height 459
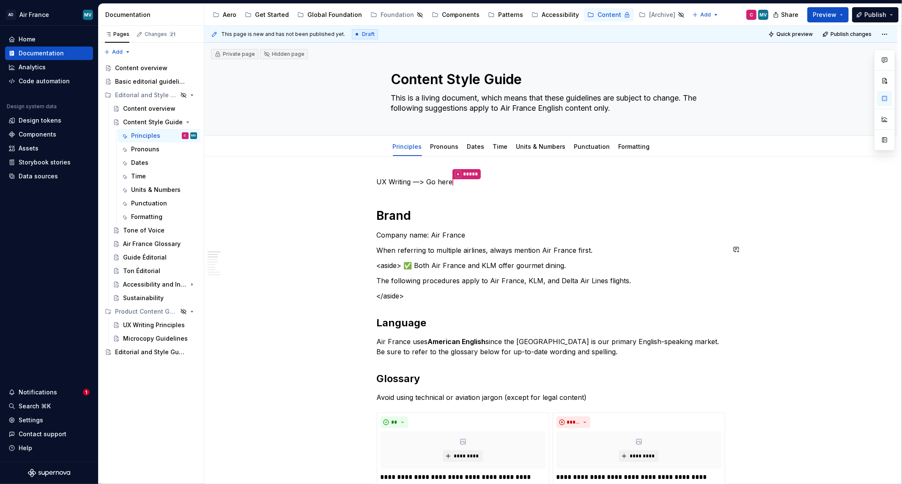
scroll to position [0, 0]
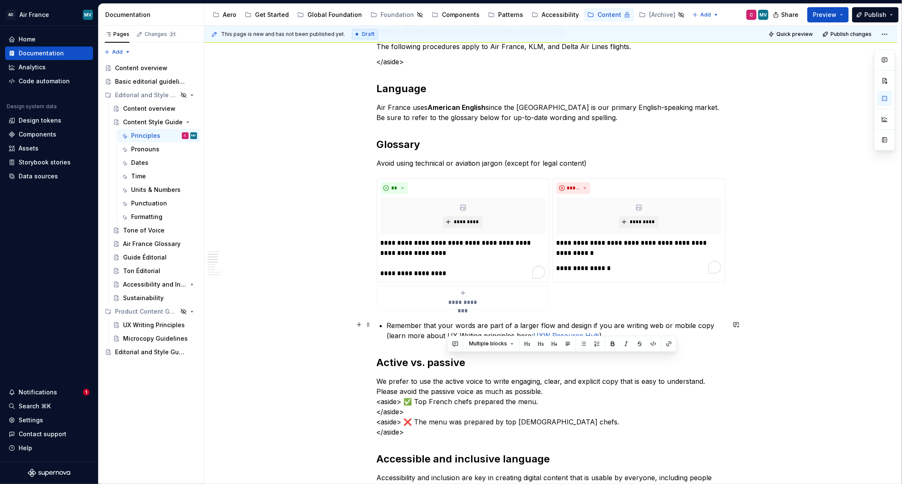
click at [417, 329] on p "Remember that your words are part of a larger flow and design if you are writin…" at bounding box center [556, 331] width 338 height 20
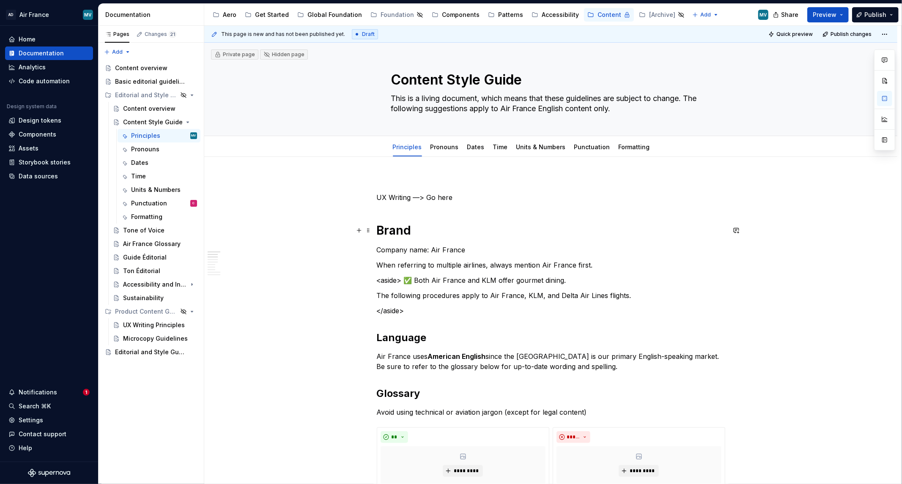
click at [433, 224] on h1 "Brand" at bounding box center [551, 230] width 348 height 15
type textarea "*"
